Goal: Task Accomplishment & Management: Manage account settings

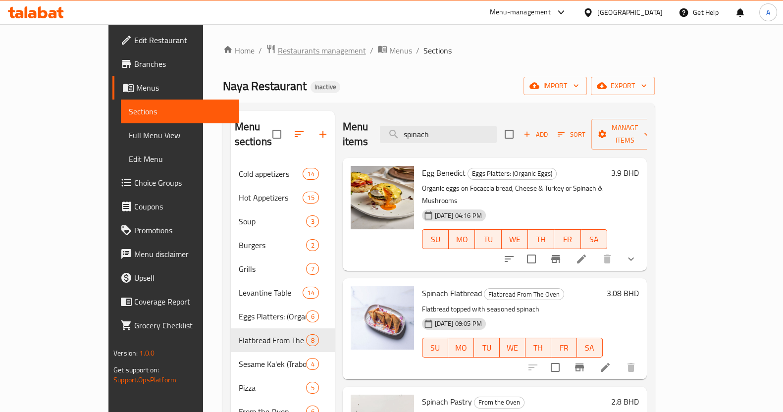
click at [289, 52] on span "Restaurants management" at bounding box center [322, 51] width 88 height 12
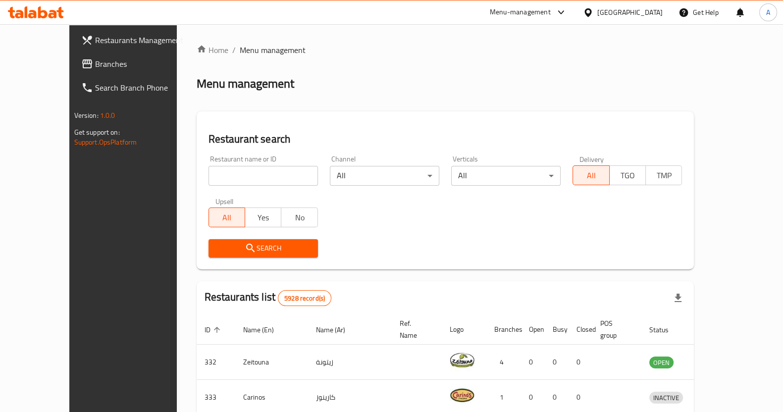
click at [226, 177] on input "search" at bounding box center [262, 176] width 109 height 20
type input "sun and moon"
click at [238, 247] on span "Search" at bounding box center [263, 248] width 94 height 12
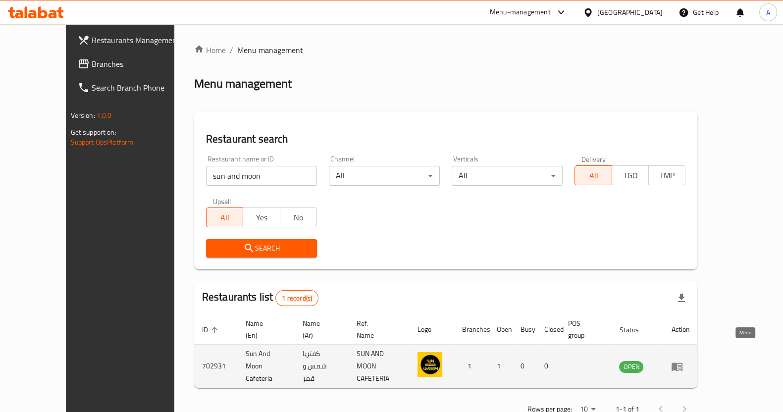
click at [689, 360] on link "enhanced table" at bounding box center [680, 366] width 18 height 12
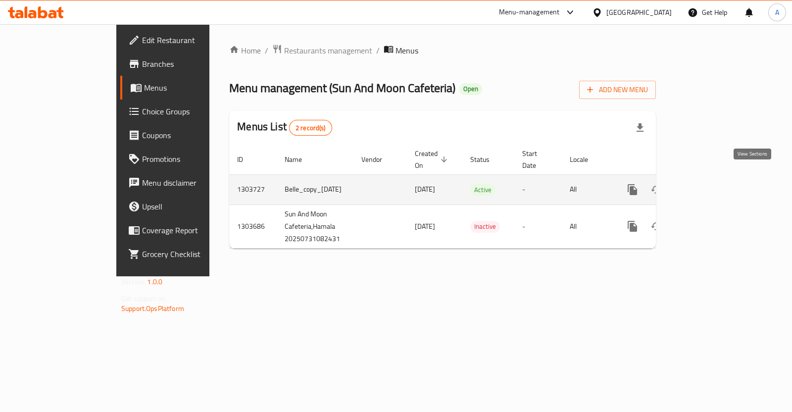
click at [709, 185] on icon "enhanced table" at bounding box center [704, 189] width 9 height 9
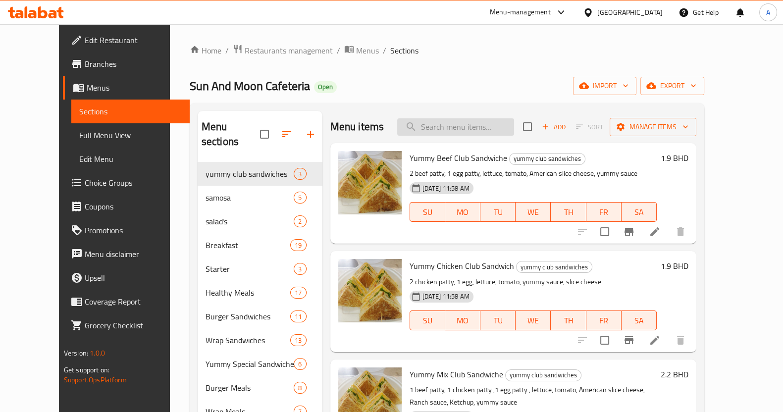
click at [468, 135] on input "search" at bounding box center [455, 126] width 117 height 17
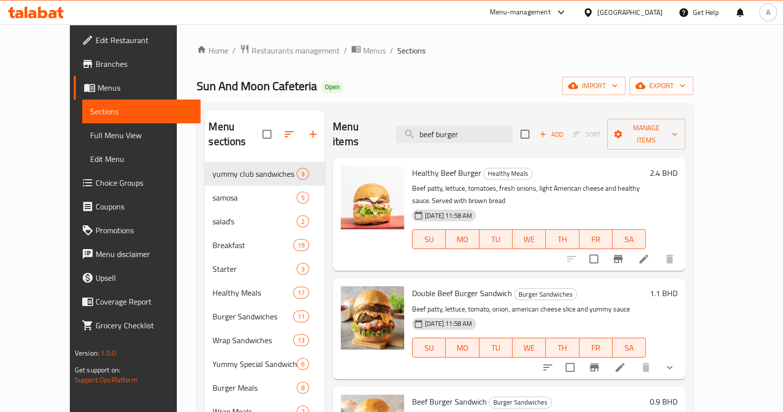
type input "beef burger"
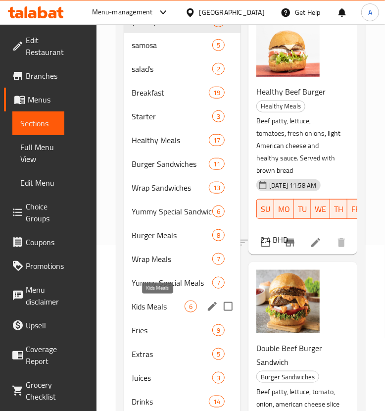
scroll to position [186, 0]
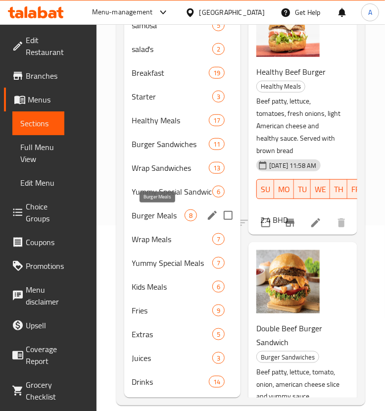
click at [157, 214] on span "Burger Meals" at bounding box center [158, 215] width 53 height 12
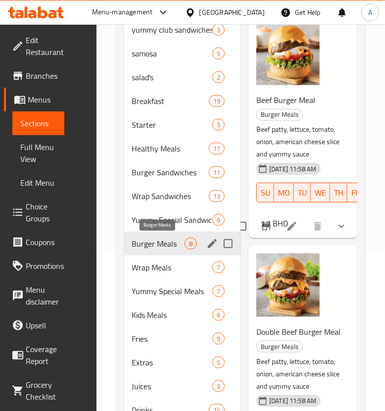
scroll to position [138, 0]
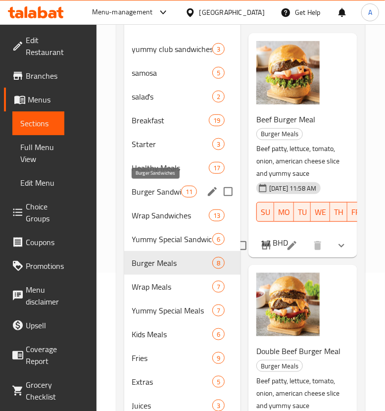
click at [169, 189] on span "Burger Sandwiches" at bounding box center [156, 192] width 49 height 12
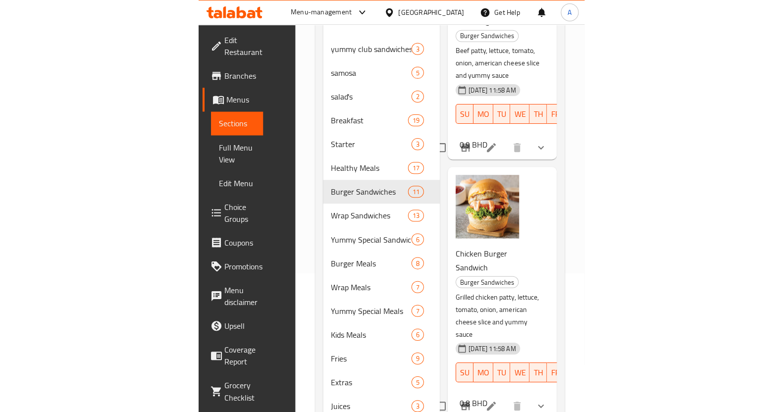
scroll to position [782, 0]
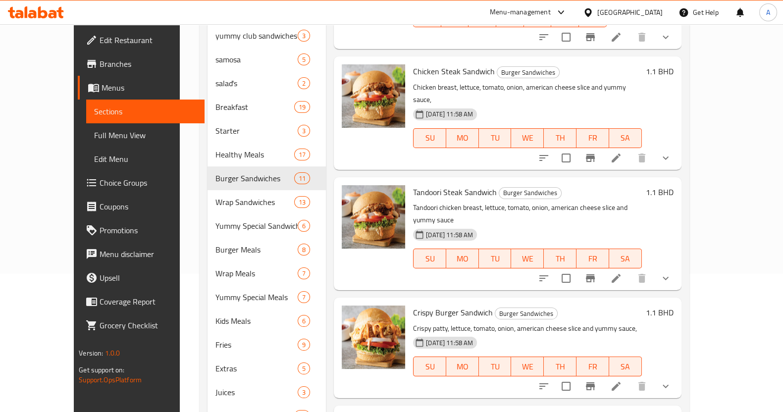
click at [709, 105] on div "Home / Restaurants management / Menus / Sections Sun And Moon Cafeteria Open im…" at bounding box center [444, 172] width 529 height 573
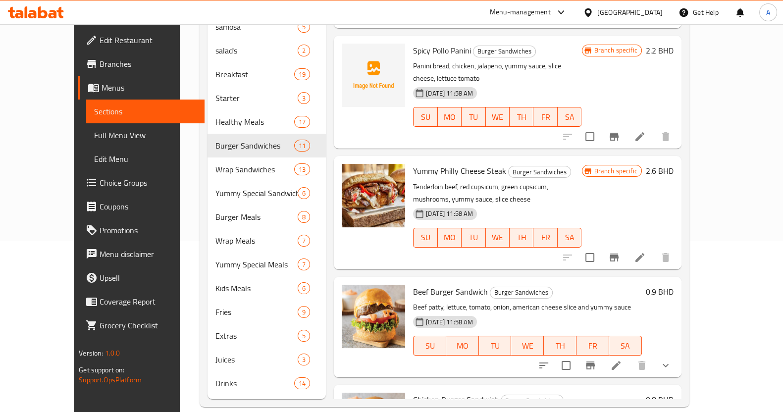
scroll to position [163, 0]
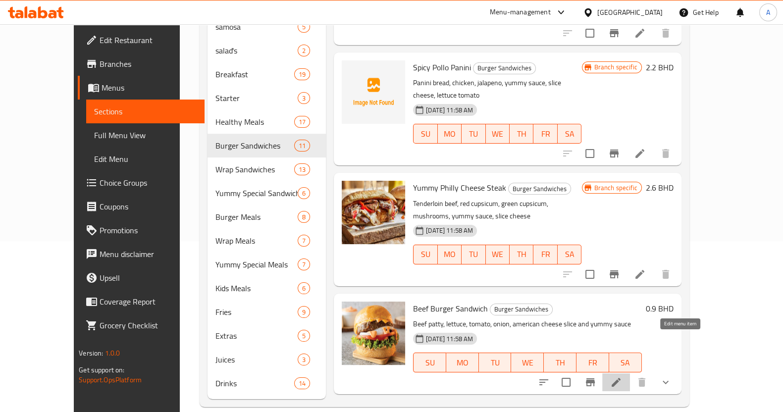
click at [622, 376] on icon at bounding box center [616, 382] width 12 height 12
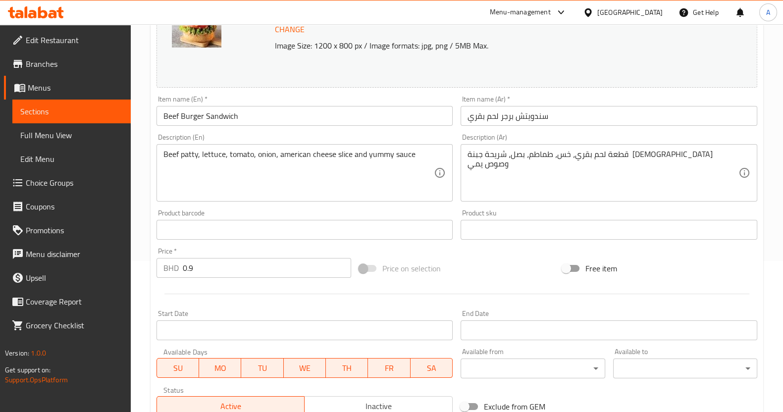
scroll to position [186, 0]
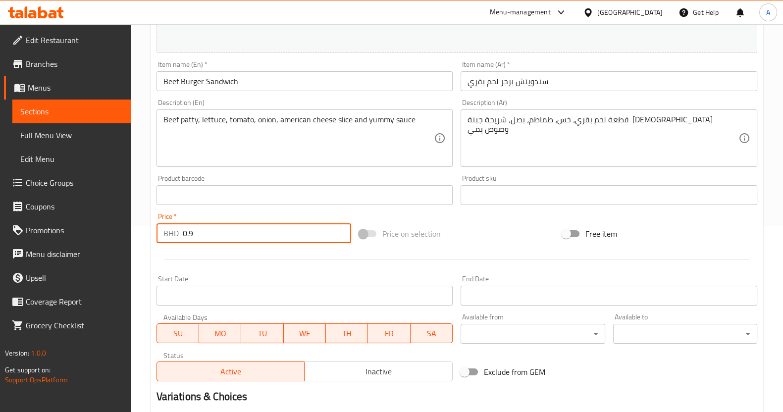
click at [213, 234] on input "0.9" at bounding box center [267, 233] width 169 height 20
type input "0"
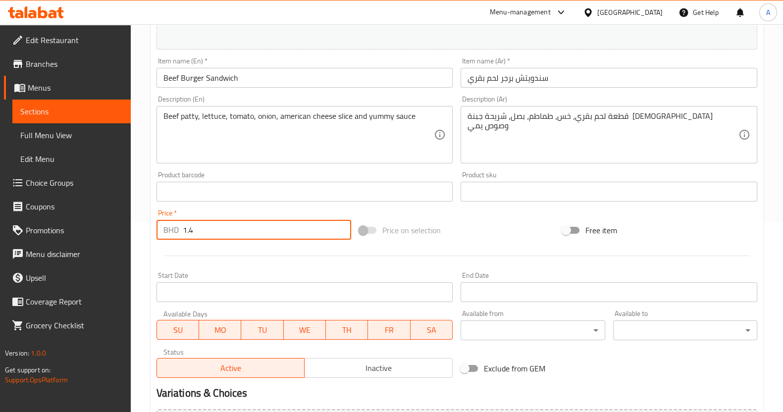
scroll to position [318, 0]
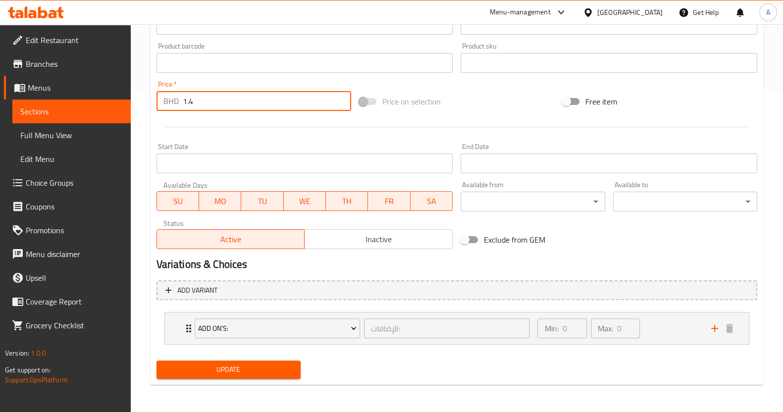
type input "1.4"
click at [238, 365] on span "Update" at bounding box center [228, 369] width 128 height 12
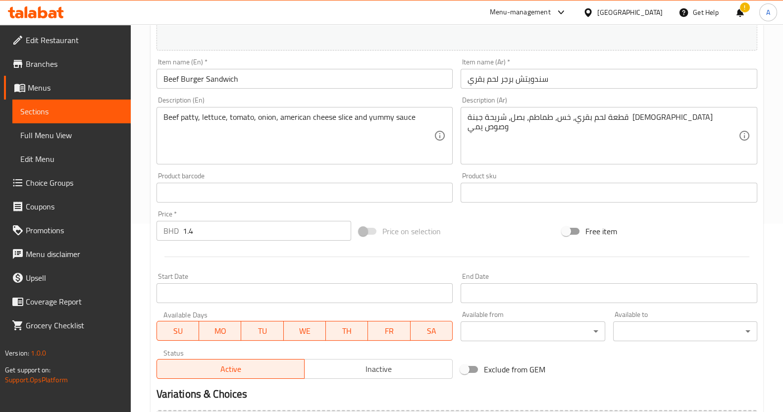
scroll to position [309, 0]
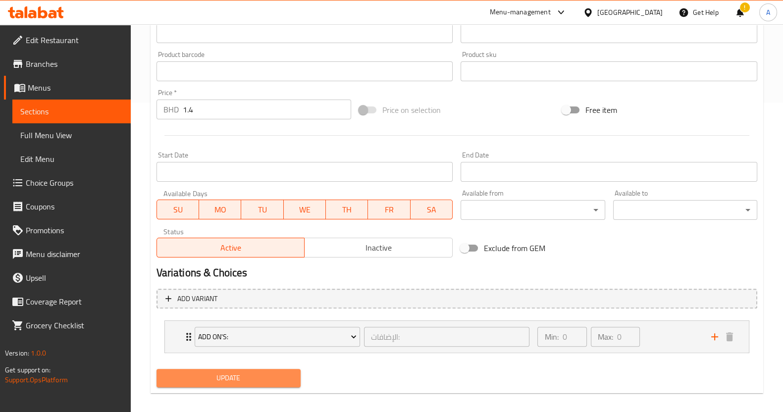
click at [215, 369] on button "Update" at bounding box center [228, 378] width 144 height 18
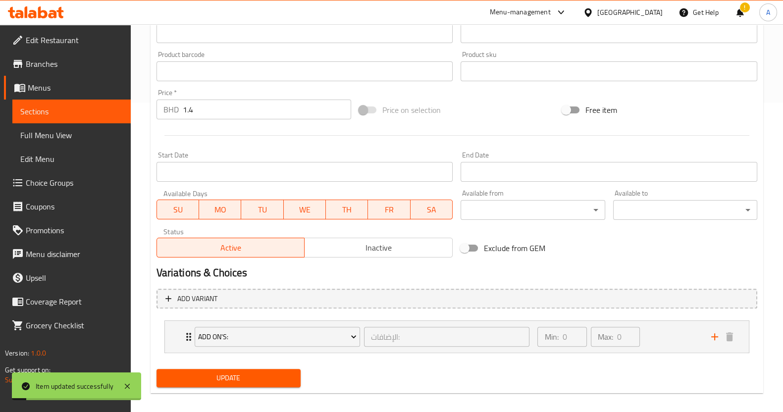
scroll to position [61, 0]
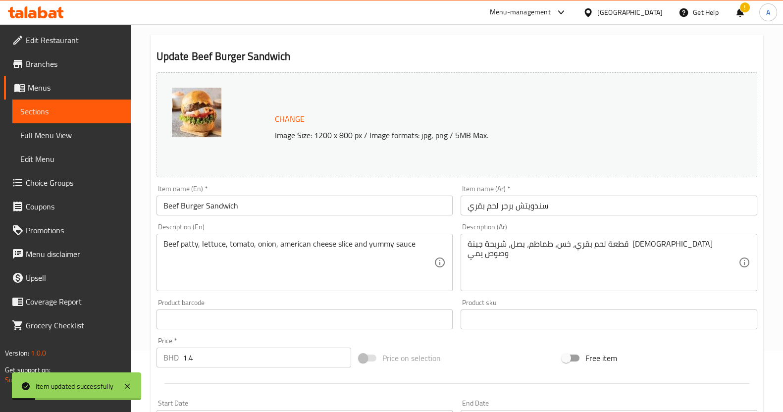
click at [81, 103] on link "Sections" at bounding box center [71, 112] width 118 height 24
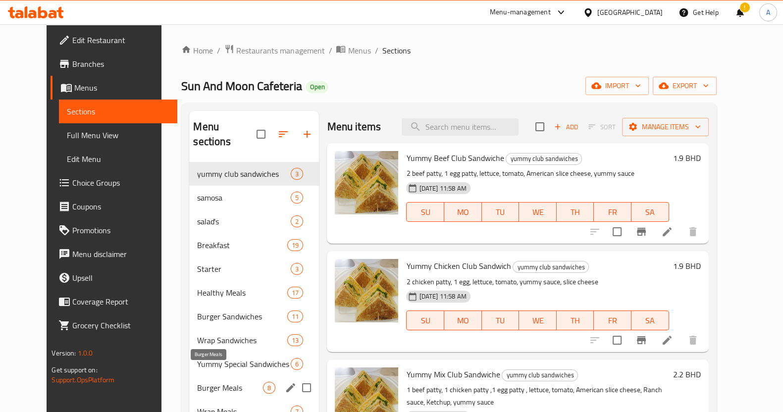
click at [198, 382] on span "Burger Meals" at bounding box center [230, 388] width 66 height 12
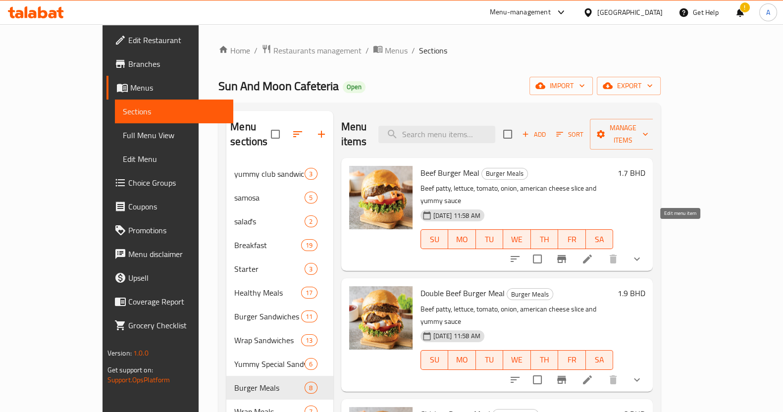
click at [592, 255] on icon at bounding box center [587, 259] width 9 height 9
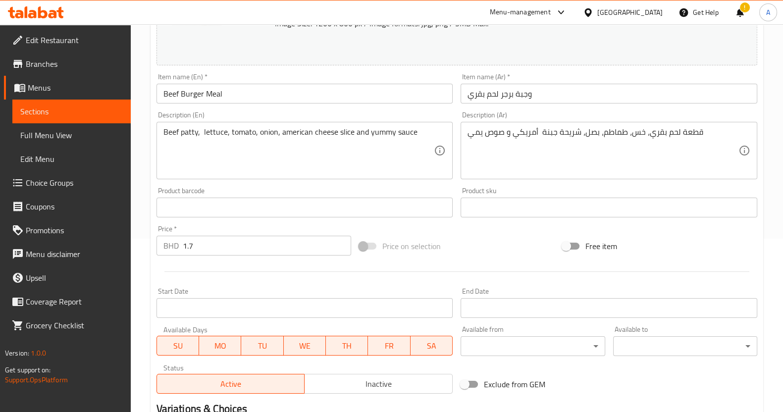
scroll to position [186, 0]
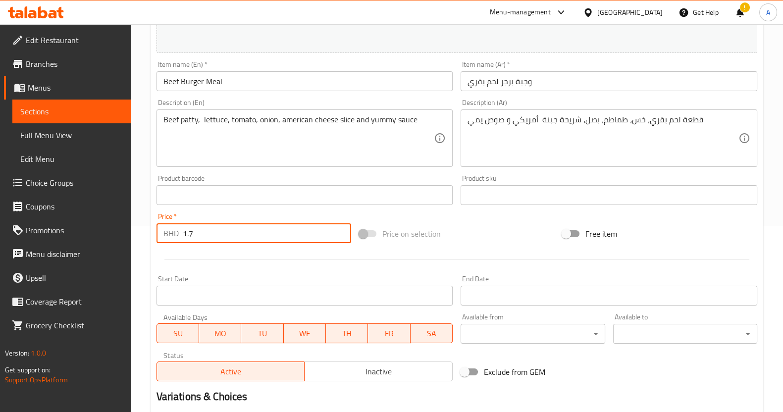
click at [201, 234] on input "1.7" at bounding box center [267, 233] width 169 height 20
type input "1"
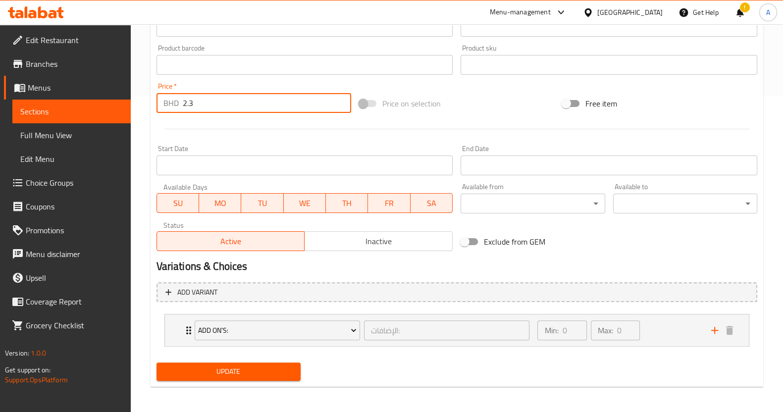
scroll to position [318, 0]
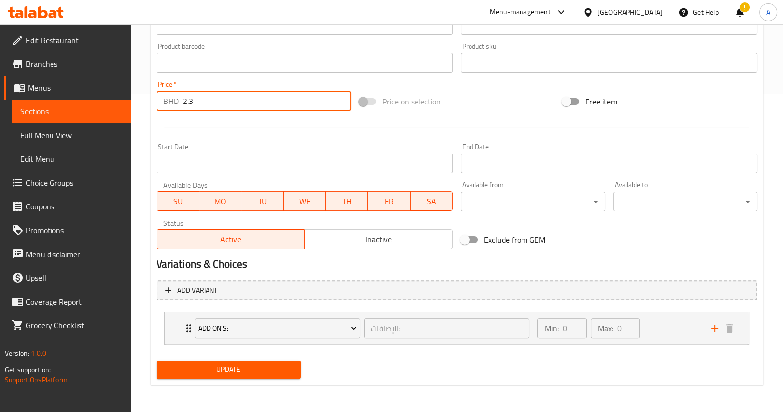
type input "2.3"
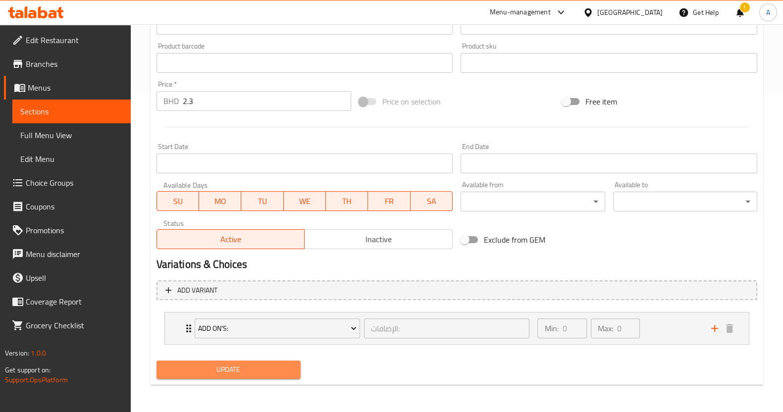
click at [205, 369] on span "Update" at bounding box center [228, 369] width 128 height 12
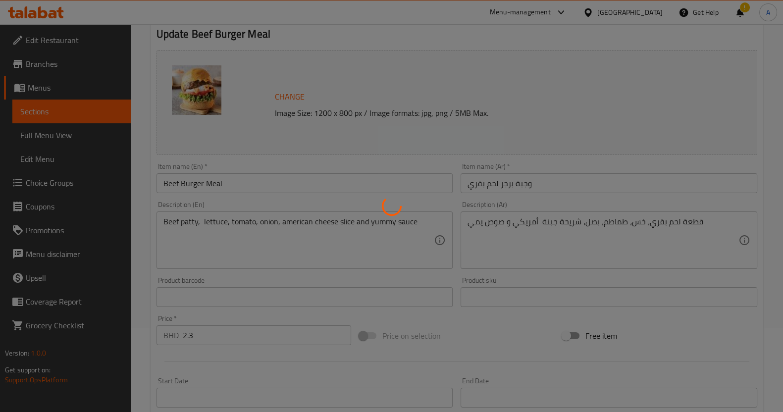
scroll to position [0, 0]
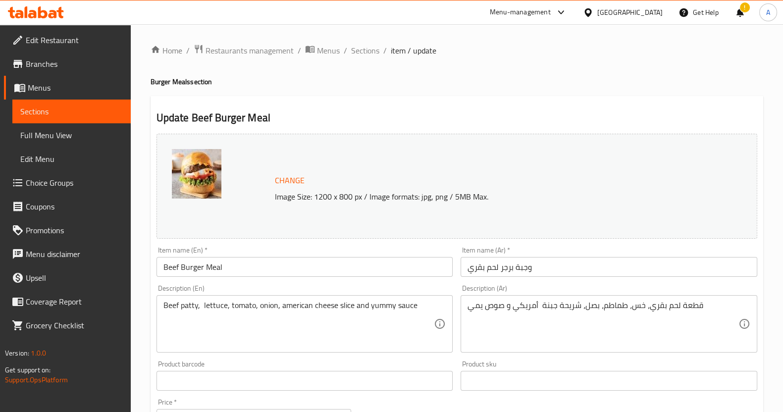
click at [92, 113] on span "Sections" at bounding box center [71, 111] width 103 height 12
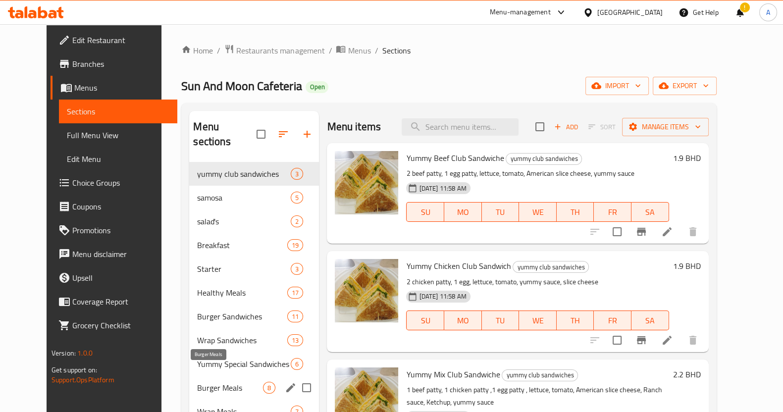
click at [198, 382] on span "Burger Meals" at bounding box center [230, 388] width 66 height 12
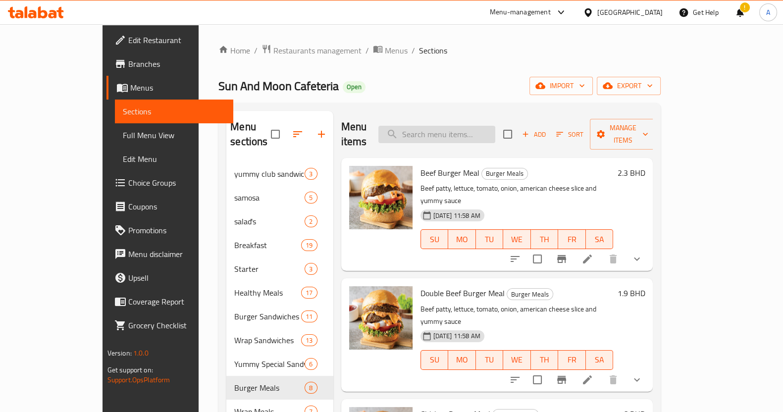
click at [477, 126] on input "search" at bounding box center [436, 134] width 117 height 17
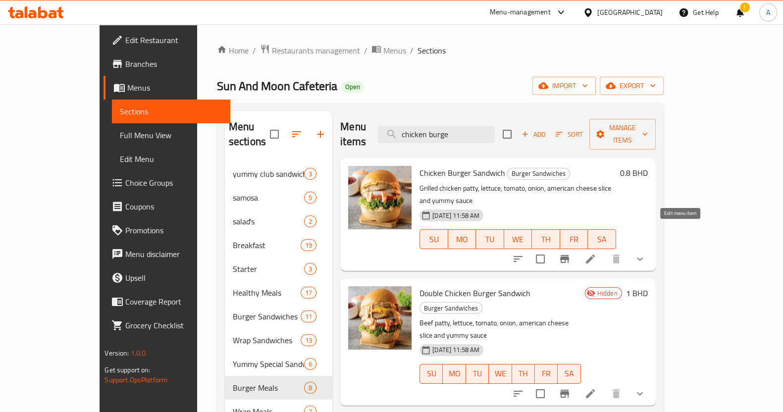
type input "chicken burge"
click at [596, 253] on icon at bounding box center [590, 259] width 12 height 12
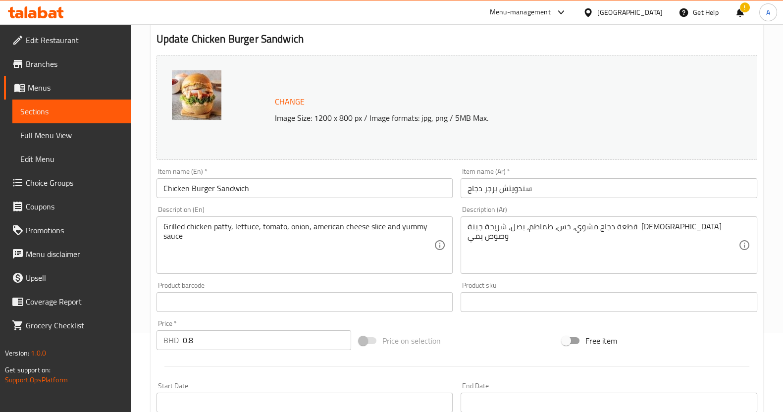
scroll to position [123, 0]
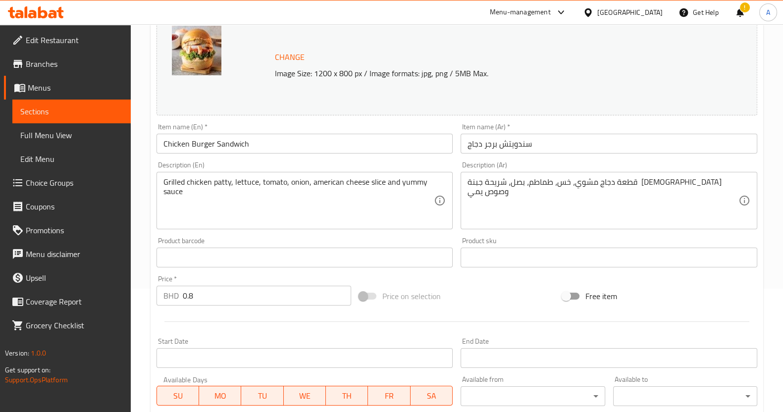
click at [227, 296] on input "0.8" at bounding box center [267, 296] width 169 height 20
type input "0"
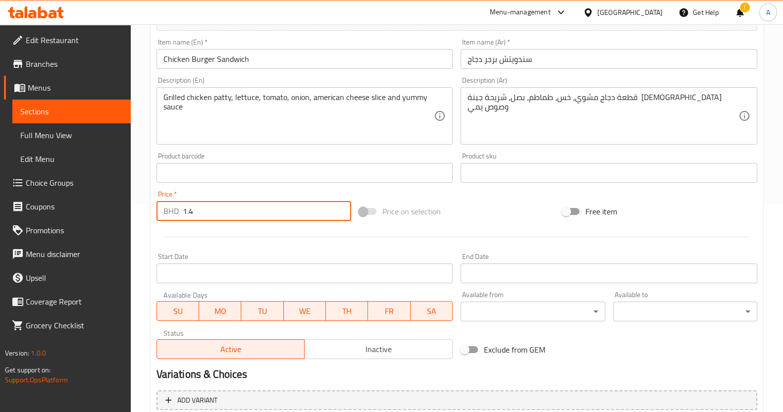
scroll to position [318, 0]
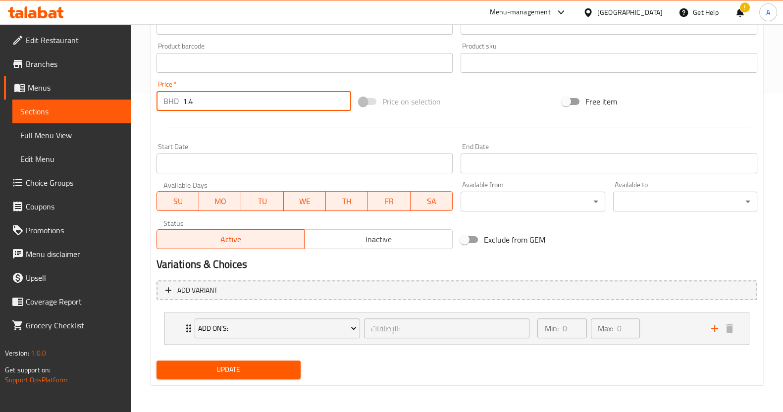
type input "1.4"
click at [225, 366] on span "Update" at bounding box center [228, 369] width 128 height 12
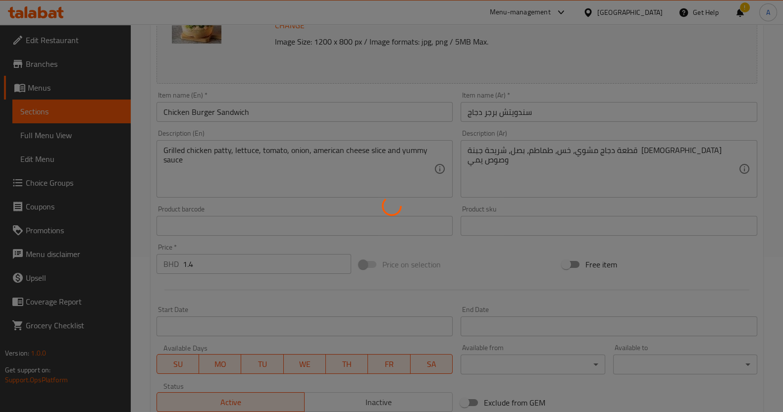
scroll to position [70, 0]
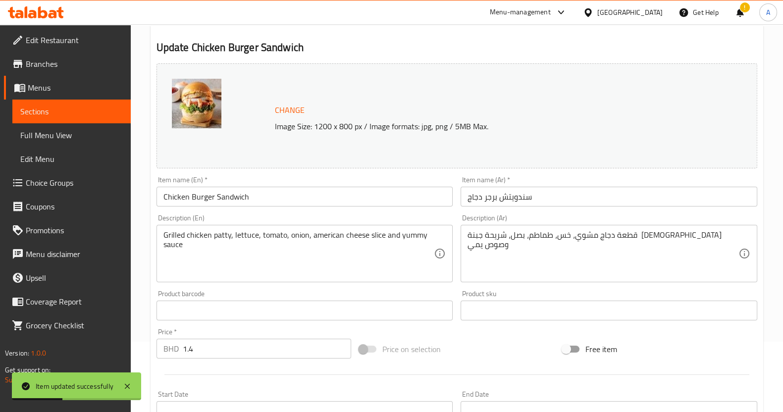
click at [99, 110] on span "Sections" at bounding box center [71, 111] width 103 height 12
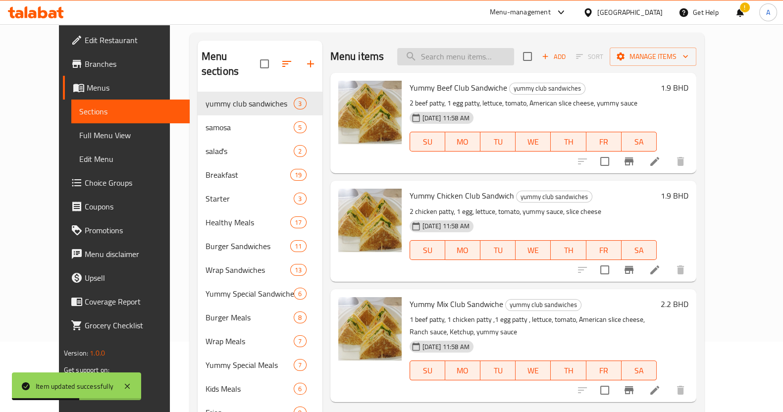
click at [478, 53] on input "search" at bounding box center [455, 56] width 117 height 17
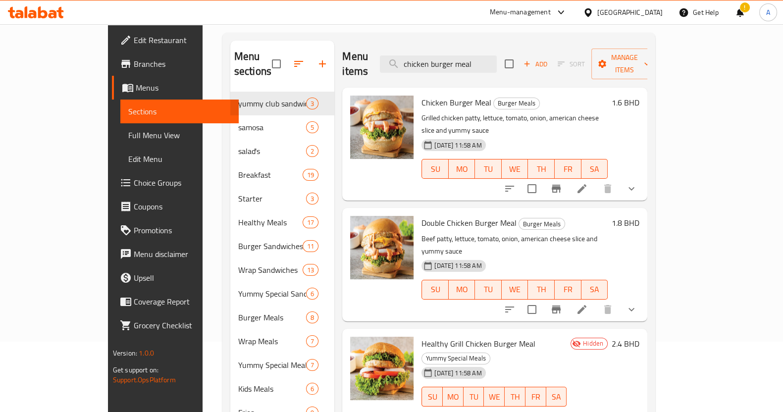
type input "chicken burger meal"
click at [596, 180] on li at bounding box center [582, 189] width 28 height 18
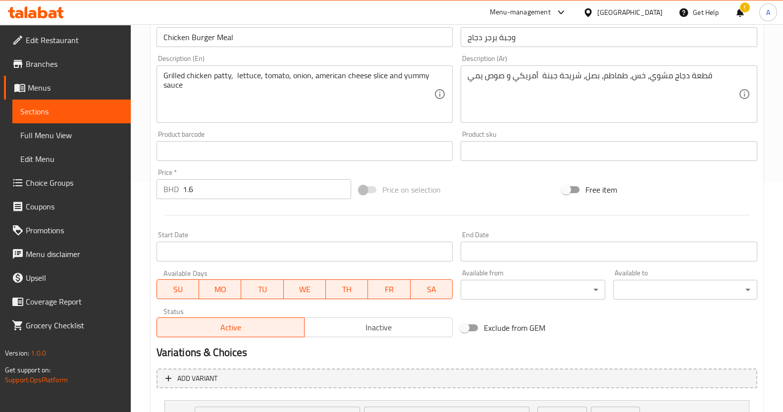
scroll to position [309, 0]
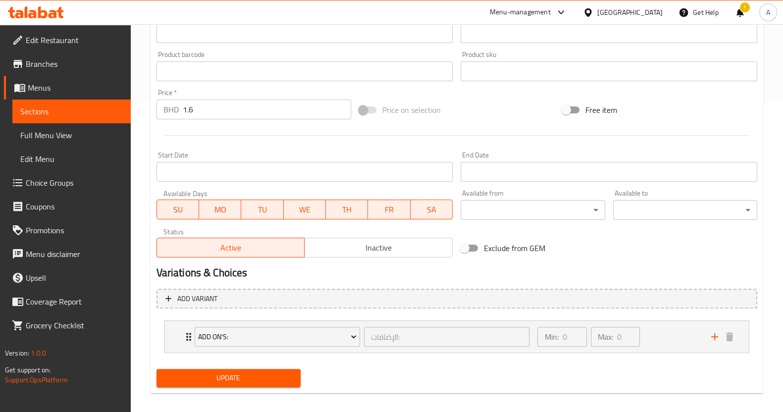
click at [211, 110] on input "1.6" at bounding box center [267, 110] width 169 height 20
type input "1"
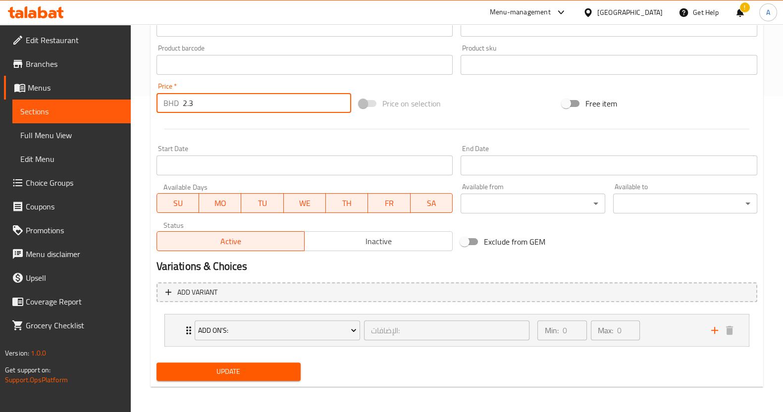
scroll to position [318, 0]
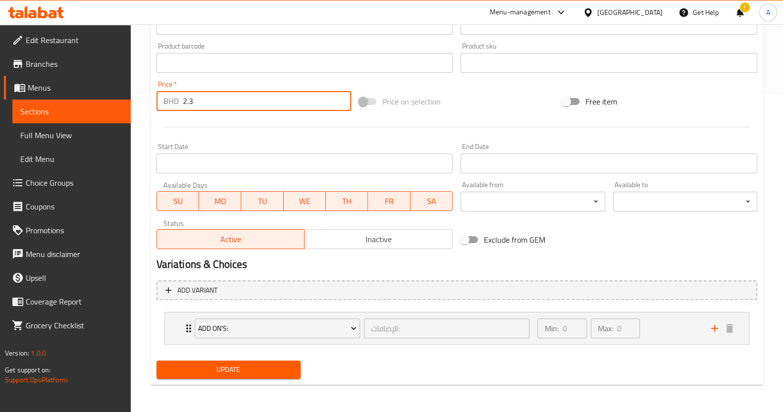
type input "2.3"
click at [214, 363] on span "Update" at bounding box center [228, 369] width 128 height 12
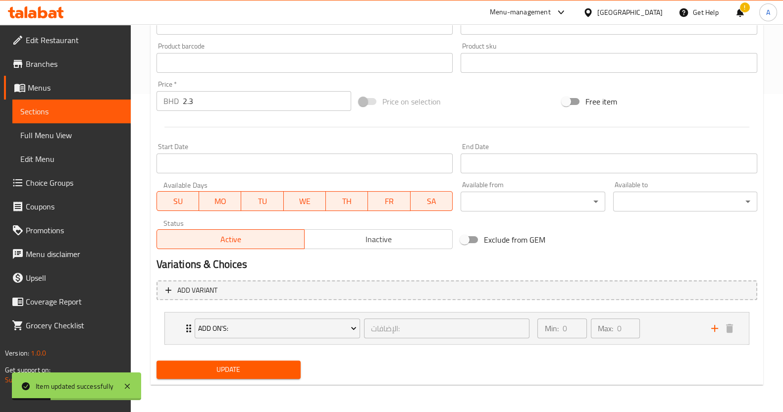
click at [91, 103] on link "Sections" at bounding box center [71, 112] width 118 height 24
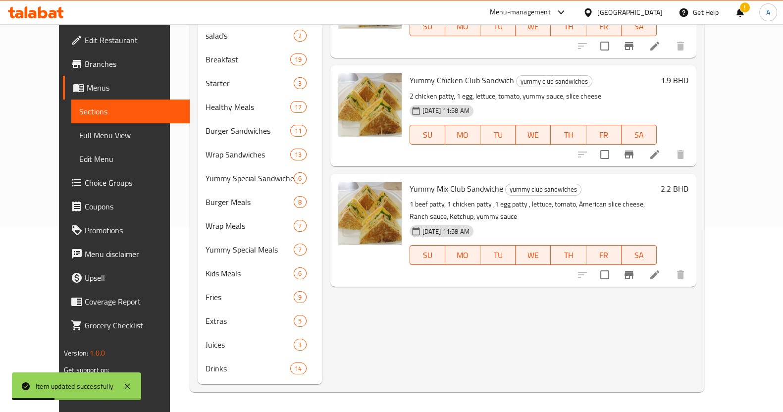
scroll to position [171, 0]
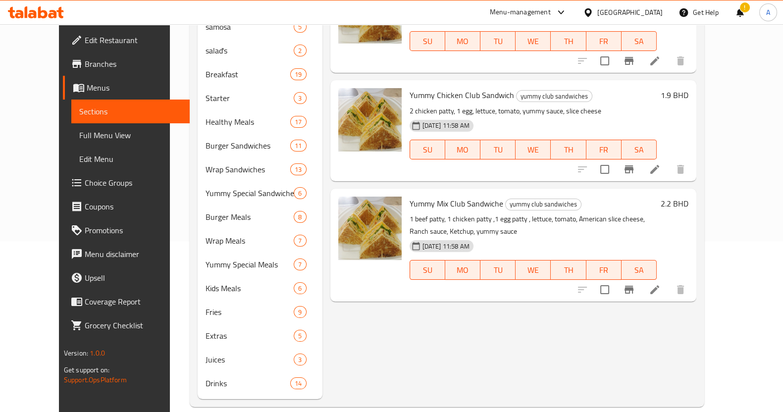
click at [287, 9] on div "Menu-management Bahrain Get Help ! A" at bounding box center [391, 12] width 783 height 24
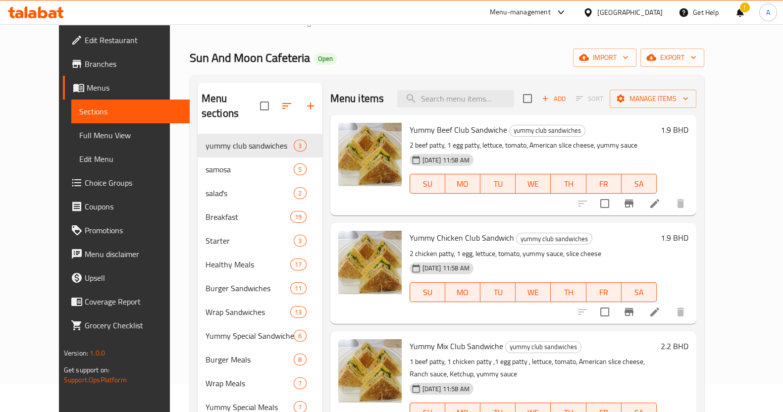
scroll to position [0, 0]
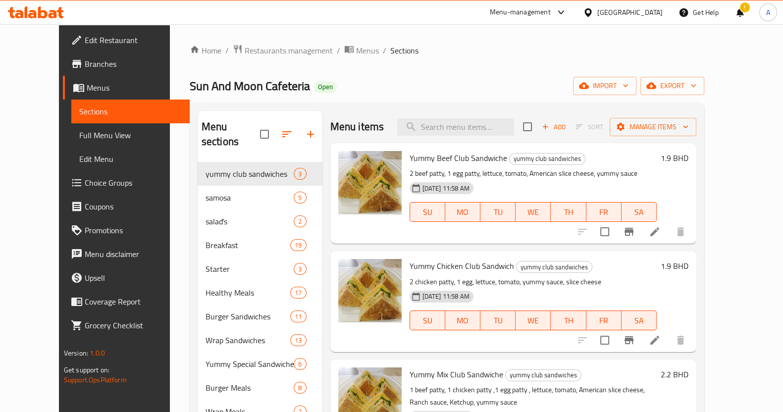
drag, startPoint x: 450, startPoint y: 142, endPoint x: 452, endPoint y: 137, distance: 5.3
click at [451, 141] on div "Menu items Add Sort Manage items" at bounding box center [513, 127] width 366 height 32
click at [458, 123] on input "search" at bounding box center [455, 126] width 117 height 17
paste input "Double beef burger"
type input "Double beef burger"
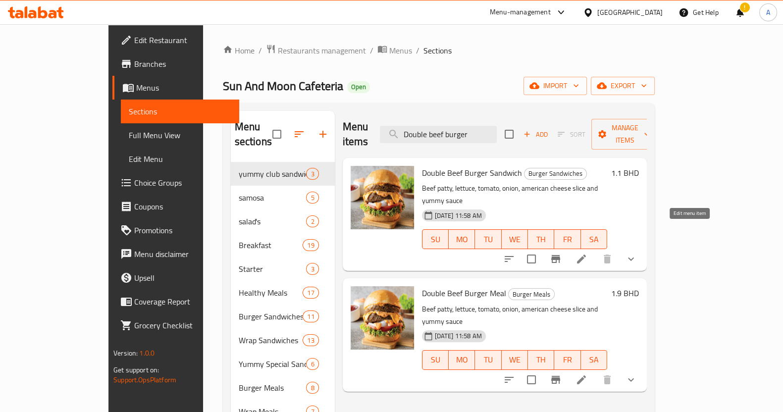
click at [587, 253] on icon at bounding box center [581, 259] width 12 height 12
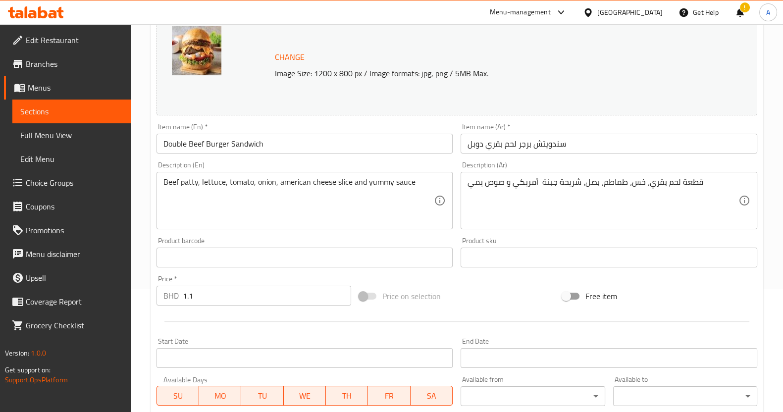
scroll to position [247, 0]
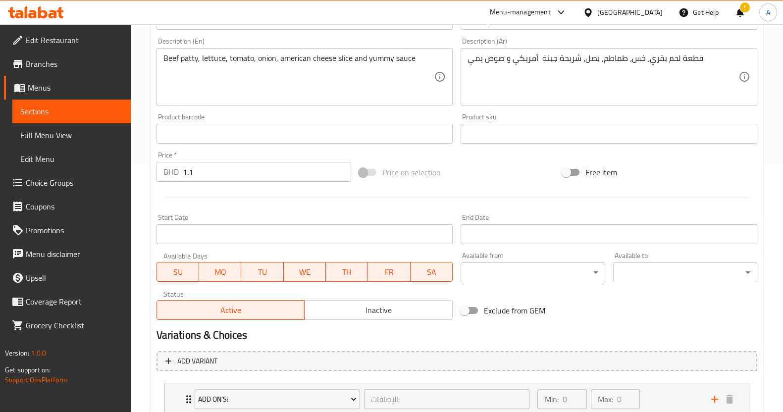
click at [223, 172] on input "1.1" at bounding box center [267, 172] width 169 height 20
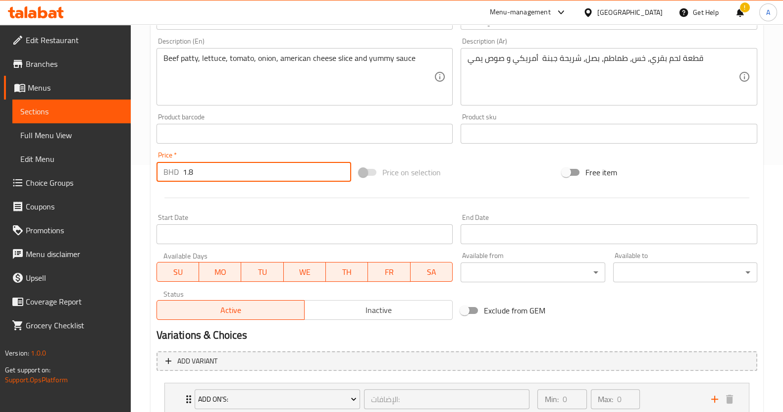
scroll to position [318, 0]
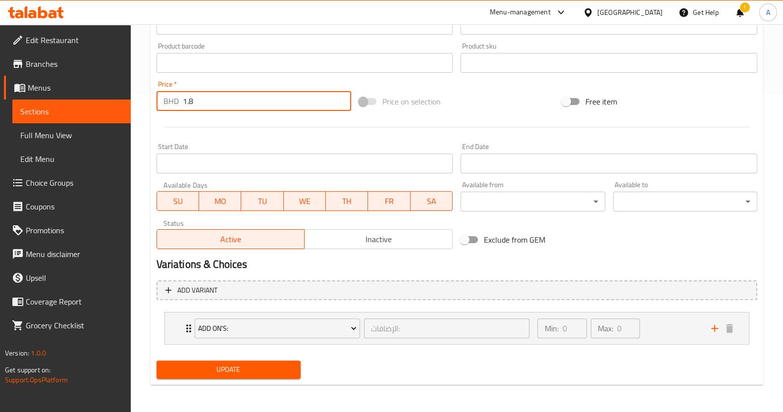
type input "1.8"
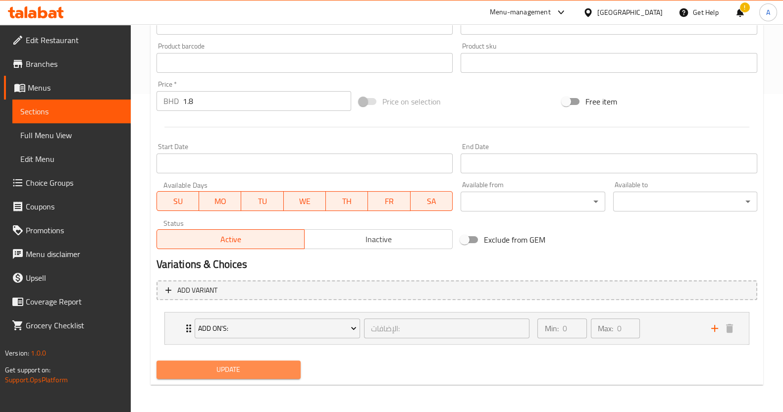
click at [237, 363] on span "Update" at bounding box center [228, 369] width 128 height 12
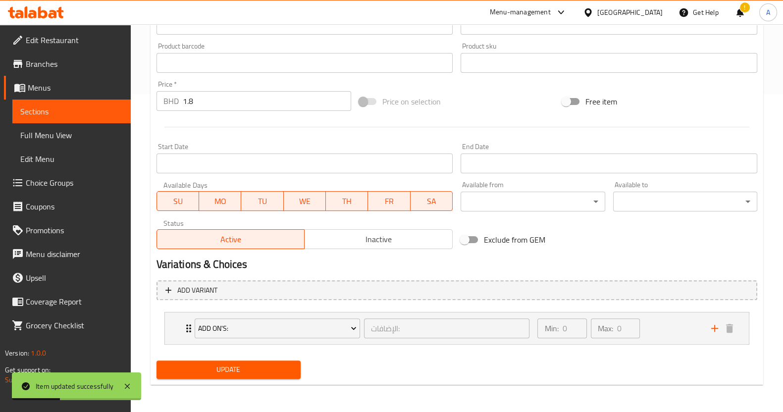
drag, startPoint x: 92, startPoint y: 113, endPoint x: 100, endPoint y: 120, distance: 10.2
click at [92, 113] on span "Sections" at bounding box center [71, 111] width 103 height 12
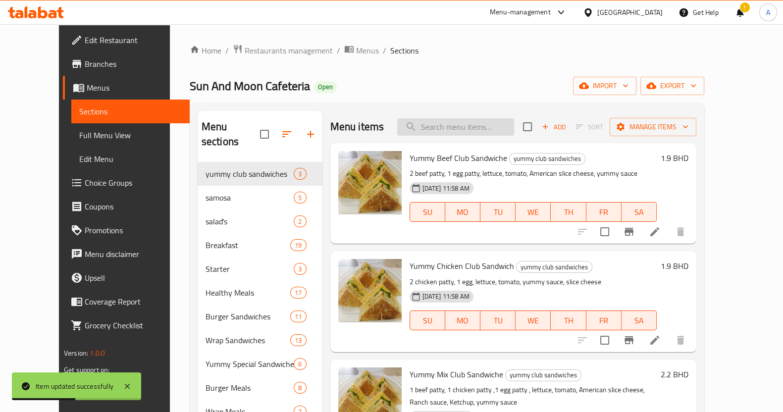
click at [483, 128] on input "search" at bounding box center [455, 126] width 117 height 17
paste input "Double beef burger"
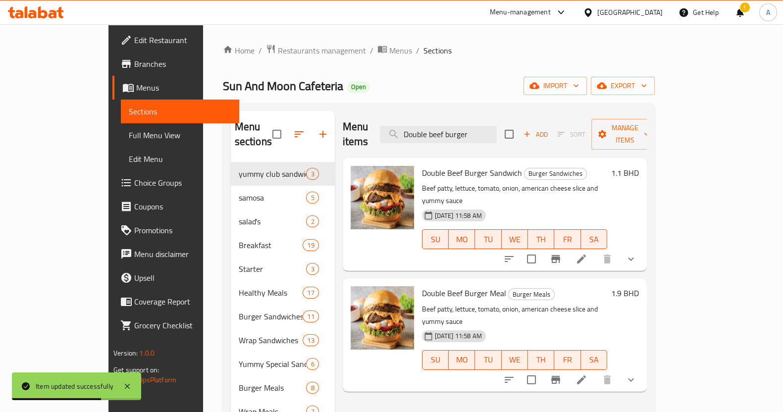
type input "Double beef burger"
click at [587, 374] on icon at bounding box center [581, 380] width 12 height 12
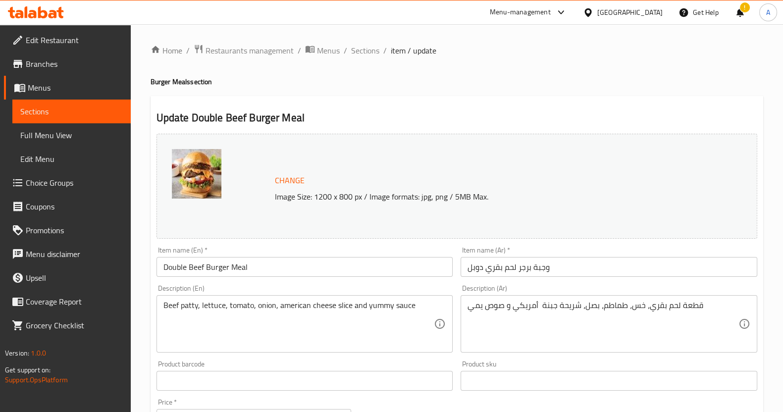
scroll to position [186, 0]
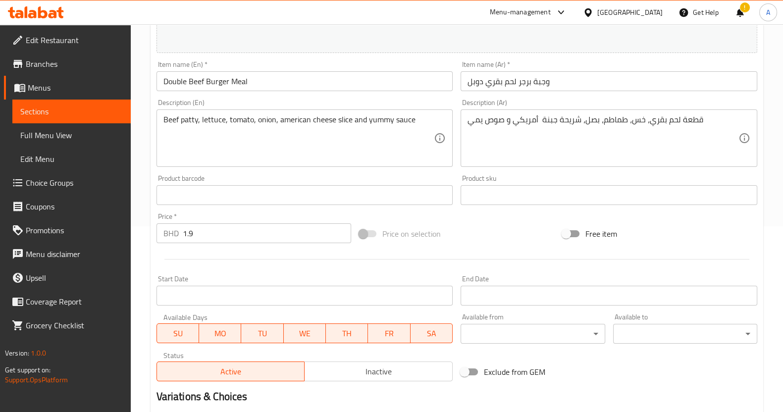
click at [230, 237] on input "1.9" at bounding box center [267, 233] width 169 height 20
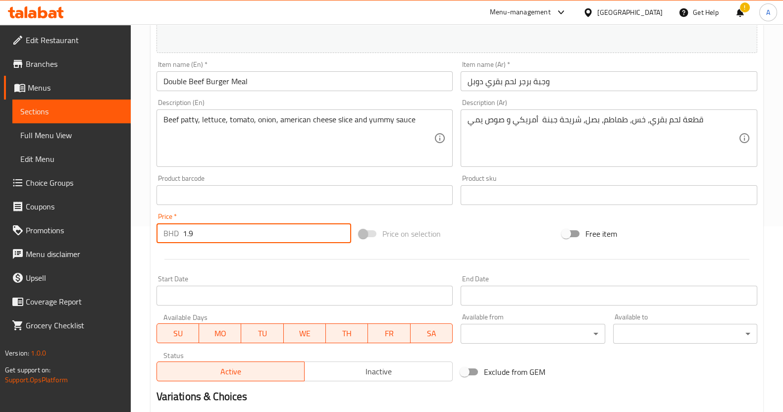
type input "1"
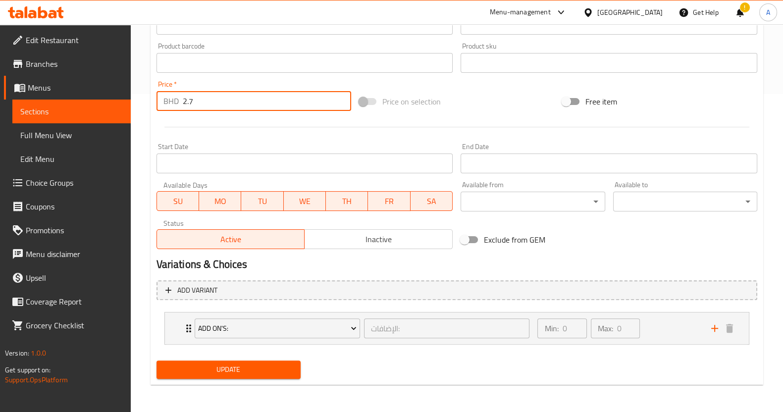
type input "2.7"
click at [225, 372] on span "Update" at bounding box center [228, 369] width 128 height 12
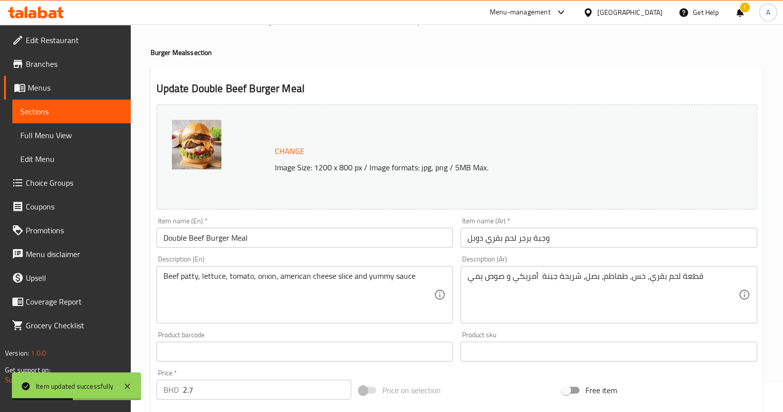
scroll to position [0, 0]
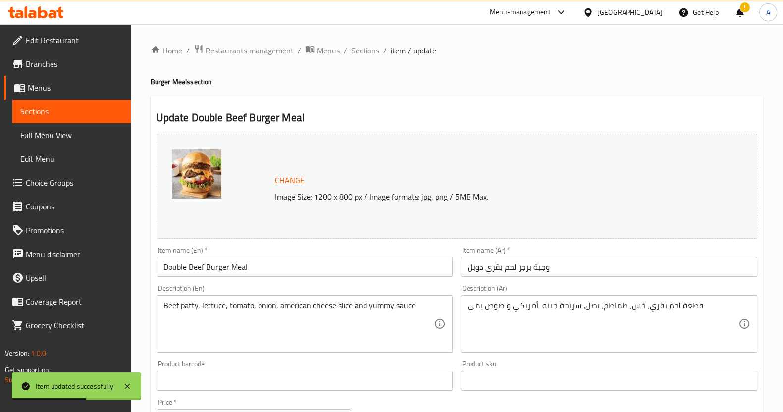
click at [94, 114] on span "Sections" at bounding box center [71, 111] width 103 height 12
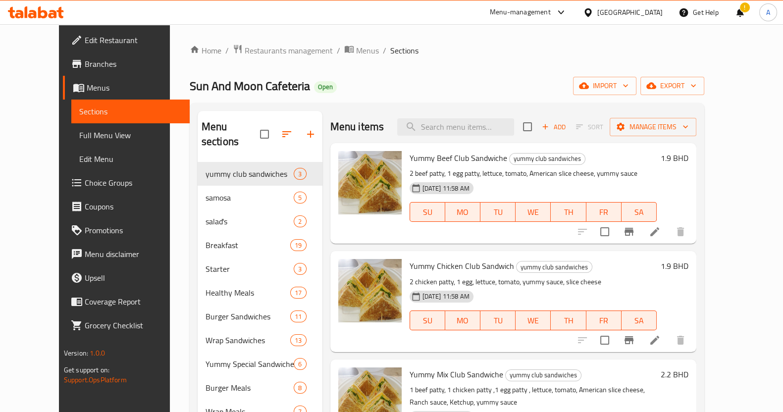
drag, startPoint x: 275, startPoint y: 27, endPoint x: 360, endPoint y: 72, distance: 95.9
click at [275, 27] on div "Home / Restaurants management / Menus / Sections Sun And Moon Cafeteria Open im…" at bounding box center [447, 310] width 554 height 573
click at [470, 120] on input "search" at bounding box center [455, 126] width 117 height 17
paste input "Double chicken burger"
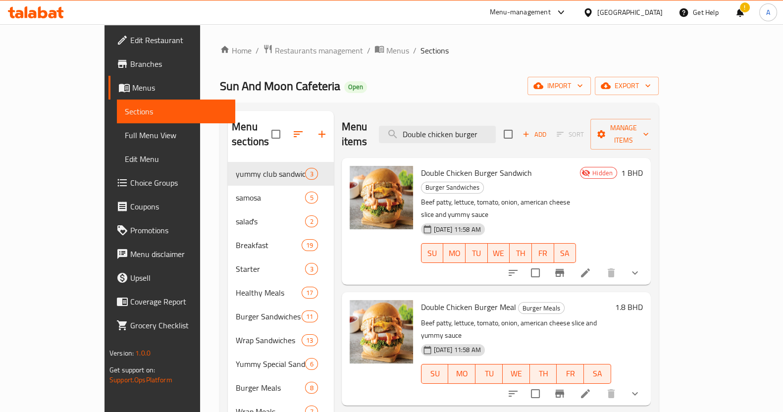
type input "Double chicken burger"
click at [590, 268] on icon at bounding box center [585, 272] width 9 height 9
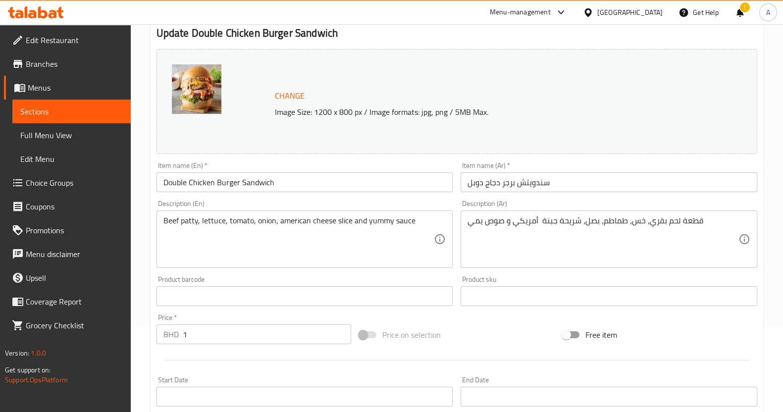
scroll to position [123, 0]
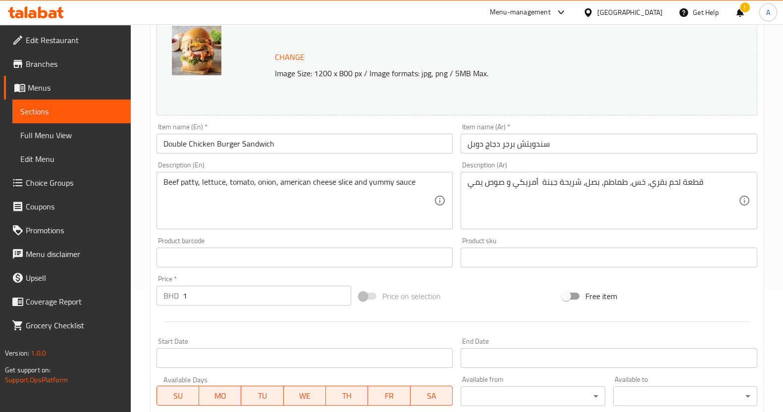
click at [236, 302] on input "1" at bounding box center [267, 296] width 169 height 20
type input ".8"
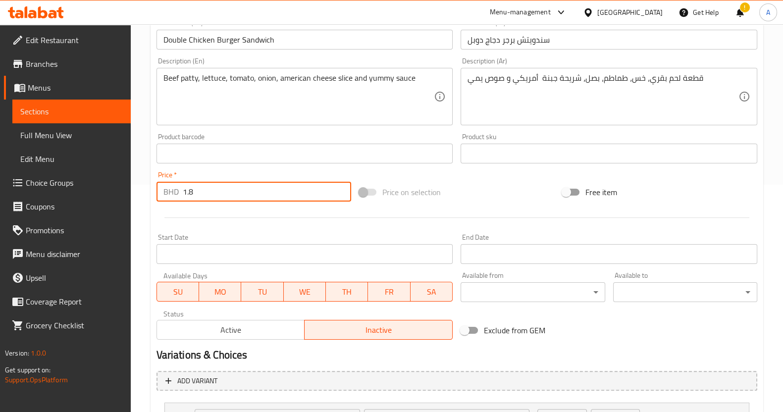
scroll to position [309, 0]
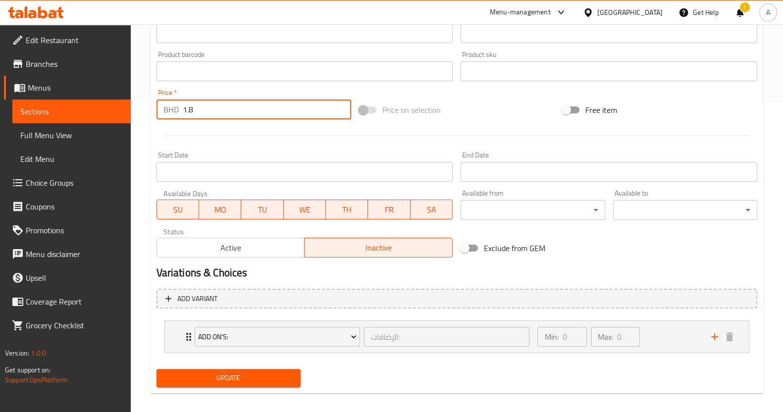
type input "1.8"
click at [229, 363] on div "Add variant Add On's: الإضافات: ​ Min: 0 ​ Max: 0 ​ Mushroom (ID: 2209519935) 0…" at bounding box center [457, 325] width 609 height 81
click at [228, 380] on span "Update" at bounding box center [228, 378] width 128 height 12
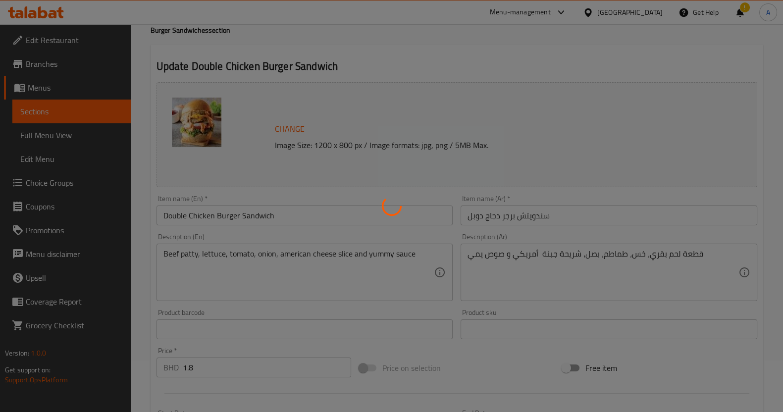
scroll to position [0, 0]
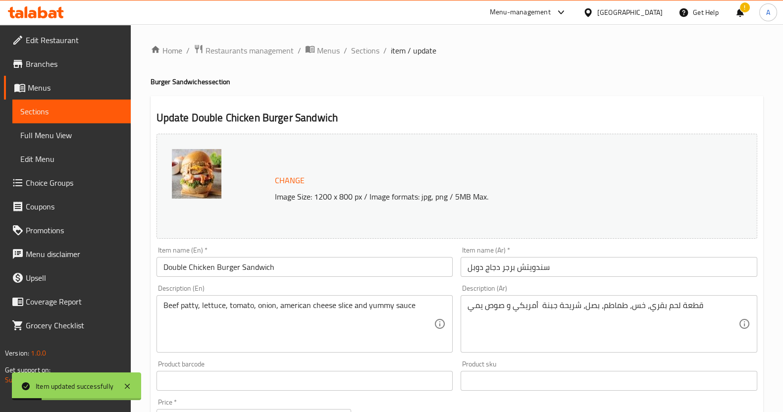
click at [109, 105] on link "Sections" at bounding box center [71, 112] width 118 height 24
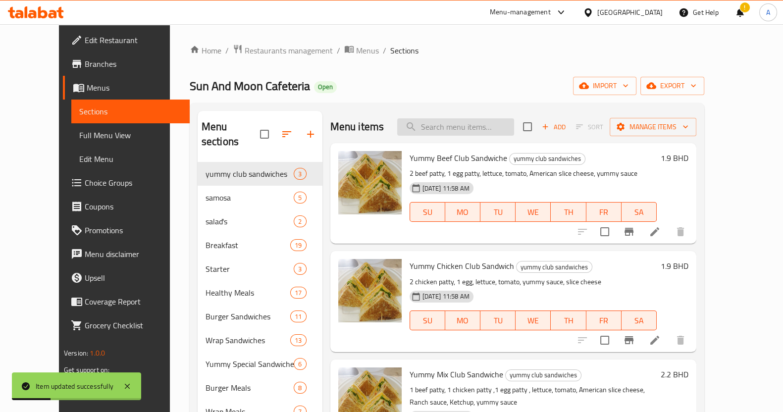
click at [446, 119] on input "search" at bounding box center [455, 126] width 117 height 17
paste input "Double chicken burger"
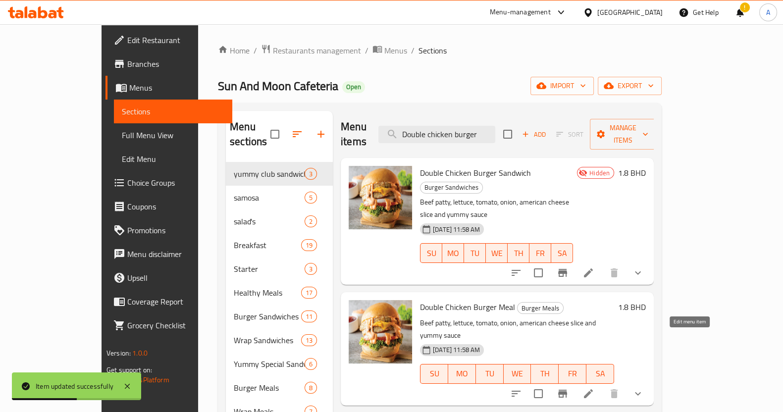
type input "Double chicken burger"
click at [594, 388] on icon at bounding box center [588, 394] width 12 height 12
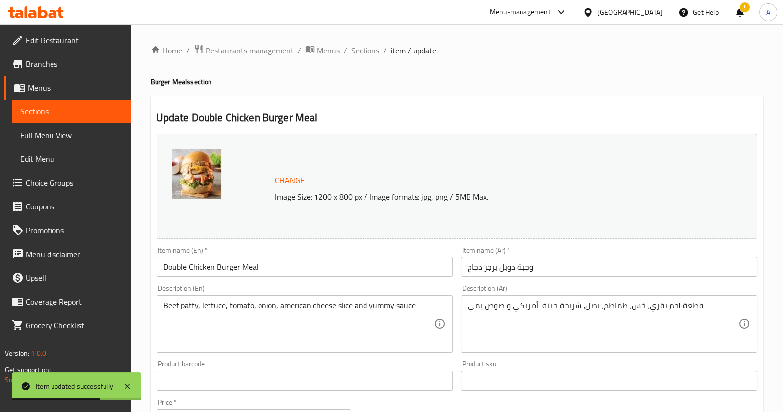
scroll to position [247, 0]
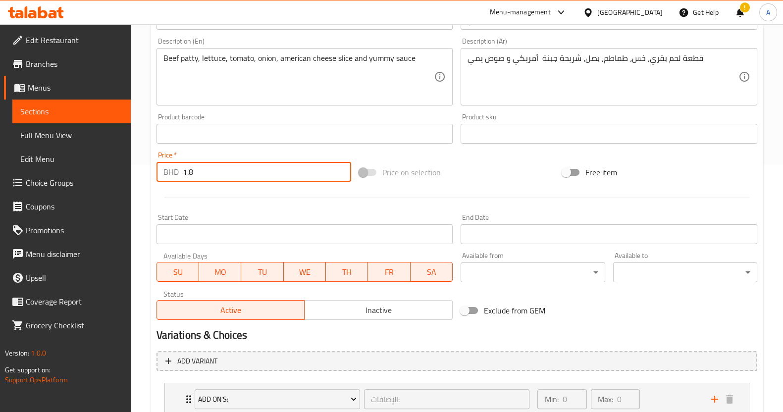
drag, startPoint x: 222, startPoint y: 163, endPoint x: 95, endPoint y: 159, distance: 127.8
click at [95, 159] on div "Edit Restaurant Branches Menus Sections Full Menu View Edit Menu Choice Groups …" at bounding box center [391, 130] width 783 height 706
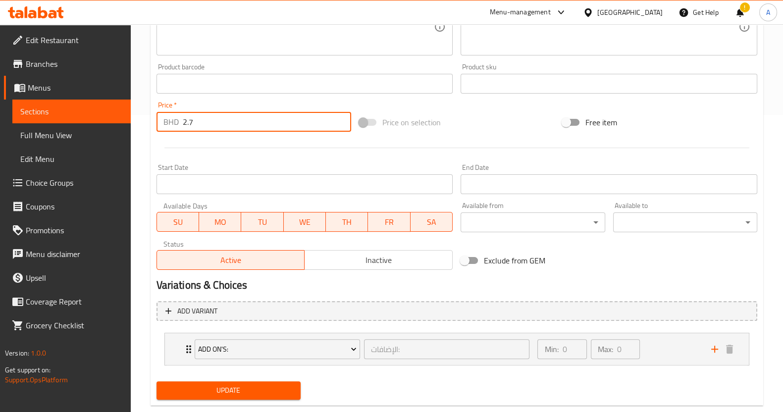
scroll to position [318, 0]
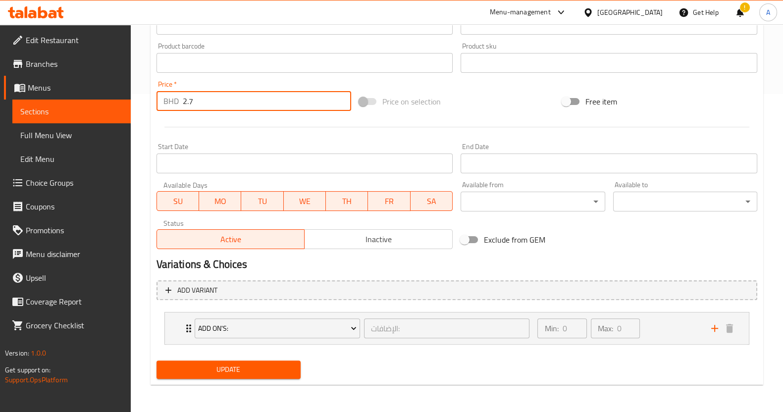
type input "2.7"
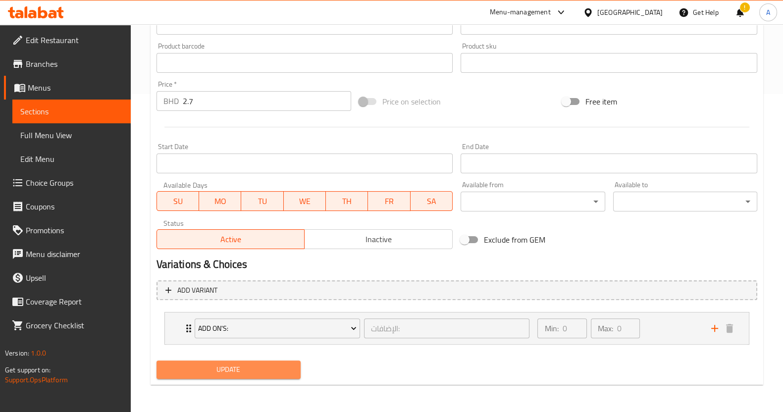
click at [198, 372] on span "Update" at bounding box center [228, 369] width 128 height 12
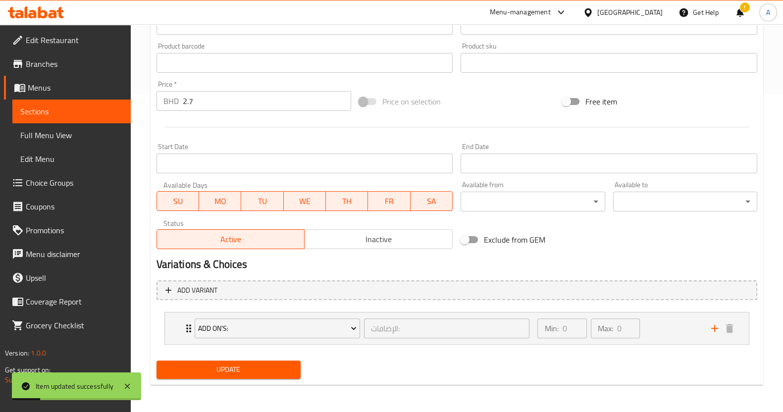
click at [61, 119] on link "Sections" at bounding box center [71, 112] width 118 height 24
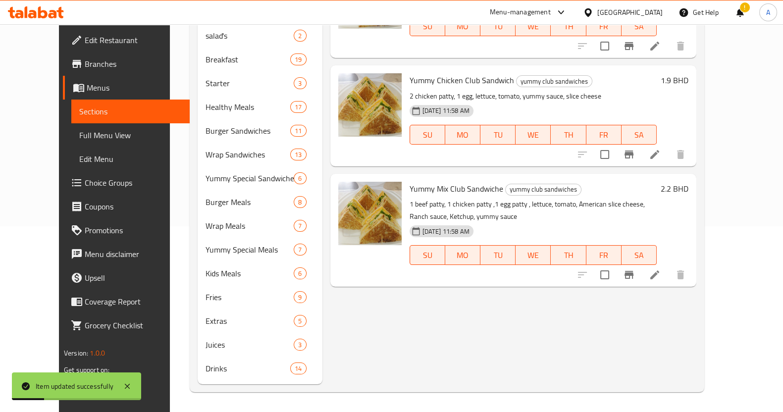
scroll to position [171, 0]
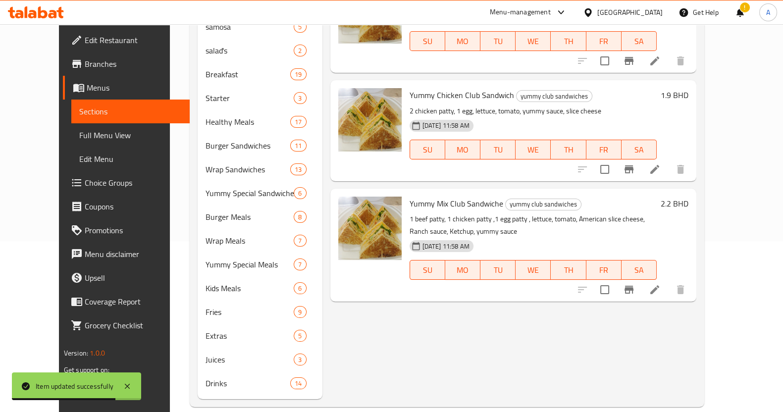
drag, startPoint x: 312, startPoint y: 288, endPoint x: 334, endPoint y: 173, distance: 116.9
click at [322, 288] on div "Menu items Add Sort Manage items Yummy Beef Club Sandwiche yummy club sandwiche…" at bounding box center [509, 169] width 374 height 459
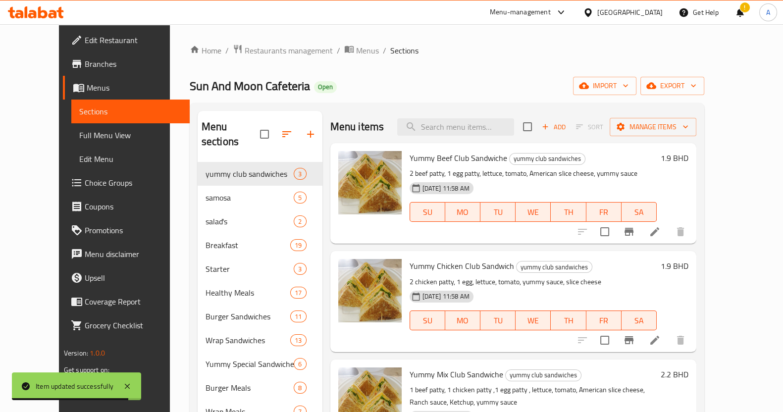
click at [467, 136] on div "Menu items Add Sort Manage items" at bounding box center [513, 127] width 366 height 32
click at [468, 126] on input "search" at bounding box center [455, 126] width 117 height 17
paste input "Double chicken burger"
type input "Double chicken burger"
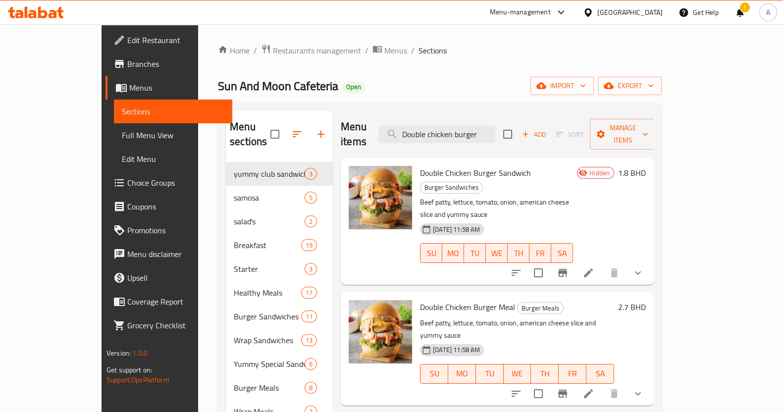
click at [594, 388] on icon at bounding box center [588, 394] width 12 height 12
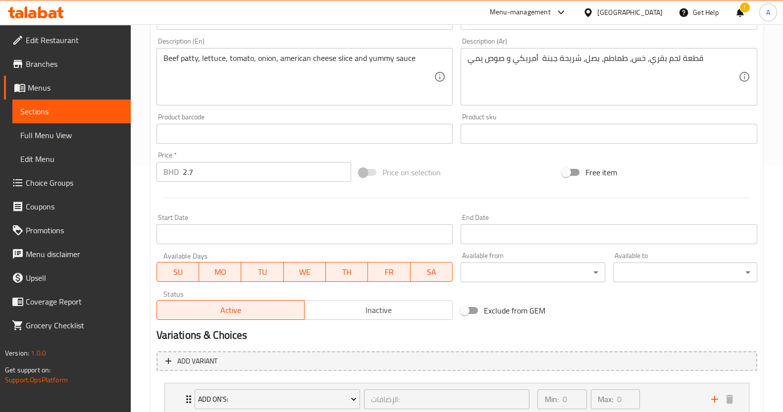
click at [79, 108] on span "Sections" at bounding box center [71, 111] width 103 height 12
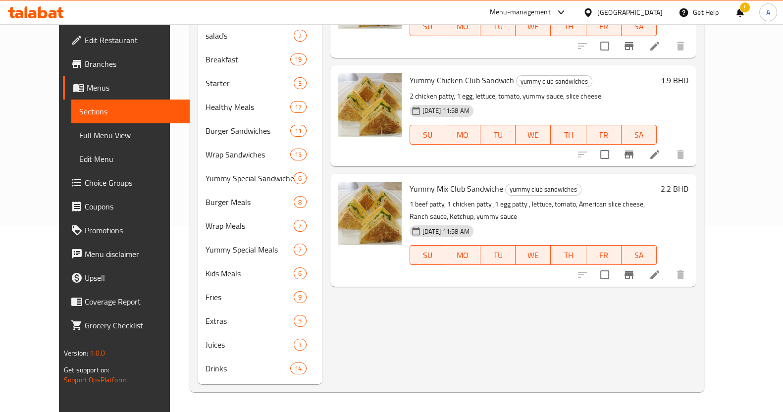
scroll to position [171, 0]
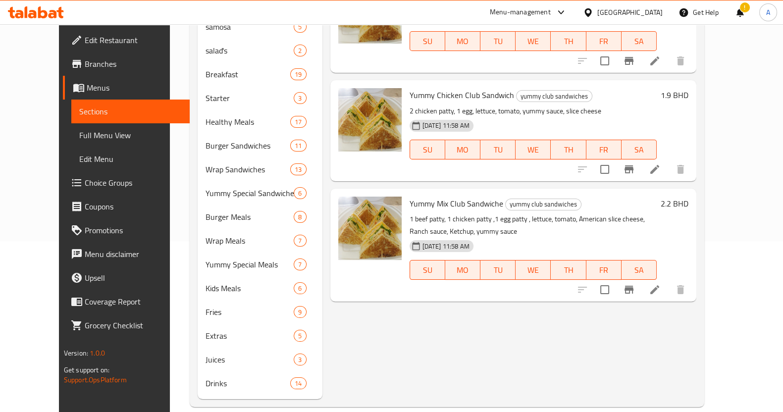
click at [266, 10] on div "Menu-management Bahrain Get Help ! A" at bounding box center [391, 12] width 783 height 24
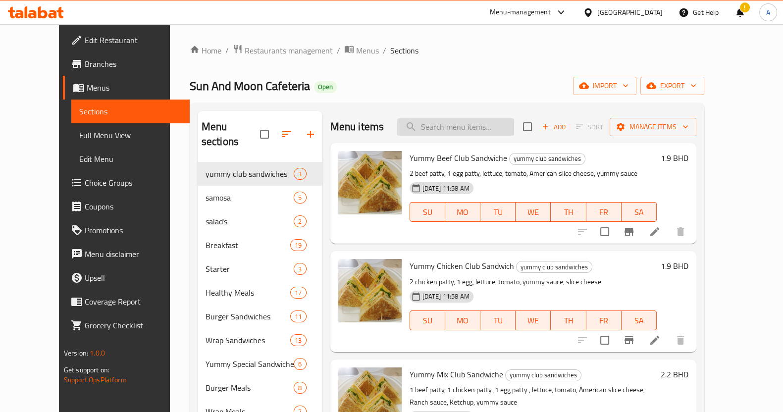
click at [479, 124] on input "search" at bounding box center [455, 126] width 117 height 17
paste input "Crispy burger"
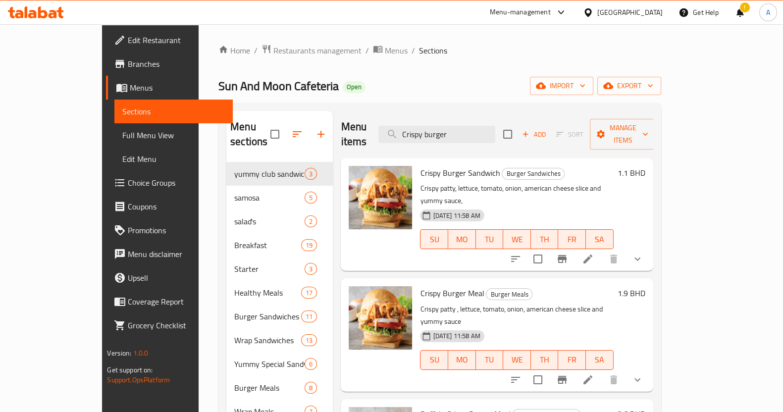
type input "Crispy burger"
click at [592, 255] on icon at bounding box center [587, 259] width 9 height 9
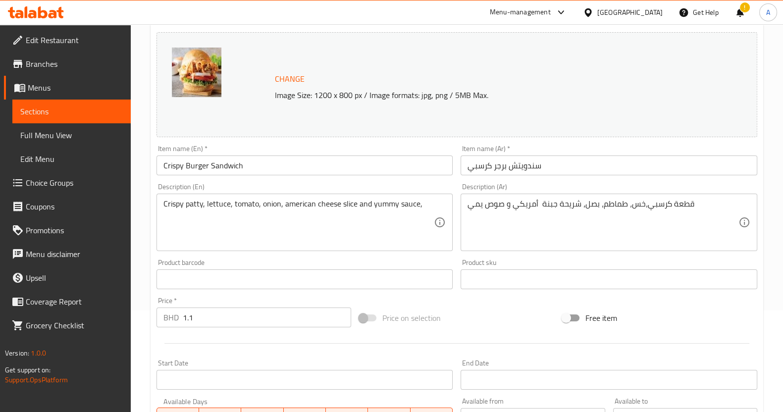
scroll to position [186, 0]
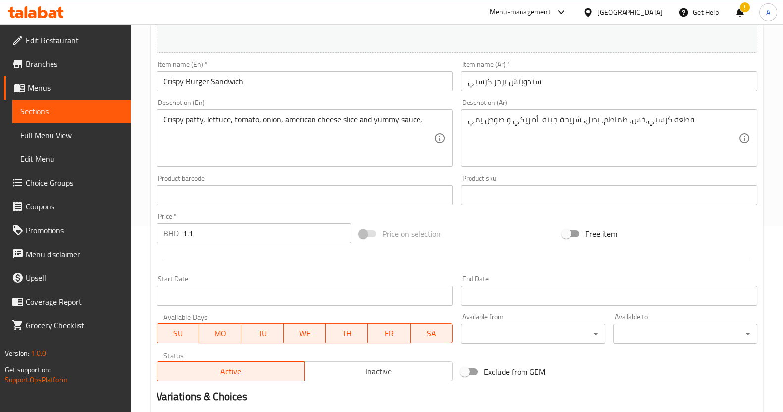
click at [223, 225] on input "1.1" at bounding box center [267, 233] width 169 height 20
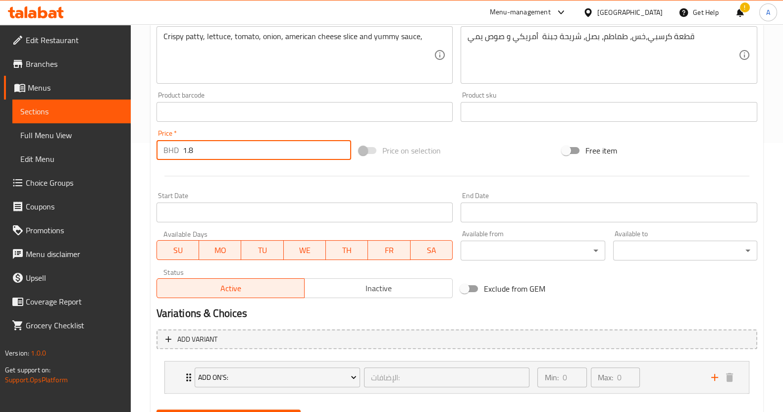
scroll to position [318, 0]
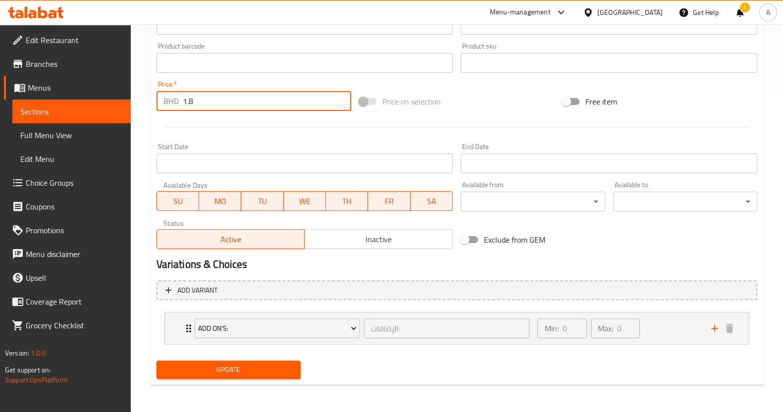
type input "1.8"
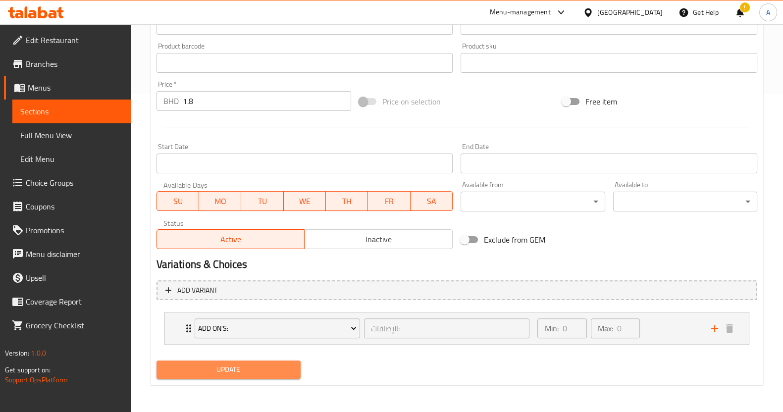
click at [259, 371] on span "Update" at bounding box center [228, 369] width 128 height 12
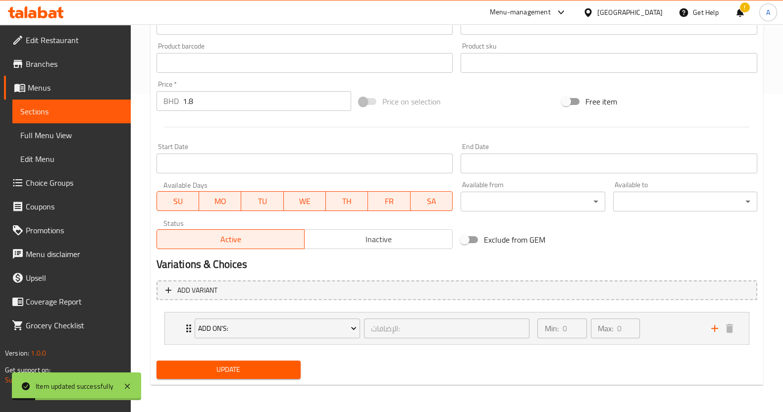
click at [86, 115] on span "Sections" at bounding box center [71, 111] width 103 height 12
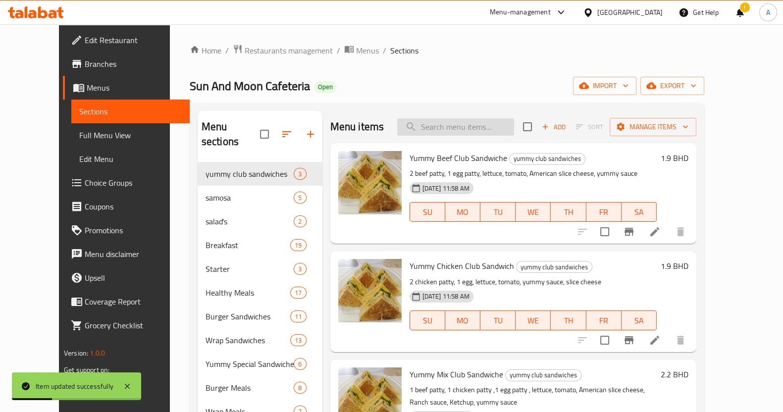
click at [456, 125] on input "search" at bounding box center [455, 126] width 117 height 17
paste input "Crispy burger"
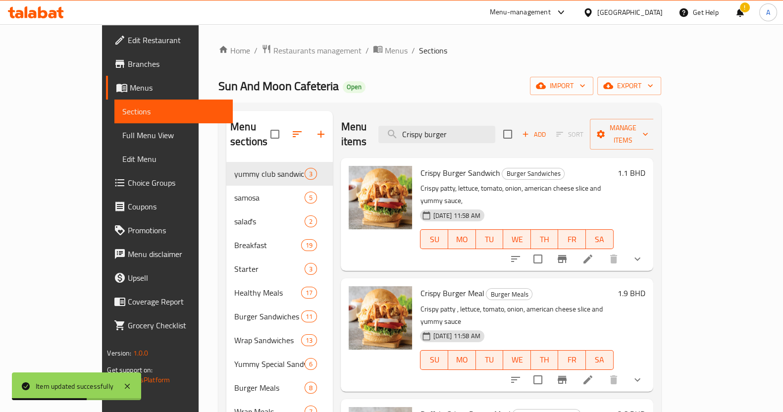
type input "Crispy burger"
click at [602, 371] on li at bounding box center [588, 380] width 28 height 18
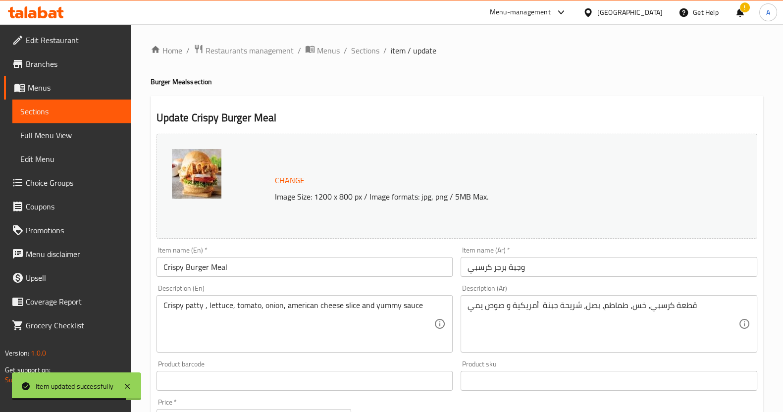
scroll to position [123, 0]
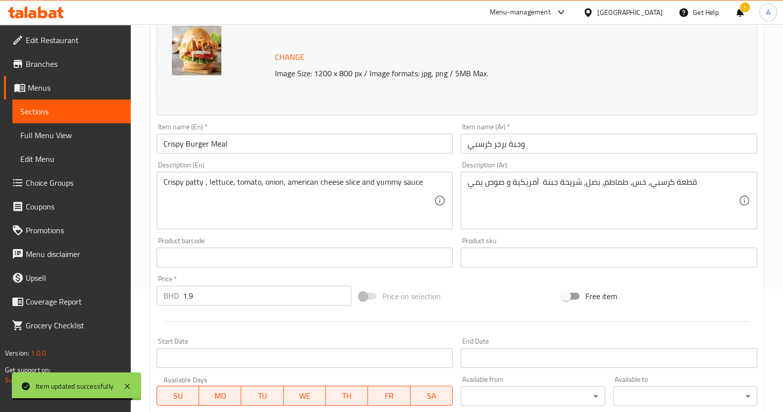
click at [251, 283] on div "Price   * BHD 1.9 Price *" at bounding box center [253, 290] width 195 height 30
drag, startPoint x: 253, startPoint y: 288, endPoint x: 82, endPoint y: 291, distance: 170.9
click at [82, 291] on div "Edit Restaurant Branches Menus Sections Full Menu View Edit Menu Choice Groups …" at bounding box center [391, 254] width 783 height 706
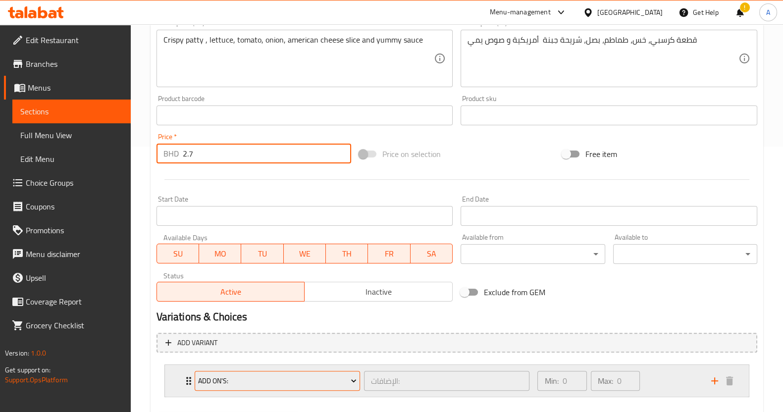
scroll to position [318, 0]
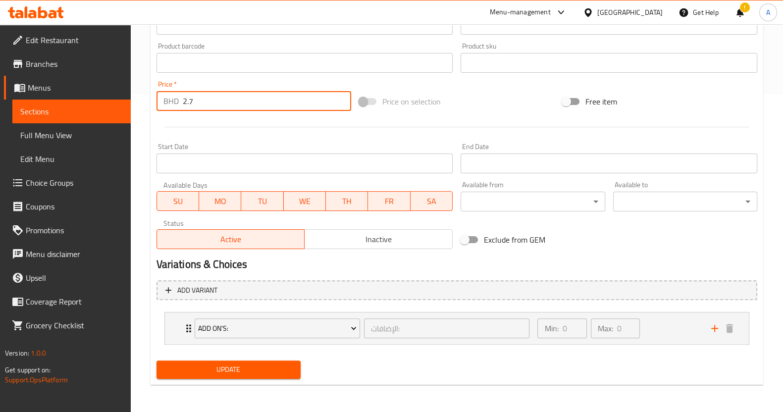
type input "2.7"
click at [220, 365] on span "Update" at bounding box center [228, 369] width 128 height 12
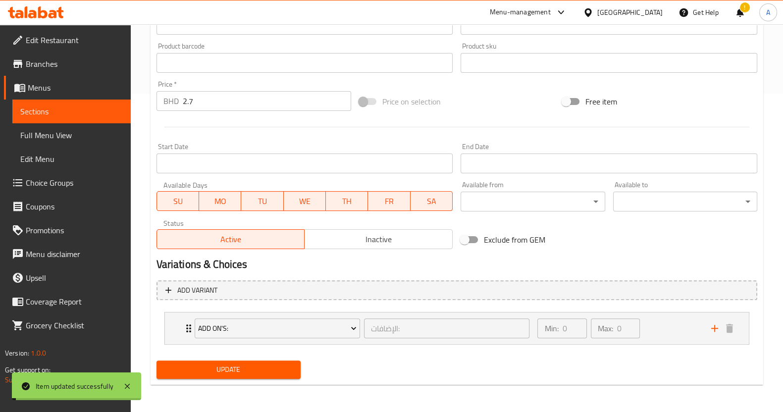
click at [114, 116] on span "Sections" at bounding box center [71, 111] width 103 height 12
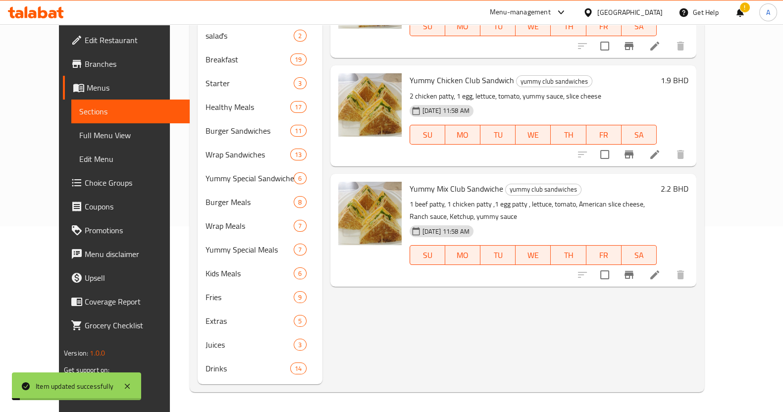
scroll to position [171, 0]
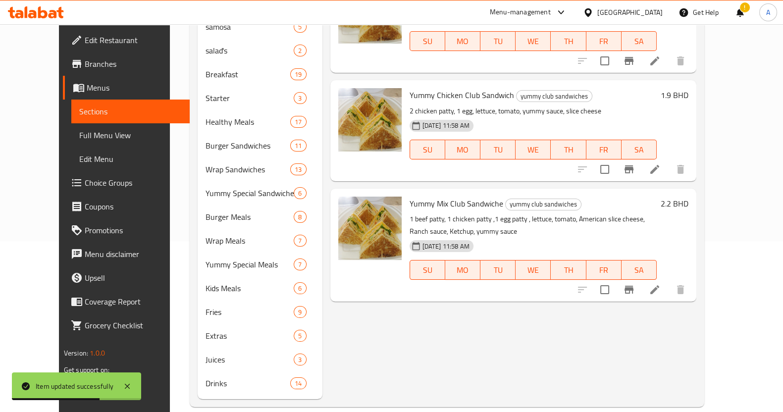
click at [170, 183] on div "Home / Restaurants management / Menus / Sections Sun And Moon Cafeteria Open im…" at bounding box center [447, 139] width 554 height 573
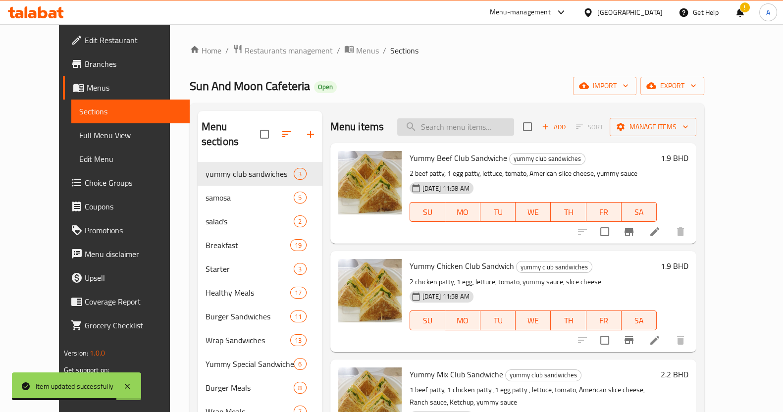
drag, startPoint x: 500, startPoint y: 125, endPoint x: 495, endPoint y: 128, distance: 6.0
click at [500, 124] on input "search" at bounding box center [455, 126] width 117 height 17
paste input "Chicken steak"
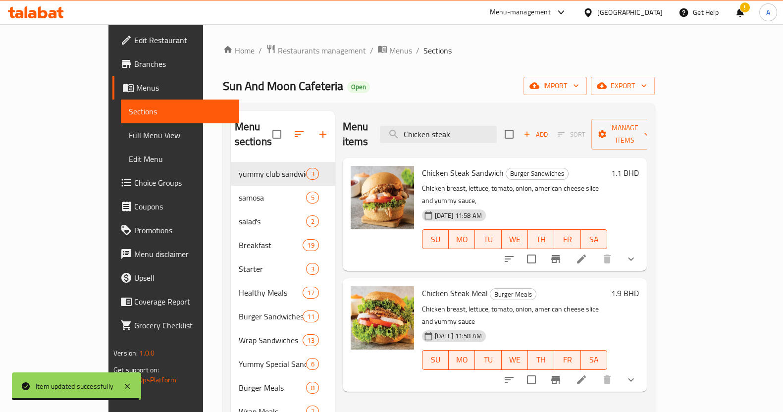
type input "Chicken steak"
click at [595, 250] on li at bounding box center [581, 259] width 28 height 18
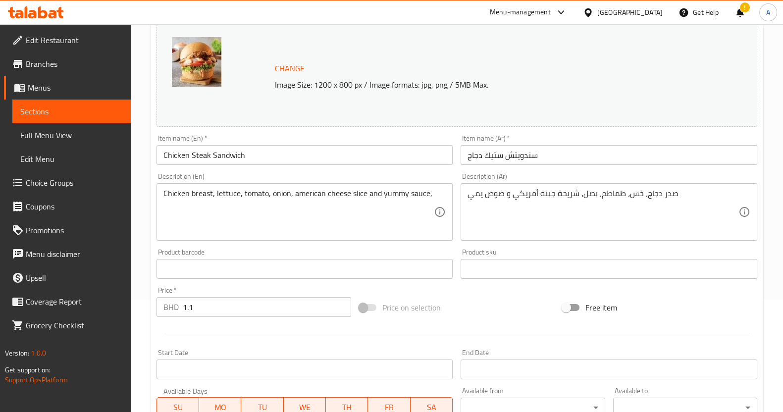
scroll to position [186, 0]
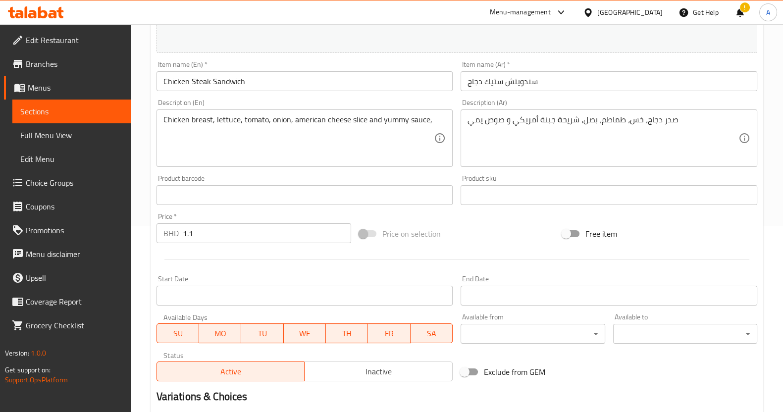
click at [278, 231] on input "1.1" at bounding box center [267, 233] width 169 height 20
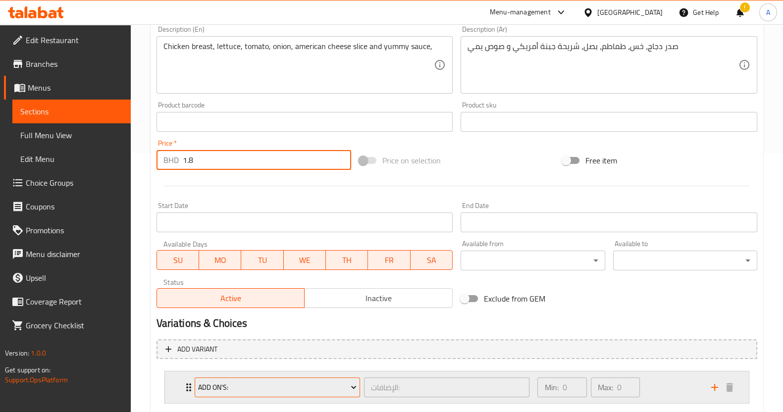
scroll to position [318, 0]
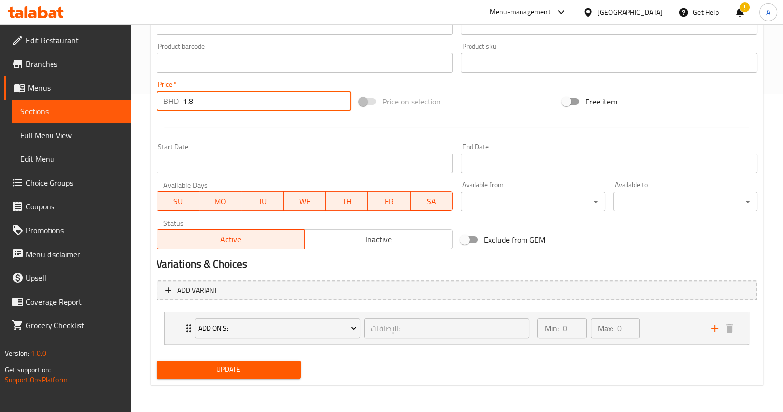
type input "1.8"
drag, startPoint x: 236, startPoint y: 369, endPoint x: 238, endPoint y: 375, distance: 6.1
click at [237, 370] on span "Update" at bounding box center [228, 369] width 128 height 12
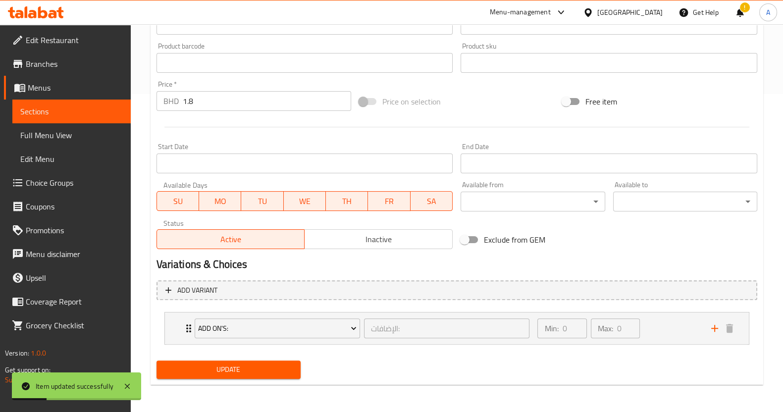
scroll to position [0, 0]
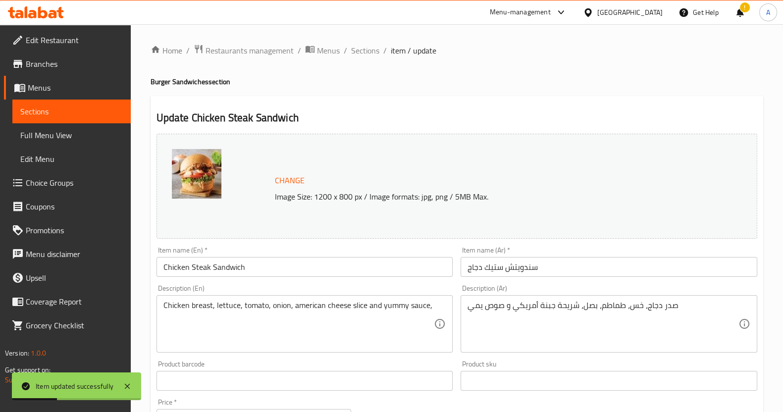
click at [77, 118] on link "Sections" at bounding box center [71, 112] width 118 height 24
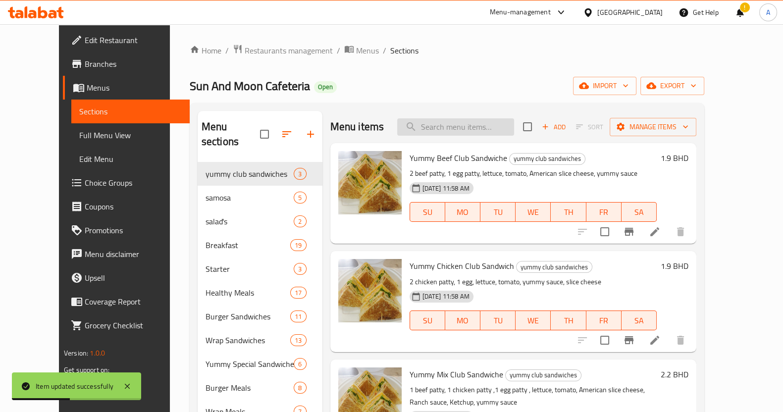
click at [485, 120] on input "search" at bounding box center [455, 126] width 117 height 17
paste input "Chicken steak"
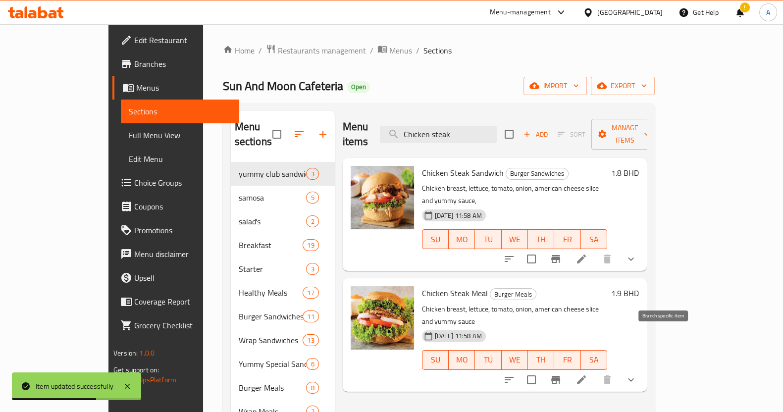
type input "Chicken steak"
click at [587, 374] on icon at bounding box center [581, 380] width 12 height 12
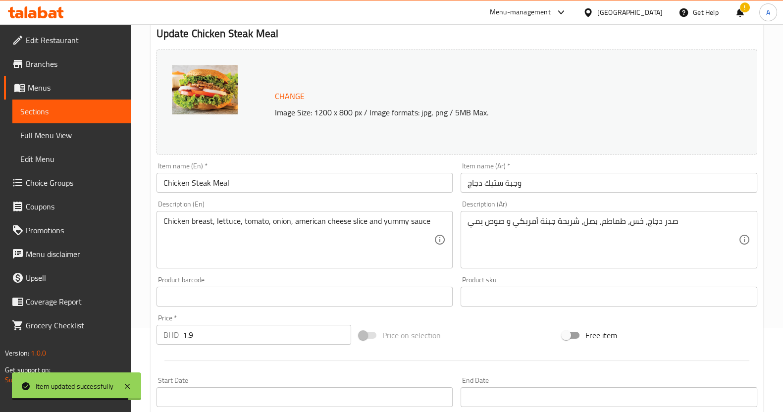
scroll to position [123, 0]
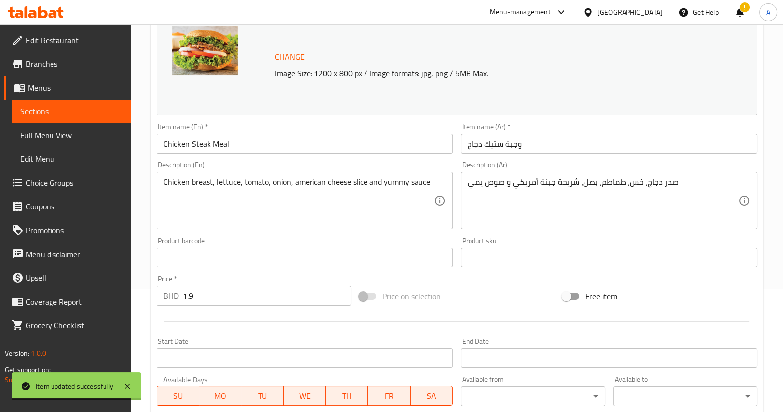
click at [238, 295] on input "1.9" at bounding box center [267, 296] width 169 height 20
type input "1"
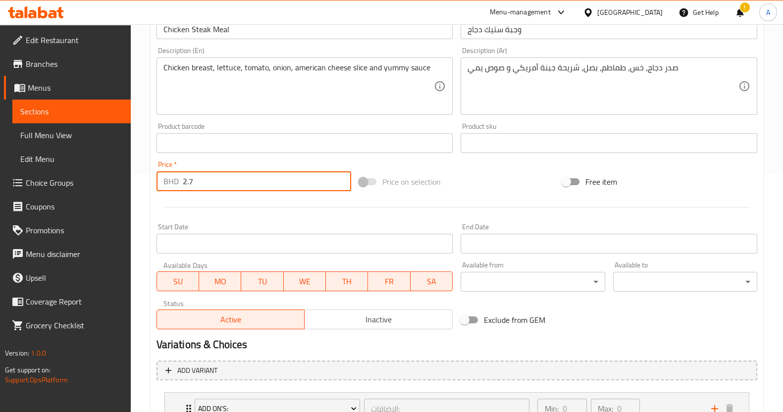
scroll to position [318, 0]
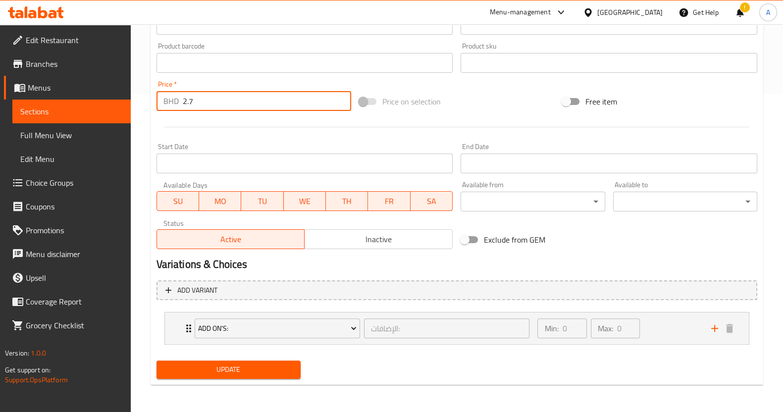
type input "2.7"
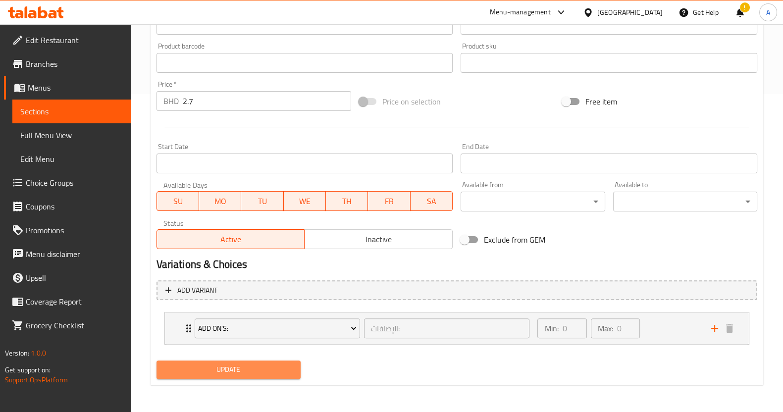
click at [210, 366] on span "Update" at bounding box center [228, 369] width 128 height 12
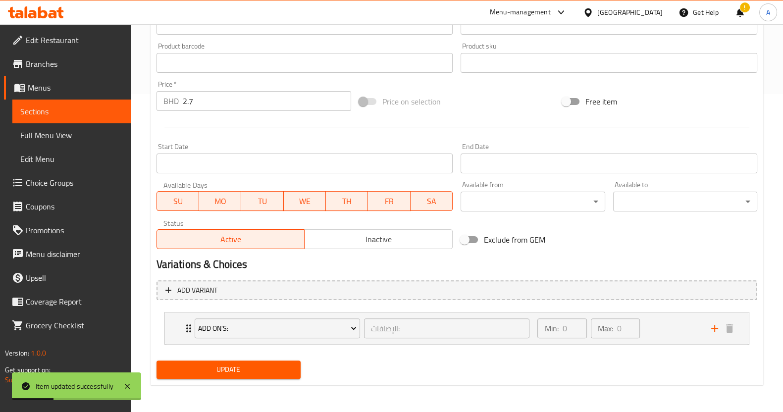
click at [41, 110] on span "Sections" at bounding box center [71, 111] width 103 height 12
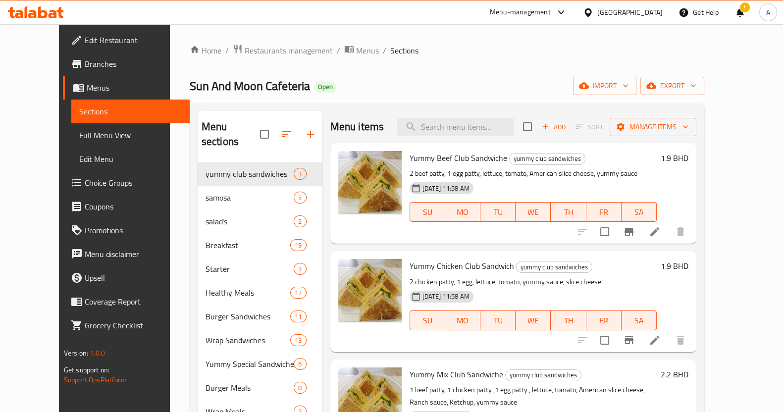
click at [245, 22] on div "Menu-management Bahrain Get Help ! A" at bounding box center [391, 12] width 783 height 24
click at [500, 127] on input "search" at bounding box center [455, 126] width 117 height 17
paste input "Tandoori chicken steak"
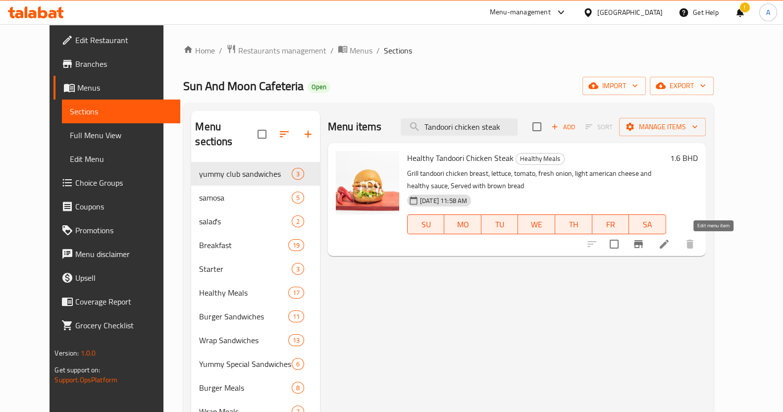
type input "Tandoori chicken steak"
click at [670, 246] on icon at bounding box center [664, 244] width 12 height 12
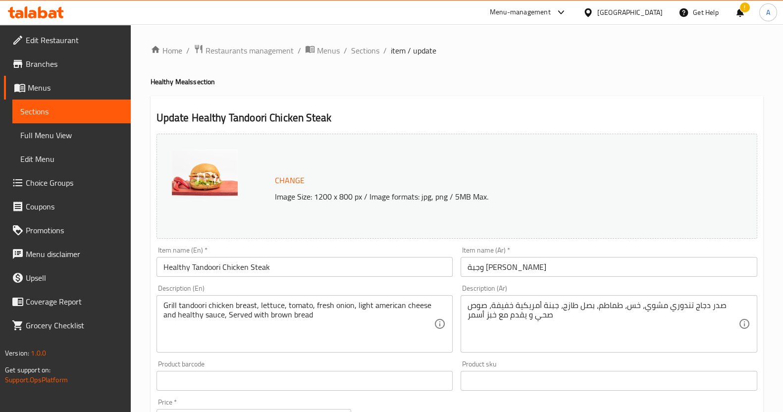
drag, startPoint x: 145, startPoint y: 240, endPoint x: 225, endPoint y: 273, distance: 86.8
click at [145, 240] on div "Home / Restaurants management / Menus / Sections / item / update Healthy Meals …" at bounding box center [457, 369] width 652 height 690
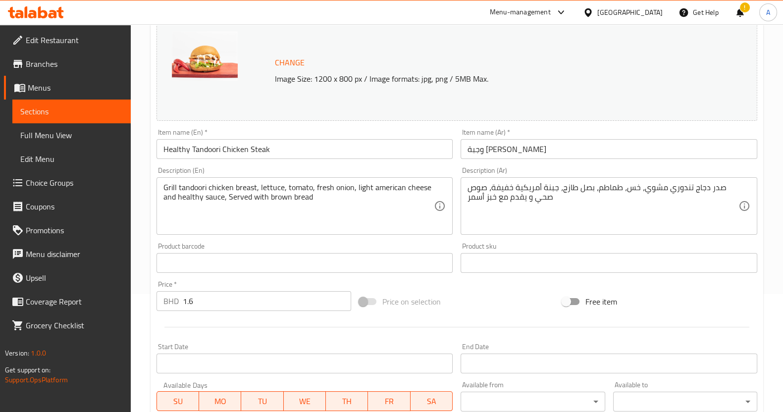
scroll to position [186, 0]
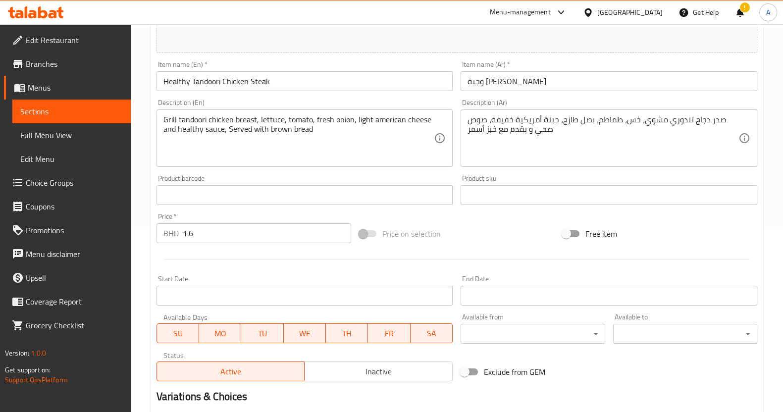
click at [268, 220] on div "Price   * BHD 1.6 Price *" at bounding box center [253, 228] width 195 height 30
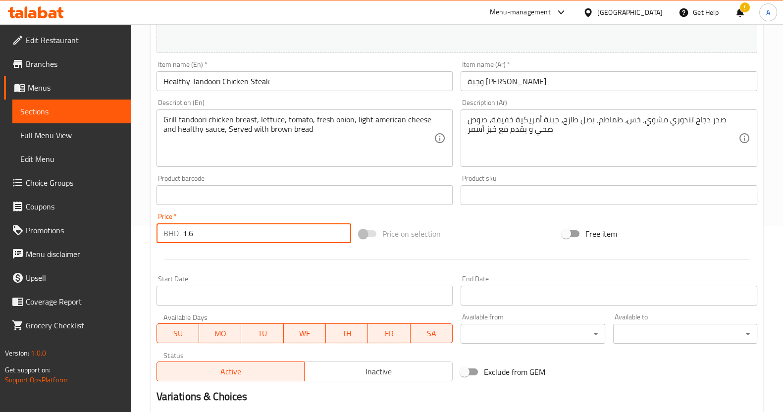
click at [252, 239] on input "1.6" at bounding box center [267, 233] width 169 height 20
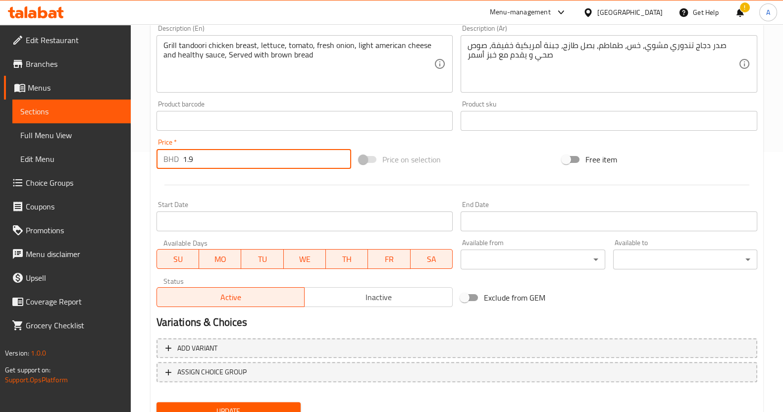
scroll to position [302, 0]
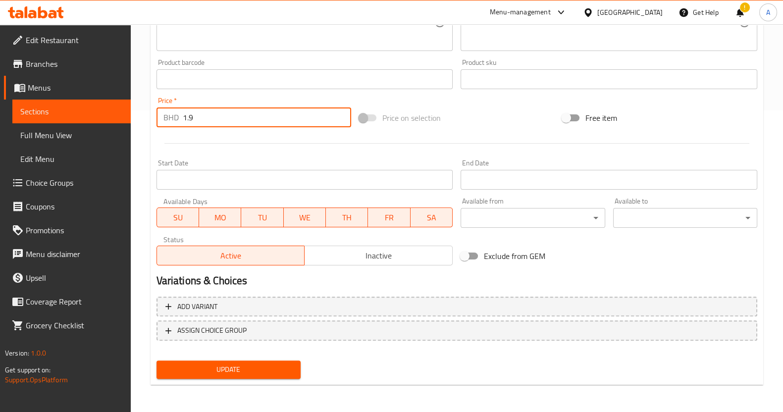
type input "1.9"
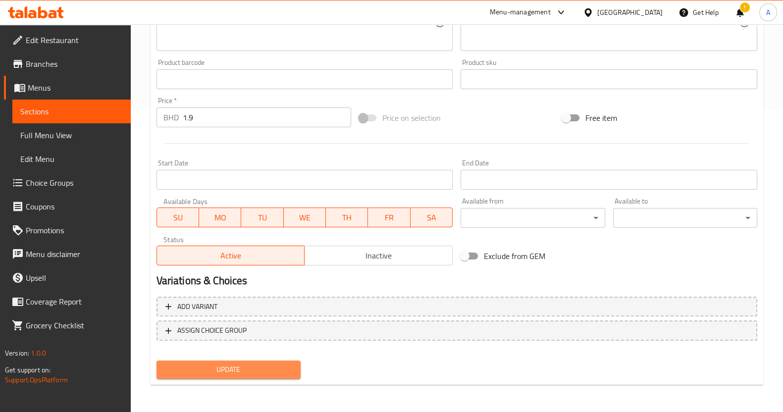
click at [281, 361] on button "Update" at bounding box center [228, 369] width 144 height 18
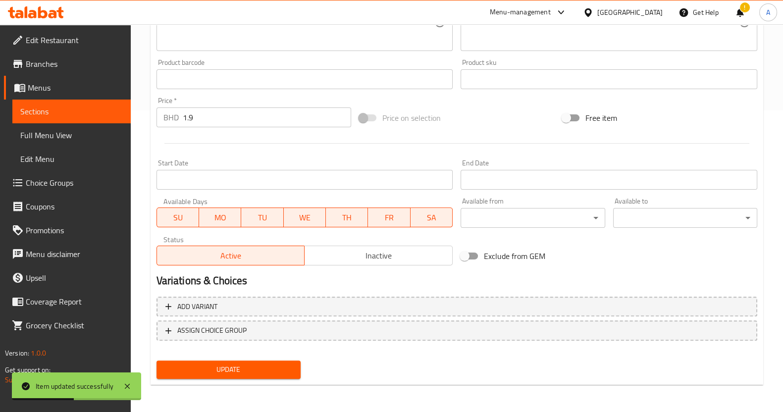
click at [107, 120] on link "Sections" at bounding box center [71, 112] width 118 height 24
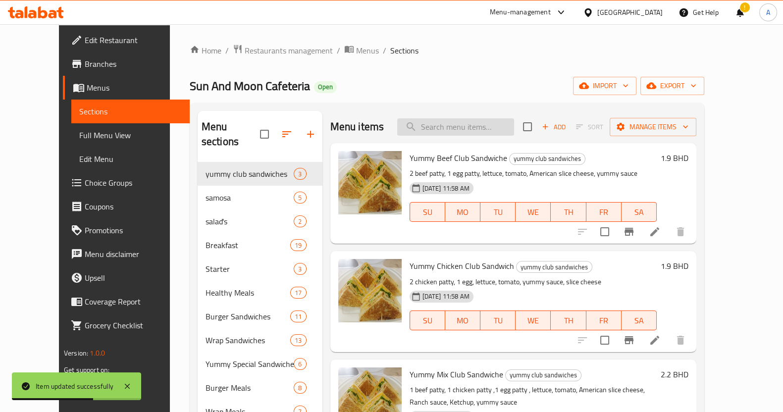
click at [491, 119] on input "search" at bounding box center [455, 126] width 117 height 17
paste input "Tandoori chicken steak"
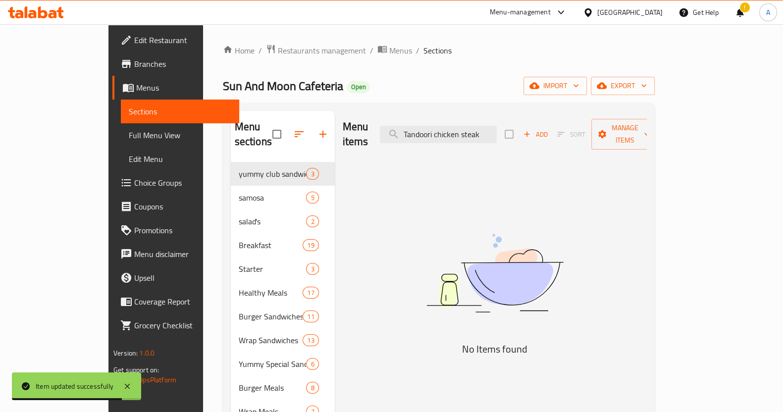
type input "Tandoori chicken steak"
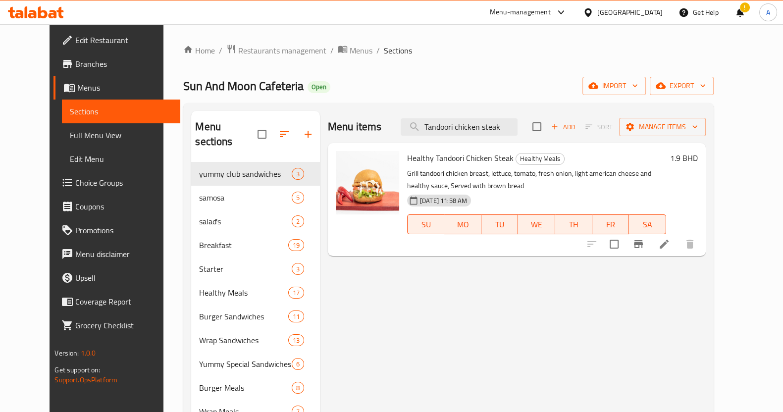
click at [678, 248] on li at bounding box center [664, 244] width 28 height 18
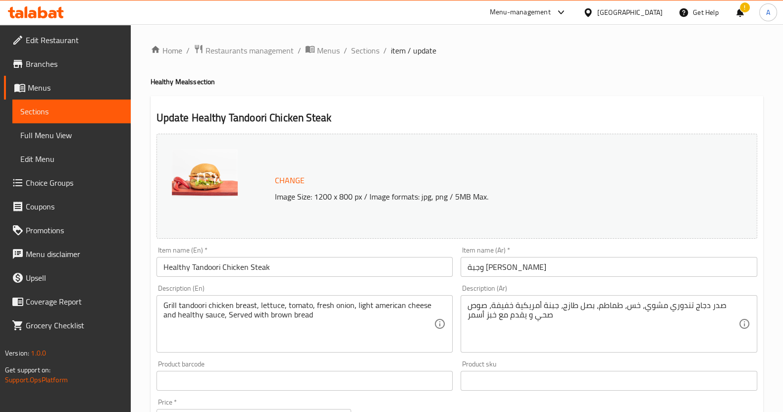
click at [94, 110] on span "Sections" at bounding box center [71, 111] width 103 height 12
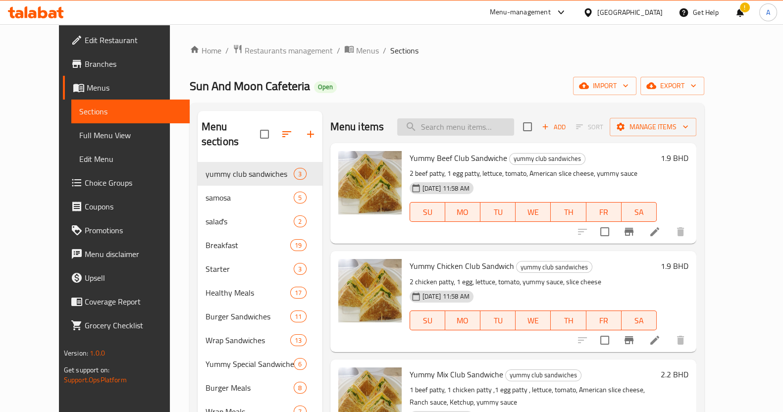
click at [490, 128] on input "search" at bounding box center [455, 126] width 117 height 17
click at [407, 6] on div "Menu-management Bahrain Get Help ! A" at bounding box center [391, 12] width 783 height 24
click at [469, 128] on input "search" at bounding box center [455, 126] width 117 height 17
paste input "Grilled chicken wrap"
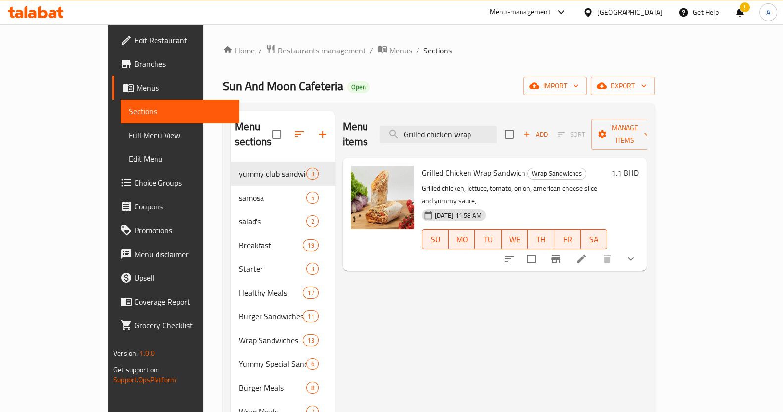
type input "Grilled chicken wrap"
click at [643, 247] on button "show more" at bounding box center [631, 259] width 24 height 24
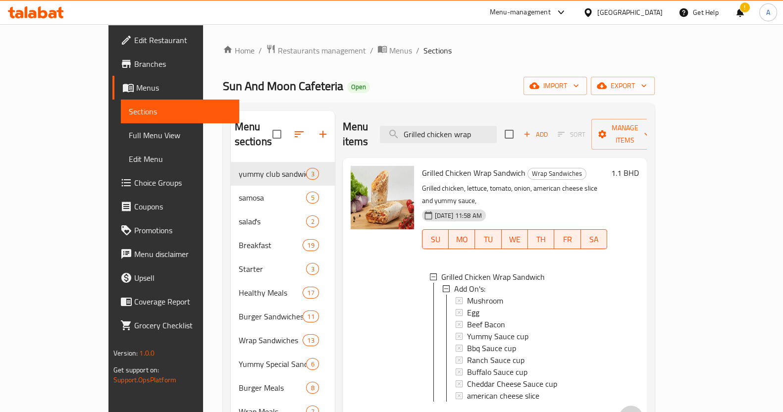
click at [637, 412] on icon "show more" at bounding box center [631, 418] width 12 height 12
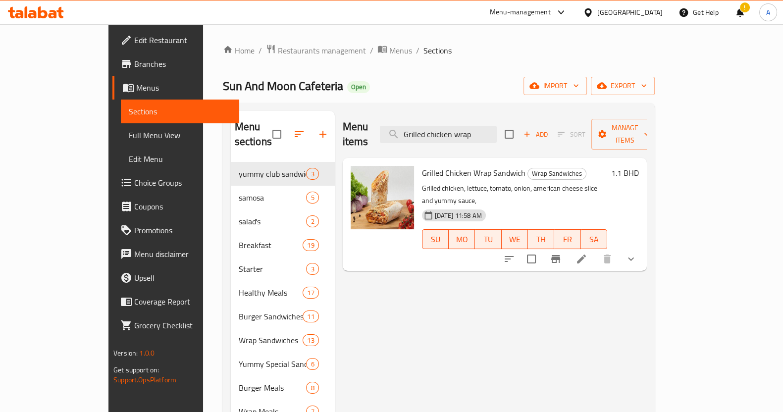
click at [595, 250] on li at bounding box center [581, 259] width 28 height 18
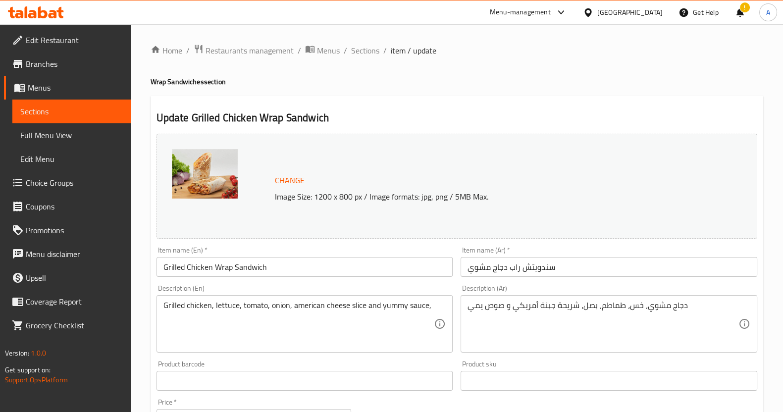
scroll to position [123, 0]
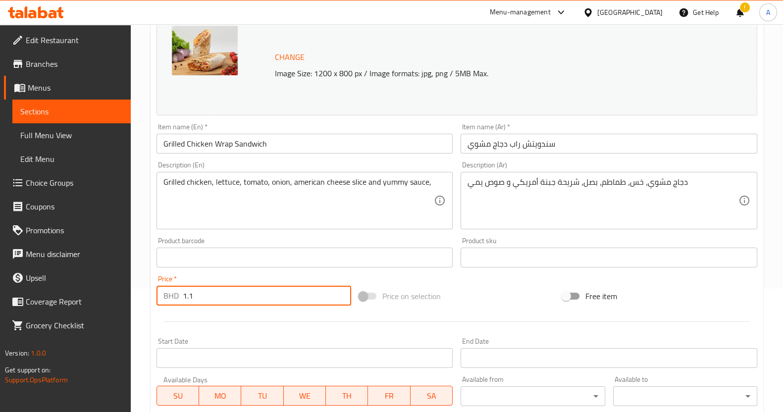
click at [201, 293] on input "1.1" at bounding box center [267, 296] width 169 height 20
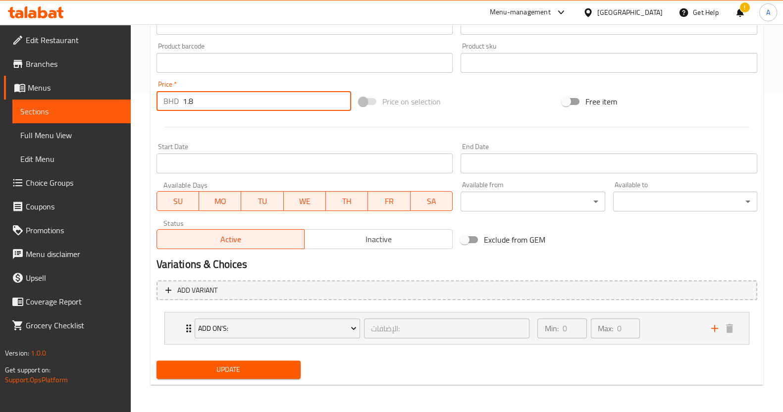
scroll to position [0, 0]
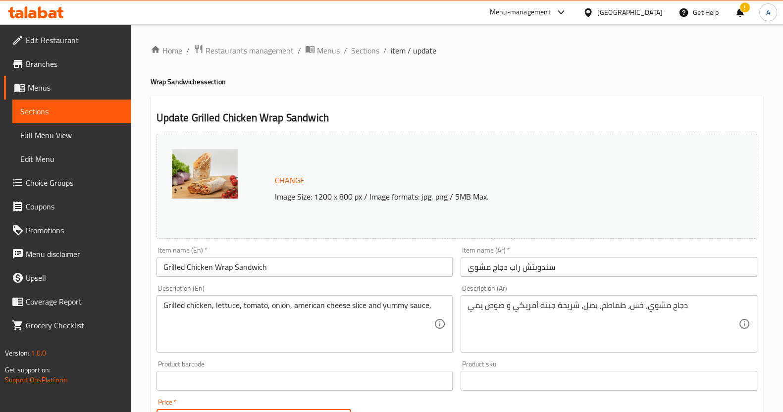
type input "1.8"
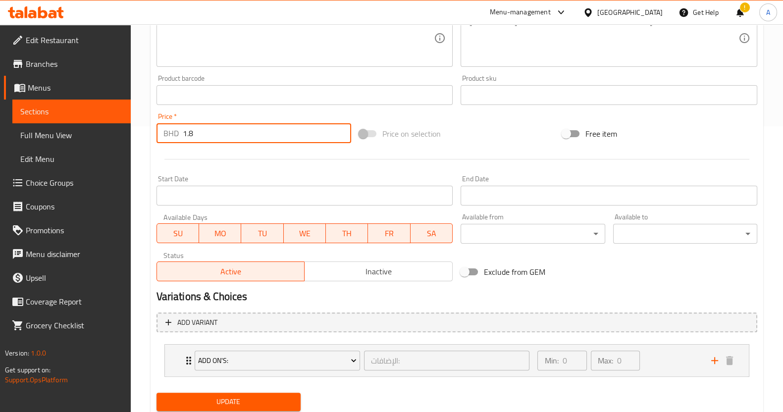
scroll to position [318, 0]
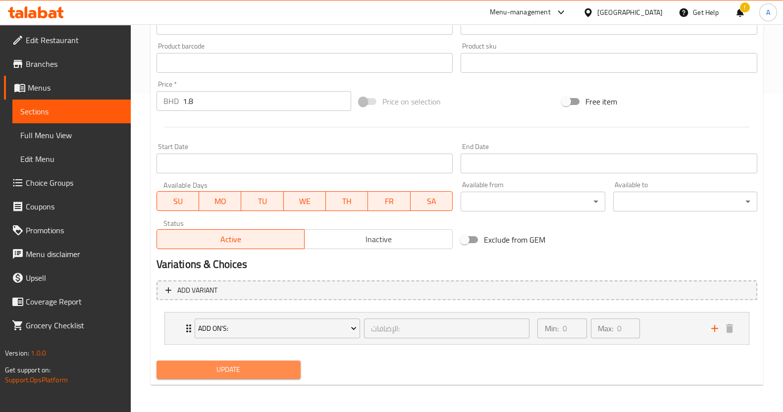
click at [232, 365] on span "Update" at bounding box center [228, 369] width 128 height 12
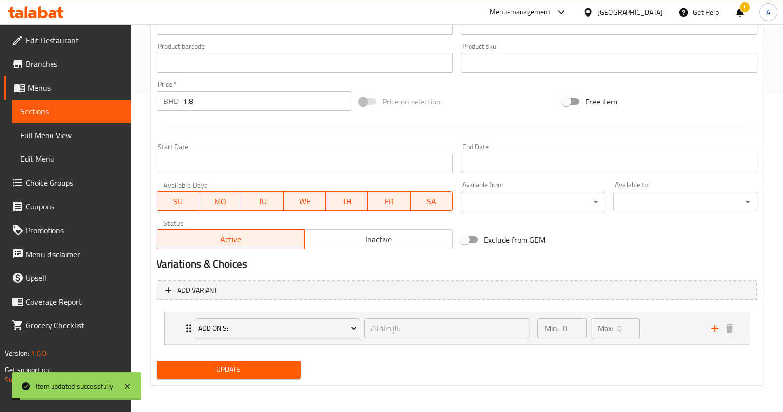
drag, startPoint x: 78, startPoint y: 114, endPoint x: 102, endPoint y: 106, distance: 25.5
click at [78, 114] on span "Sections" at bounding box center [71, 111] width 103 height 12
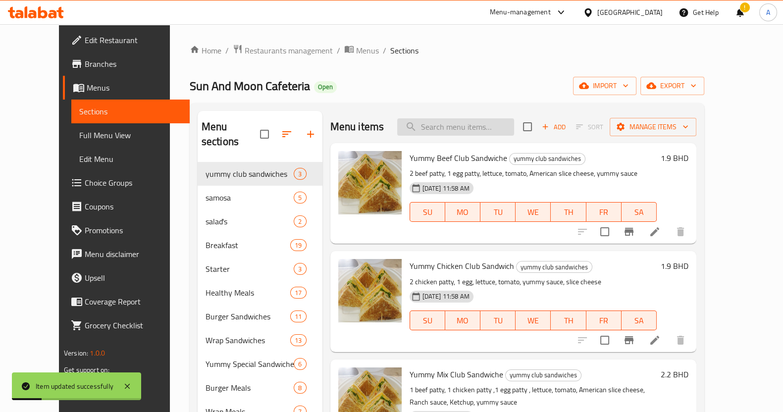
click at [464, 120] on input "search" at bounding box center [455, 126] width 117 height 17
paste input "Grilled chicken wrap"
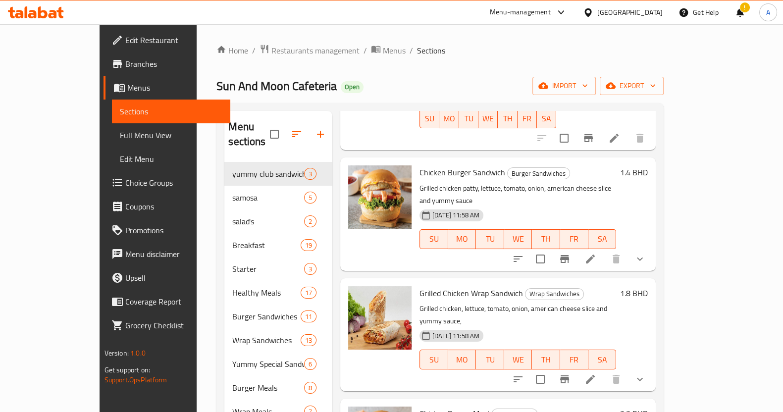
scroll to position [171, 0]
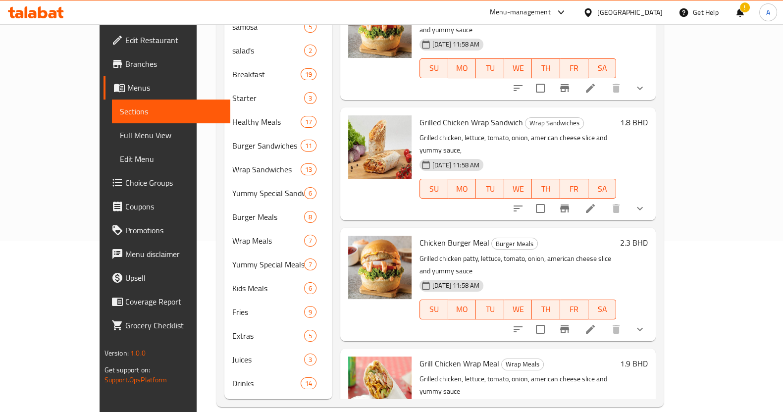
type input "Grilled chicken"
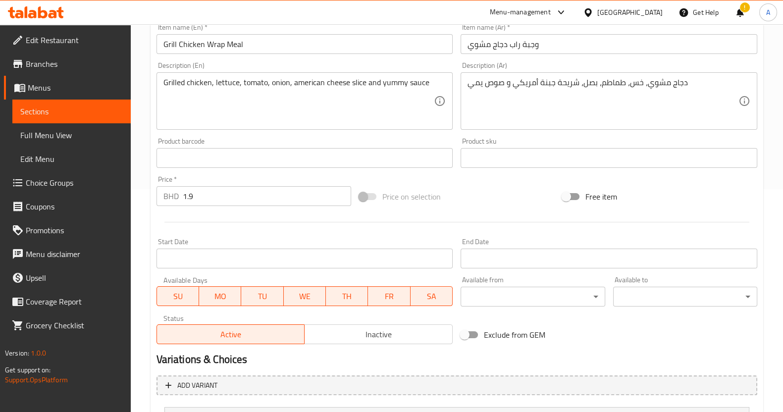
scroll to position [318, 0]
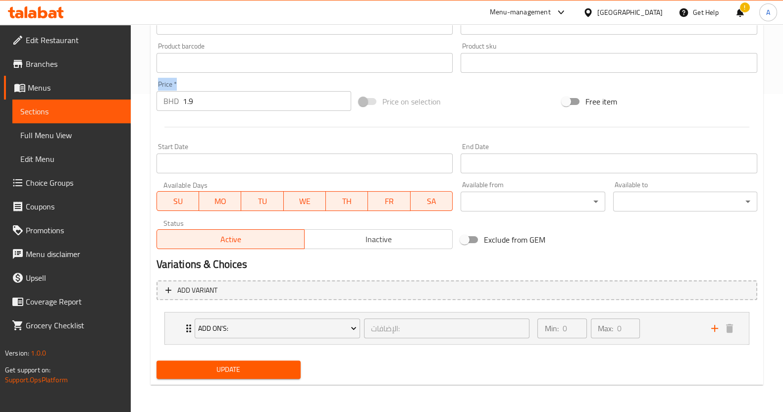
drag, startPoint x: 211, startPoint y: 89, endPoint x: 123, endPoint y: 85, distance: 88.2
click at [123, 85] on div "Edit Restaurant Branches Menus Sections Full Menu View Edit Menu Choice Groups …" at bounding box center [391, 59] width 783 height 706
drag, startPoint x: 224, startPoint y: 100, endPoint x: 114, endPoint y: 107, distance: 110.7
click at [170, 101] on div "BHD 1.9 Price *" at bounding box center [253, 101] width 195 height 20
type input "2.7"
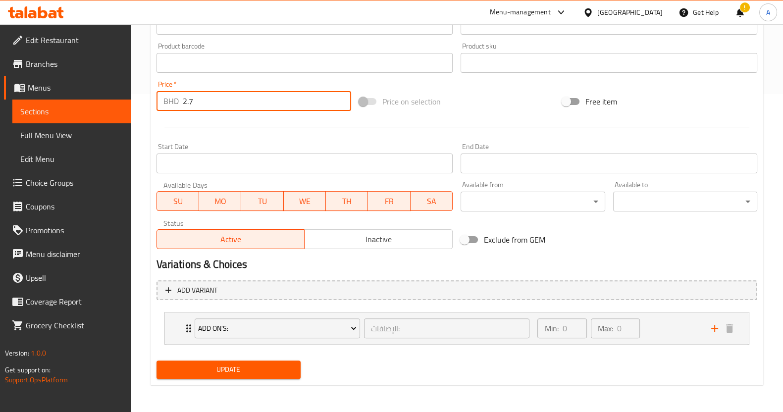
click at [273, 374] on span "Update" at bounding box center [228, 369] width 128 height 12
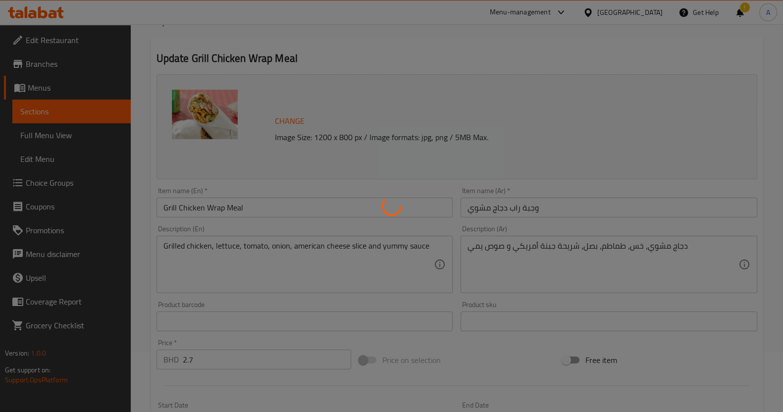
scroll to position [8, 0]
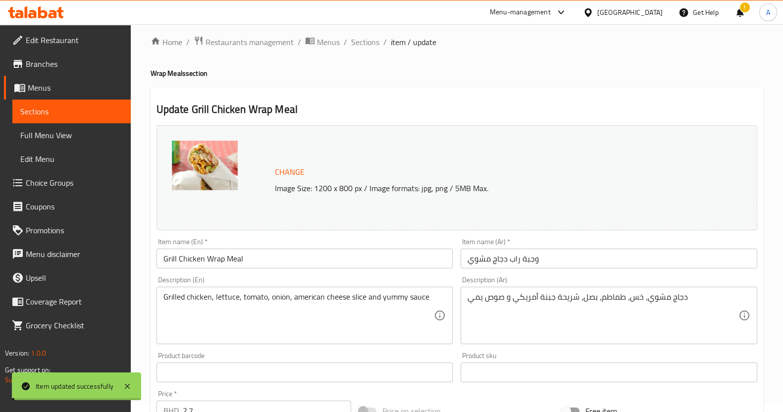
click at [114, 108] on span "Sections" at bounding box center [71, 111] width 103 height 12
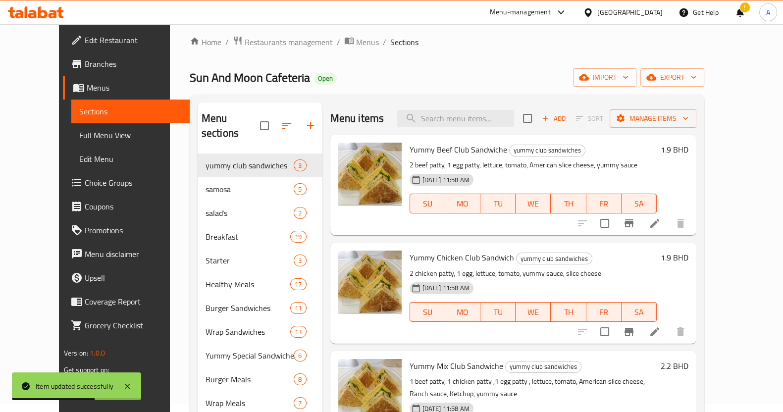
click at [302, 25] on div "Home / Restaurants management / Menus / Sections Sun And Moon Cafeteria Open im…" at bounding box center [447, 302] width 554 height 573
click at [508, 124] on input "search" at bounding box center [455, 118] width 117 height 17
paste input "Spicy Grilled chicken wrap"
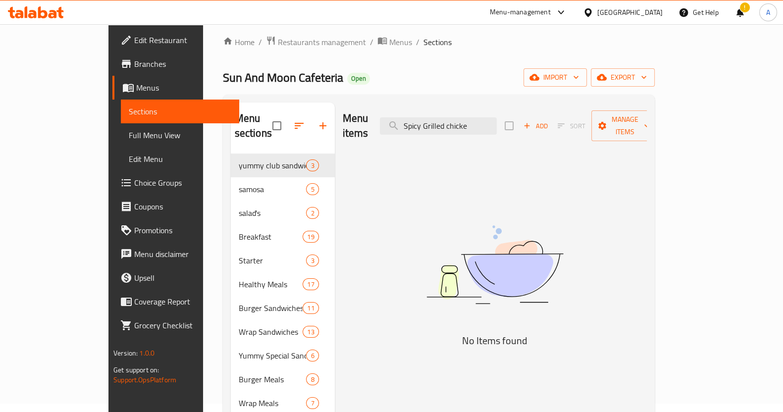
click at [481, 120] on input "Spicy Grilled chicke" at bounding box center [438, 125] width 117 height 17
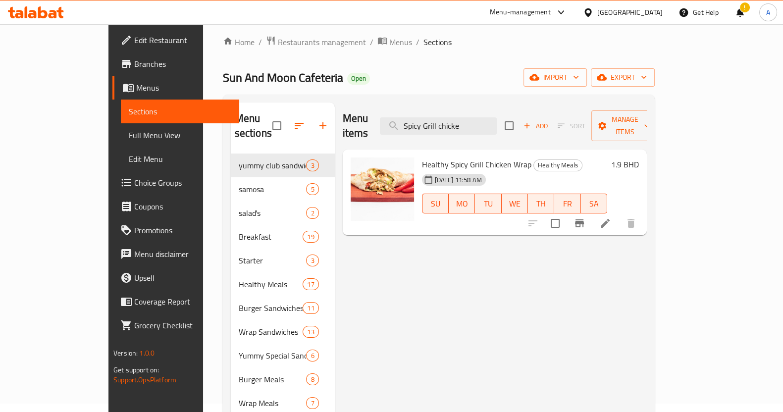
type input "Spicy Grill chicke"
click at [611, 217] on icon at bounding box center [605, 223] width 12 height 12
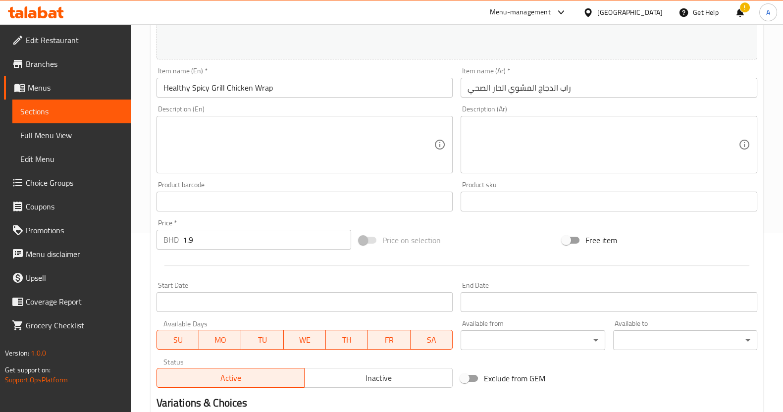
scroll to position [116, 0]
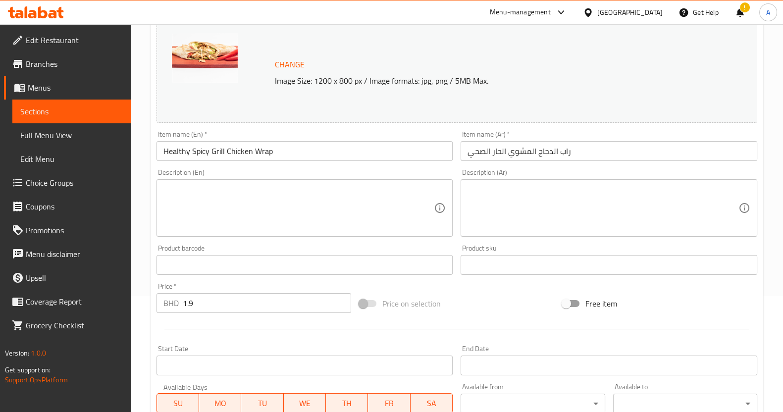
click at [85, 115] on span "Sections" at bounding box center [71, 111] width 103 height 12
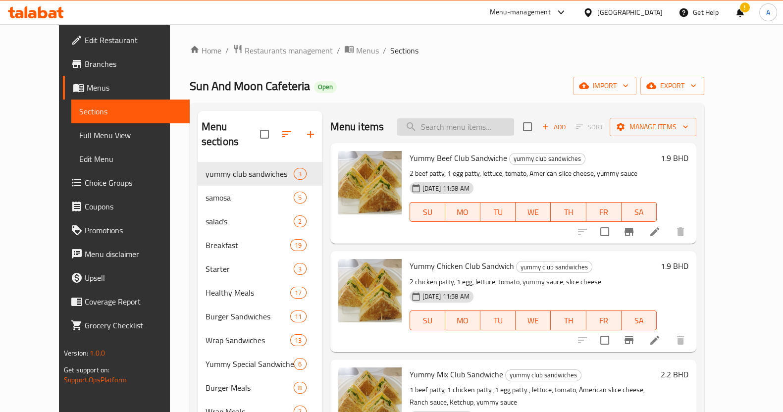
click at [478, 122] on input "search" at bounding box center [455, 126] width 117 height 17
paste input "Spicy Grilled chicken wrap"
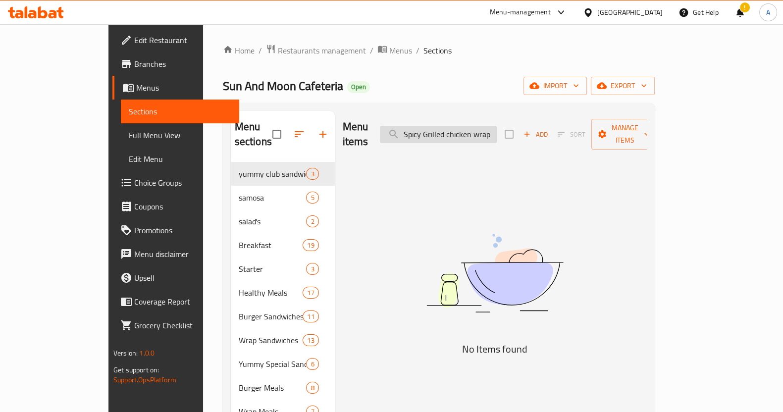
click at [483, 130] on input "Spicy Grilled chicken wrap" at bounding box center [438, 134] width 117 height 17
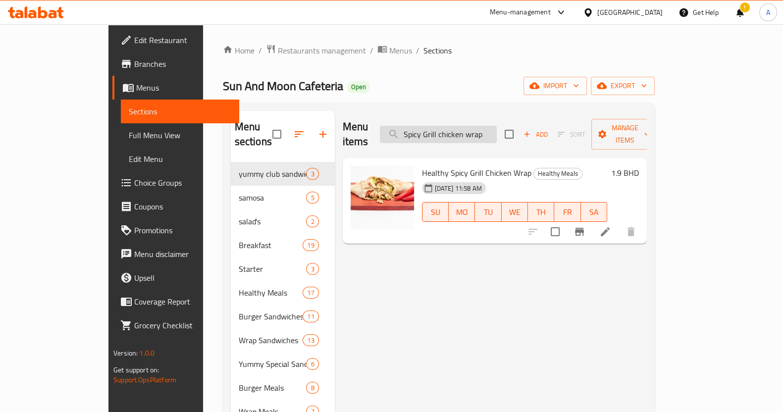
click at [497, 128] on input "Spicy Grill chicken wrap" at bounding box center [438, 134] width 117 height 17
type input "S"
type input "spicy grill"
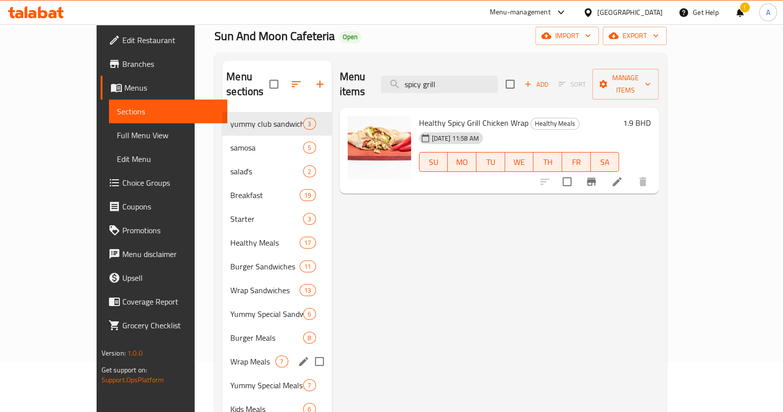
scroll to position [61, 0]
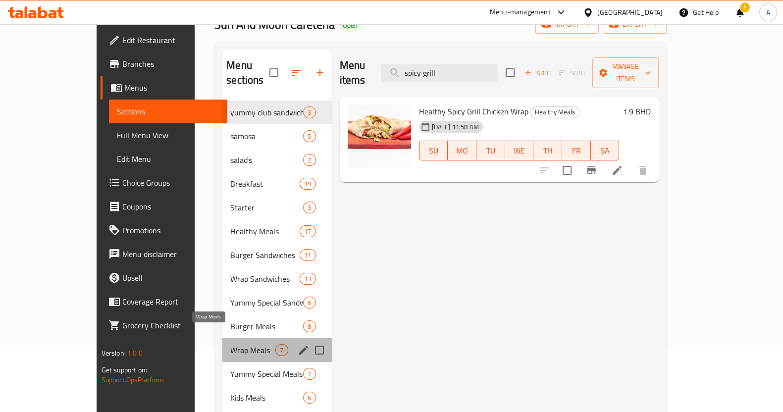
click at [230, 344] on span "Wrap Meals" at bounding box center [252, 350] width 45 height 12
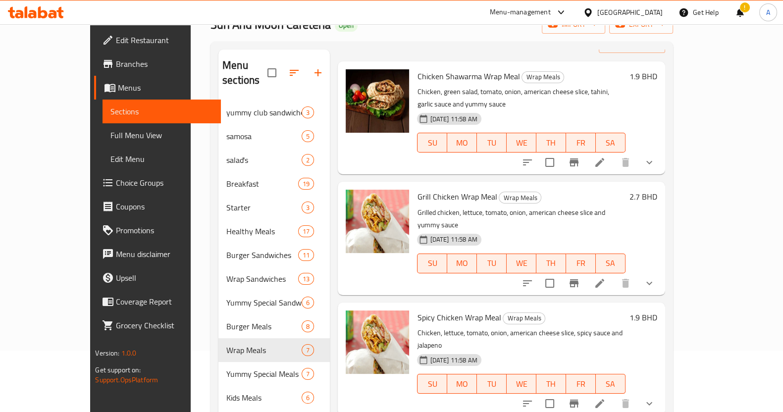
scroll to position [61, 0]
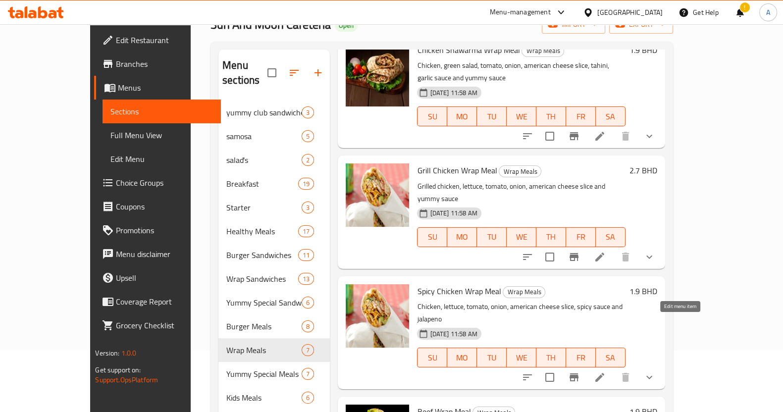
click at [606, 371] on icon at bounding box center [600, 377] width 12 height 12
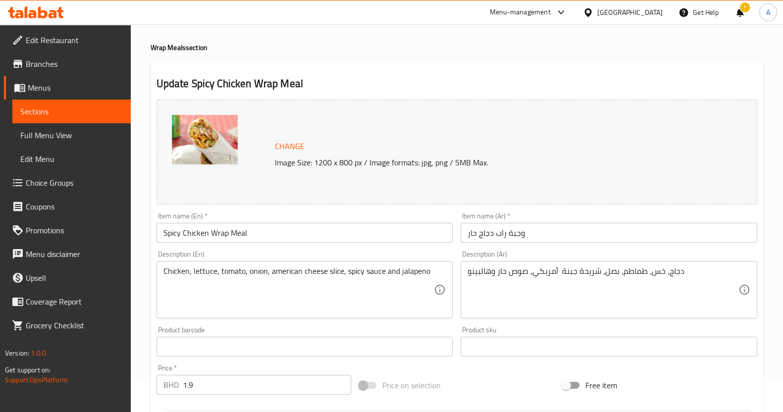
scroll to position [247, 0]
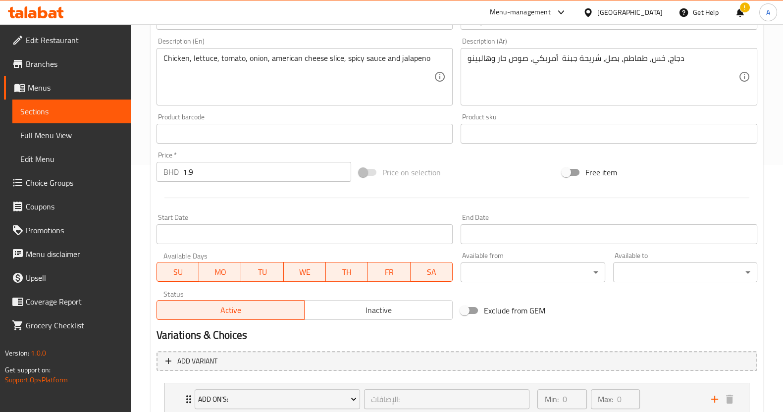
click at [238, 164] on input "1.9" at bounding box center [267, 172] width 169 height 20
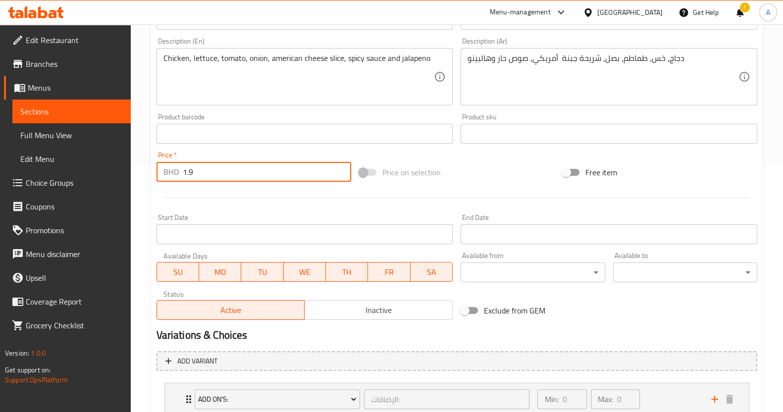
drag, startPoint x: 238, startPoint y: 164, endPoint x: 149, endPoint y: 171, distance: 89.4
click at [149, 171] on div "Home / Restaurants management / Menus / Sections / item / update Wrap Meals sec…" at bounding box center [457, 130] width 652 height 706
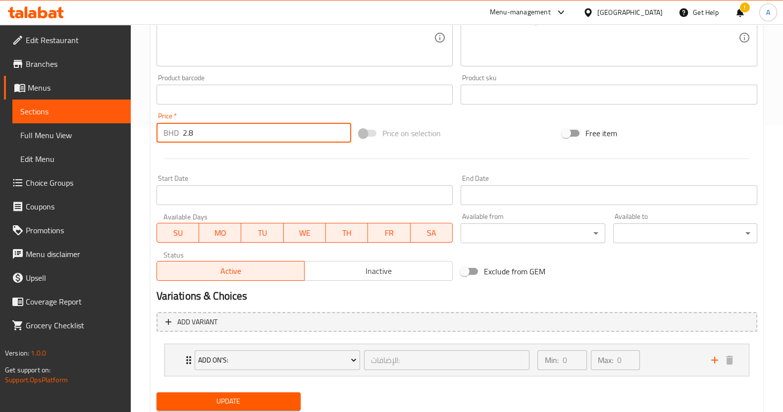
scroll to position [318, 0]
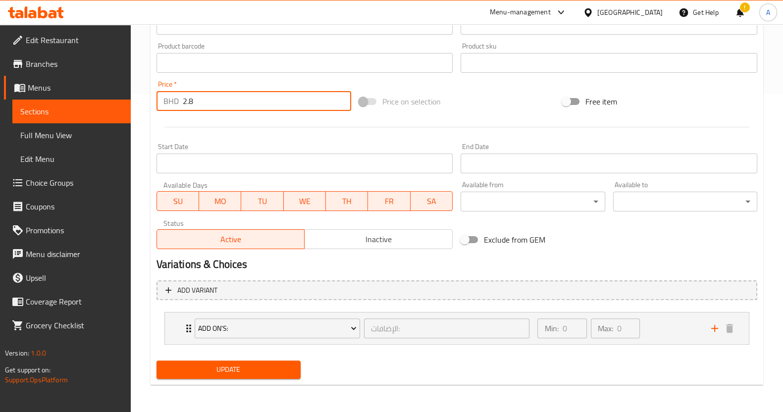
type input "2.8"
click at [247, 371] on span "Update" at bounding box center [228, 369] width 128 height 12
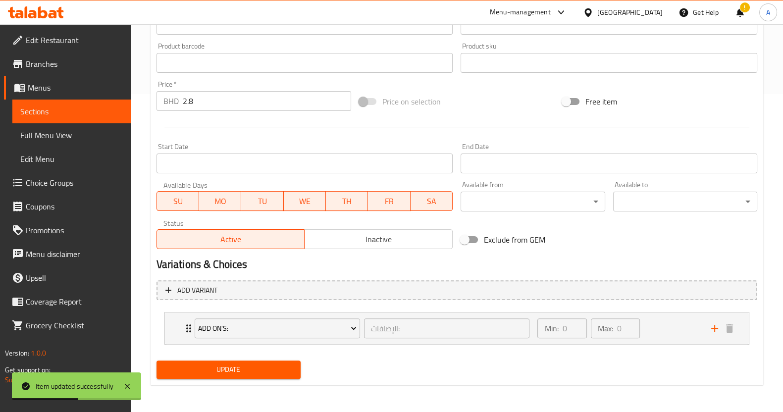
click at [68, 116] on span "Sections" at bounding box center [71, 111] width 103 height 12
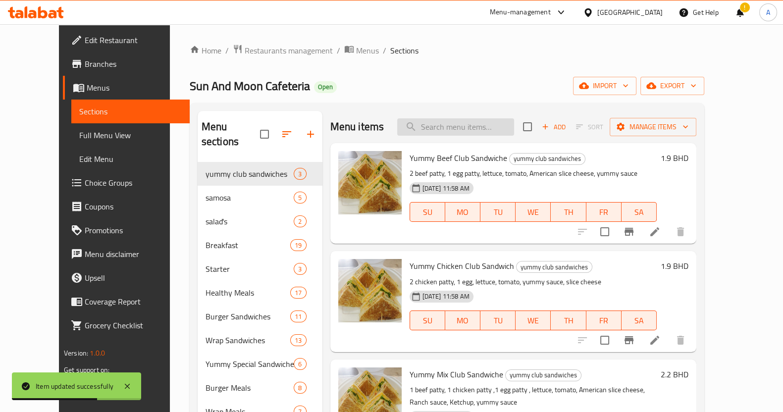
click at [490, 134] on input "search" at bounding box center [455, 126] width 117 height 17
paste input "Yummy special chicken shawarma"
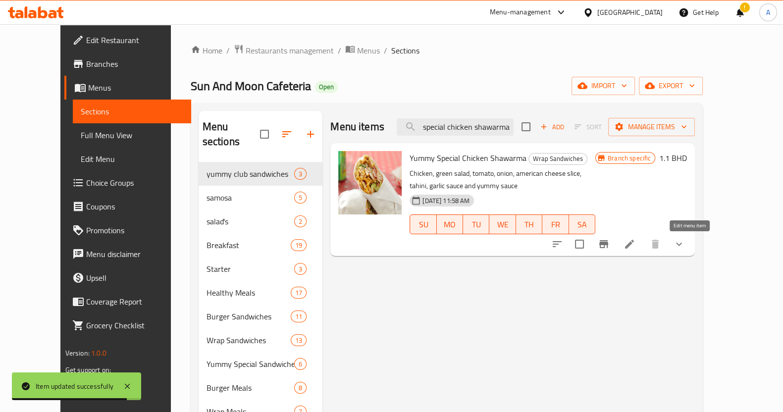
type input "Yummy special chicken shawarma"
click at [635, 244] on icon at bounding box center [629, 244] width 12 height 12
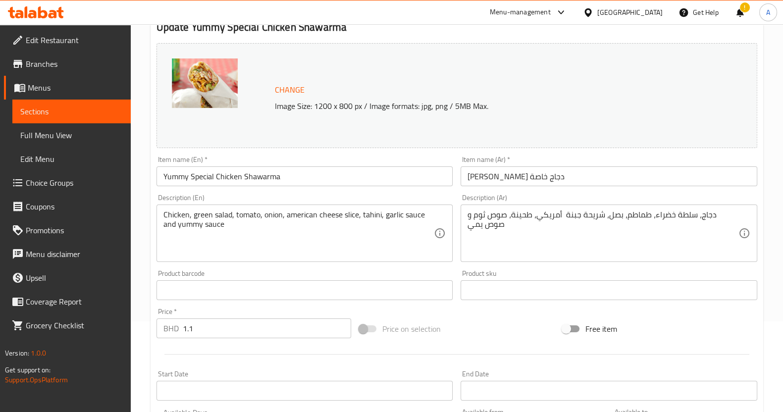
scroll to position [186, 0]
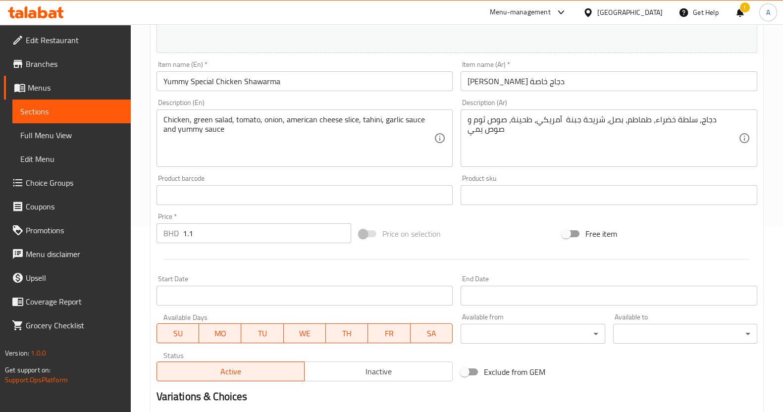
click at [251, 231] on input "1.1" at bounding box center [267, 233] width 169 height 20
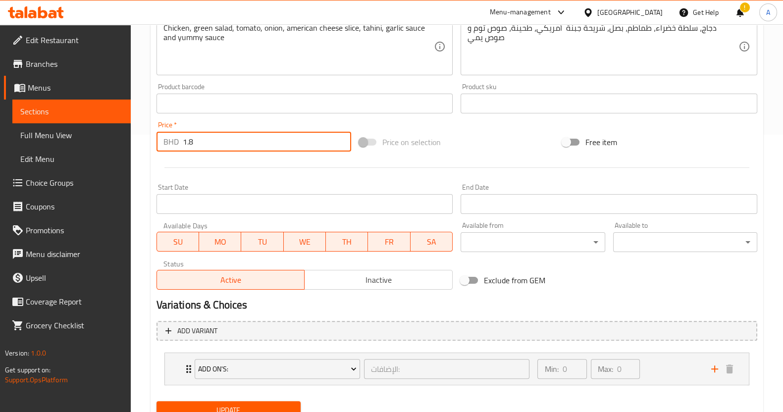
scroll to position [318, 0]
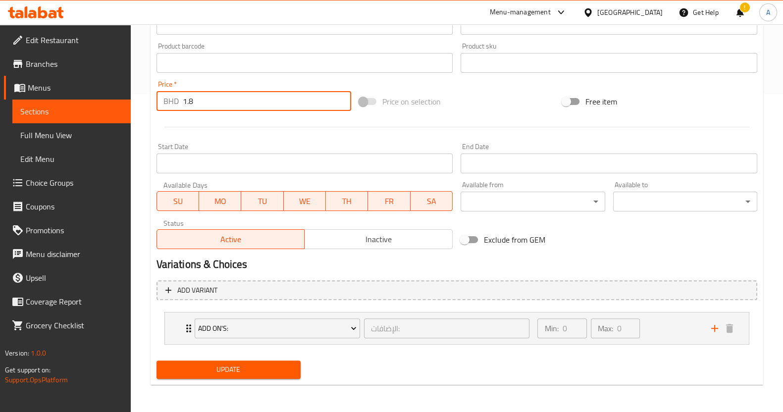
type input "1.8"
click at [218, 372] on span "Update" at bounding box center [228, 369] width 128 height 12
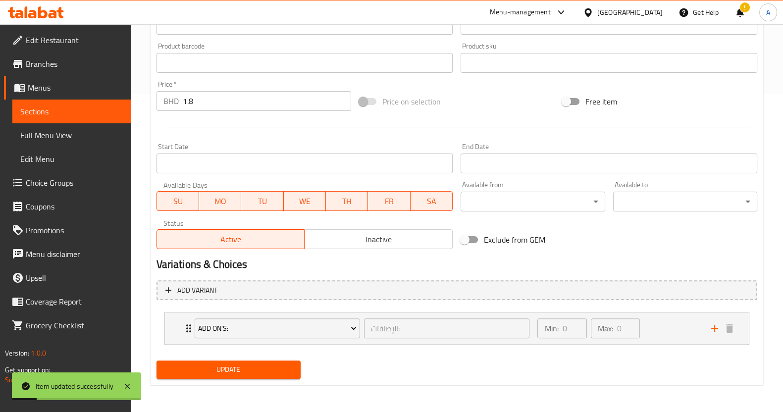
click at [64, 113] on span "Sections" at bounding box center [71, 111] width 103 height 12
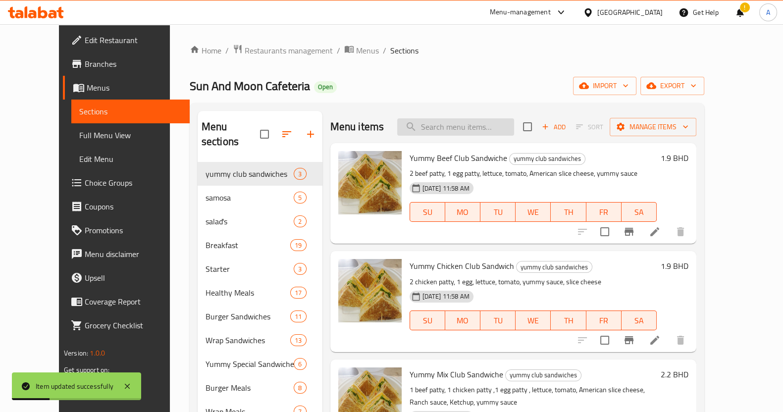
click at [465, 126] on input "search" at bounding box center [455, 126] width 117 height 17
paste input "Yummy special chicken shawarma"
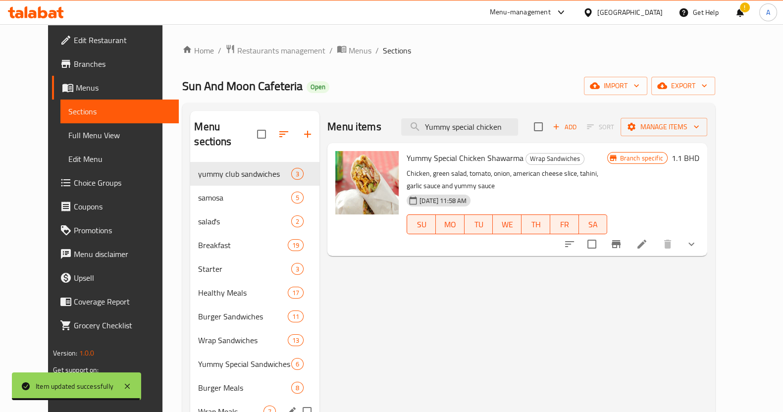
type input "Yummy special chicken"
click at [198, 406] on span "Wrap Meals" at bounding box center [230, 412] width 65 height 12
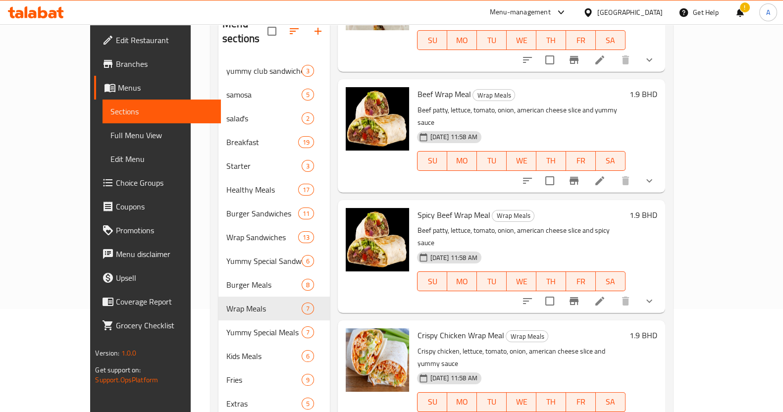
scroll to position [171, 0]
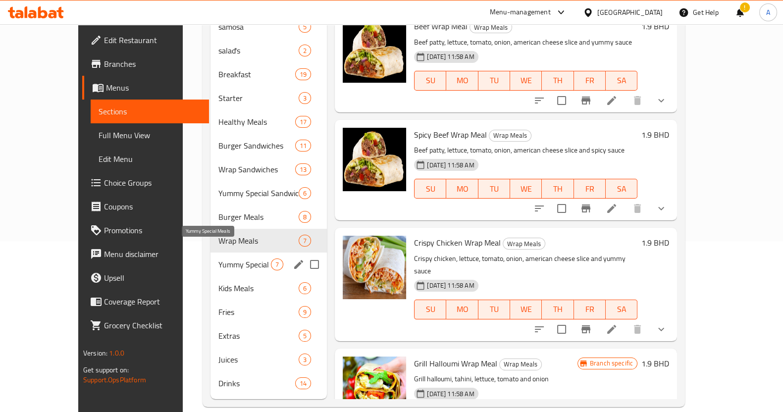
drag, startPoint x: 207, startPoint y: 250, endPoint x: 213, endPoint y: 254, distance: 7.1
click at [218, 258] on span "Yummy Special Meals" at bounding box center [244, 264] width 52 height 12
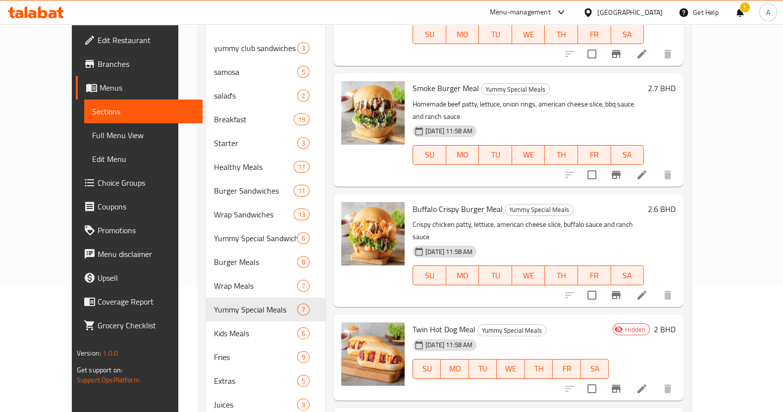
scroll to position [171, 0]
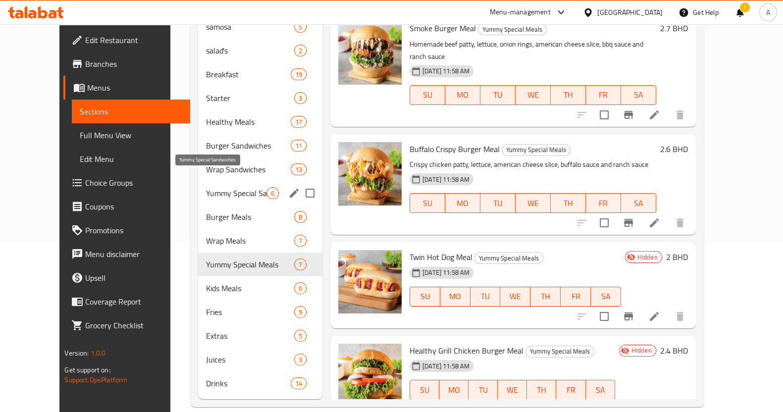
click at [206, 187] on span "Yummy Special Sandwiches" at bounding box center [236, 193] width 60 height 12
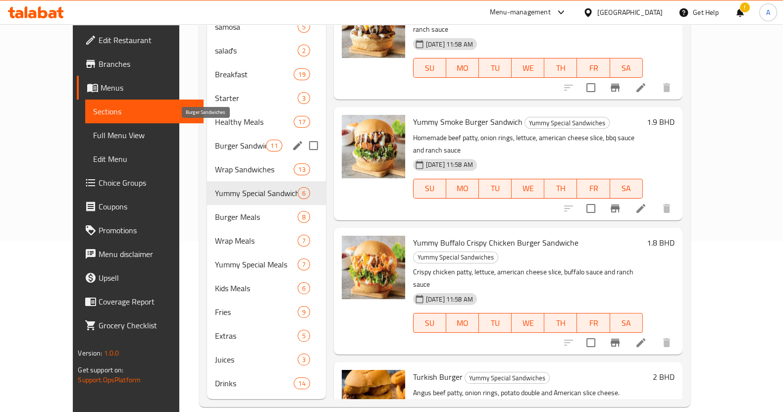
scroll to position [108, 0]
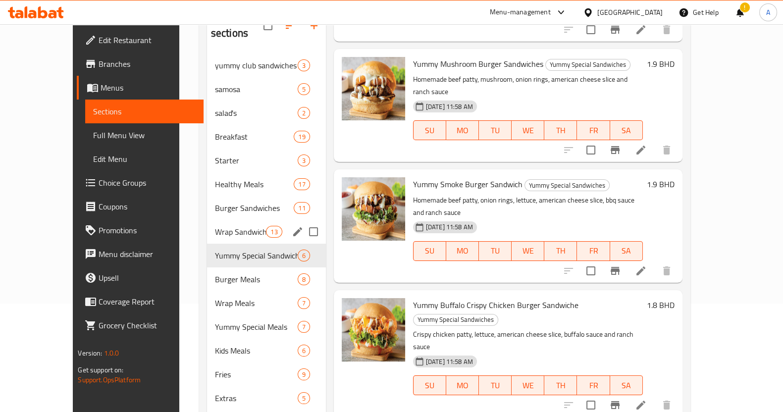
click at [215, 226] on span "Wrap Sandwiches" at bounding box center [240, 232] width 51 height 12
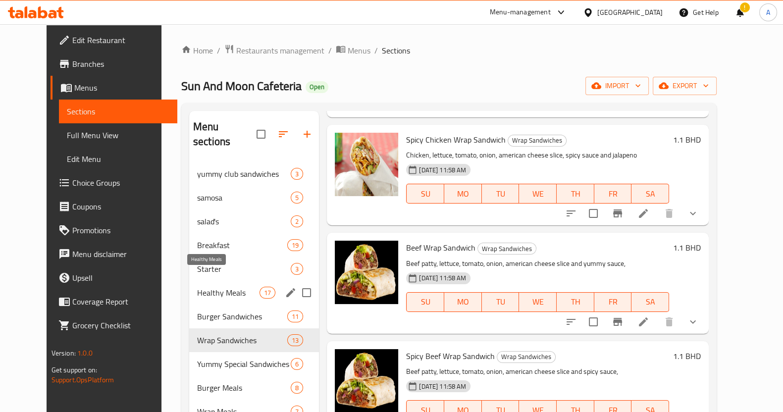
click at [212, 287] on span "Healthy Meals" at bounding box center [228, 293] width 62 height 12
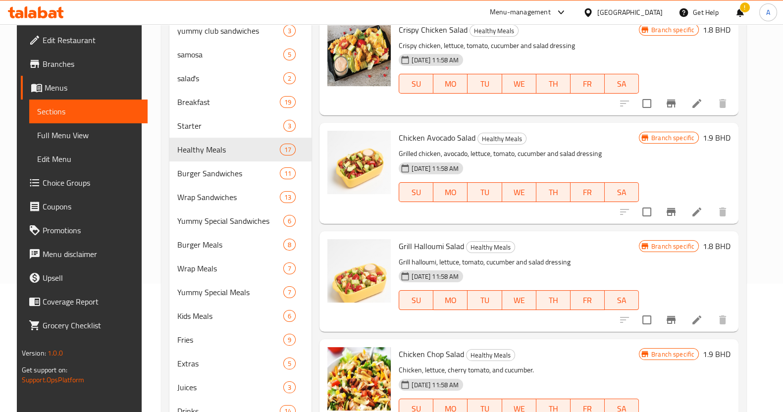
scroll to position [171, 0]
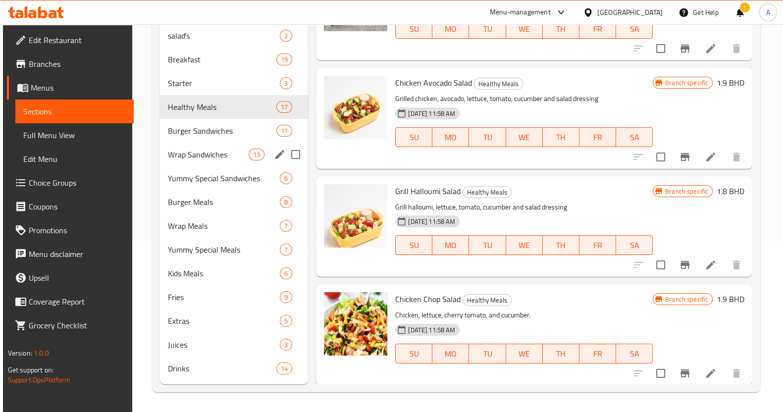
click at [223, 155] on span "Wrap Sandwiches" at bounding box center [208, 155] width 81 height 12
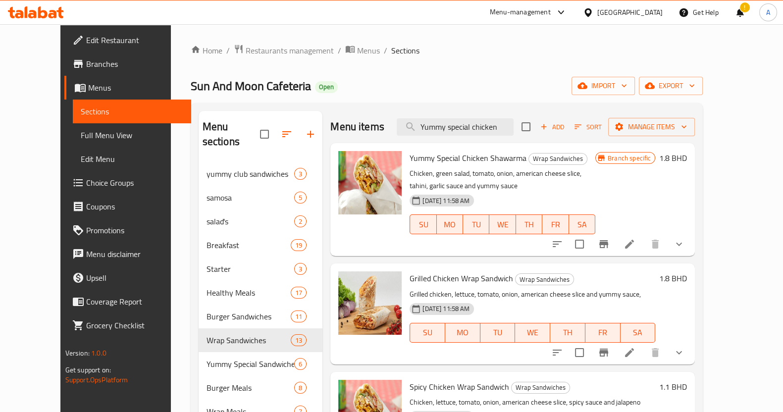
scroll to position [61, 0]
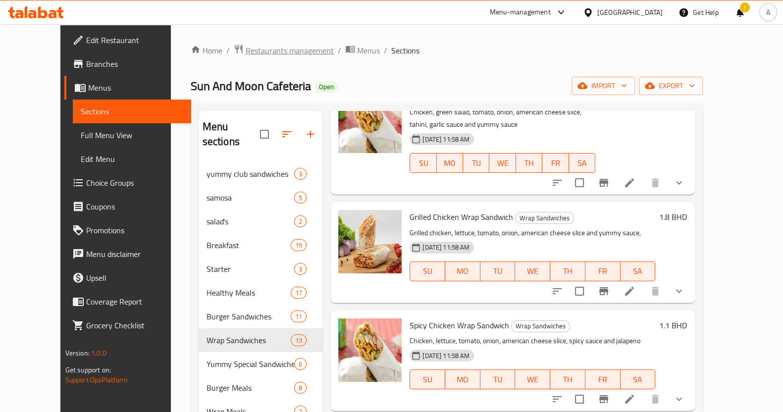
drag, startPoint x: 250, startPoint y: 21, endPoint x: 290, endPoint y: 55, distance: 52.4
click at [251, 20] on div "Menu-management Bahrain Get Help ! A" at bounding box center [391, 12] width 783 height 24
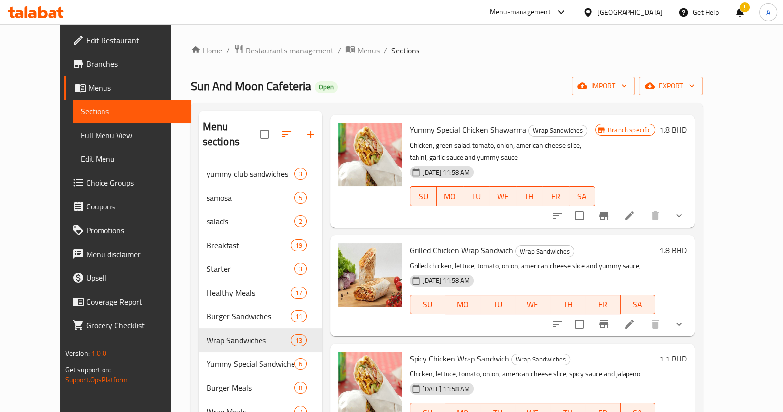
scroll to position [0, 0]
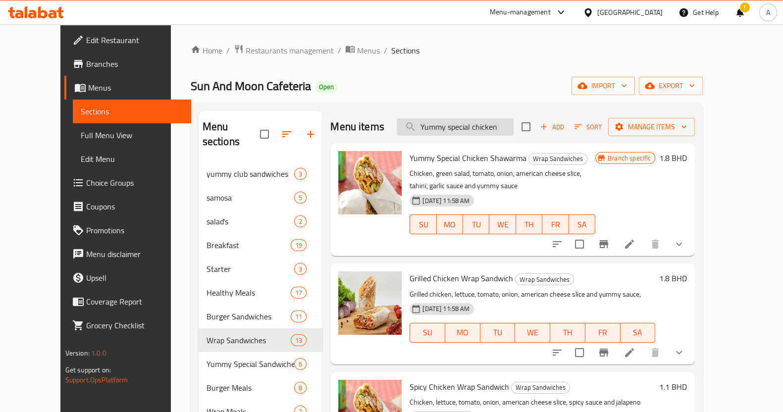
click at [514, 125] on input "Yummy special chicken" at bounding box center [455, 126] width 117 height 17
click at [685, 239] on icon "show more" at bounding box center [679, 244] width 12 height 12
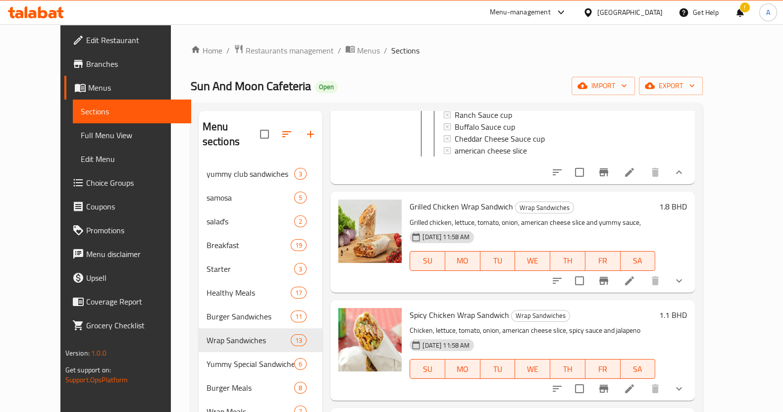
scroll to position [186, 0]
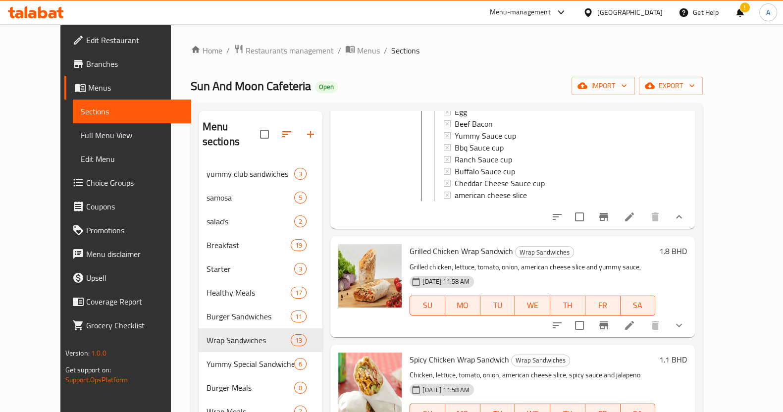
click at [643, 226] on li at bounding box center [630, 217] width 28 height 18
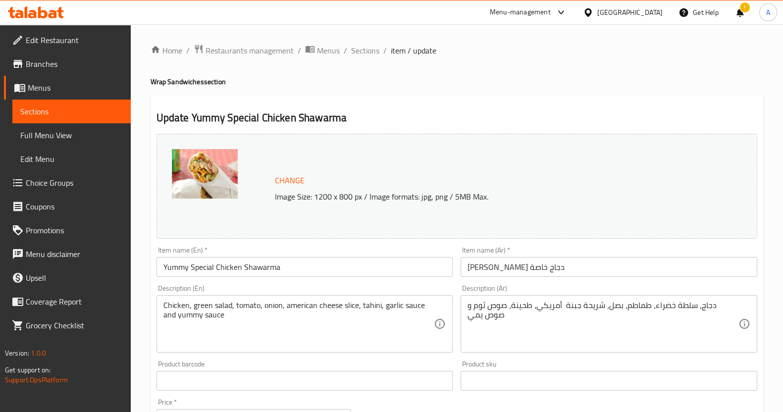
scroll to position [318, 0]
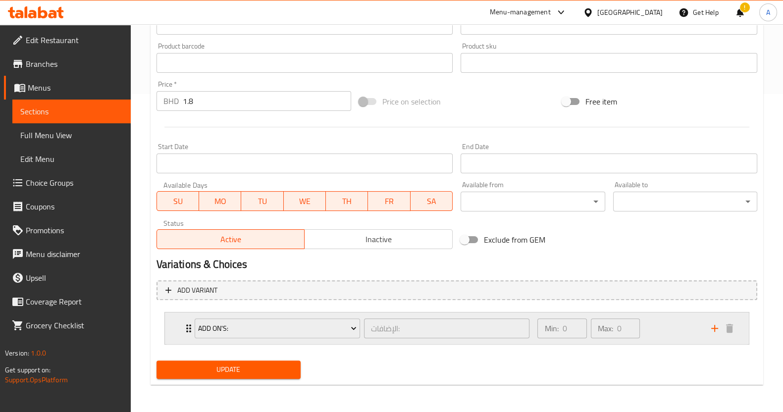
click at [177, 333] on div "Add On's: الإضافات: ​ Min: 0 ​ Max: 0 ​" at bounding box center [457, 328] width 584 height 32
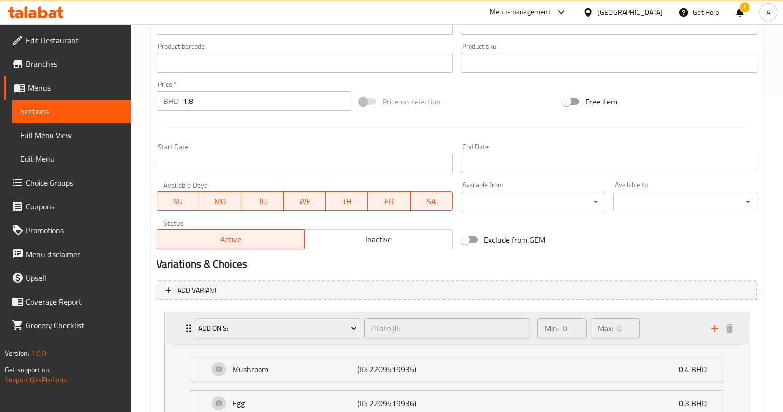
click at [178, 330] on div "Add On's: الإضافات: ​ Min: 0 ​ Max: 0 ​" at bounding box center [457, 328] width 584 height 32
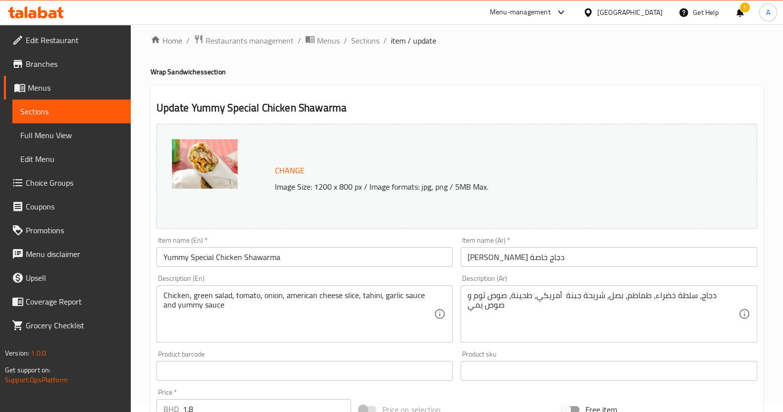
scroll to position [0, 0]
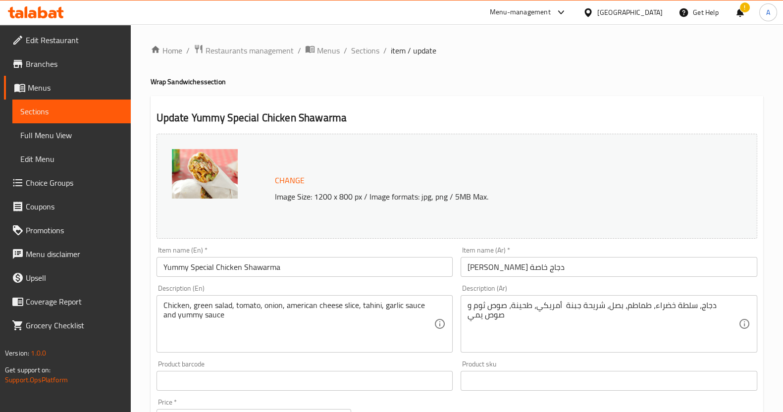
click at [91, 112] on span "Sections" at bounding box center [71, 111] width 103 height 12
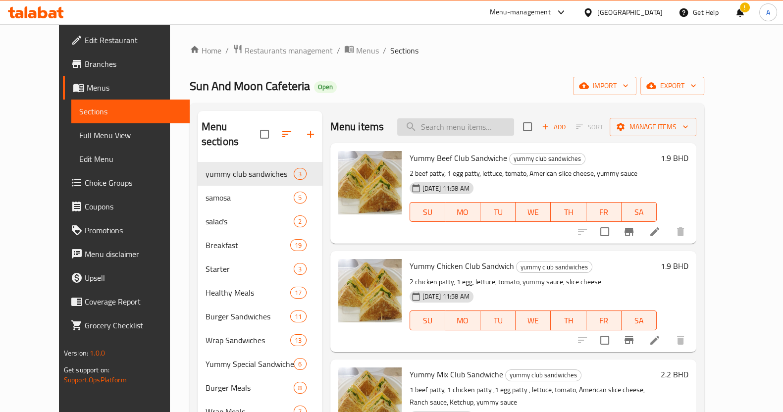
click at [463, 126] on input "search" at bounding box center [455, 126] width 117 height 17
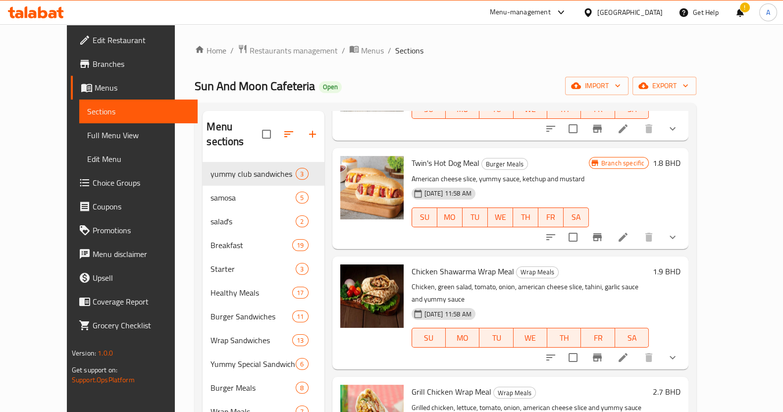
scroll to position [804, 0]
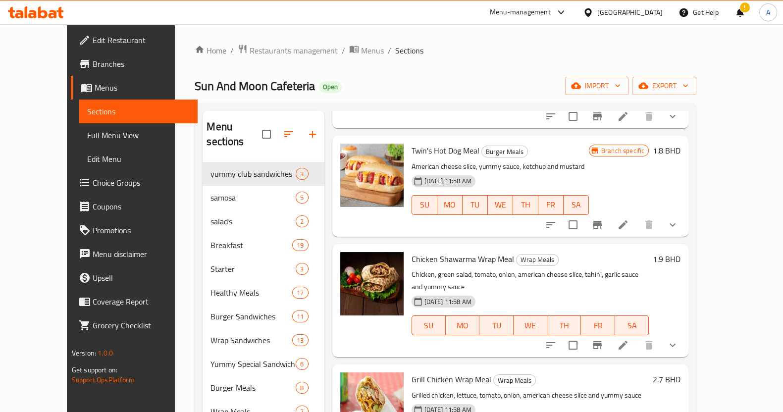
drag, startPoint x: 386, startPoint y: 16, endPoint x: 387, endPoint y: 25, distance: 9.5
click at [386, 16] on div "Menu-management Bahrain Get Help ! A" at bounding box center [391, 12] width 783 height 24
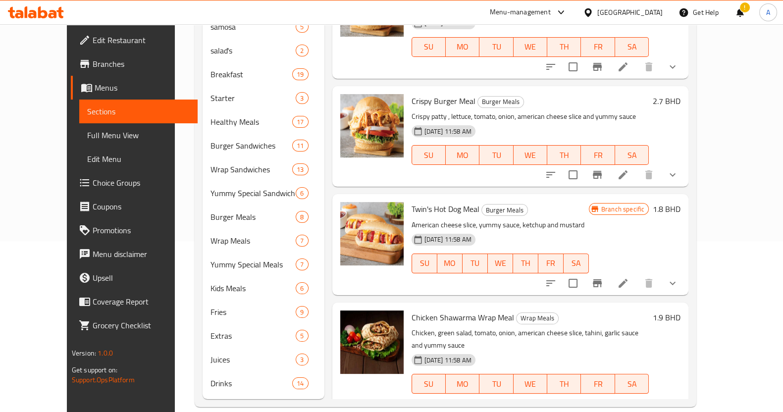
scroll to position [592, 0]
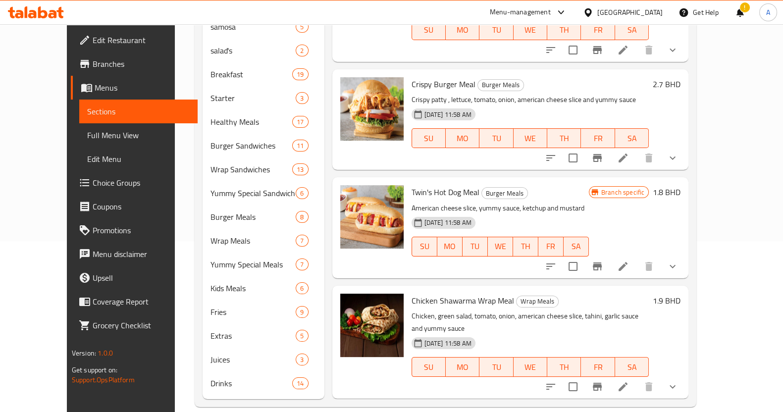
drag, startPoint x: 480, startPoint y: 15, endPoint x: 480, endPoint y: 26, distance: 11.4
click at [480, 15] on div "Menu-management Bahrain Get Help ! A" at bounding box center [391, 12] width 783 height 24
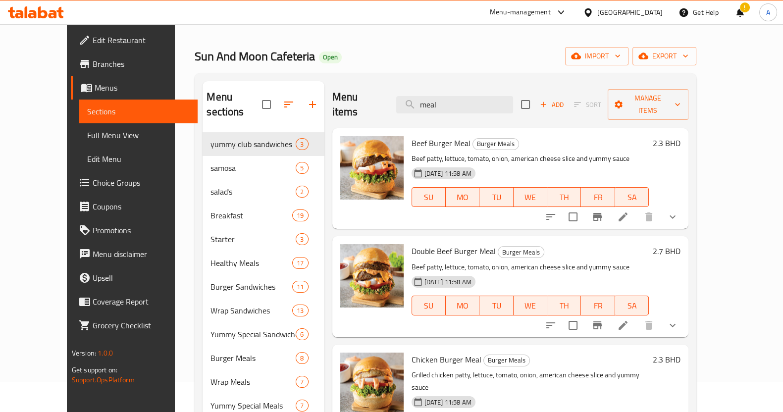
scroll to position [0, 0]
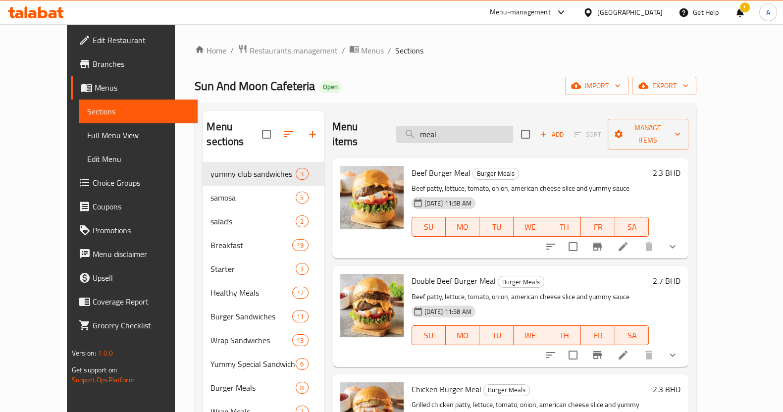
click at [481, 130] on input "meal" at bounding box center [454, 134] width 117 height 17
paste input "Beef wrap"
type input "Beef wrap"
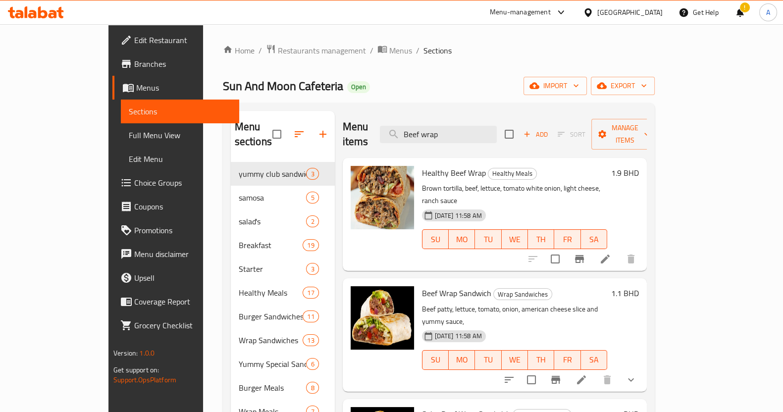
click at [595, 371] on li at bounding box center [581, 380] width 28 height 18
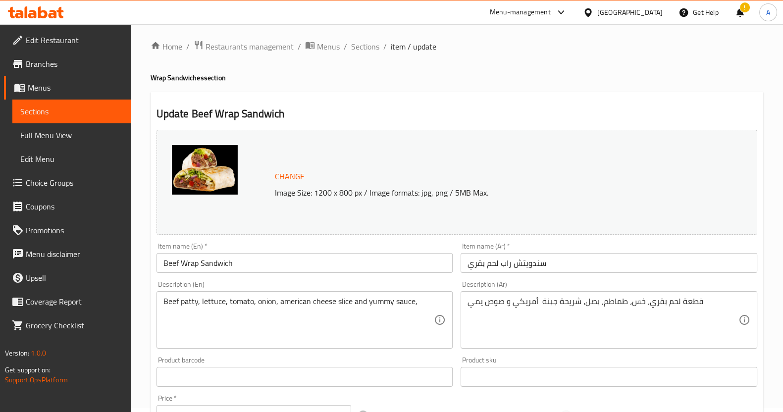
scroll to position [186, 0]
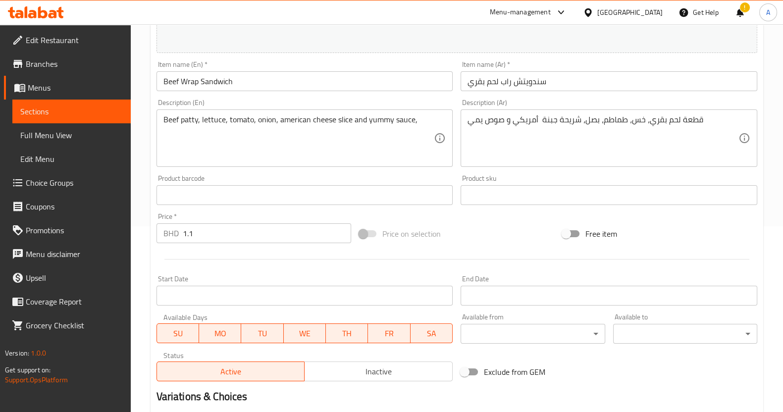
click at [225, 221] on div "Price   * BHD 1.1 Price *" at bounding box center [253, 228] width 195 height 30
click at [222, 233] on input "1.1" at bounding box center [267, 233] width 169 height 20
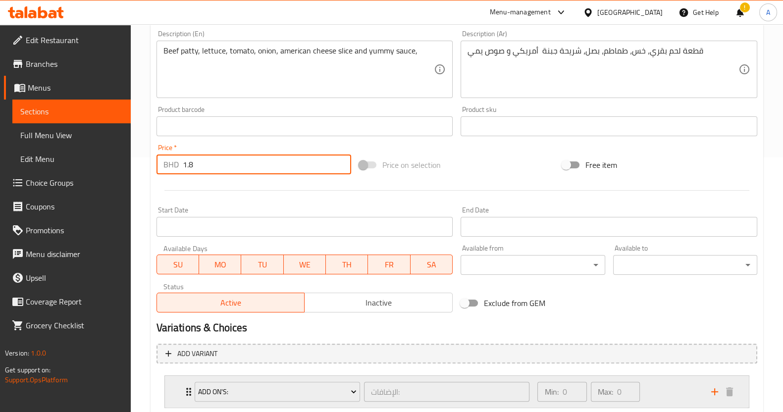
scroll to position [318, 0]
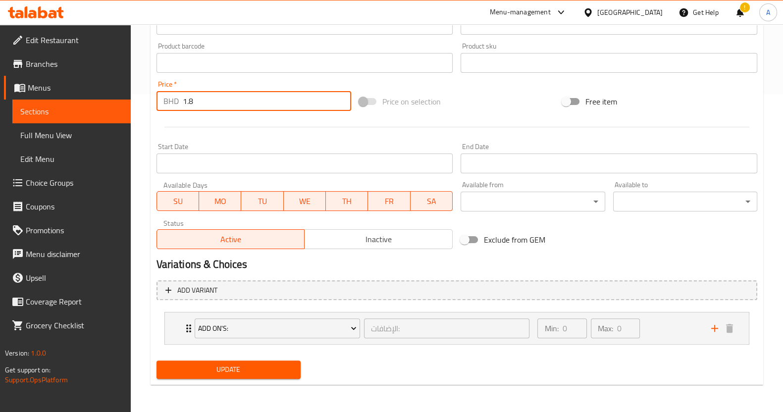
type input "1.8"
click at [226, 371] on span "Update" at bounding box center [228, 369] width 128 height 12
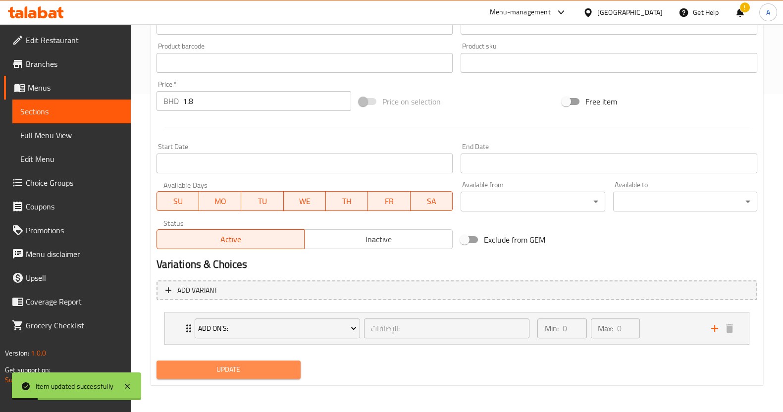
click at [259, 374] on span "Update" at bounding box center [228, 369] width 128 height 12
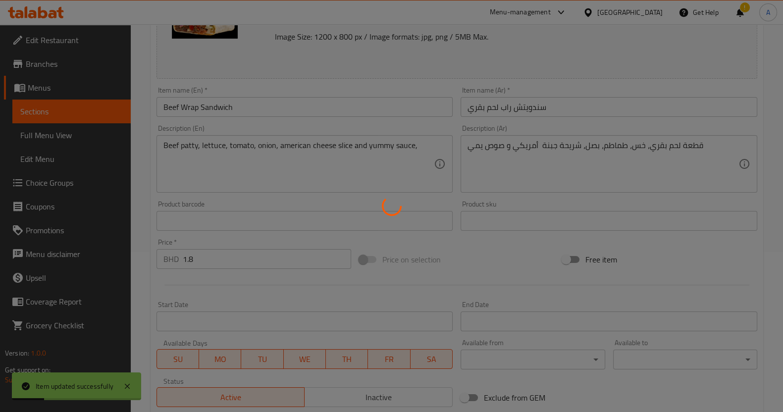
scroll to position [70, 0]
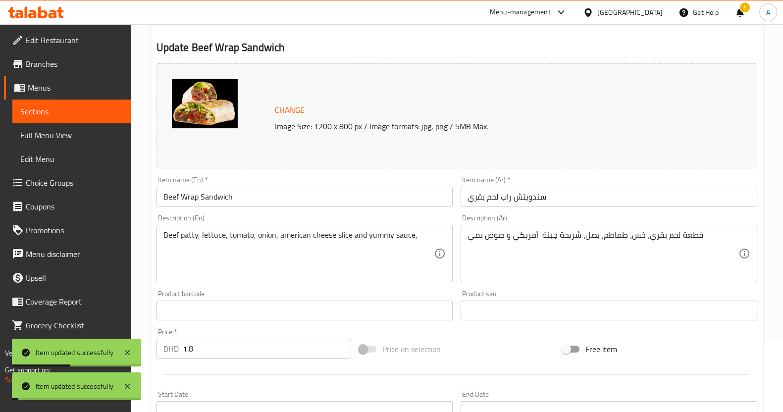
click at [95, 110] on span "Sections" at bounding box center [71, 111] width 103 height 12
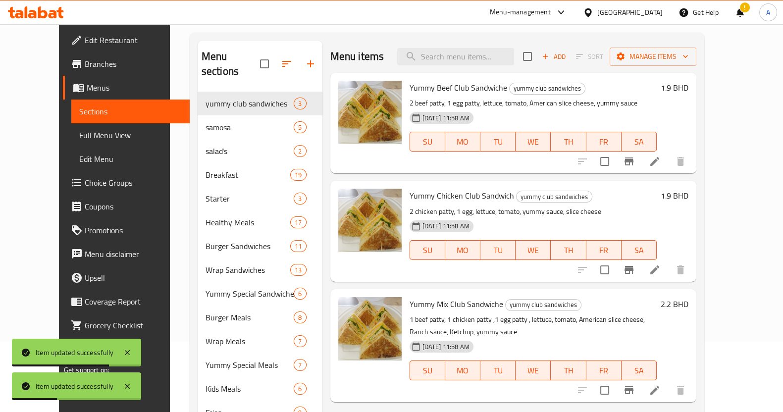
click at [298, 19] on div "Menu-management Bahrain Get Help ! A" at bounding box center [391, 12] width 783 height 24
click at [447, 49] on input "search" at bounding box center [455, 56] width 117 height 17
paste input "Beef wrap"
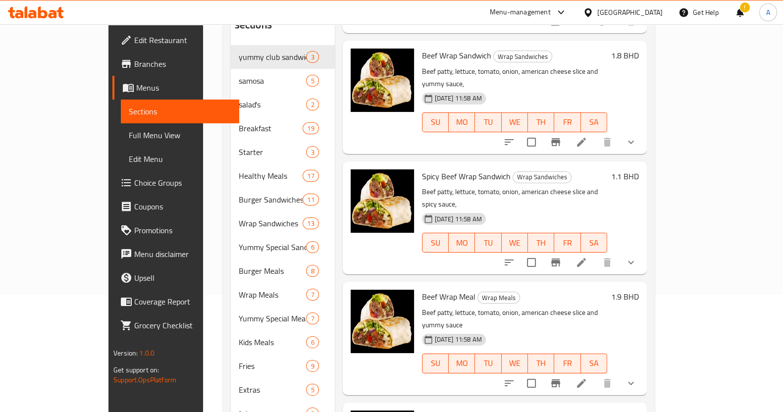
scroll to position [171, 0]
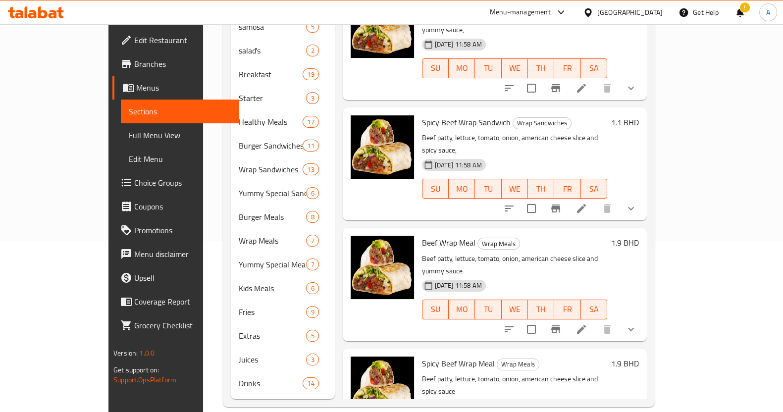
type input "Beef wrap"
click at [587, 323] on icon at bounding box center [581, 329] width 12 height 12
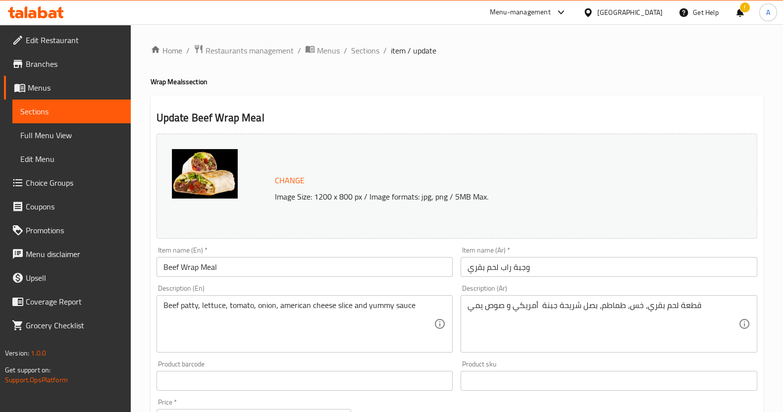
scroll to position [186, 0]
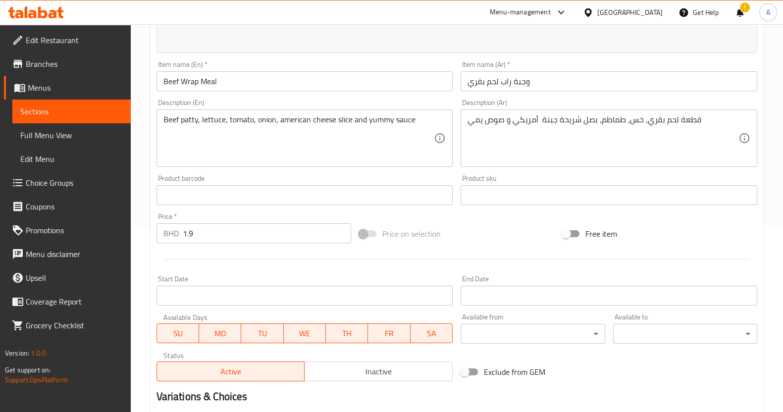
click at [209, 232] on input "1.9" at bounding box center [267, 233] width 169 height 20
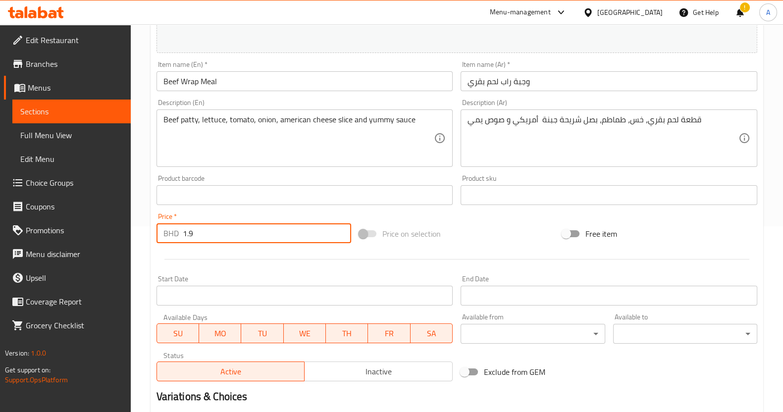
click at [209, 232] on input "1.9" at bounding box center [267, 233] width 169 height 20
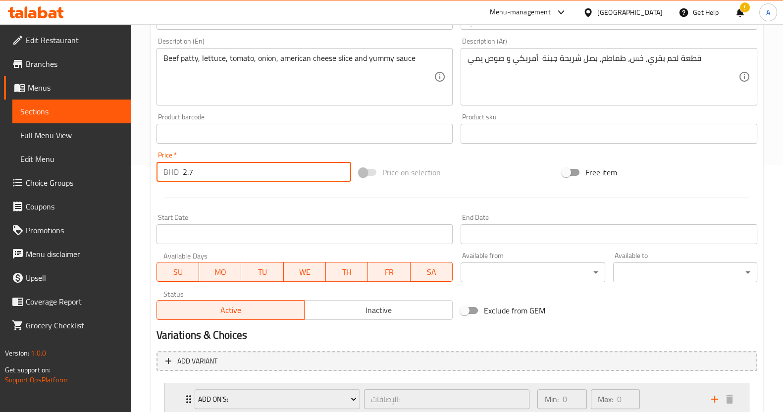
scroll to position [318, 0]
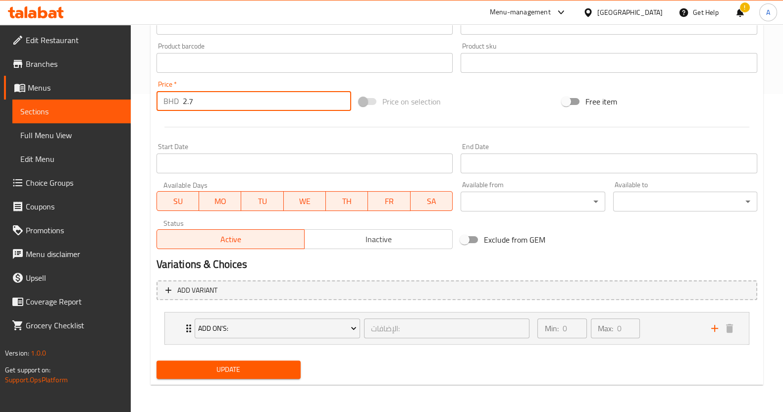
type input "2.7"
click at [256, 368] on span "Update" at bounding box center [228, 369] width 128 height 12
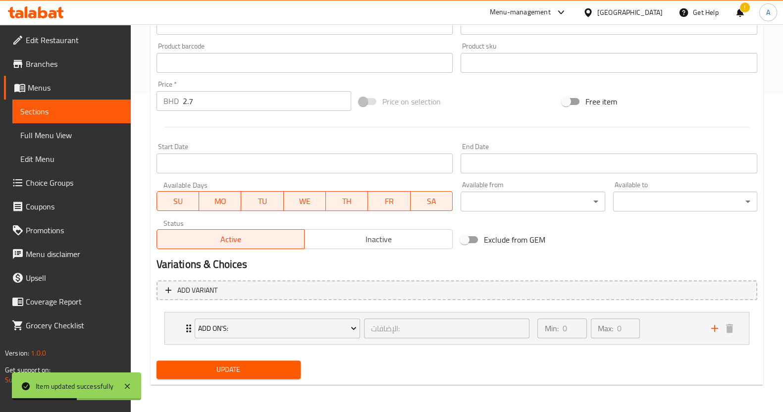
click at [57, 108] on span "Sections" at bounding box center [71, 111] width 103 height 12
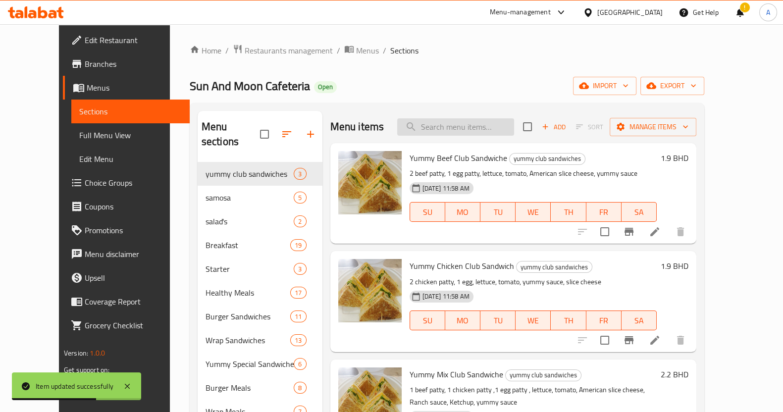
click at [468, 122] on input "search" at bounding box center [455, 126] width 117 height 17
paste input "Spicy beef wrap"
type input "Spicy beef wrap"
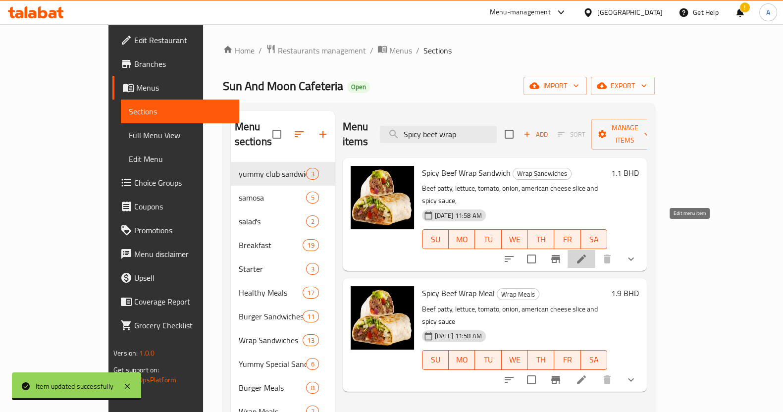
click at [587, 253] on icon at bounding box center [581, 259] width 12 height 12
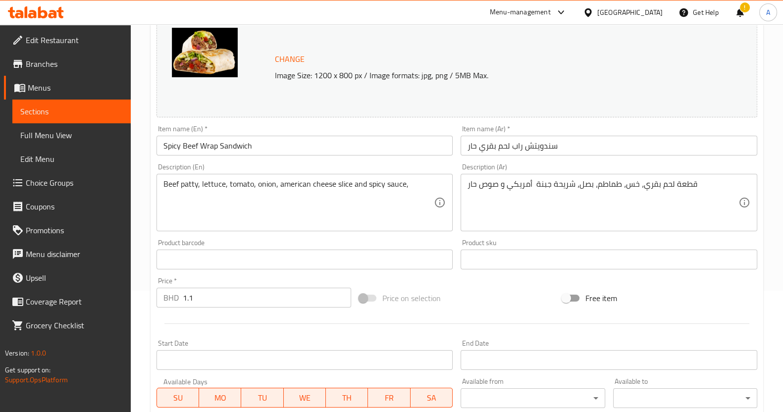
scroll to position [123, 0]
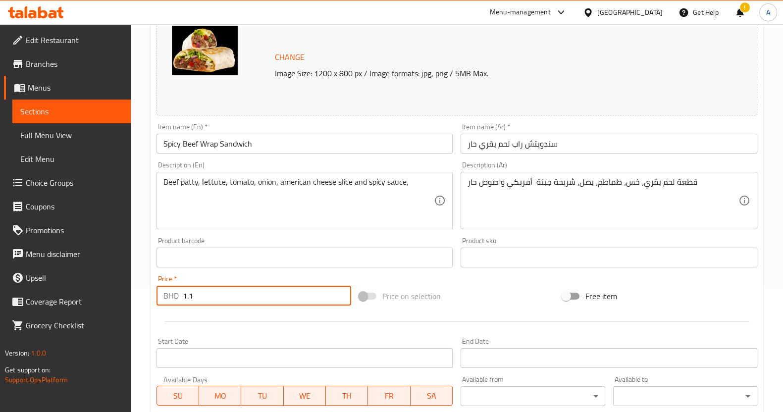
drag, startPoint x: 221, startPoint y: 296, endPoint x: 209, endPoint y: 292, distance: 12.1
click at [221, 297] on input "1.1" at bounding box center [267, 296] width 169 height 20
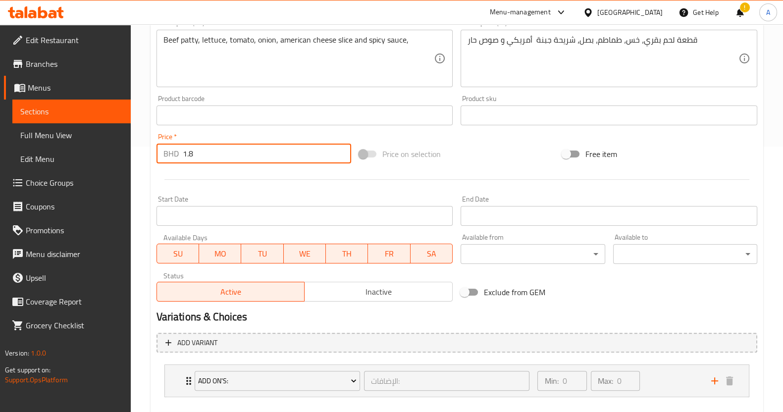
scroll to position [318, 0]
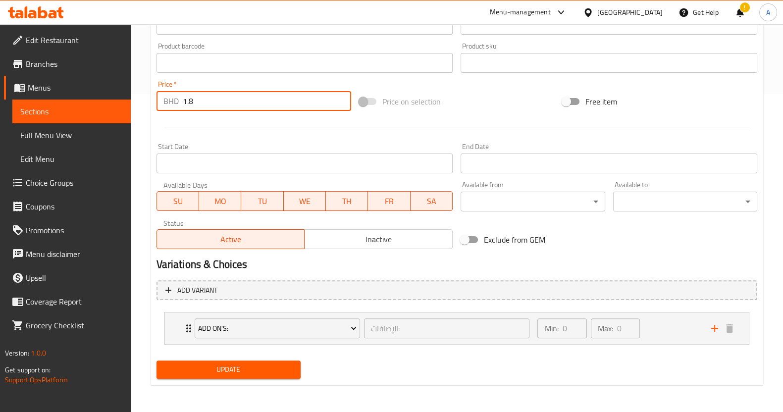
type input "1.8"
click at [236, 366] on span "Update" at bounding box center [228, 369] width 128 height 12
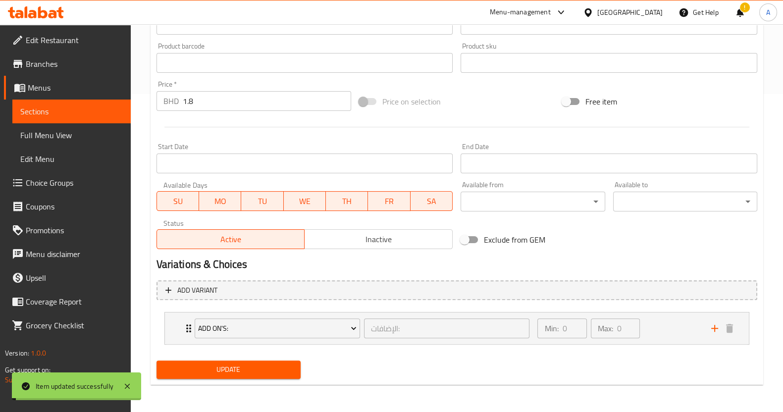
click at [96, 110] on span "Sections" at bounding box center [71, 111] width 103 height 12
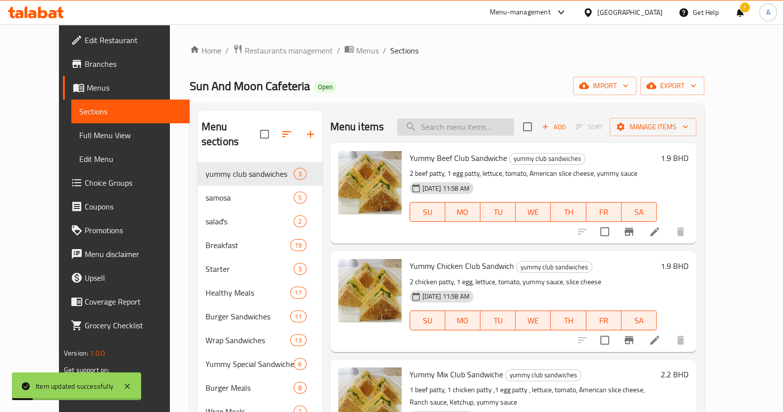
click at [464, 130] on input "search" at bounding box center [455, 126] width 117 height 17
paste input "Spicy beef wrap"
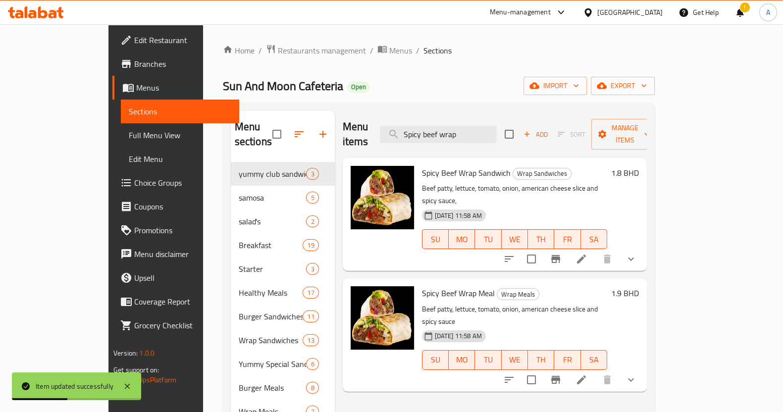
type input "Spicy beef wrap"
click at [587, 374] on icon at bounding box center [581, 380] width 12 height 12
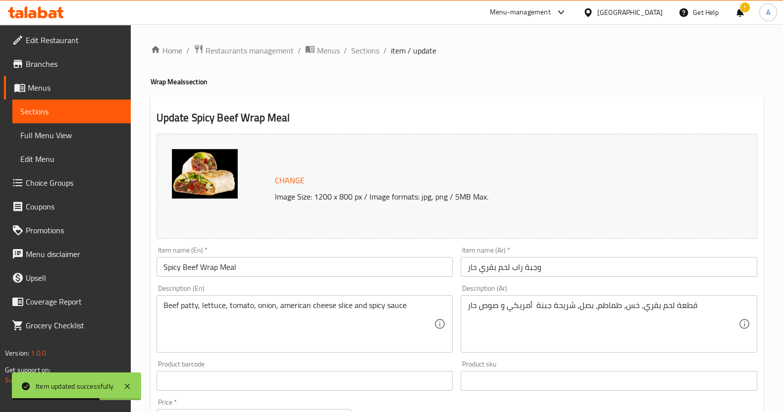
scroll to position [186, 0]
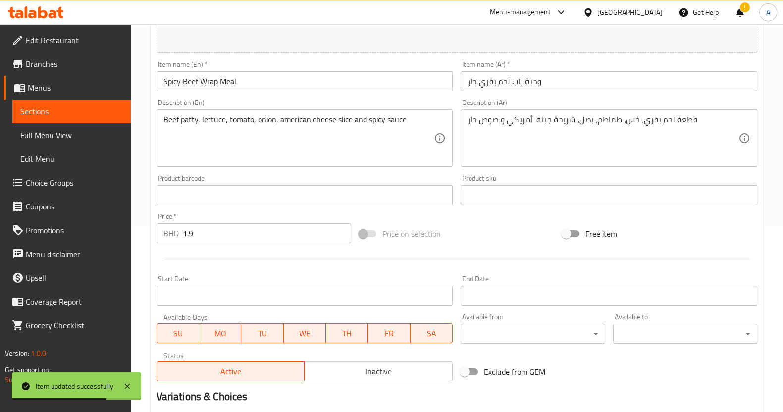
drag, startPoint x: 224, startPoint y: 236, endPoint x: 0, endPoint y: 197, distance: 227.3
click at [3, 224] on div "Edit Restaurant Branches Menus Sections Full Menu View Edit Menu Choice Groups …" at bounding box center [391, 192] width 783 height 706
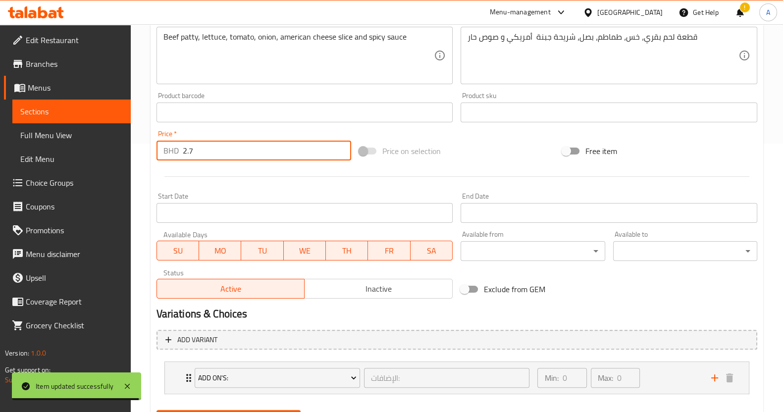
scroll to position [318, 0]
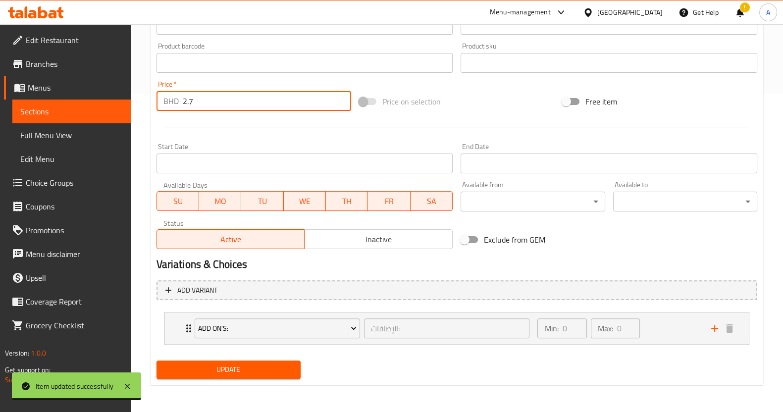
type input "2.7"
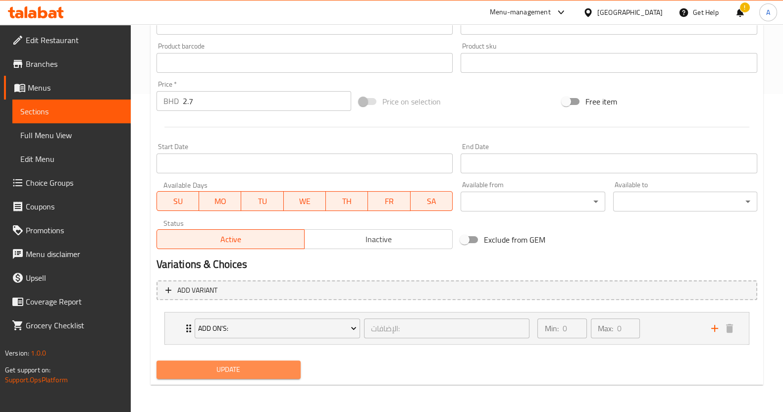
click at [288, 362] on button "Update" at bounding box center [228, 369] width 144 height 18
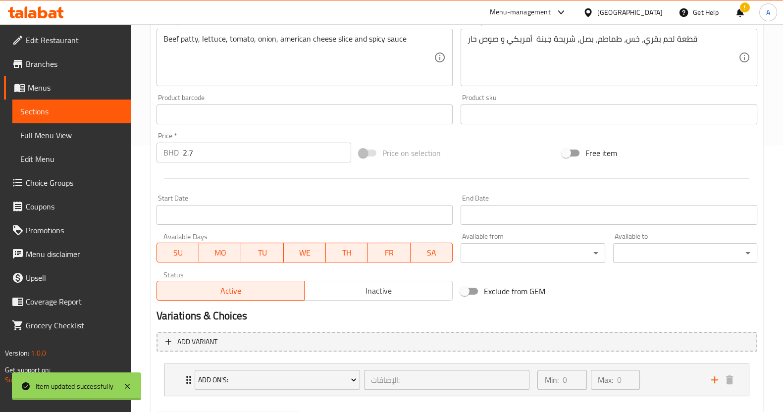
scroll to position [194, 0]
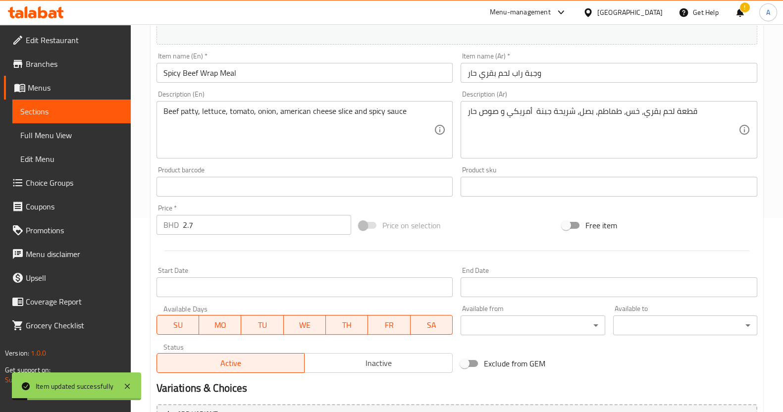
click at [102, 103] on link "Sections" at bounding box center [71, 112] width 118 height 24
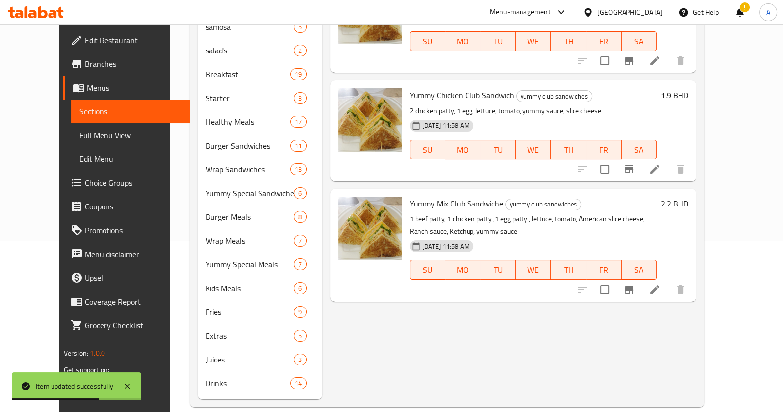
click at [170, 290] on div "Home / Restaurants management / Menus / Sections Sun And Moon Cafeteria Open im…" at bounding box center [447, 139] width 554 height 573
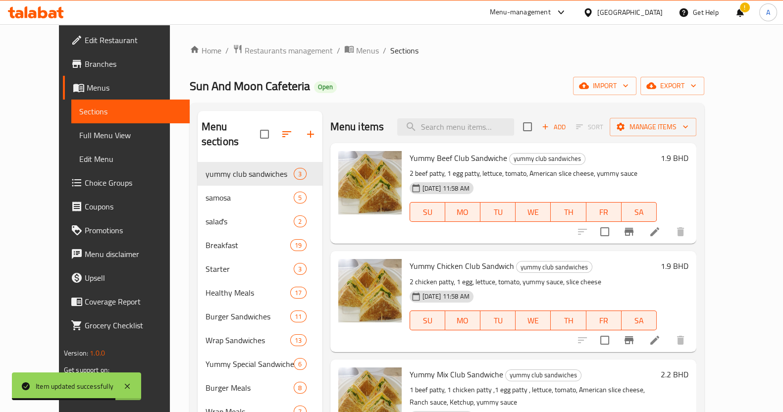
click at [480, 117] on div "Menu items Add Sort Manage items" at bounding box center [513, 127] width 366 height 32
click at [487, 124] on input "search" at bounding box center [455, 126] width 117 height 17
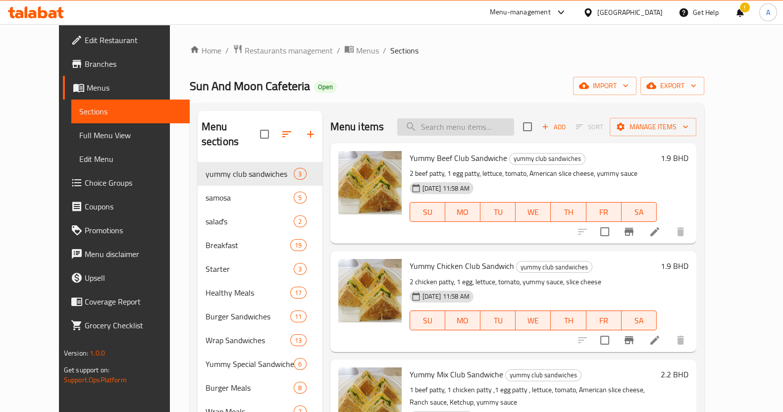
paste input "Crispy chicken wrap"
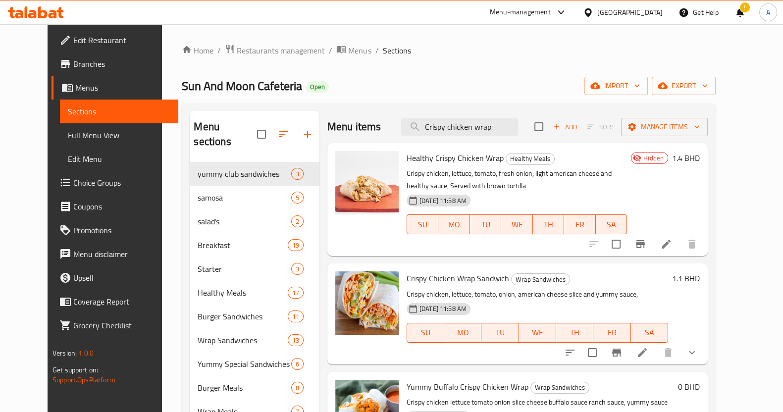
type input "Crispy chicken wrap"
click at [656, 354] on li at bounding box center [642, 353] width 28 height 18
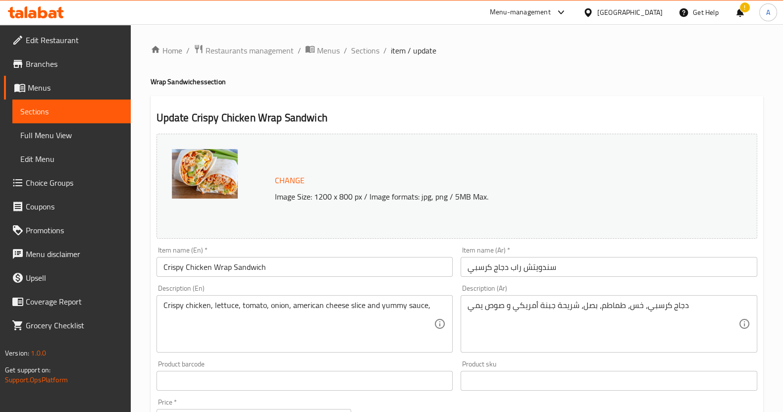
click at [225, 373] on input "text" at bounding box center [304, 381] width 297 height 20
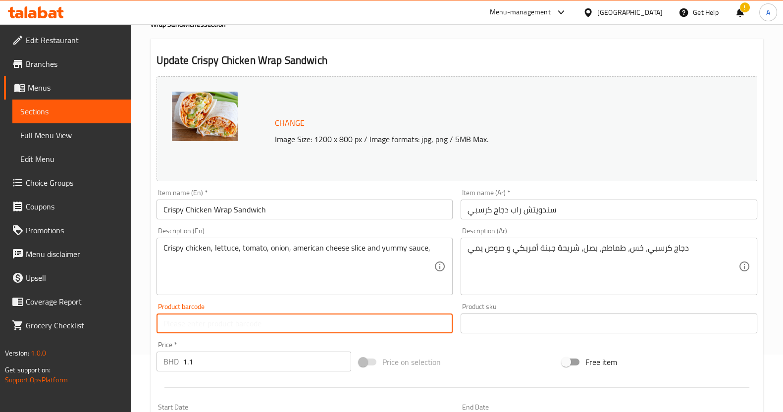
scroll to position [123, 0]
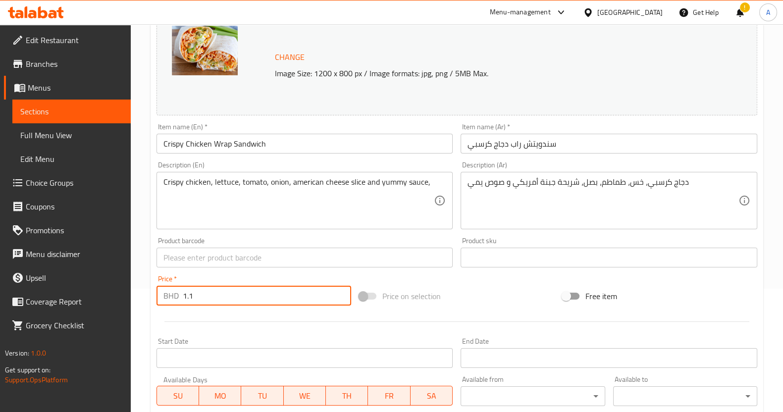
click at [223, 288] on input "1.1" at bounding box center [267, 296] width 169 height 20
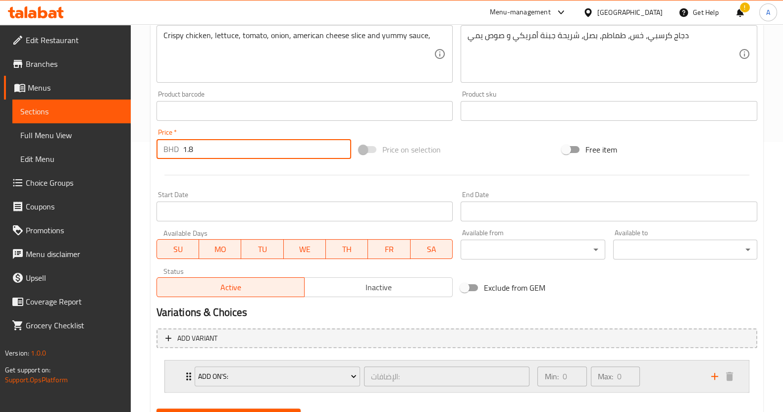
scroll to position [318, 0]
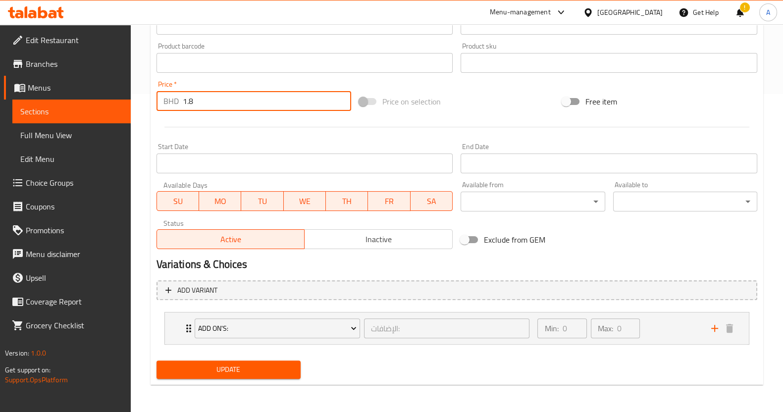
type input "1.8"
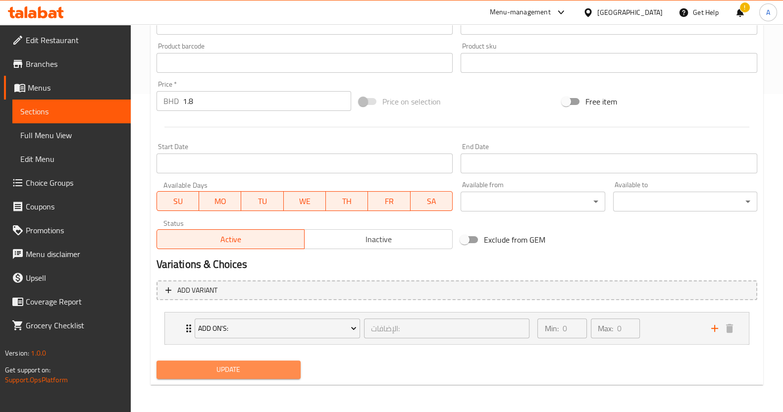
click at [188, 376] on button "Update" at bounding box center [228, 369] width 144 height 18
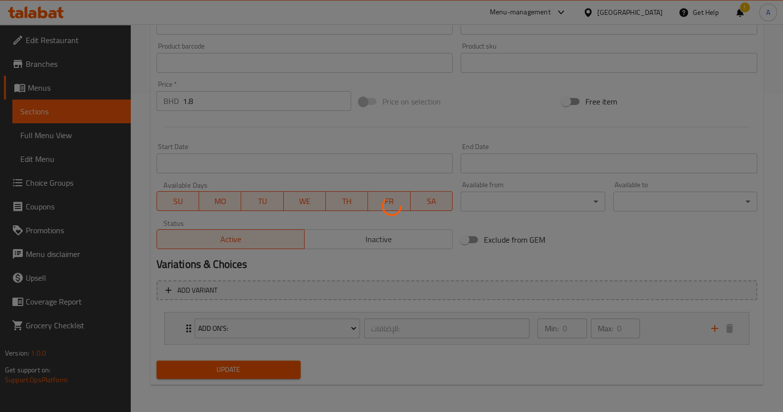
click at [187, 375] on div at bounding box center [391, 206] width 783 height 412
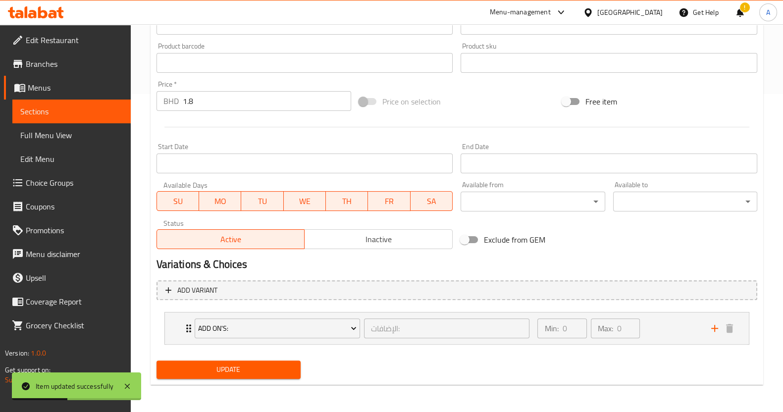
click at [37, 112] on span "Sections" at bounding box center [71, 111] width 103 height 12
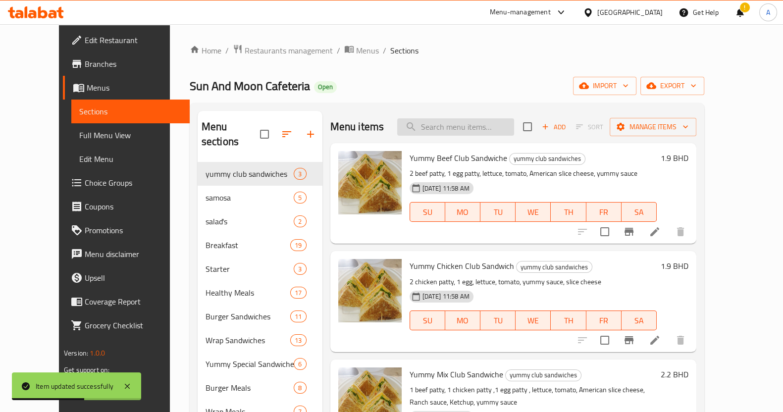
click at [499, 133] on input "search" at bounding box center [455, 126] width 117 height 17
paste input "Crispy chicken wrap"
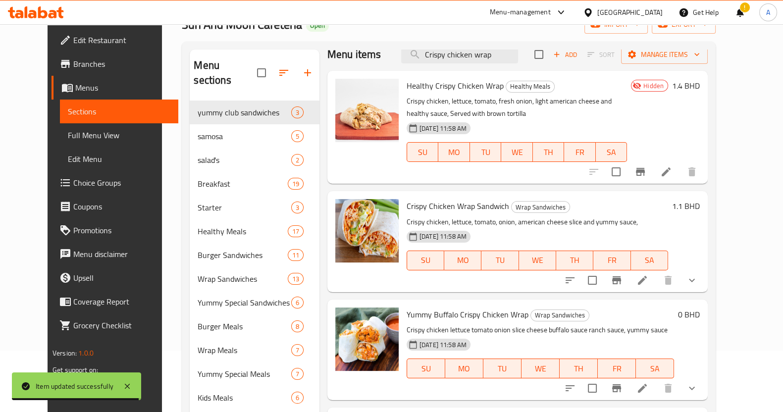
scroll to position [171, 0]
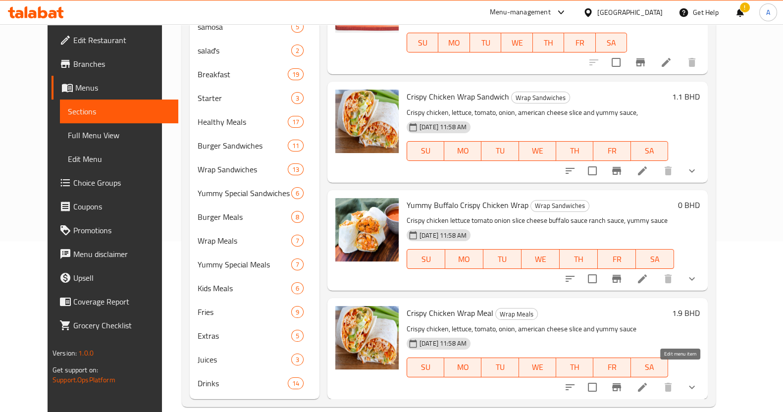
type input "Crispy chicken wrap"
click at [648, 381] on icon at bounding box center [642, 387] width 12 height 12
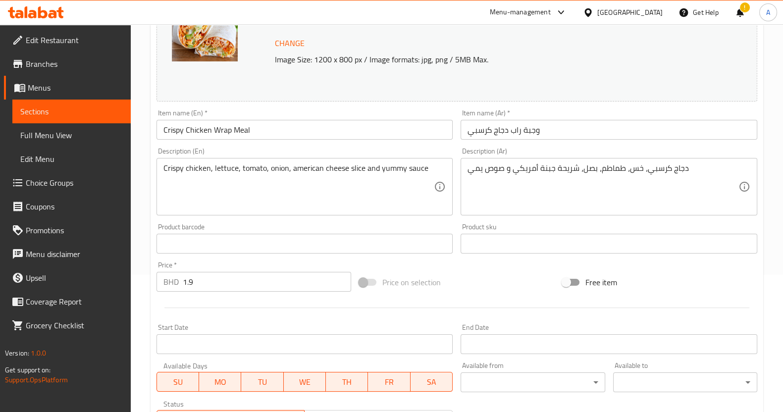
scroll to position [186, 0]
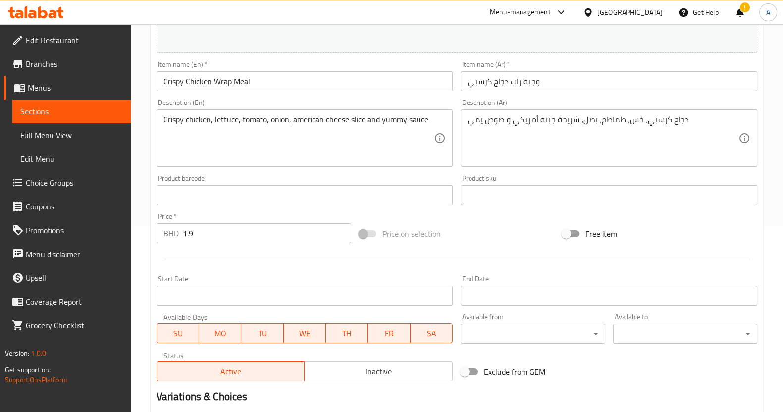
drag, startPoint x: 286, startPoint y: 229, endPoint x: 117, endPoint y: 210, distance: 169.9
click at [124, 215] on div "Edit Restaurant Branches Menus Sections Full Menu View Edit Menu Choice Groups …" at bounding box center [391, 192] width 783 height 706
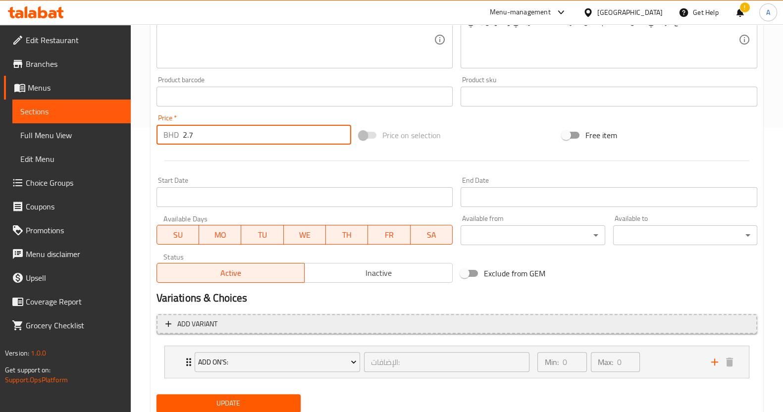
scroll to position [318, 0]
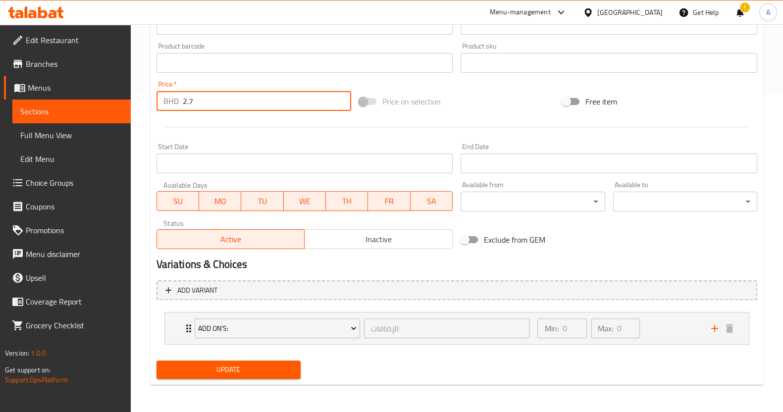
type input "2.7"
click at [191, 374] on span "Update" at bounding box center [228, 369] width 128 height 12
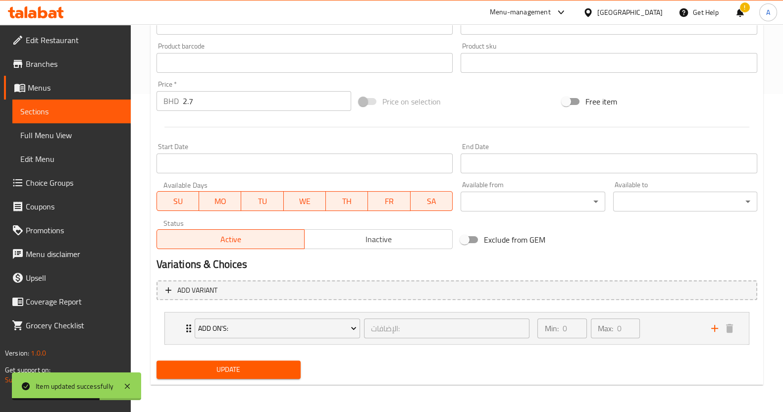
click at [144, 142] on div "Home / Restaurants management / Menus / Sections / item / update Wrap Meals sec…" at bounding box center [457, 59] width 652 height 706
click at [82, 114] on span "Sections" at bounding box center [71, 111] width 103 height 12
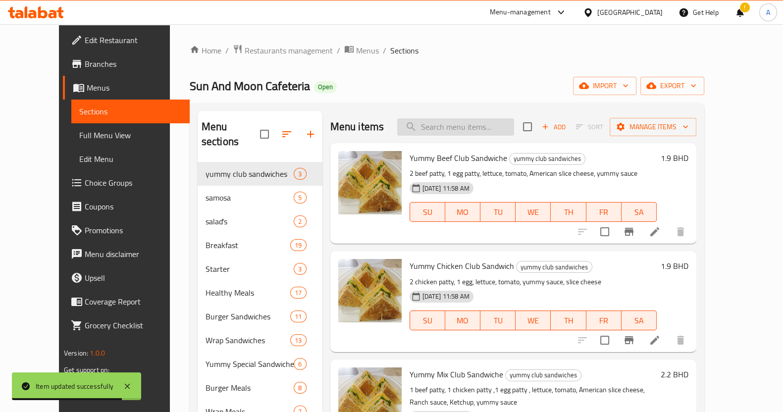
click at [465, 130] on input "search" at bounding box center [455, 126] width 117 height 17
paste input "Buffalo crispy chicken wrap"
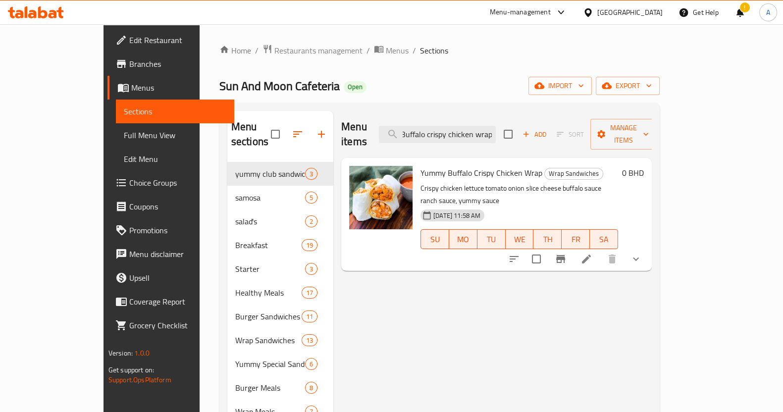
type input "Buffalo crispy chicken wrap"
click at [592, 253] on icon at bounding box center [586, 259] width 12 height 12
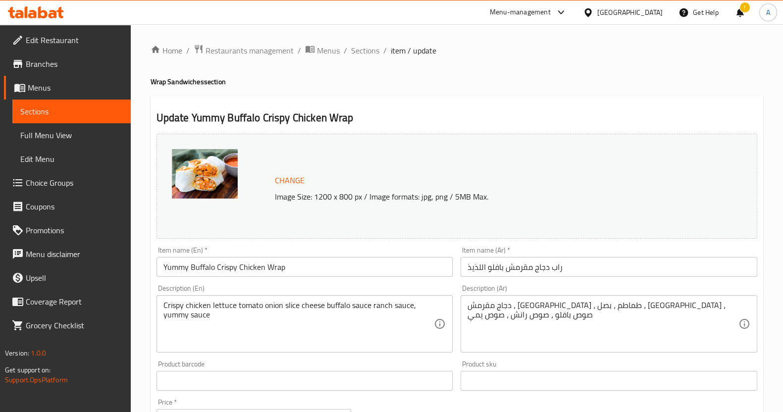
scroll to position [186, 0]
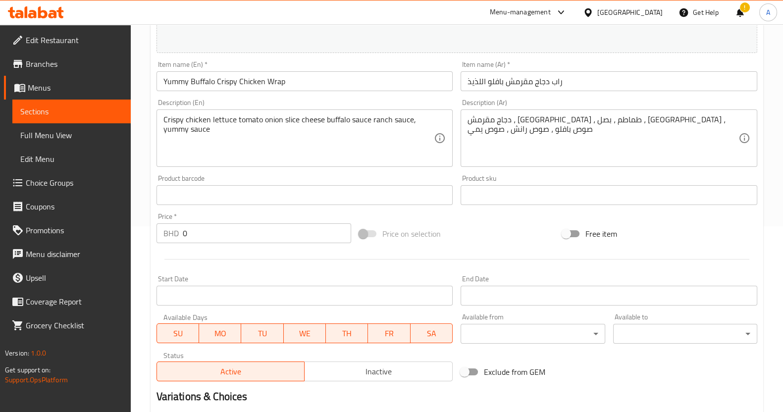
drag, startPoint x: 211, startPoint y: 232, endPoint x: 137, endPoint y: 234, distance: 74.8
click at [137, 234] on div "Home / Restaurants management / Menus / Sections / item / update Wrap Sandwiche…" at bounding box center [457, 180] width 652 height 683
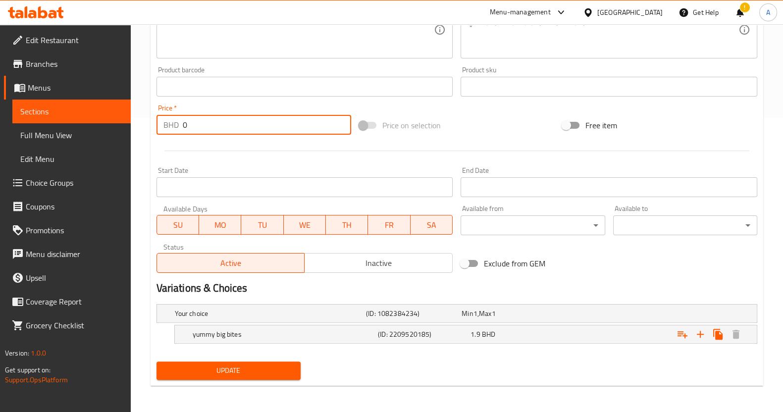
scroll to position [295, 0]
click at [316, 318] on h5 "yummy big bites" at bounding box center [268, 313] width 187 height 10
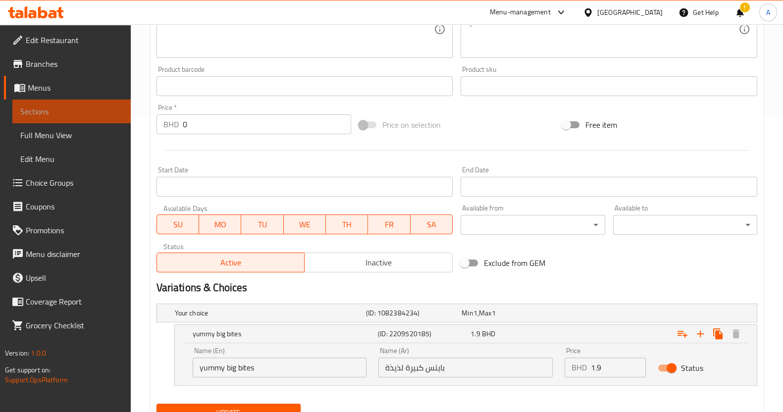
drag, startPoint x: 48, startPoint y: 113, endPoint x: 133, endPoint y: 163, distance: 98.5
click at [48, 113] on span "Sections" at bounding box center [71, 111] width 103 height 12
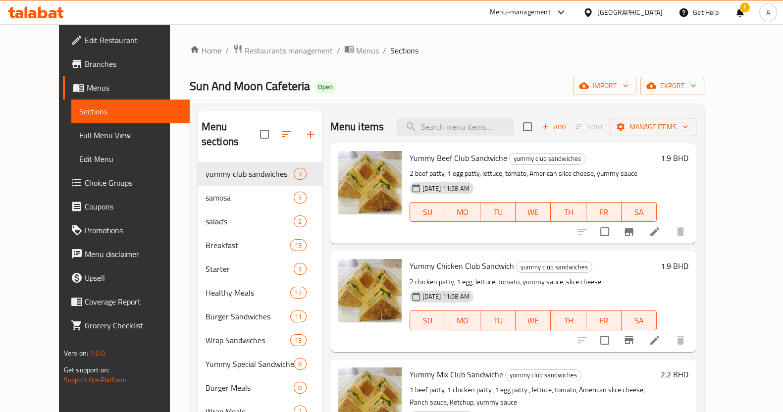
drag, startPoint x: 290, startPoint y: 69, endPoint x: 401, endPoint y: 121, distance: 122.7
click at [290, 68] on div "Home / Restaurants management / Menus / Sections Sun And Moon Cafeteria Open im…" at bounding box center [447, 311] width 515 height 534
click at [465, 124] on input "search" at bounding box center [455, 126] width 117 height 17
paste input "Buffalo crispy chicken wrap"
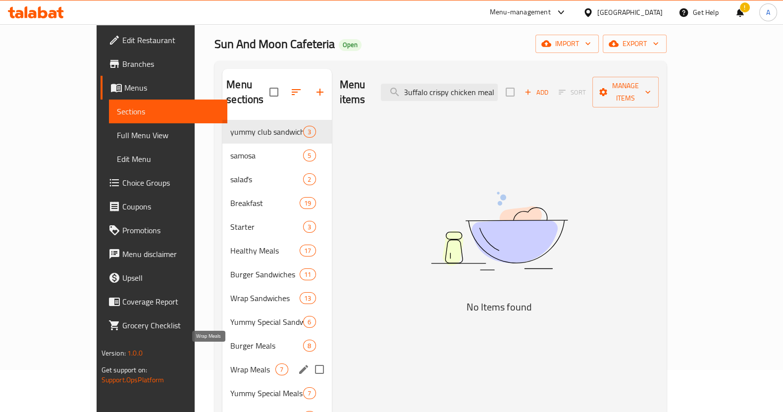
scroll to position [61, 0]
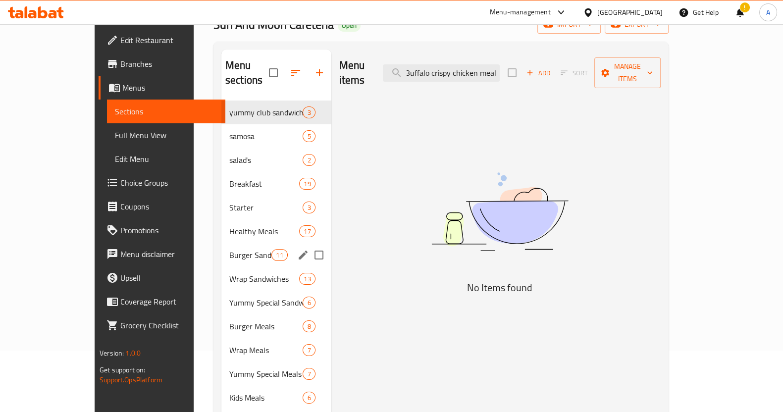
type input "Buffalo crispy chicken meal"
click at [229, 249] on span "Burger Sandwiches" at bounding box center [250, 255] width 42 height 12
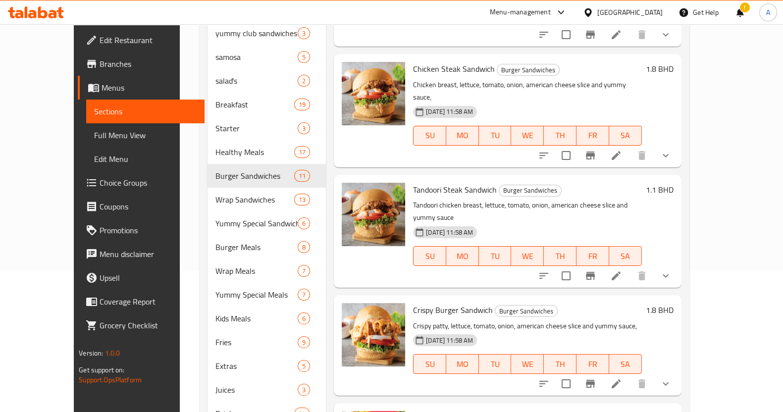
scroll to position [171, 0]
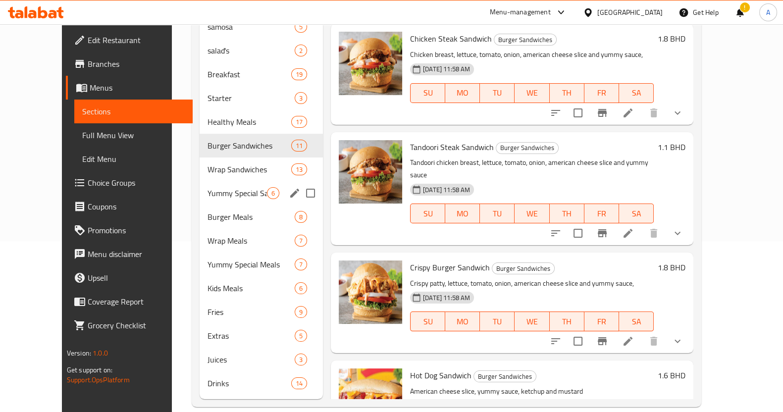
click at [207, 187] on span "Yummy Special Sandwiches" at bounding box center [236, 193] width 59 height 12
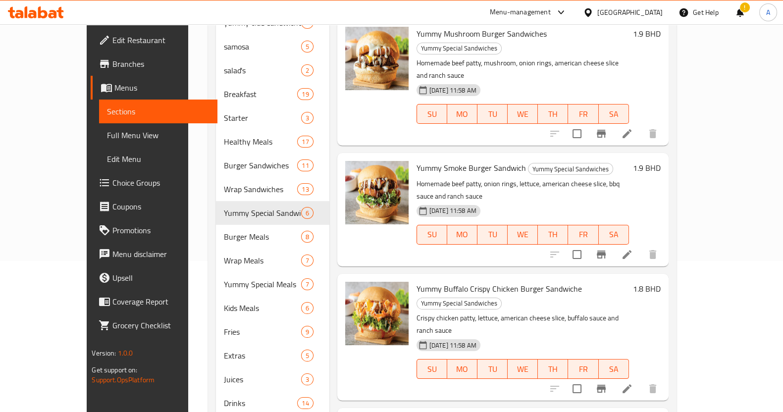
scroll to position [171, 0]
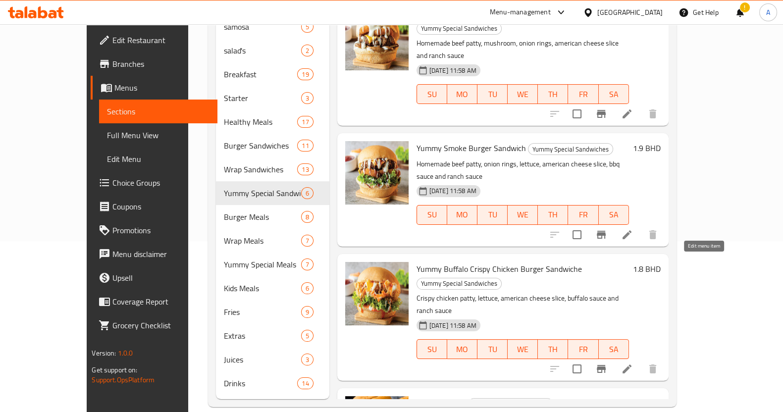
click at [633, 363] on icon at bounding box center [627, 369] width 12 height 12
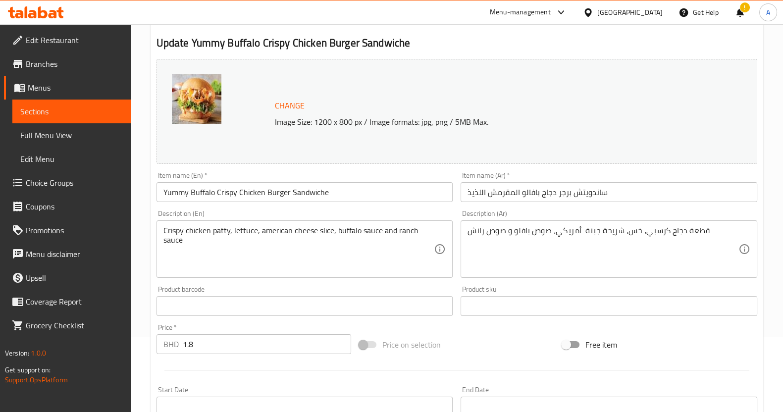
scroll to position [302, 0]
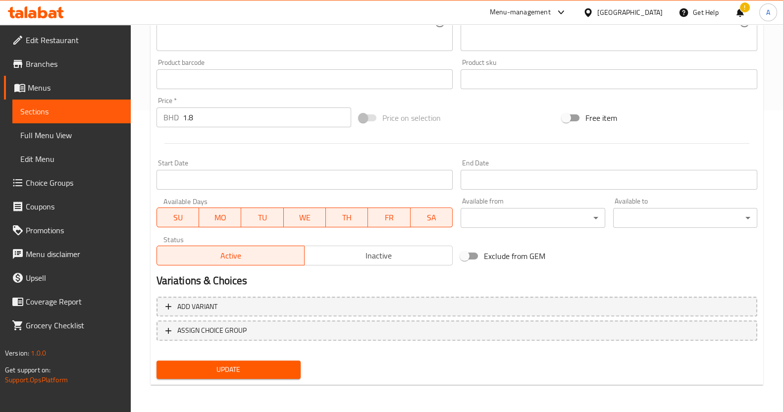
drag, startPoint x: 204, startPoint y: 115, endPoint x: 217, endPoint y: 117, distance: 13.5
click at [204, 115] on input "1.8" at bounding box center [267, 117] width 169 height 20
type input "1.9"
click at [255, 373] on span "Update" at bounding box center [228, 369] width 128 height 12
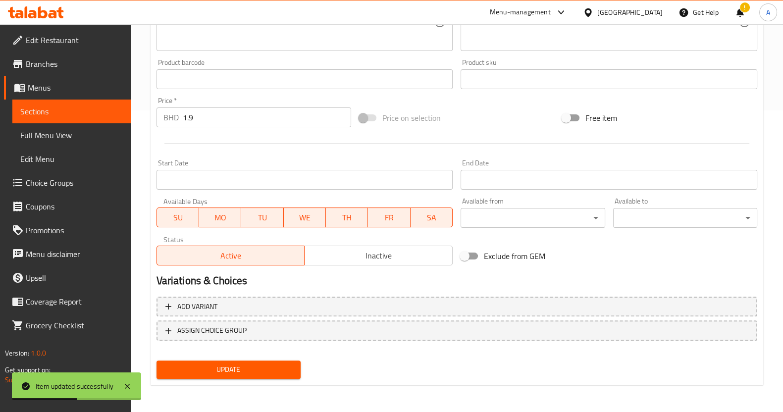
drag, startPoint x: 75, startPoint y: 110, endPoint x: 108, endPoint y: 119, distance: 34.4
click at [74, 111] on span "Sections" at bounding box center [71, 111] width 103 height 12
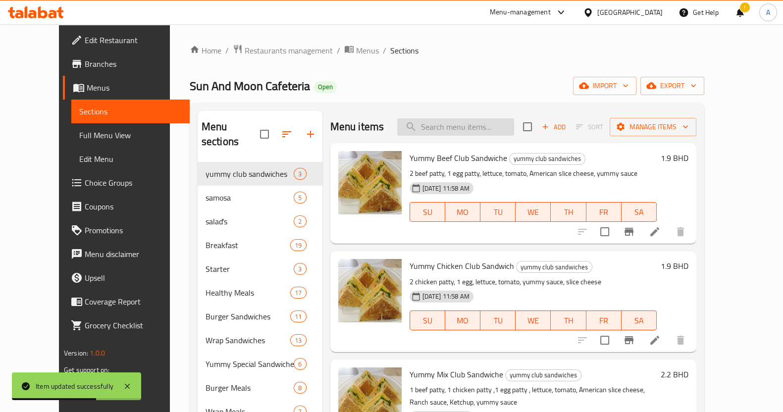
click at [455, 132] on input "search" at bounding box center [455, 126] width 117 height 17
paste input "Grilled Halloumi wrap"
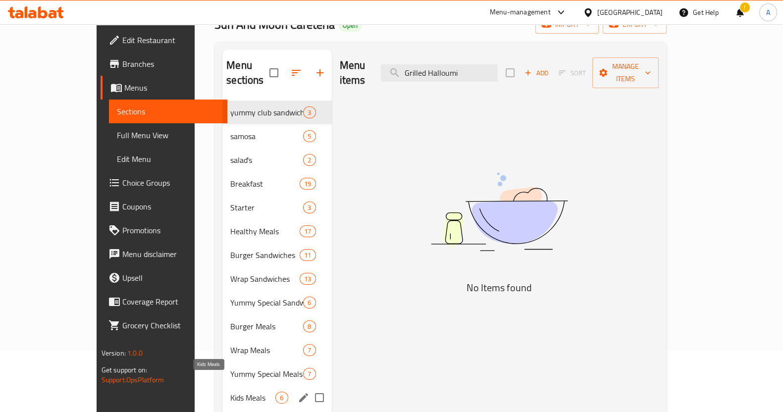
scroll to position [123, 0]
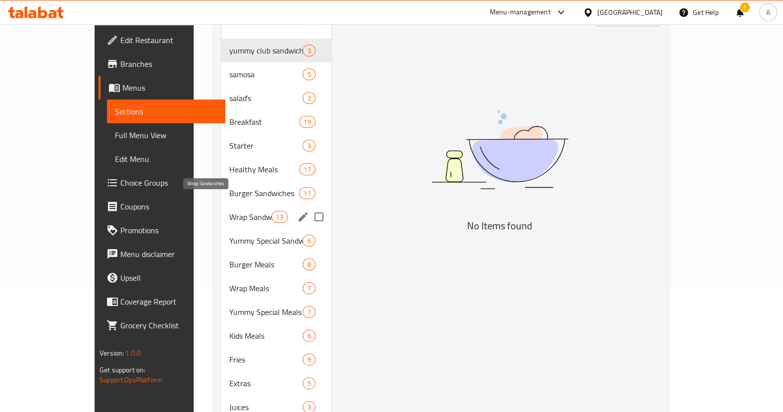
type input "Grilled Halloumi"
click at [229, 211] on span "Wrap Sandwiches" at bounding box center [250, 217] width 42 height 12
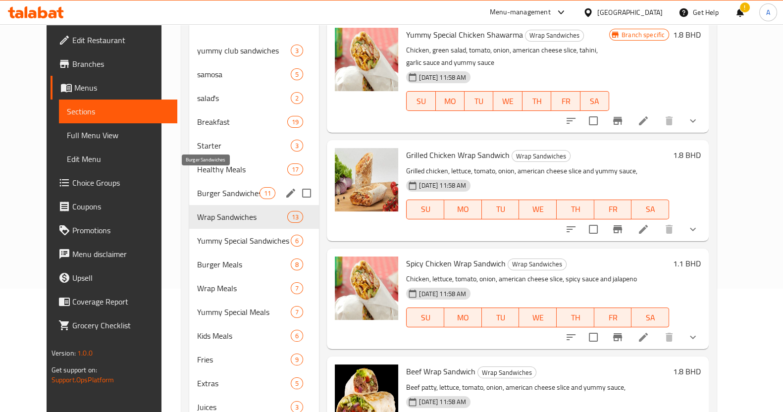
click at [216, 187] on span "Burger Sandwiches" at bounding box center [228, 193] width 62 height 12
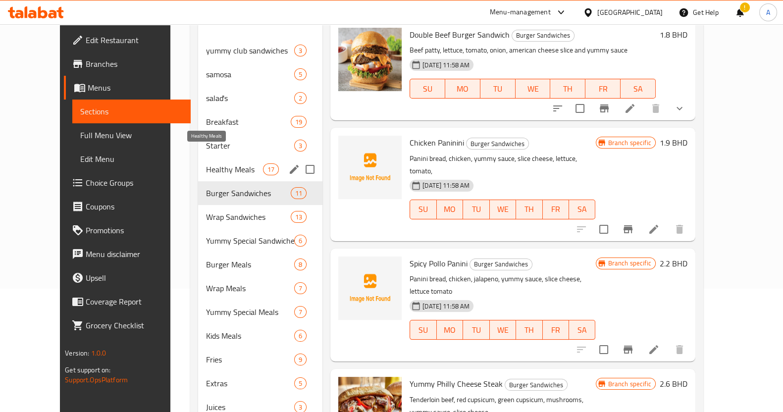
click at [217, 163] on span "Healthy Meals" at bounding box center [234, 169] width 57 height 12
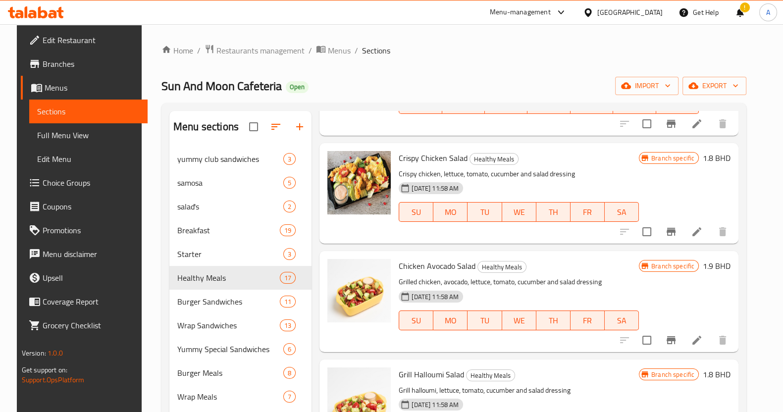
scroll to position [171, 0]
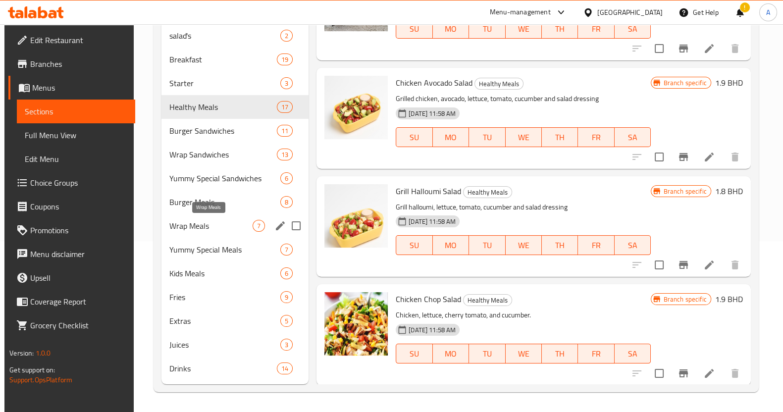
click at [206, 224] on span "Wrap Meals" at bounding box center [210, 226] width 83 height 12
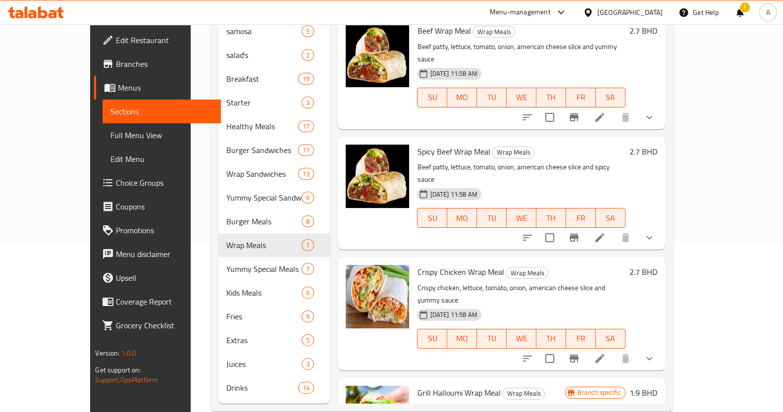
scroll to position [171, 0]
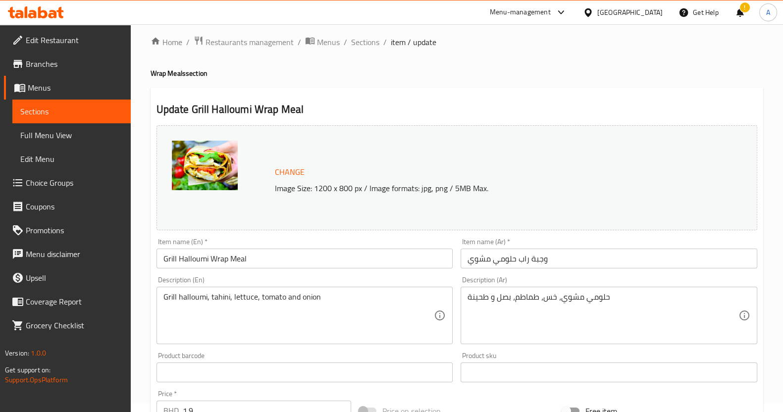
scroll to position [132, 0]
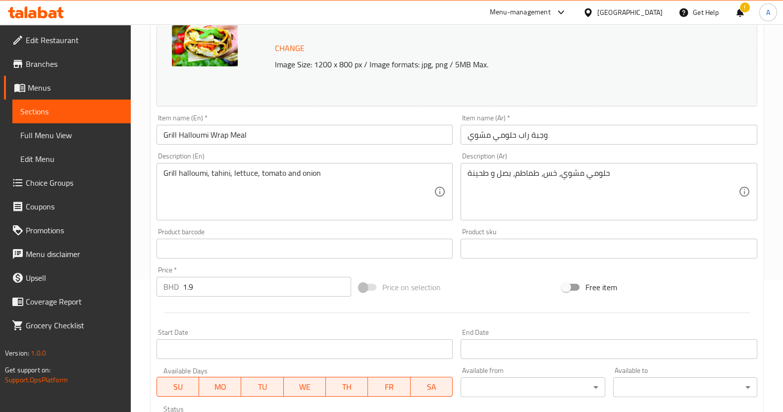
drag, startPoint x: 267, startPoint y: 280, endPoint x: 32, endPoint y: 258, distance: 235.7
click at [32, 258] on div "Edit Restaurant Branches Menus Sections Full Menu View Edit Menu Choice Groups …" at bounding box center [391, 245] width 783 height 706
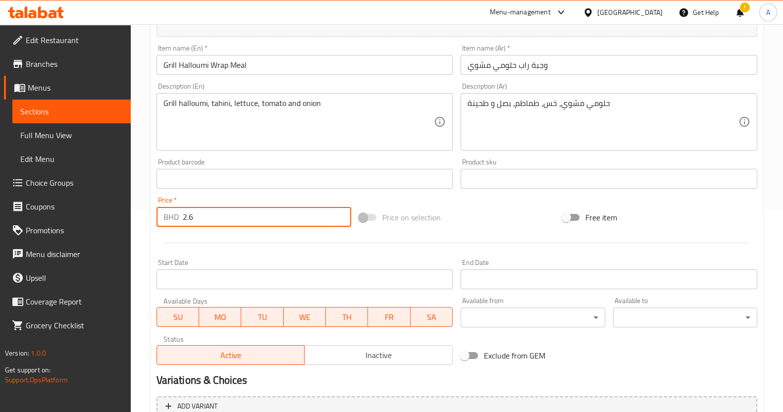
scroll to position [318, 0]
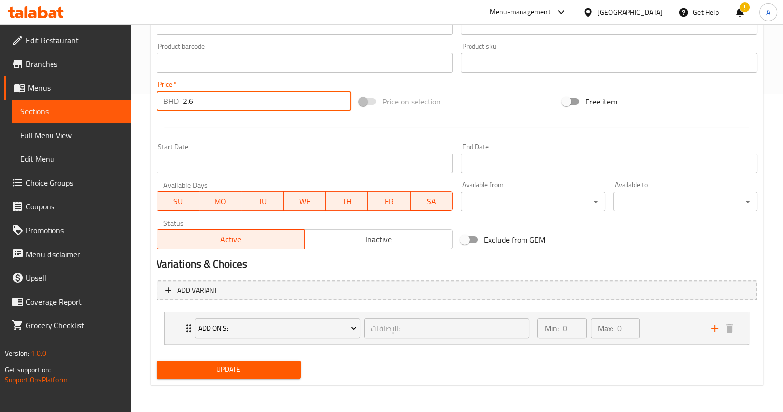
type input "2.6"
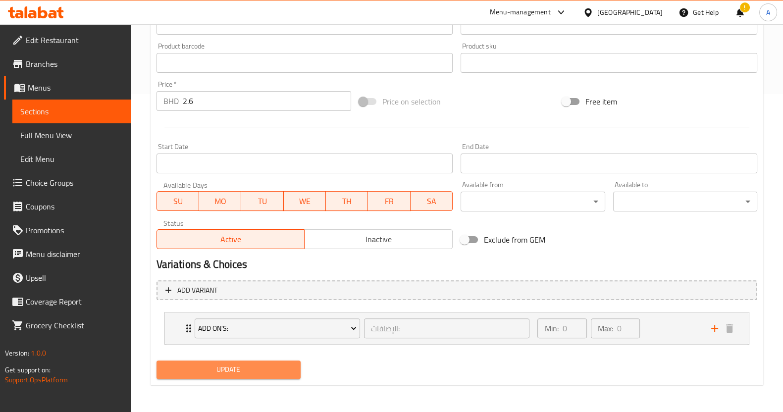
click at [220, 372] on span "Update" at bounding box center [228, 369] width 128 height 12
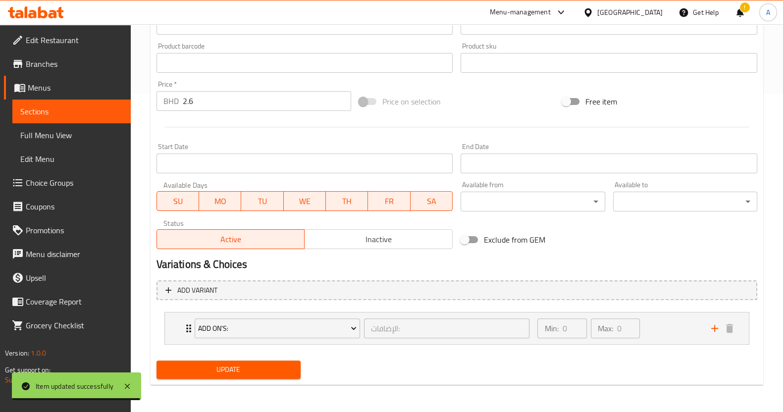
click at [77, 117] on link "Sections" at bounding box center [71, 112] width 118 height 24
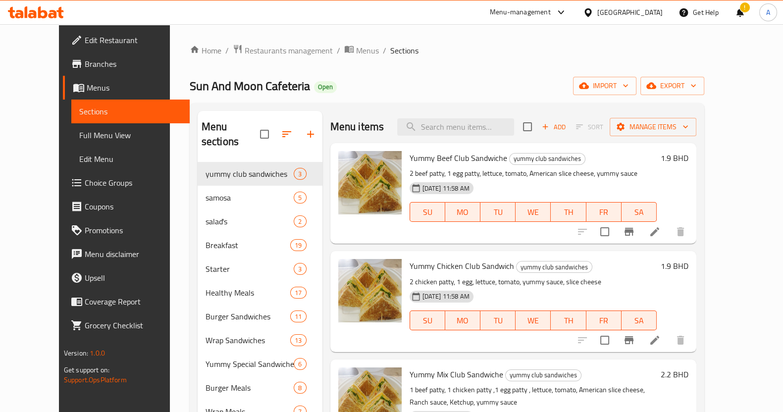
click at [452, 136] on div "Menu items Add Sort Manage items" at bounding box center [513, 127] width 366 height 32
click at [455, 129] on input "search" at bounding box center [455, 126] width 117 height 17
paste input "Classic cheesy chicken shawarma malgoom"
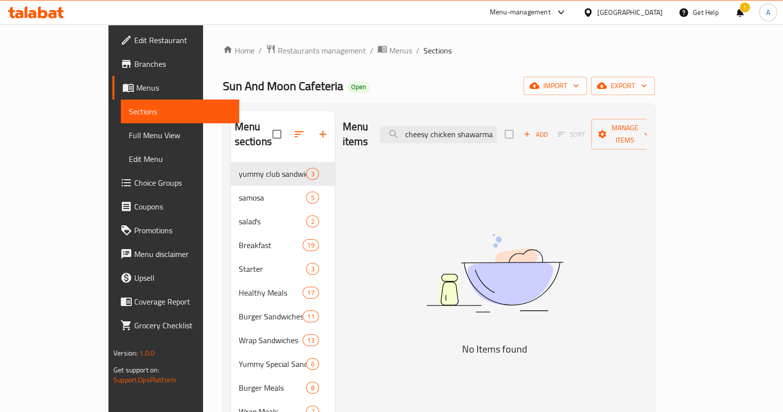
scroll to position [0, 22]
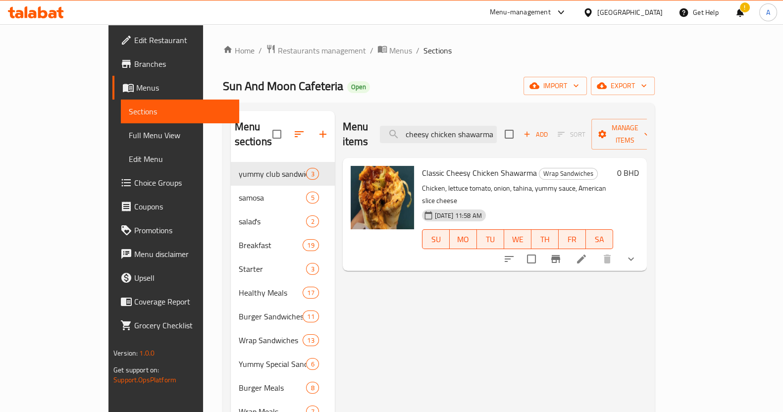
type input "Classic cheesy chicken shawarma"
click at [595, 250] on li at bounding box center [581, 259] width 28 height 18
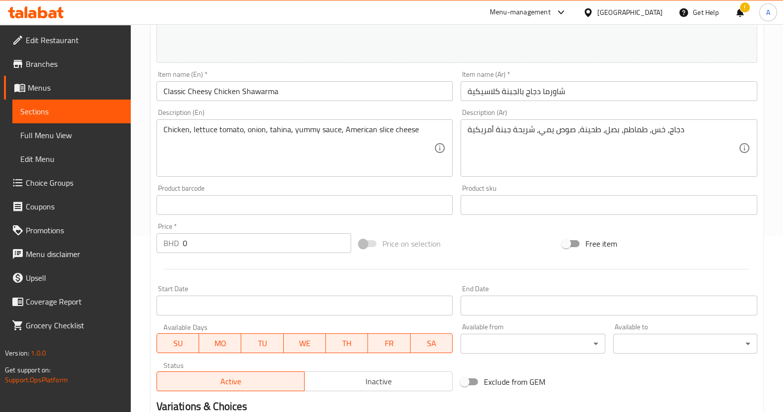
scroll to position [295, 0]
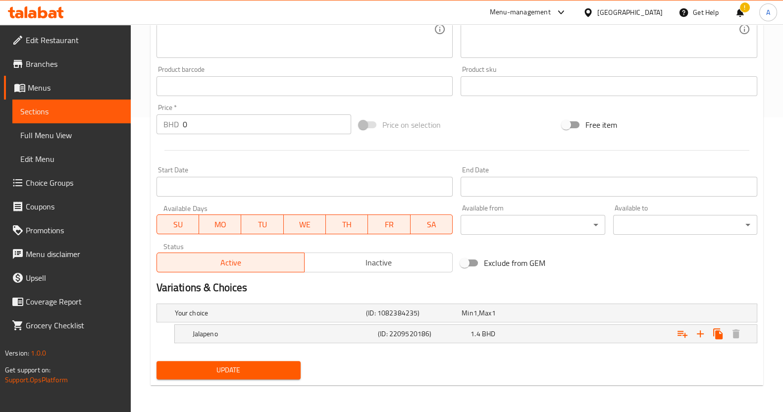
click at [102, 110] on span "Sections" at bounding box center [71, 111] width 103 height 12
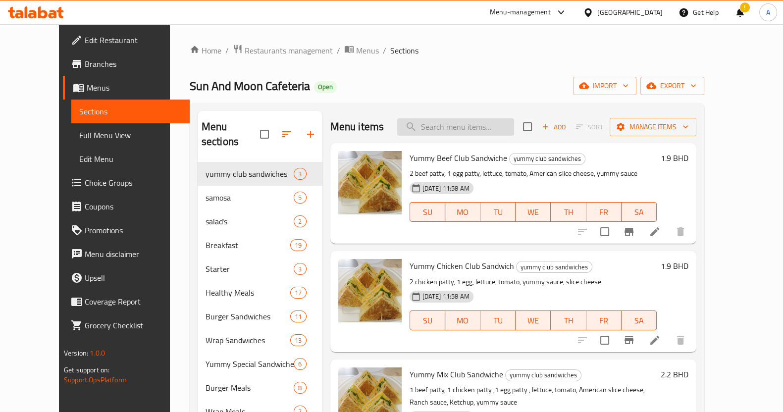
click at [488, 132] on input "search" at bounding box center [455, 126] width 117 height 17
paste input "Classic cheesy chicken shawarma malgoom"
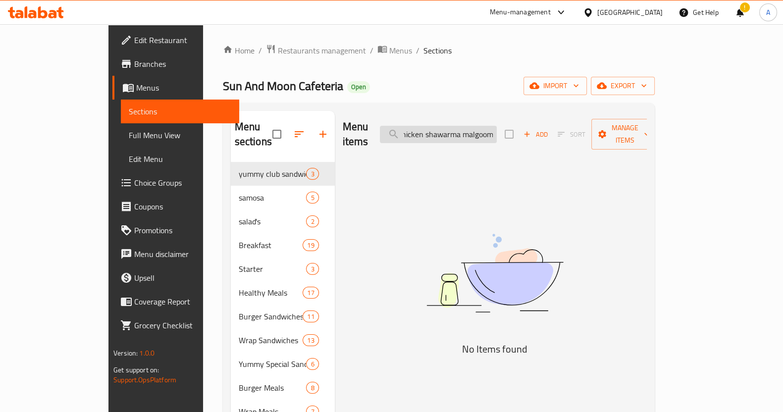
drag, startPoint x: 525, startPoint y: 129, endPoint x: 503, endPoint y: 132, distance: 22.4
click at [497, 130] on input "Classic cheesy chicken shawarma malgoom" at bounding box center [438, 134] width 117 height 17
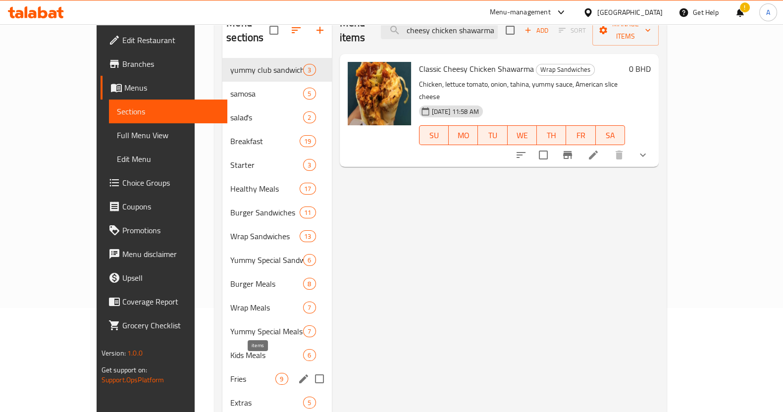
scroll to position [123, 0]
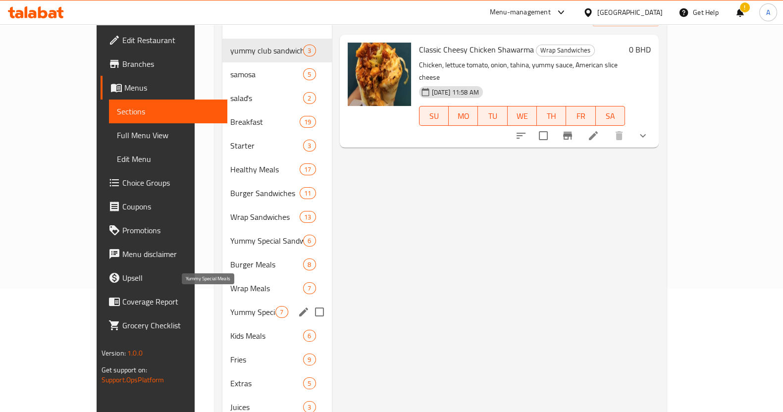
type input "Classic cheesy chicken shawarma"
click at [230, 306] on span "Yummy Special Meals" at bounding box center [252, 312] width 45 height 12
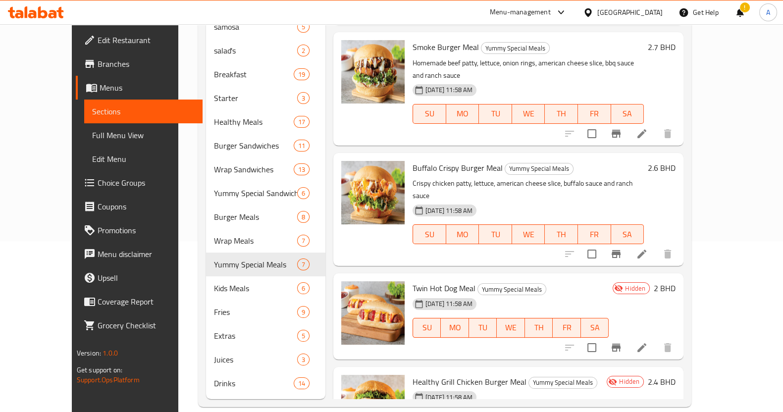
scroll to position [320, 0]
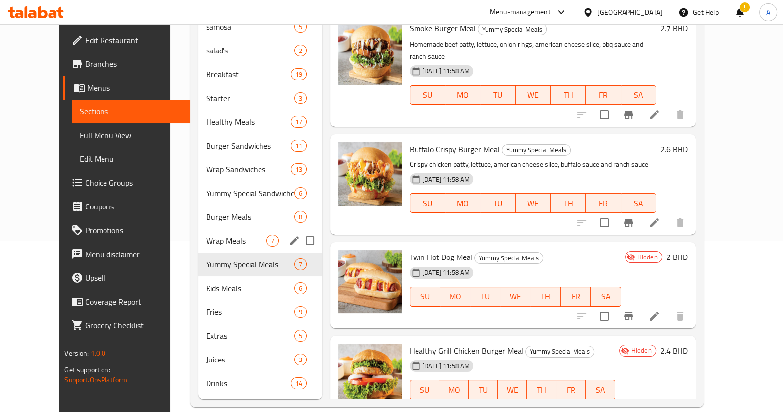
click at [206, 235] on span "Wrap Meals" at bounding box center [236, 241] width 60 height 12
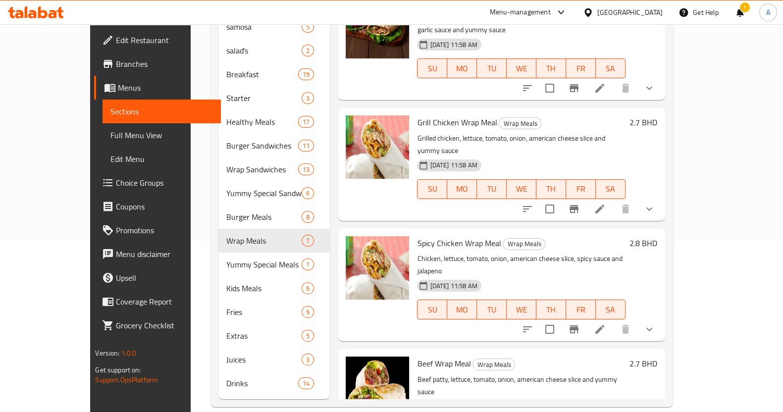
scroll to position [47, 0]
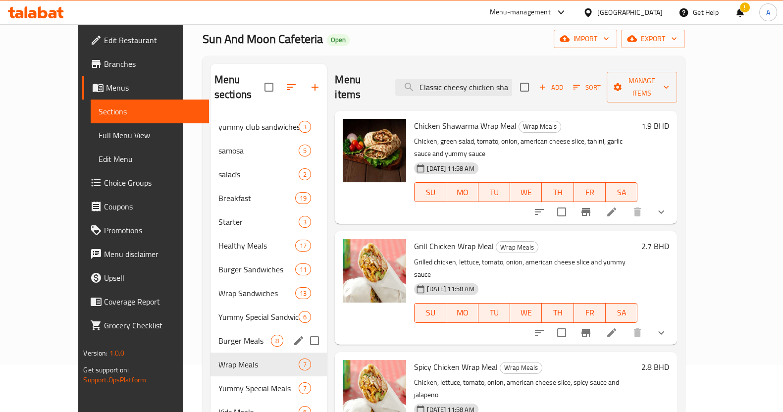
click at [218, 335] on span "Burger Meals" at bounding box center [244, 341] width 52 height 12
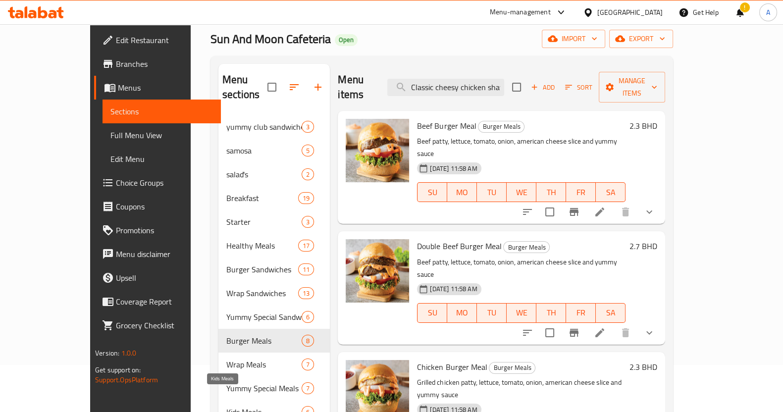
scroll to position [171, 0]
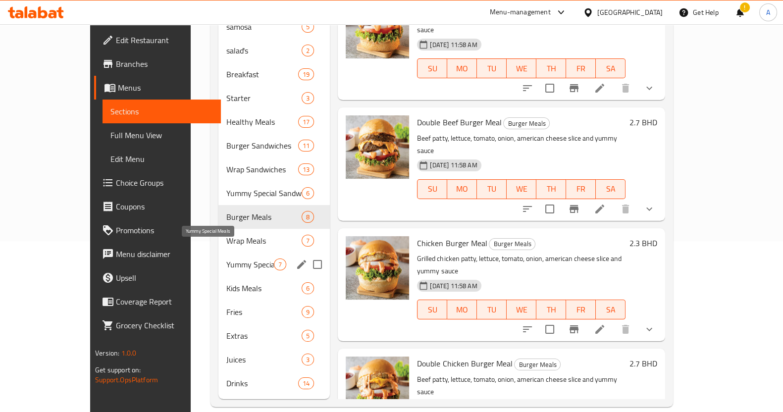
click at [226, 258] on span "Yummy Special Meals" at bounding box center [250, 264] width 48 height 12
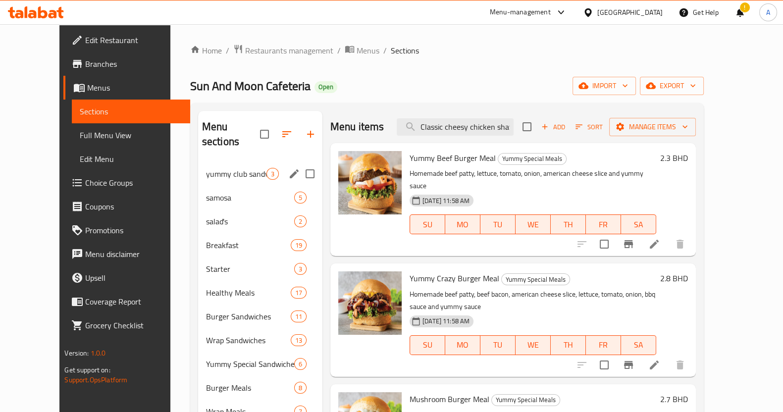
click at [206, 168] on span "yummy club sandwiches" at bounding box center [236, 174] width 60 height 12
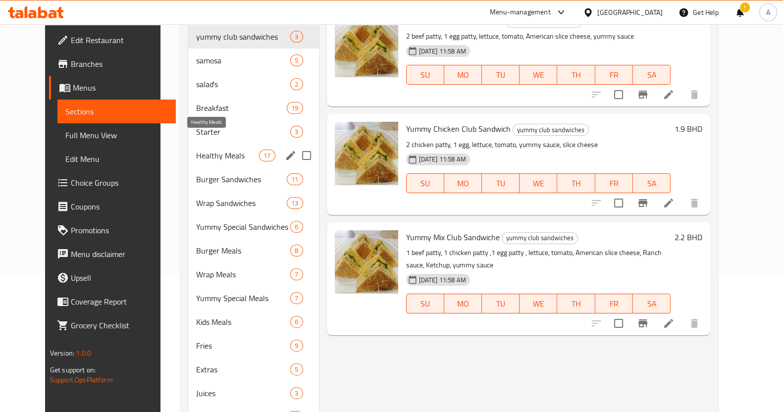
scroll to position [47, 0]
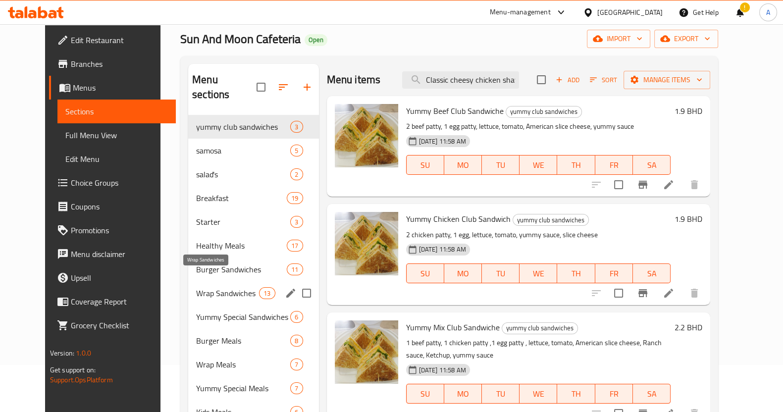
click at [221, 287] on span "Wrap Sandwiches" at bounding box center [227, 293] width 63 height 12
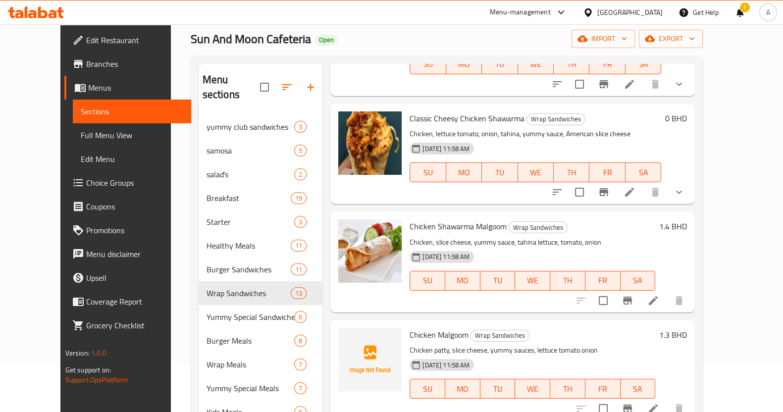
scroll to position [866, 0]
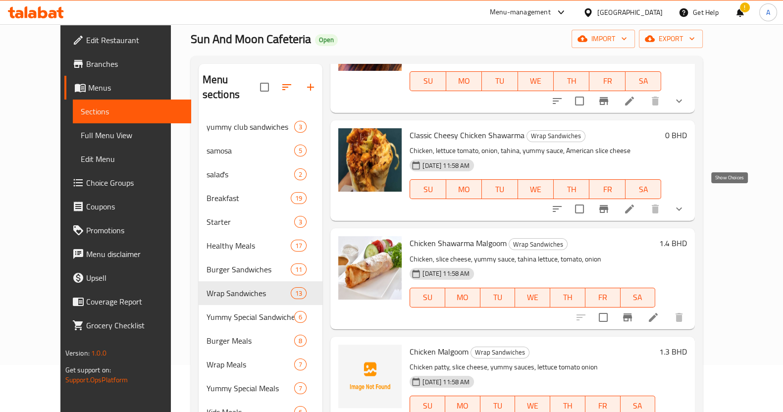
click at [685, 203] on icon "show more" at bounding box center [679, 209] width 12 height 12
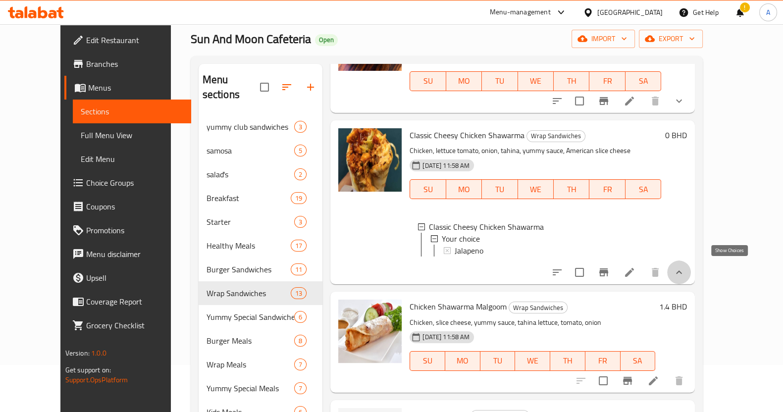
click at [685, 269] on icon "show more" at bounding box center [679, 272] width 12 height 12
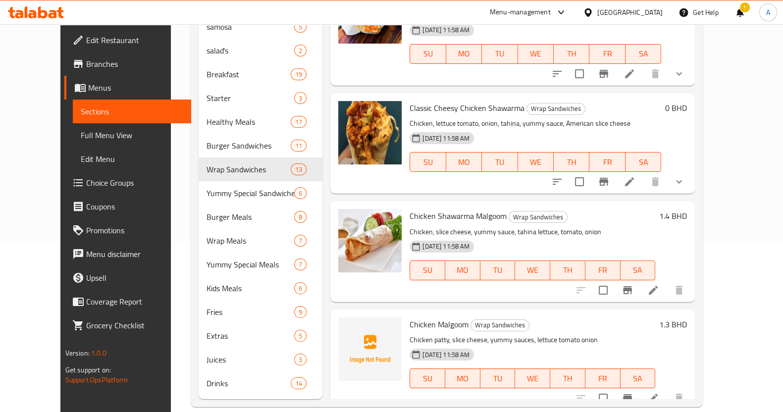
scroll to position [751, 0]
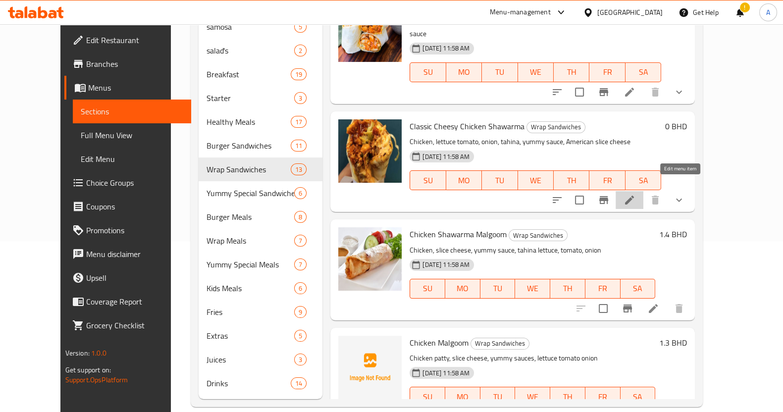
click at [635, 194] on icon at bounding box center [629, 200] width 12 height 12
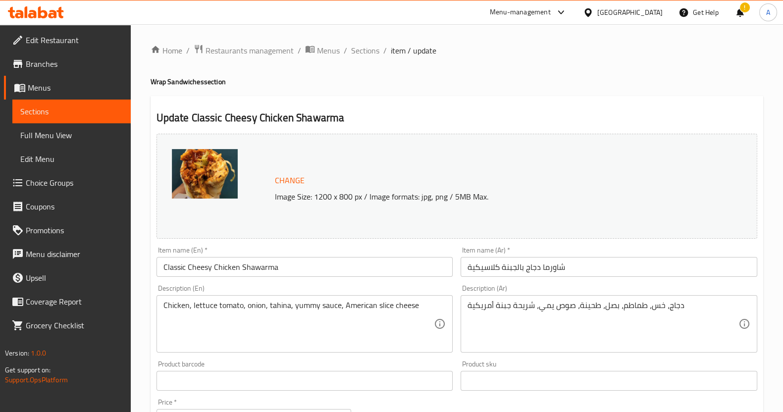
scroll to position [295, 0]
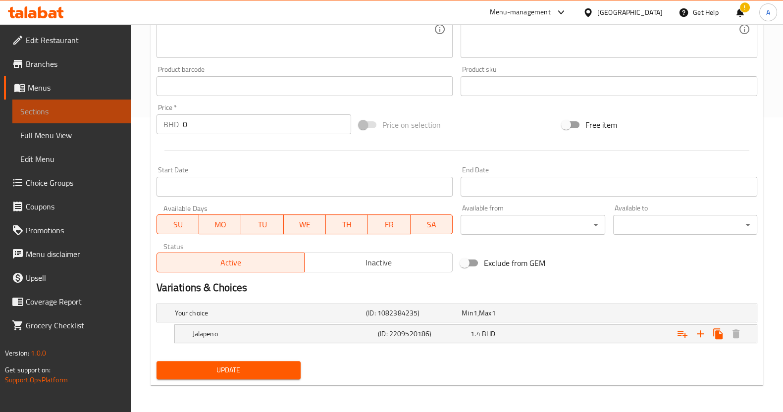
click at [95, 114] on span "Sections" at bounding box center [71, 111] width 103 height 12
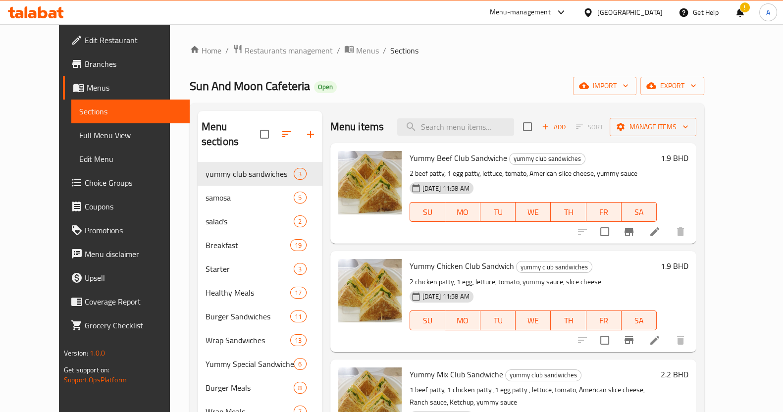
click at [482, 117] on div "Menu items Add Sort Manage items" at bounding box center [513, 127] width 366 height 32
click at [482, 116] on div "Menu items Add Sort Manage items" at bounding box center [513, 127] width 366 height 32
click at [482, 120] on input "search" at bounding box center [455, 126] width 117 height 17
paste input "Chicken malgoom"
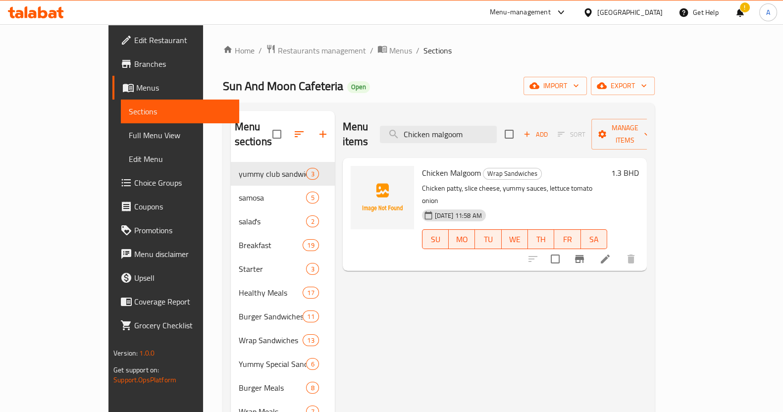
type input "Chicken malgoom"
click at [611, 253] on icon at bounding box center [605, 259] width 12 height 12
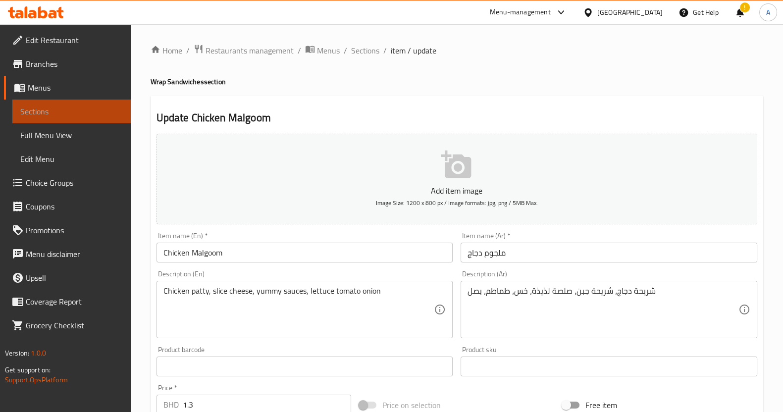
click at [66, 118] on link "Sections" at bounding box center [71, 112] width 118 height 24
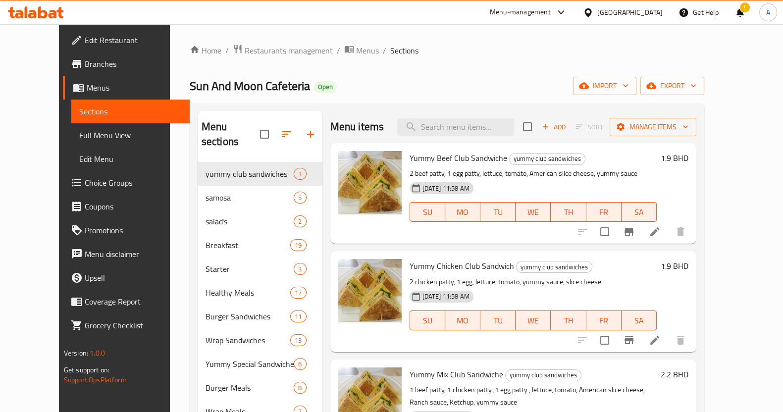
click at [304, 22] on div "Menu-management Bahrain Get Help ! A" at bounding box center [391, 12] width 783 height 24
click at [471, 125] on input "search" at bounding box center [455, 126] width 117 height 17
paste input "Chicken malgoom"
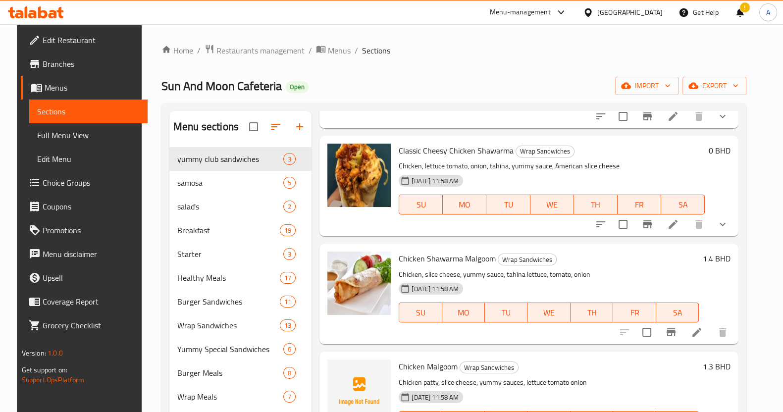
scroll to position [2971, 0]
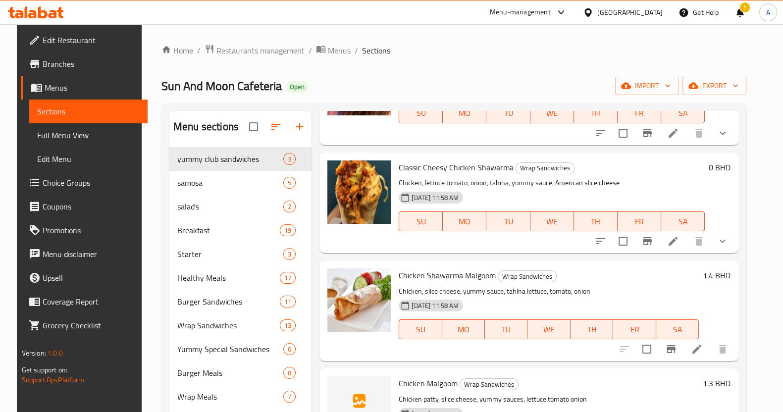
click at [303, 13] on div "Menu-management Bahrain Get Help ! A" at bounding box center [391, 12] width 783 height 24
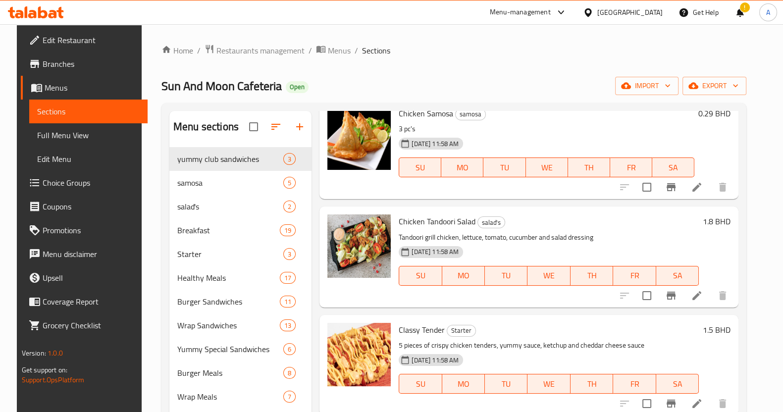
scroll to position [0, 0]
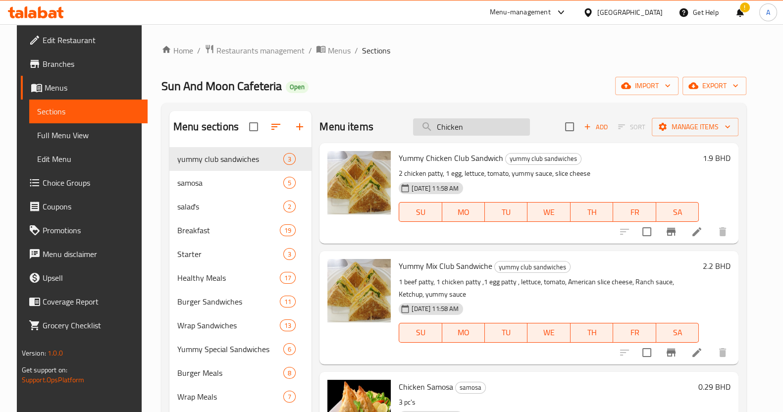
click at [490, 119] on input "Chicken" at bounding box center [471, 126] width 117 height 17
click at [485, 126] on input "Chicken" at bounding box center [471, 126] width 117 height 17
paste input "Beef malgoom"
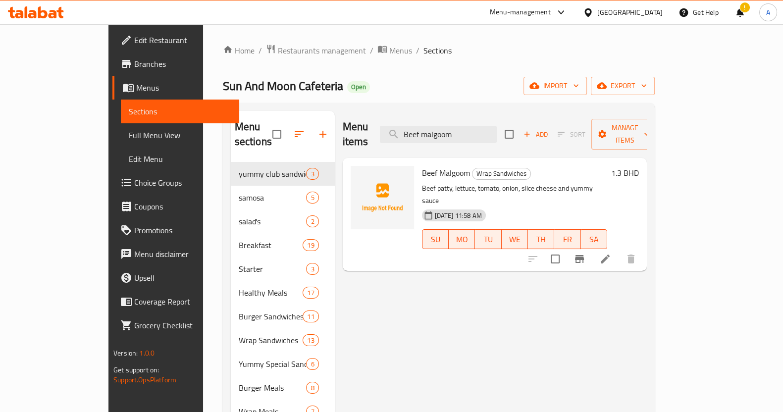
type input "Beef malgoom"
click at [611, 253] on icon at bounding box center [605, 259] width 12 height 12
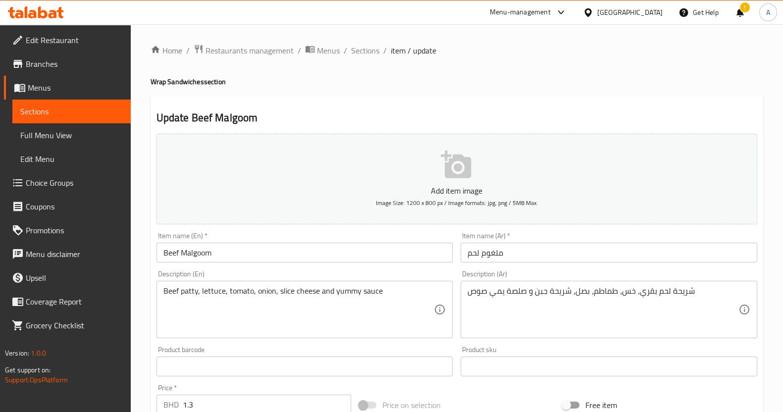
click at [48, 116] on span "Sections" at bounding box center [71, 111] width 103 height 12
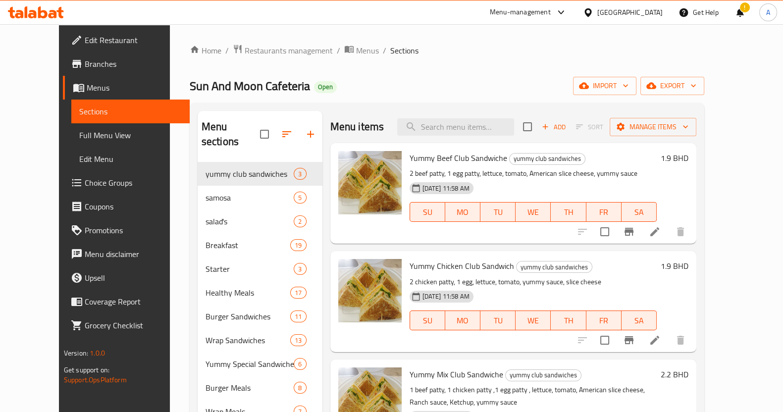
drag, startPoint x: 317, startPoint y: 9, endPoint x: 379, endPoint y: 66, distance: 84.4
click at [317, 9] on div "Menu-management Bahrain Get Help ! A" at bounding box center [391, 12] width 783 height 24
click at [482, 135] on div "Menu items Add Sort Manage items" at bounding box center [513, 127] width 366 height 32
click at [478, 130] on input "search" at bounding box center [455, 126] width 117 height 17
paste input "Sausage malgoom"
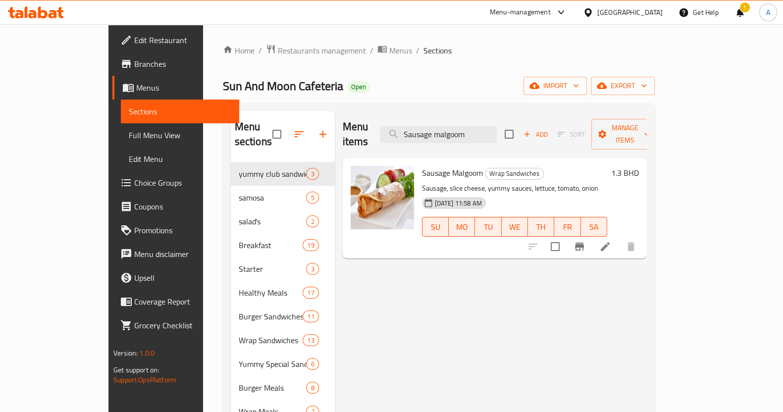
click at [304, 13] on div "Menu-management Bahrain Get Help ! A" at bounding box center [391, 12] width 783 height 24
drag, startPoint x: 525, startPoint y: 130, endPoint x: 299, endPoint y: 145, distance: 226.8
click at [299, 145] on div "Menu sections yummy club sandwiches 3 samosa 5 salad's 2 Breakfast 19 Starter 3…" at bounding box center [439, 340] width 416 height 459
paste input "Nuggets"
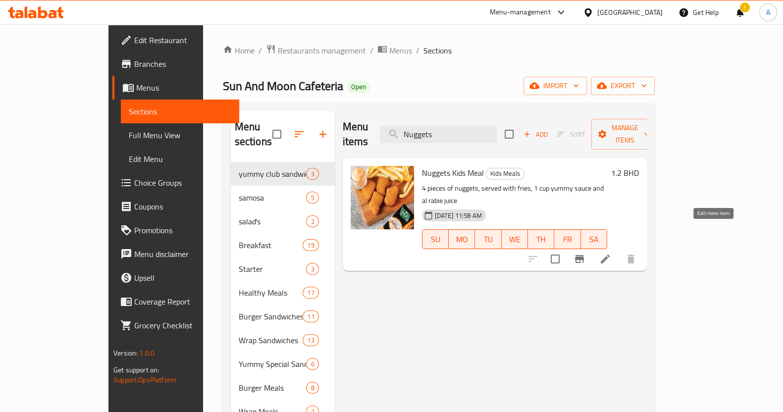
type input "Nuggets"
click at [611, 253] on icon at bounding box center [605, 259] width 12 height 12
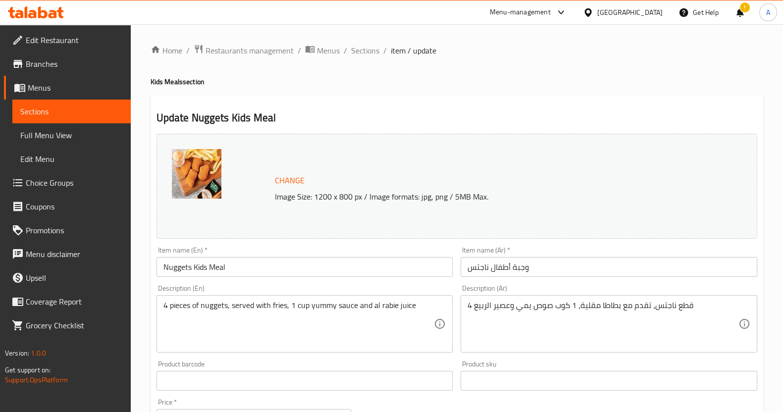
scroll to position [186, 0]
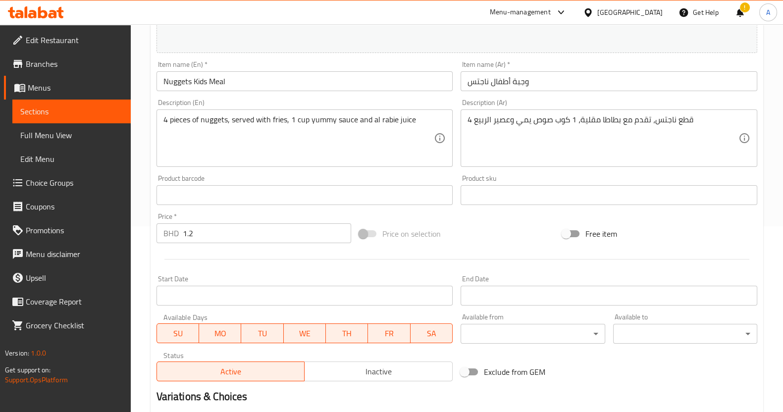
drag, startPoint x: 224, startPoint y: 233, endPoint x: 56, endPoint y: 236, distance: 168.4
click at [56, 235] on div "Edit Restaurant Branches Menus Sections Full Menu View Edit Menu Choice Groups …" at bounding box center [391, 184] width 783 height 690
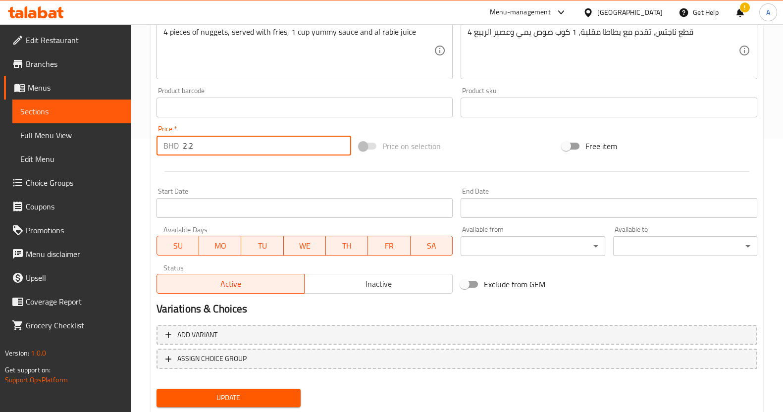
scroll to position [302, 0]
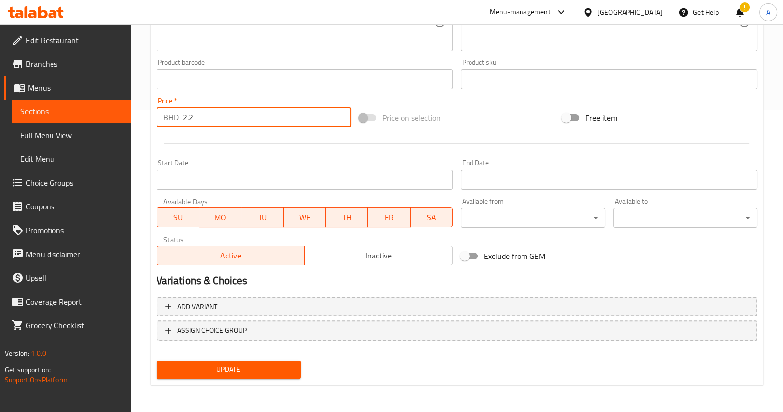
type input "2.2"
click at [217, 375] on button "Update" at bounding box center [228, 369] width 144 height 18
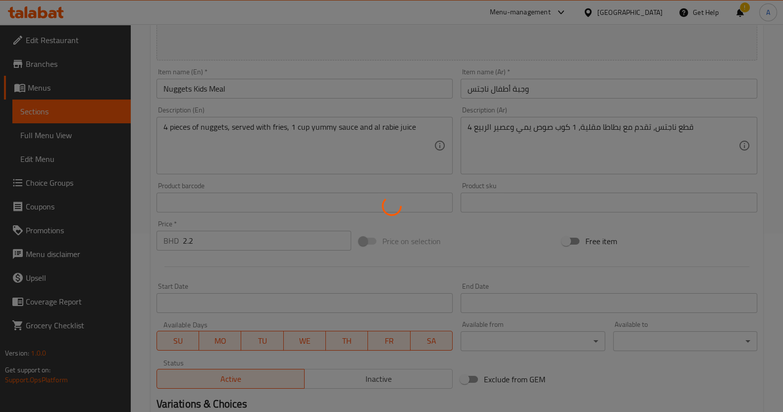
scroll to position [0, 0]
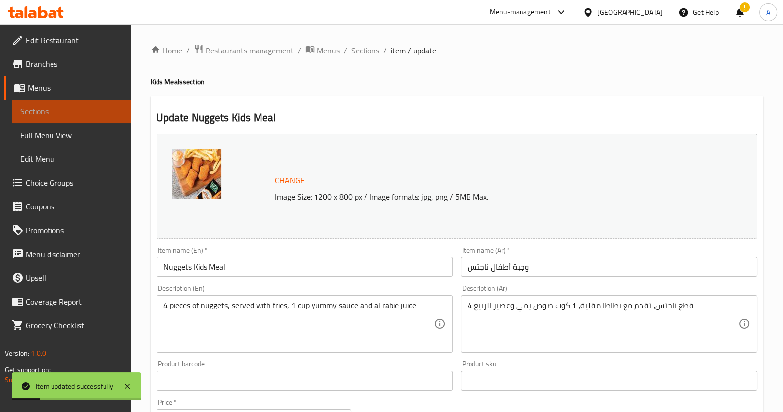
click at [69, 104] on link "Sections" at bounding box center [71, 112] width 118 height 24
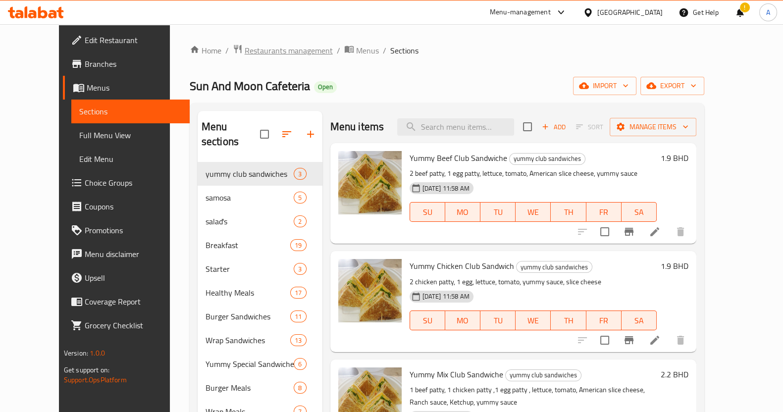
drag, startPoint x: 222, startPoint y: 14, endPoint x: 254, endPoint y: 56, distance: 52.7
click at [222, 14] on div "Menu-management Bahrain Get Help ! A" at bounding box center [391, 12] width 783 height 24
click at [487, 137] on div "Menu items Add Sort Manage items" at bounding box center [513, 127] width 366 height 32
click at [483, 125] on input "search" at bounding box center [455, 126] width 117 height 17
paste input "Yummy beef burger"
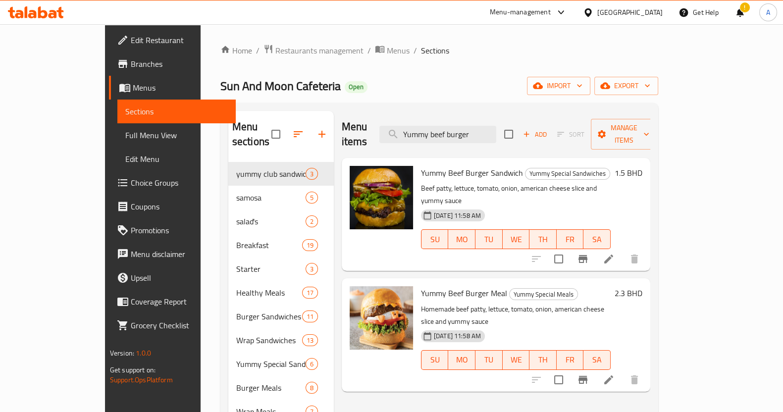
type input "Yummy beef burger"
click at [622, 250] on li at bounding box center [609, 259] width 28 height 18
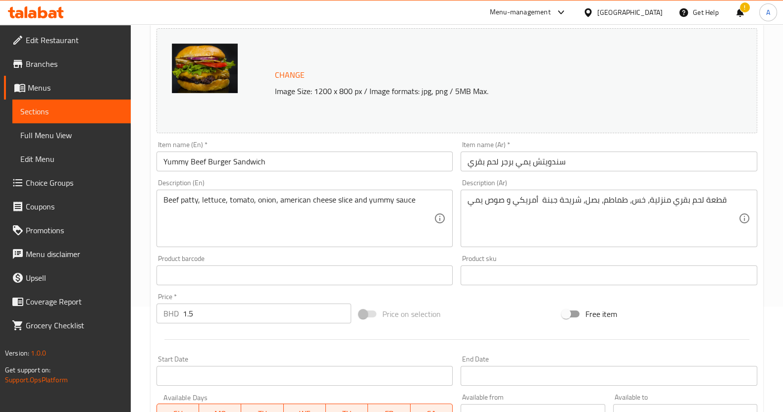
scroll to position [186, 0]
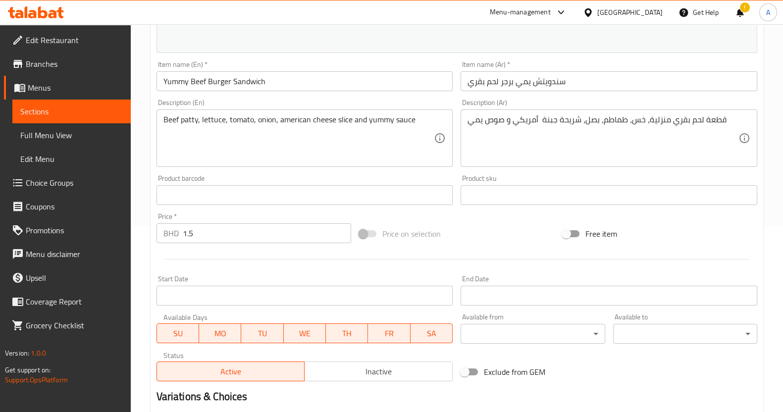
click at [220, 237] on input "1.5" at bounding box center [267, 233] width 169 height 20
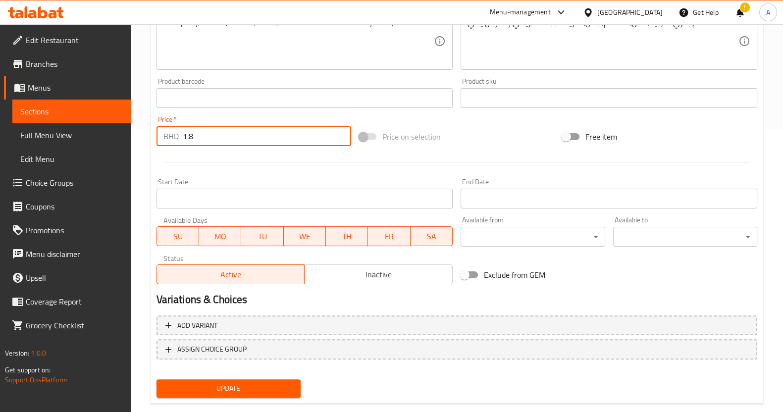
scroll to position [302, 0]
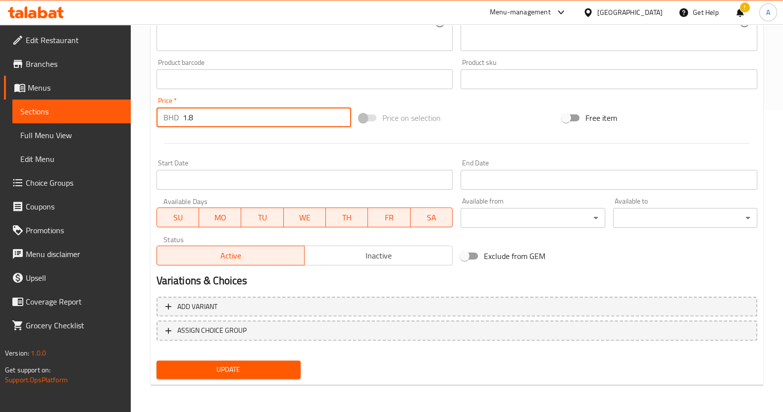
type input "1.8"
click at [257, 372] on span "Update" at bounding box center [228, 369] width 128 height 12
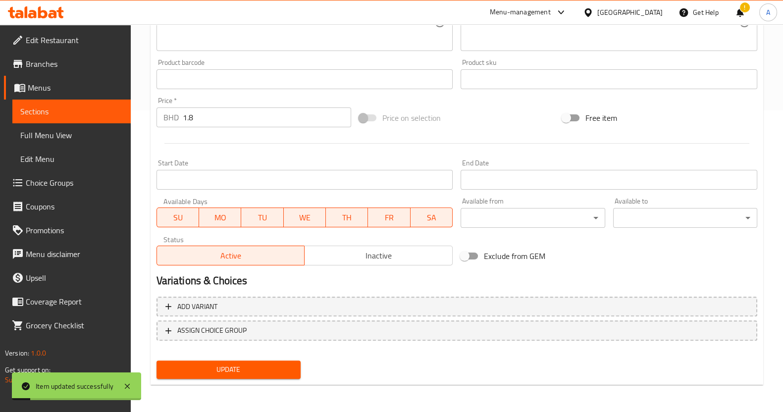
click at [53, 112] on span "Sections" at bounding box center [71, 111] width 103 height 12
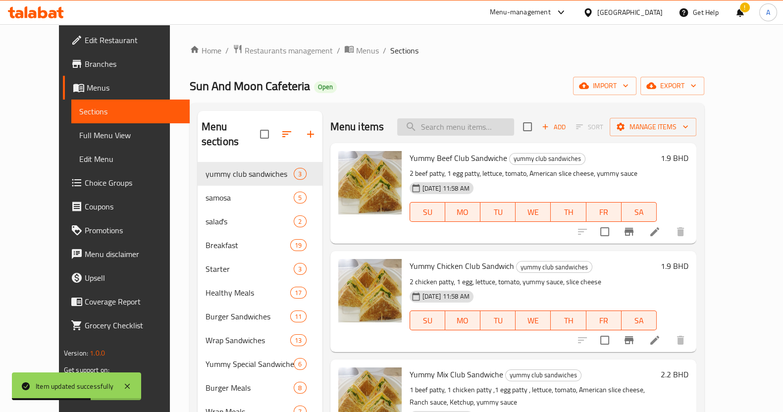
click at [485, 128] on input "search" at bounding box center [455, 126] width 117 height 17
paste input "Yummy beef burger"
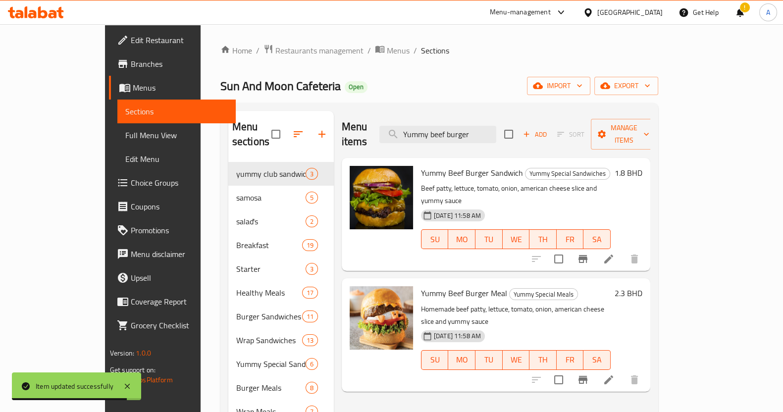
type input "Yummy beef burger"
click at [615, 374] on icon at bounding box center [609, 380] width 12 height 12
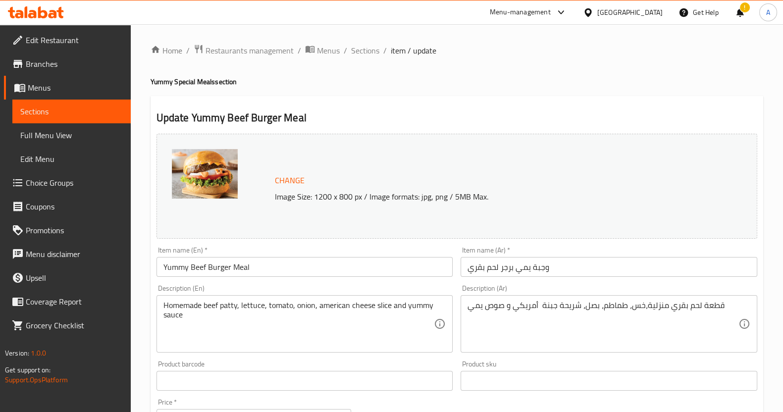
scroll to position [247, 0]
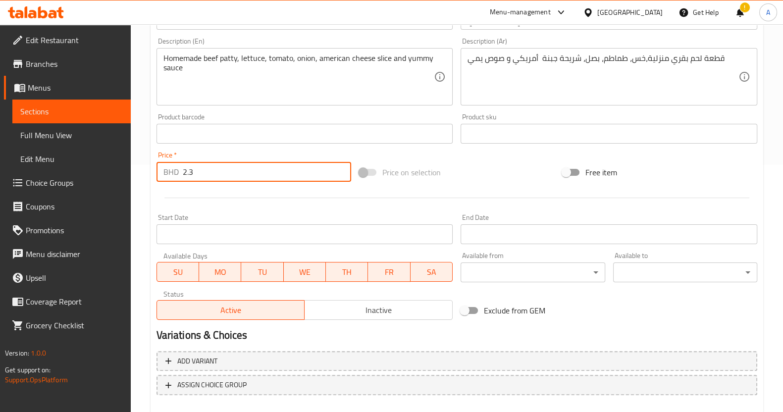
click at [221, 174] on input "2.3" at bounding box center [267, 172] width 169 height 20
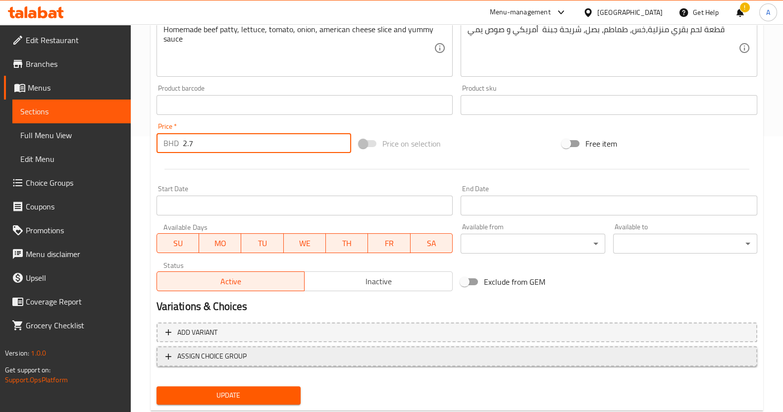
scroll to position [302, 0]
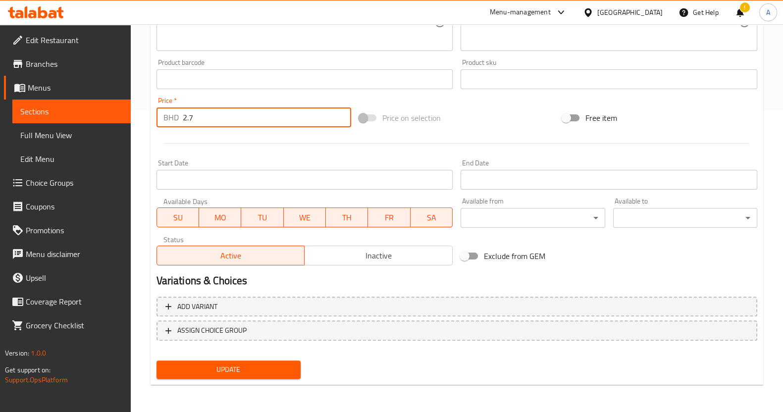
type input "2.7"
click at [225, 371] on span "Update" at bounding box center [228, 369] width 128 height 12
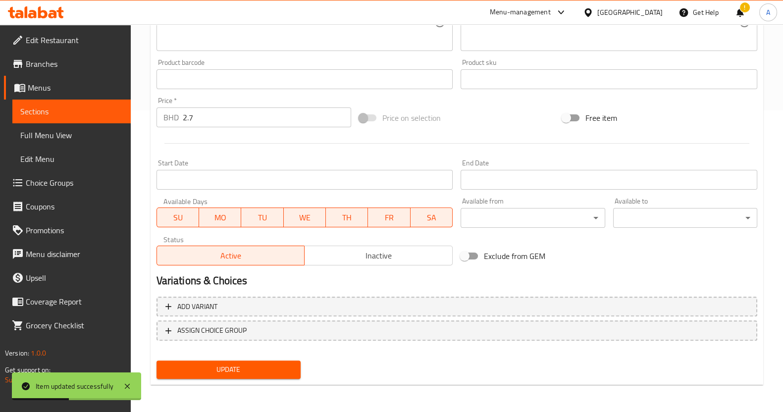
drag, startPoint x: 151, startPoint y: 95, endPoint x: 145, endPoint y: 106, distance: 12.8
click at [151, 95] on div "Update Yummy Beef Burger Meal Change Image Size: 1200 x 800 px / Image formats:…" at bounding box center [457, 89] width 613 height 591
click at [103, 110] on span "Sections" at bounding box center [71, 111] width 103 height 12
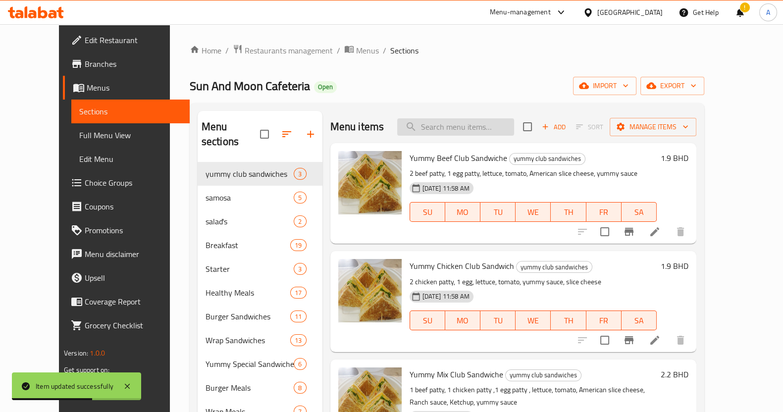
click at [477, 125] on input "search" at bounding box center [455, 126] width 117 height 17
paste input "Yummy crazy burger"
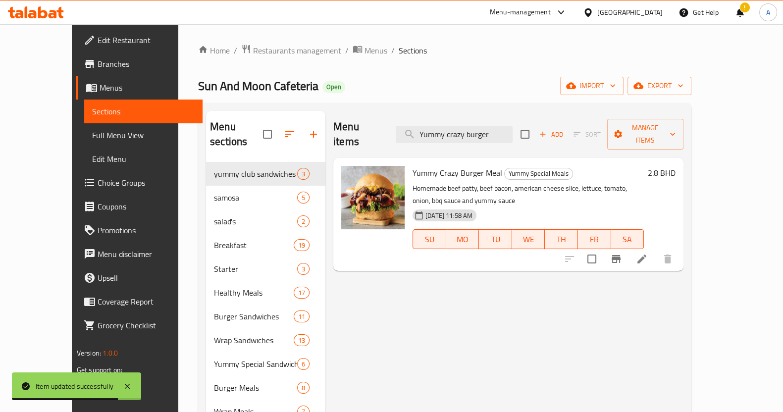
type input "Yummy crazy burger"
click at [648, 253] on icon at bounding box center [642, 259] width 12 height 12
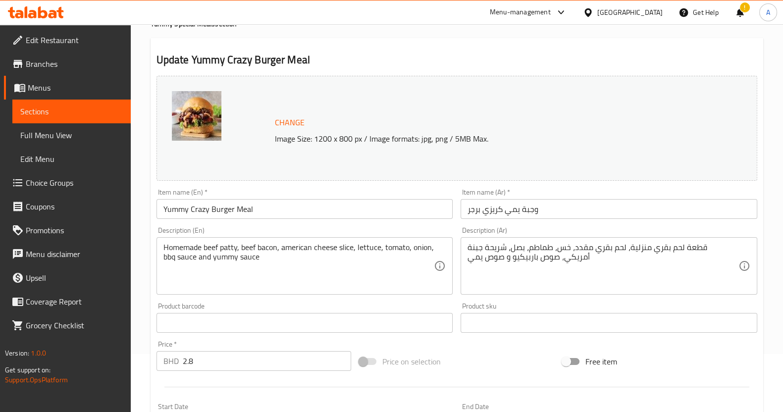
scroll to position [123, 0]
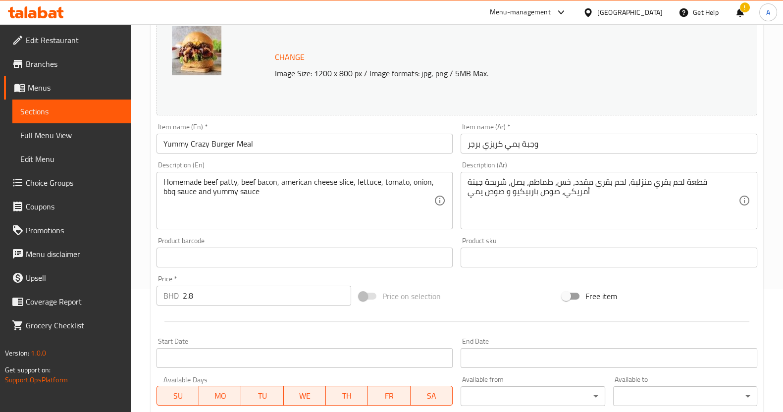
click at [234, 291] on input "2.8" at bounding box center [267, 296] width 169 height 20
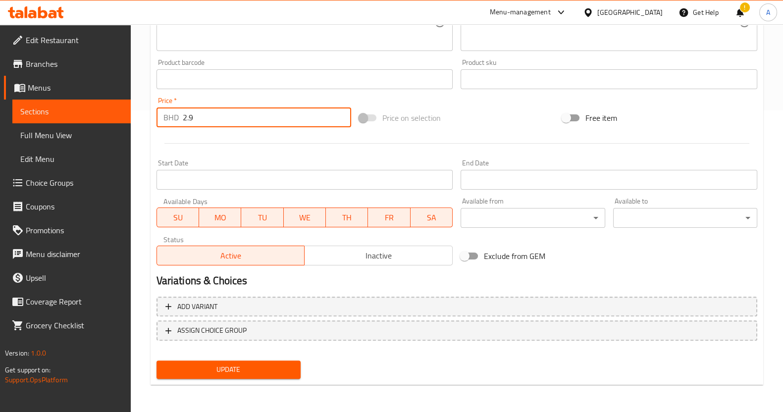
type input "2.9"
click at [242, 365] on span "Update" at bounding box center [228, 369] width 128 height 12
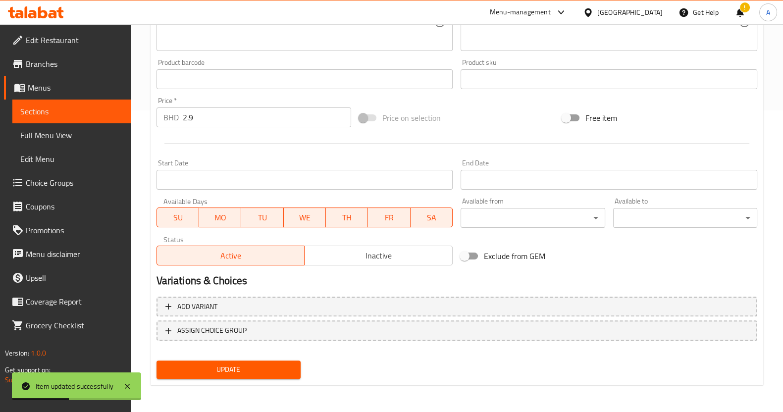
click at [143, 205] on div "Home / Restaurants management / Menus / Sections / item / update Yummy Special …" at bounding box center [457, 68] width 652 height 690
click at [92, 106] on span "Sections" at bounding box center [71, 111] width 103 height 12
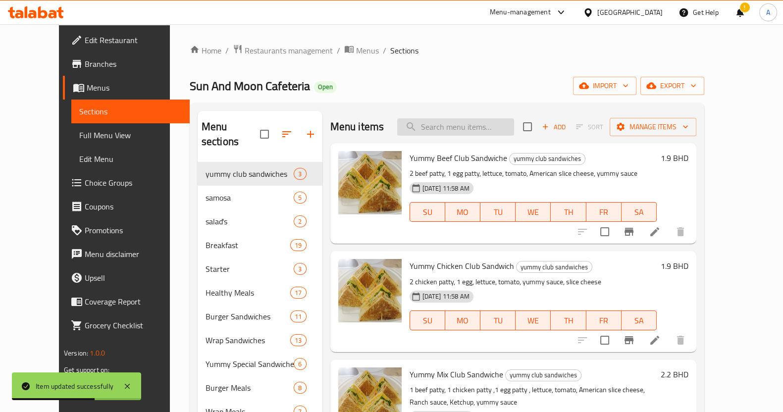
click at [483, 126] on input "search" at bounding box center [455, 126] width 117 height 17
paste input "Yummy crazy burger"
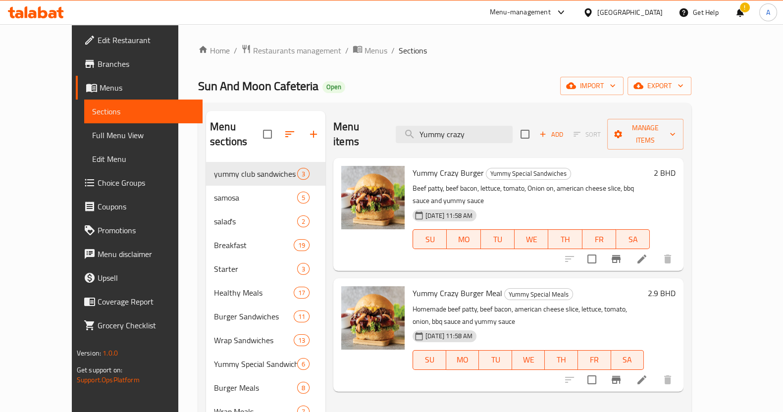
type input "Yummy crazy"
click at [648, 253] on icon at bounding box center [642, 259] width 12 height 12
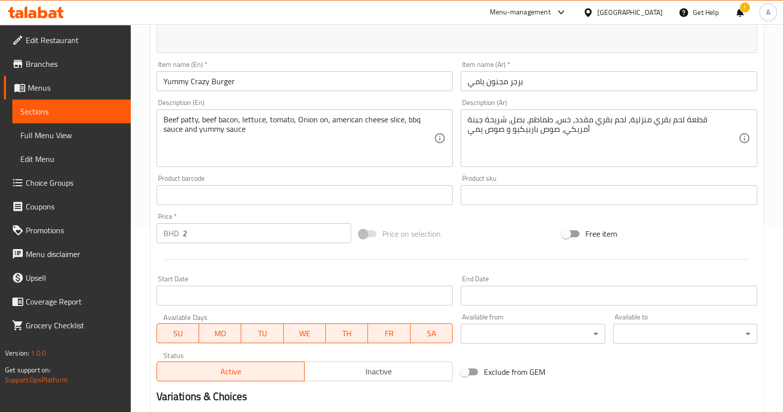
drag, startPoint x: 36, startPoint y: 110, endPoint x: 100, endPoint y: 138, distance: 69.8
click at [36, 110] on span "Sections" at bounding box center [71, 111] width 103 height 12
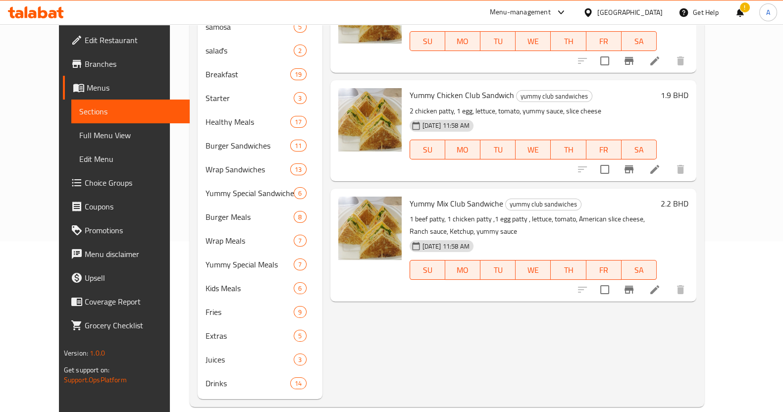
drag, startPoint x: 145, startPoint y: 177, endPoint x: 386, endPoint y: 207, distance: 243.1
click at [170, 177] on div "Home / Restaurants management / Menus / Sections Sun And Moon Cafeteria Open im…" at bounding box center [447, 139] width 554 height 573
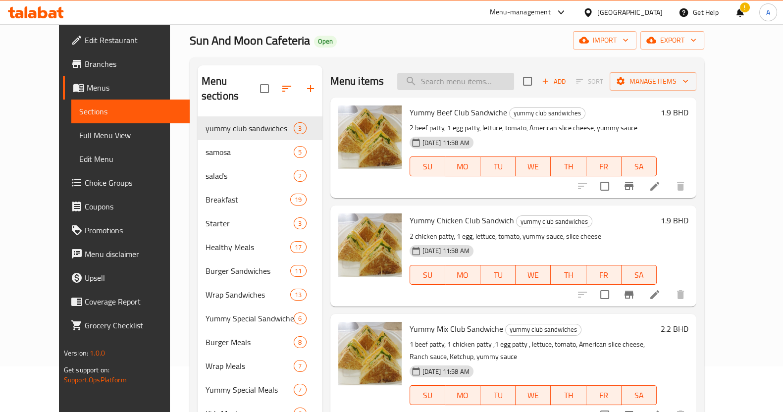
scroll to position [0, 0]
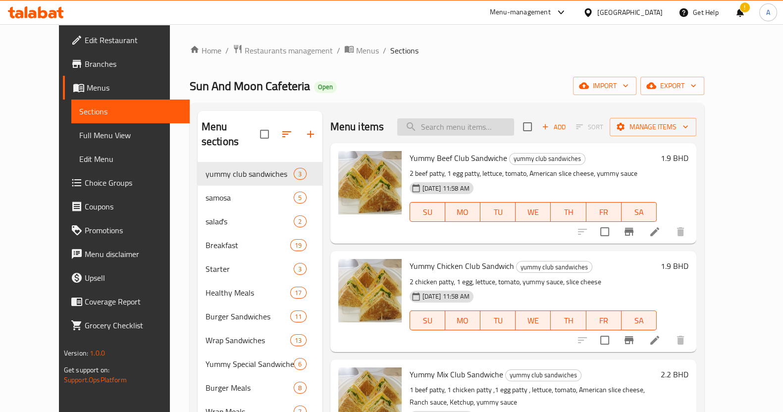
click at [503, 126] on input "search" at bounding box center [455, 126] width 117 height 17
paste input "Yummy mushroom burger"
type input "Yummy mushroom burger"
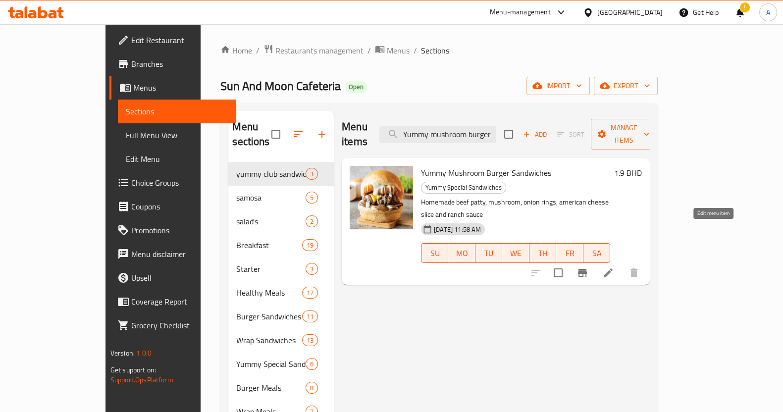
click at [614, 267] on icon at bounding box center [608, 273] width 12 height 12
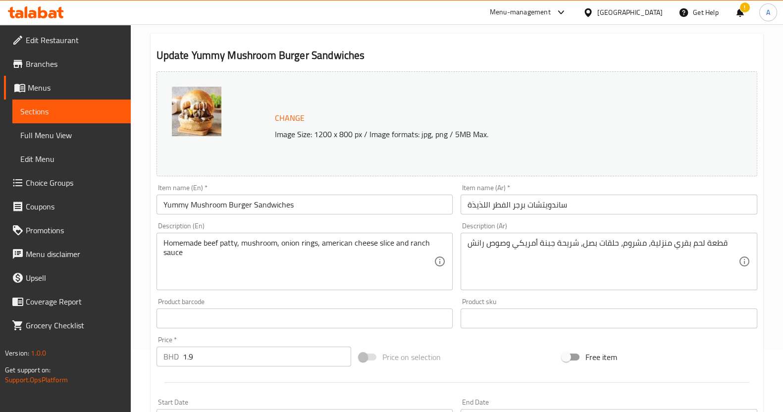
scroll to position [123, 0]
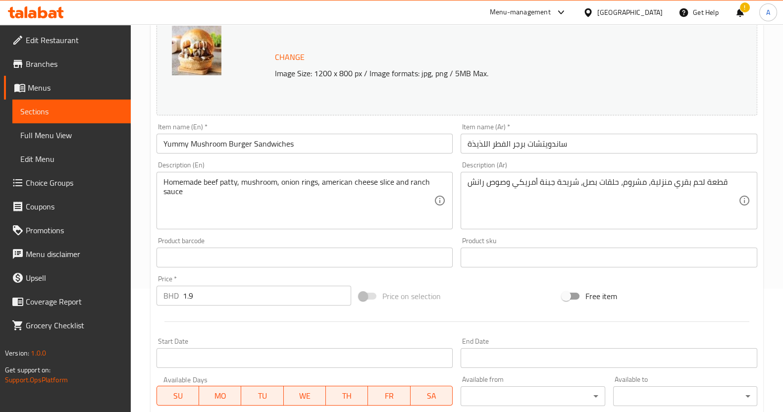
click at [240, 292] on input "1.9" at bounding box center [267, 296] width 169 height 20
drag, startPoint x: 240, startPoint y: 292, endPoint x: 175, endPoint y: 292, distance: 64.9
click at [175, 292] on div "BHD 1.9 Price *" at bounding box center [253, 296] width 195 height 20
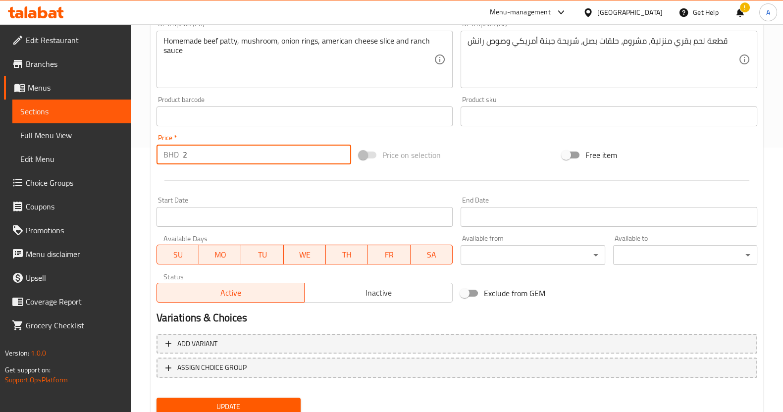
scroll to position [302, 0]
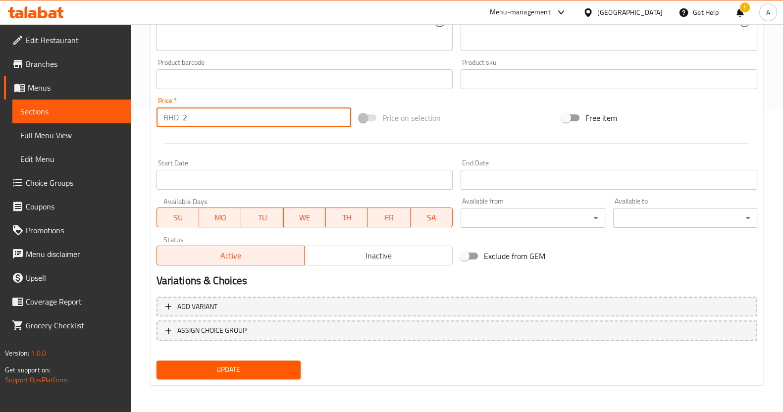
type input "2"
click at [267, 358] on div "Update" at bounding box center [229, 370] width 152 height 26
click at [272, 380] on div "Update" at bounding box center [229, 370] width 152 height 26
click at [275, 374] on span "Update" at bounding box center [228, 369] width 128 height 12
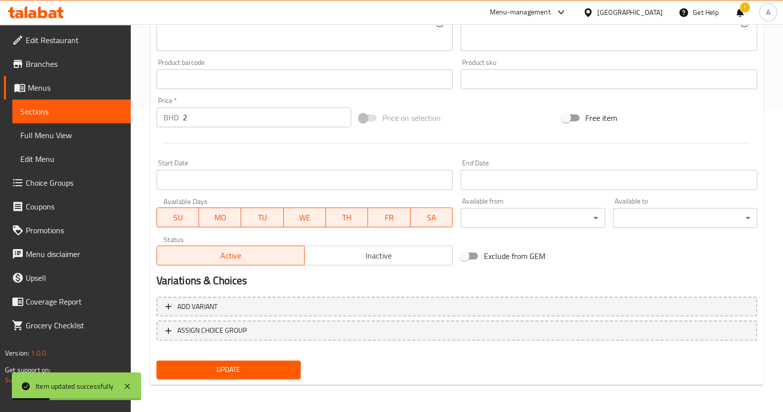
click at [88, 107] on span "Sections" at bounding box center [71, 111] width 103 height 12
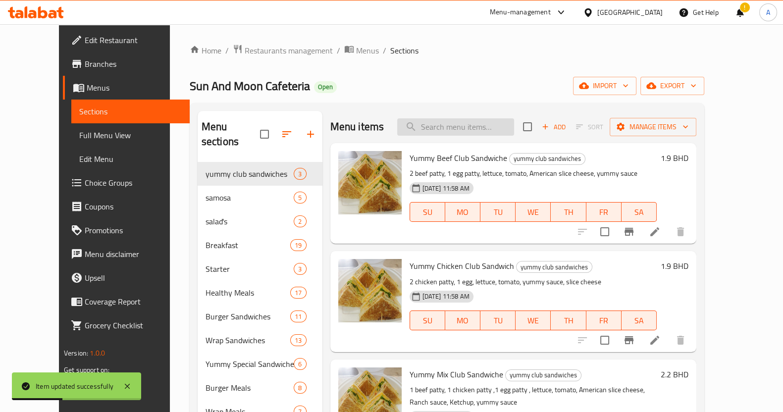
click at [459, 130] on input "search" at bounding box center [455, 126] width 117 height 17
paste input "Yummy mushroom burger"
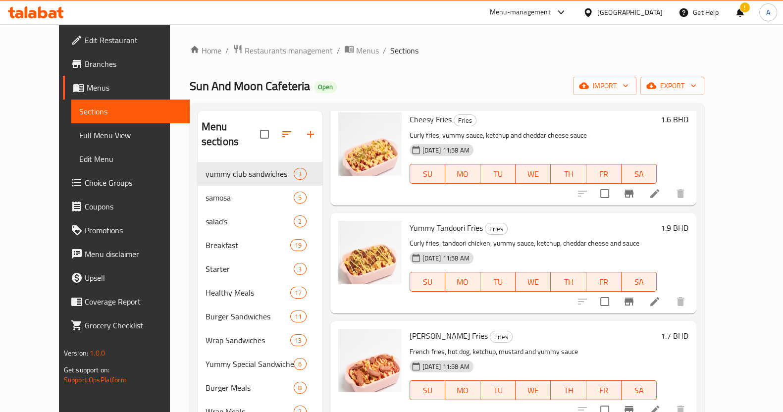
scroll to position [171, 0]
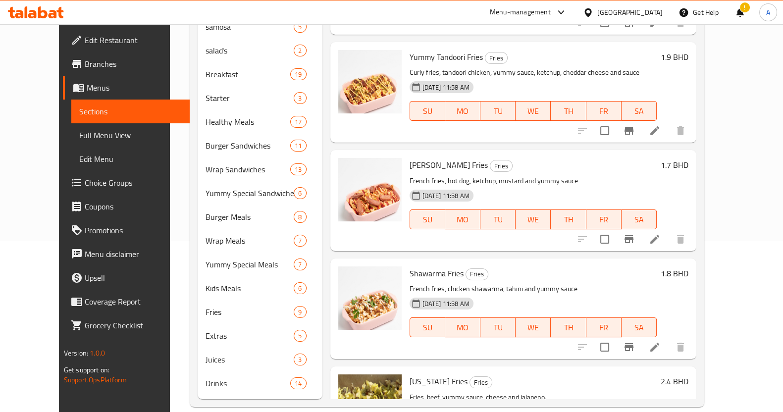
drag, startPoint x: 305, startPoint y: 21, endPoint x: 341, endPoint y: 60, distance: 53.6
click at [305, 18] on div "Menu-management Bahrain Get Help ! A" at bounding box center [391, 12] width 783 height 24
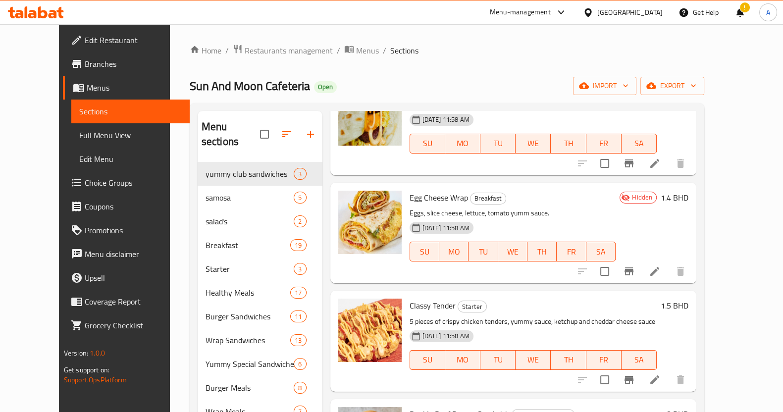
scroll to position [0, 0]
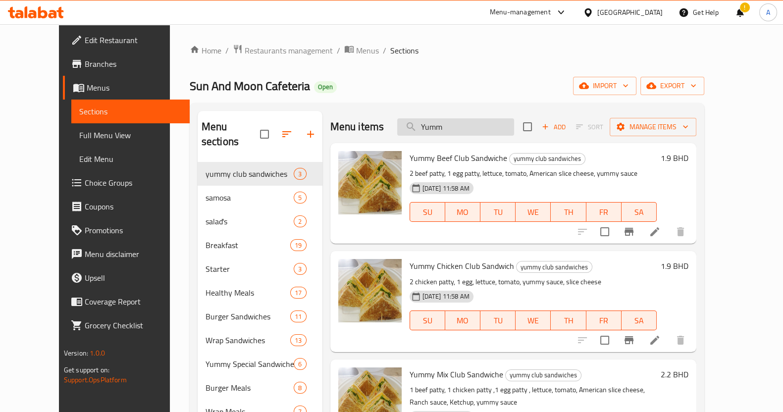
click at [498, 133] on input "Yumm" at bounding box center [455, 126] width 117 height 17
click at [497, 133] on input "Yumm" at bounding box center [455, 126] width 117 height 17
paste input "y smokey burger"
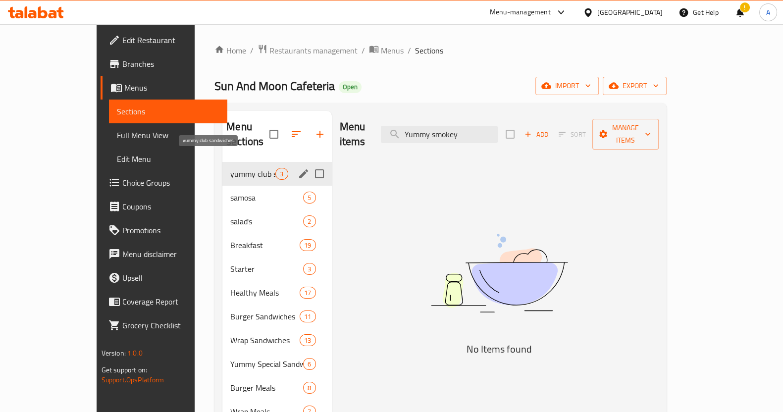
type input "Yummy smokey"
click at [230, 168] on span "yummy club sandwiches" at bounding box center [252, 174] width 45 height 12
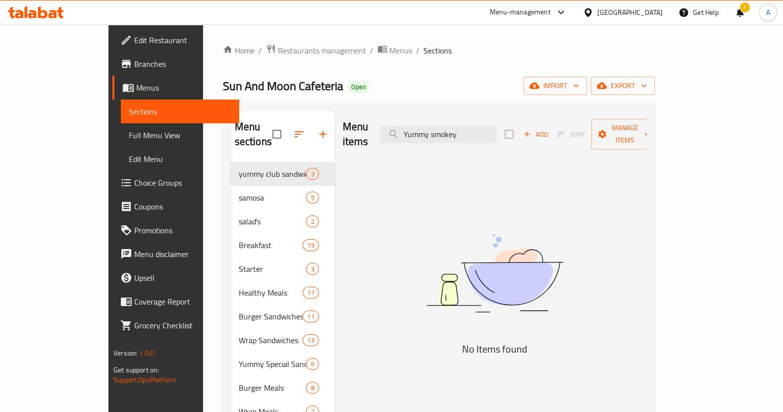
drag, startPoint x: 508, startPoint y: 126, endPoint x: 339, endPoint y: 124, distance: 168.9
click at [343, 124] on div "Menu items Yummy smokey Add Sort Manage items" at bounding box center [495, 134] width 304 height 47
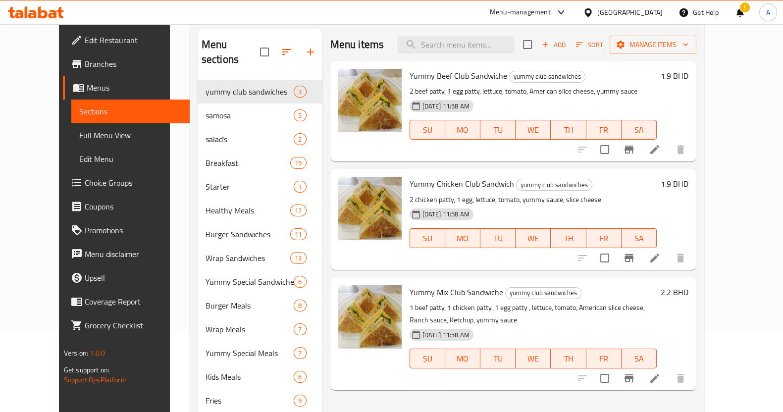
scroll to position [123, 0]
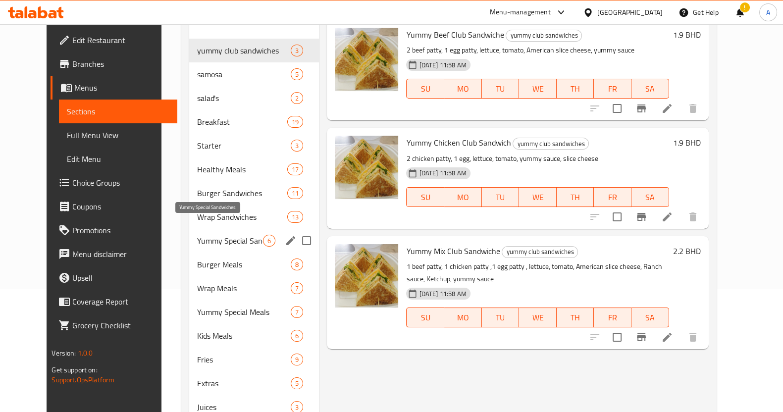
click at [197, 235] on span "Yummy Special Sandwiches" at bounding box center [230, 241] width 66 height 12
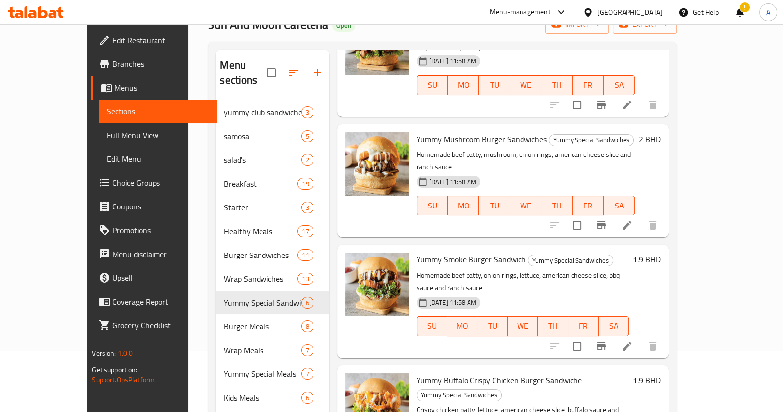
scroll to position [229, 0]
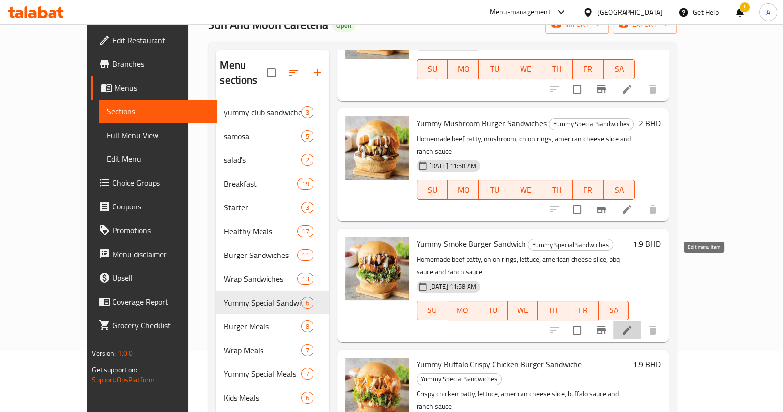
click at [631, 326] on icon at bounding box center [626, 330] width 9 height 9
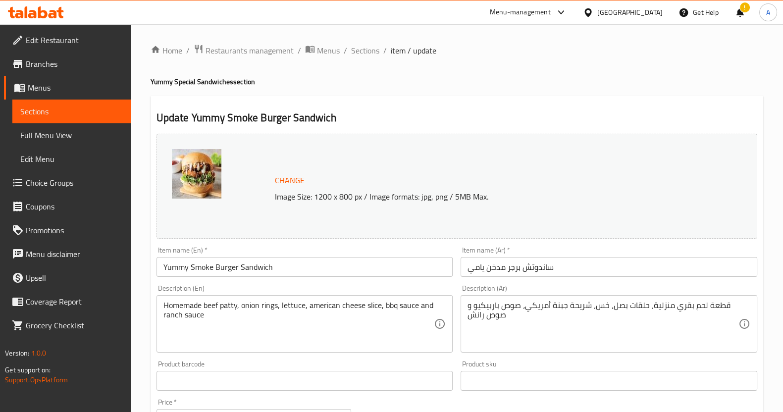
scroll to position [186, 0]
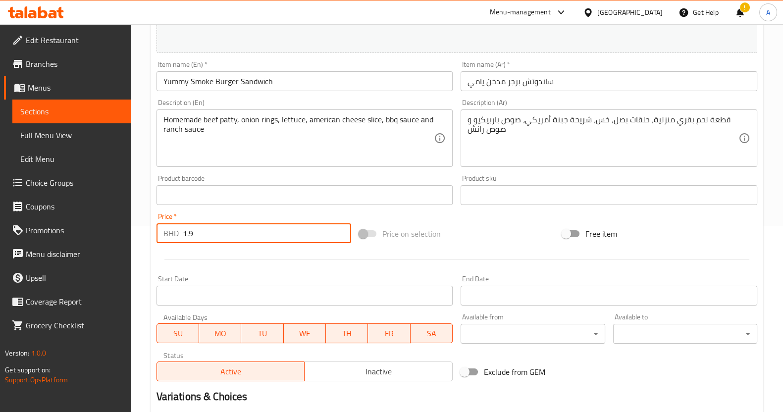
drag, startPoint x: 227, startPoint y: 238, endPoint x: 82, endPoint y: 234, distance: 144.6
click at [82, 235] on div "Edit Restaurant Branches Menus Sections Full Menu View Edit Menu Choice Groups …" at bounding box center [391, 184] width 783 height 690
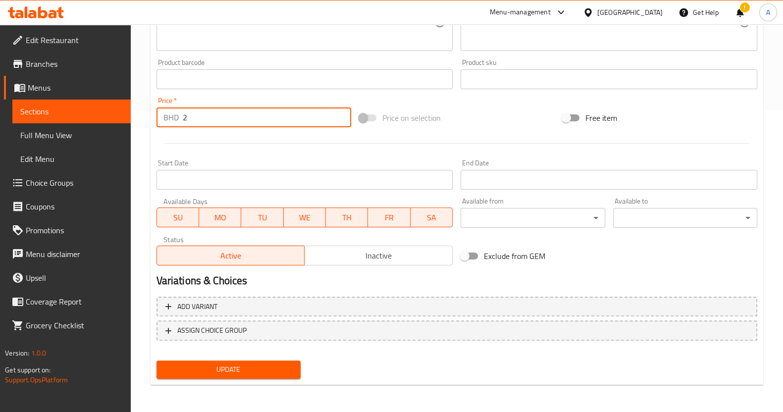
type input "2"
drag, startPoint x: 232, startPoint y: 367, endPoint x: 225, endPoint y: 366, distance: 7.0
click at [231, 367] on span "Update" at bounding box center [228, 369] width 128 height 12
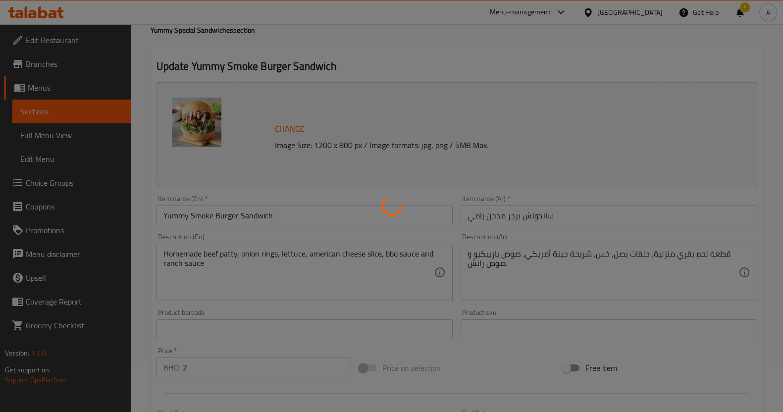
scroll to position [0, 0]
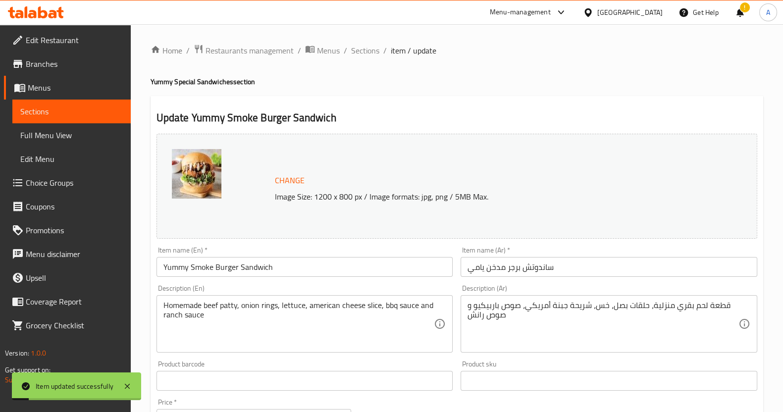
click at [106, 116] on span "Sections" at bounding box center [71, 111] width 103 height 12
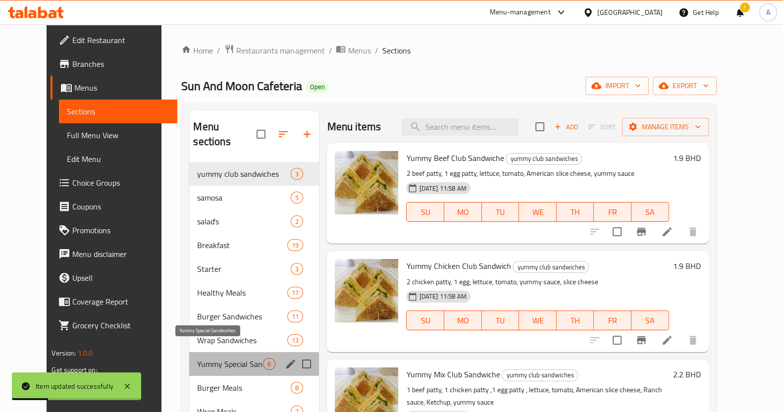
click at [223, 358] on span "Yummy Special Sandwiches" at bounding box center [230, 364] width 66 height 12
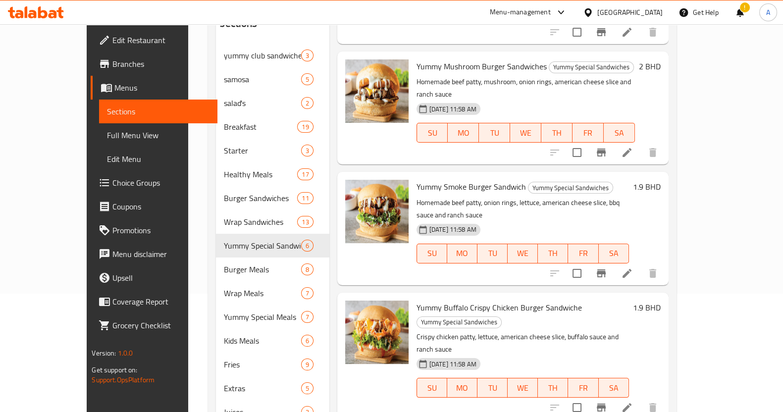
scroll to position [171, 0]
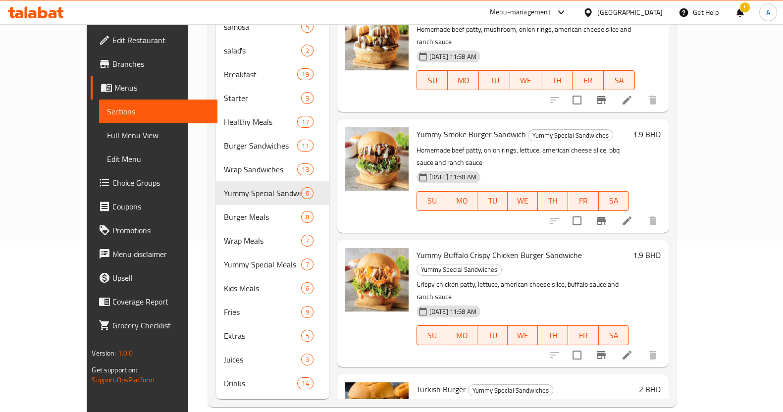
click at [188, 209] on div "Home / Restaurants management / Menus / Sections Sun And Moon Cafeteria Open im…" at bounding box center [442, 139] width 508 height 573
click at [633, 349] on icon at bounding box center [627, 355] width 12 height 12
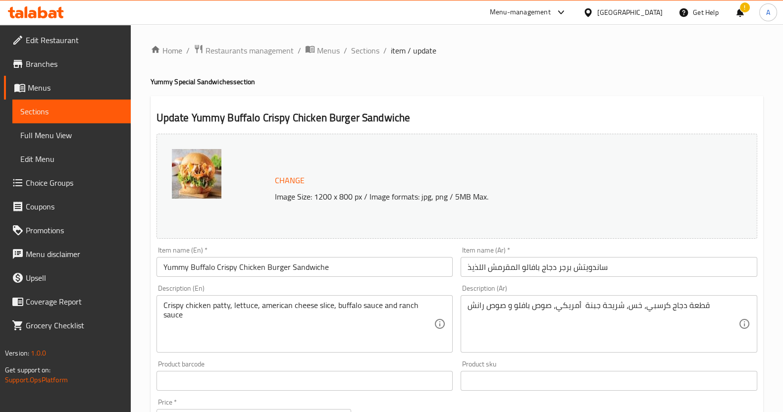
click at [289, 356] on div "Description (En) Crispy chicken patty, lettuce, american cheese slice, buffalo …" at bounding box center [305, 319] width 305 height 76
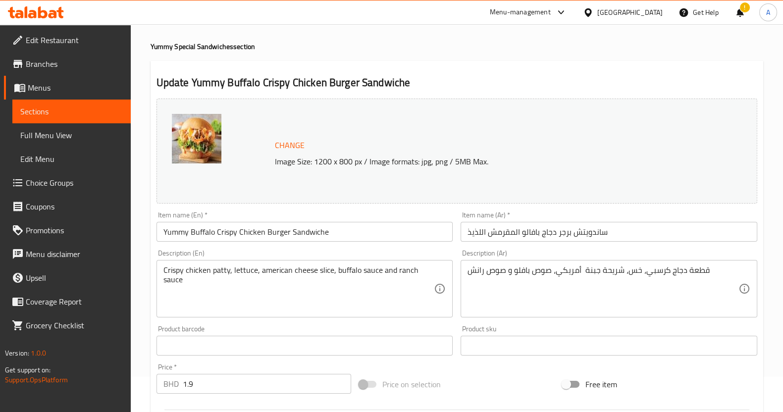
scroll to position [123, 0]
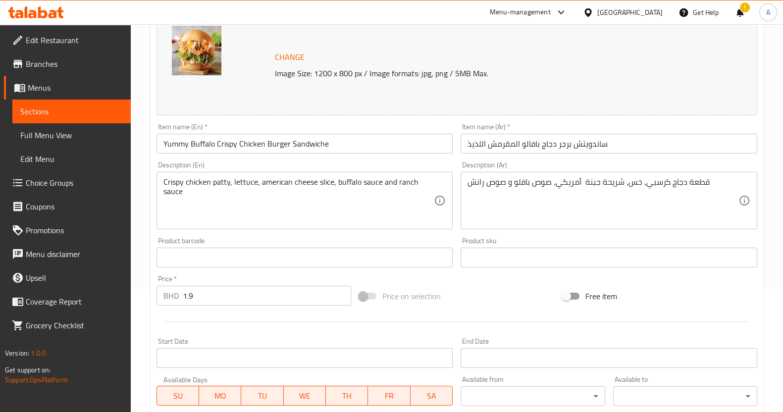
drag, startPoint x: 119, startPoint y: 302, endPoint x: 75, endPoint y: 302, distance: 44.1
click at [83, 302] on div "Edit Restaurant Branches Menus Sections Full Menu View Edit Menu Choice Groups …" at bounding box center [391, 246] width 783 height 690
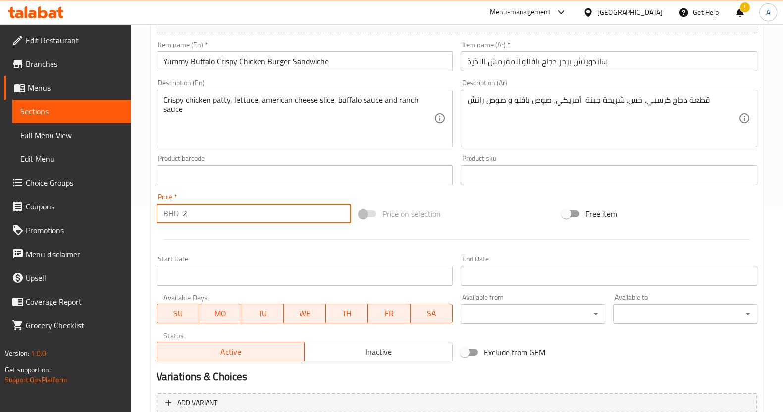
scroll to position [302, 0]
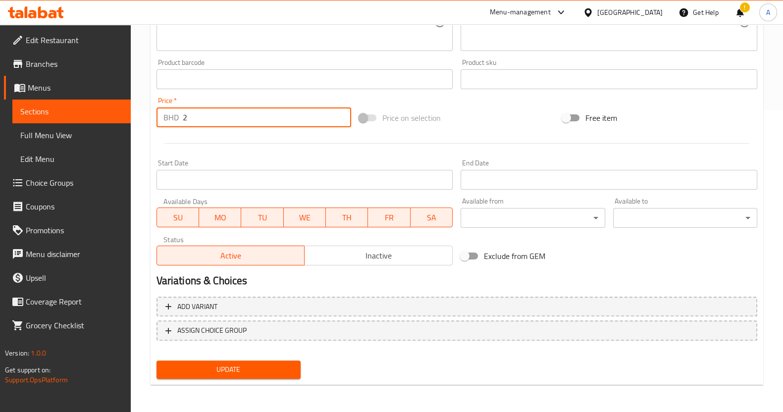
type input "2"
click at [240, 370] on span "Update" at bounding box center [228, 369] width 128 height 12
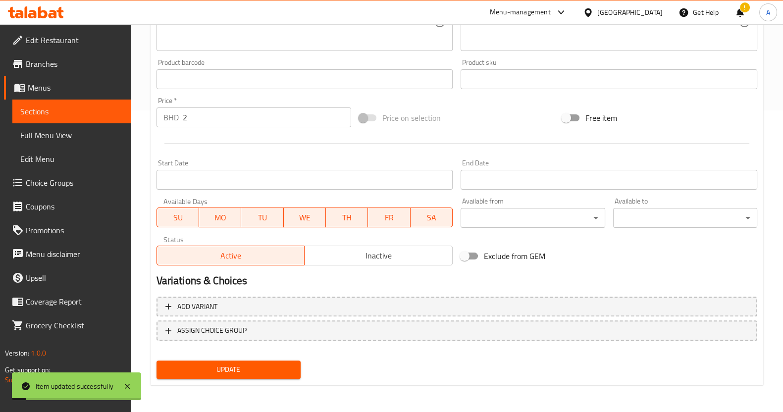
click at [101, 110] on span "Sections" at bounding box center [71, 111] width 103 height 12
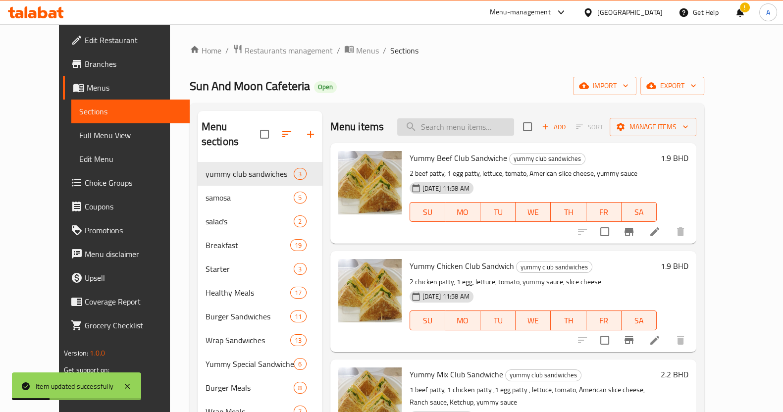
click at [466, 128] on input "search" at bounding box center [455, 126] width 117 height 17
paste input "Yummy buffalo crispy chicken burger"
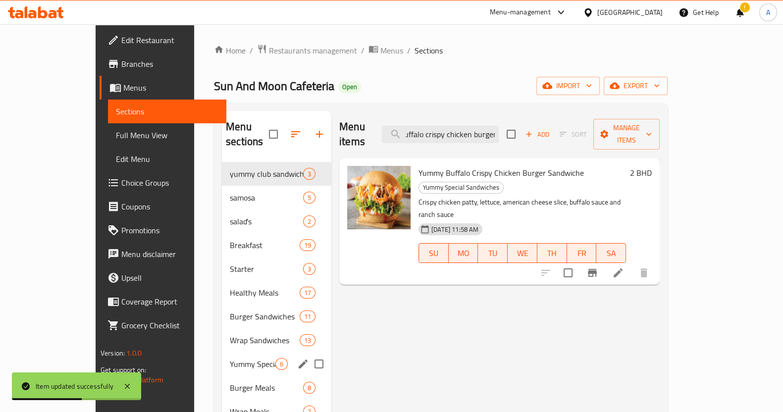
type input "Yummy buffalo crispy chicken burger"
click at [230, 358] on span "Yummy Special Sandwiches" at bounding box center [253, 364] width 46 height 12
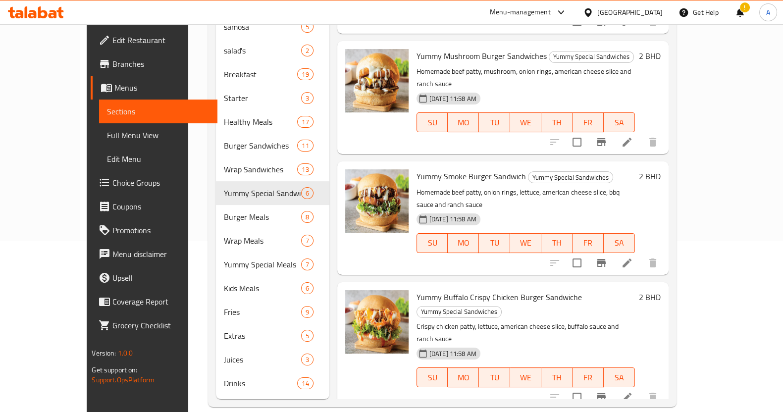
scroll to position [167, 0]
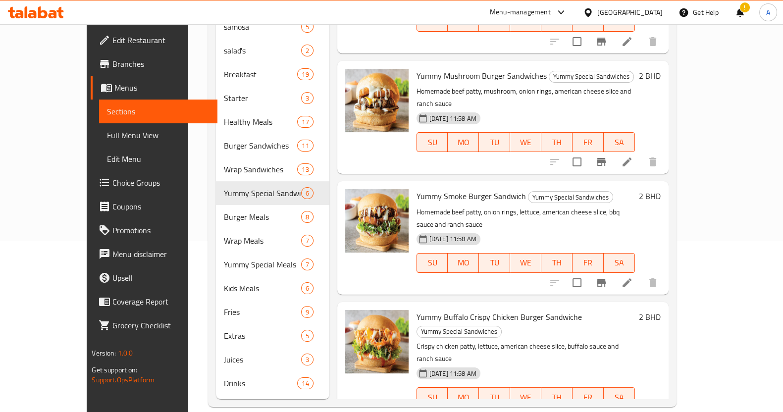
click at [188, 254] on div "Home / Restaurants management / Menus / Sections Sun And Moon Cafeteria Open im…" at bounding box center [442, 139] width 508 height 573
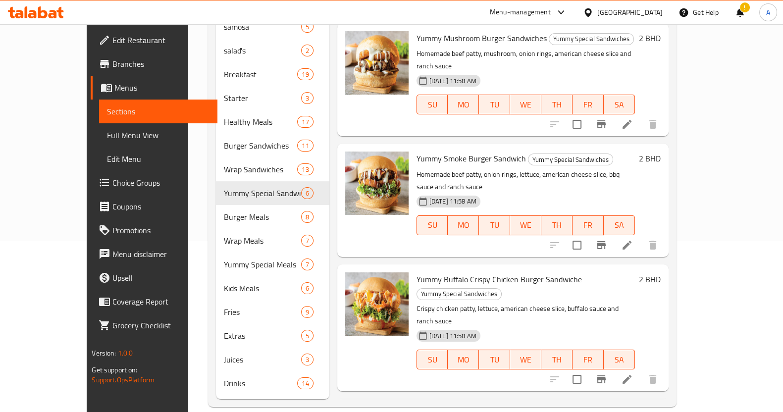
scroll to position [229, 0]
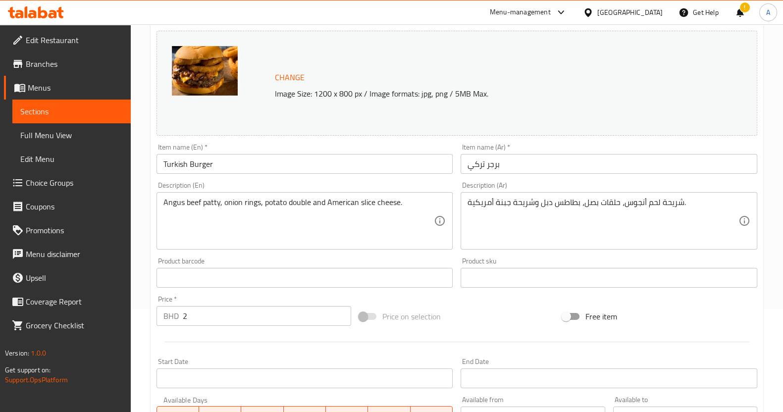
scroll to position [186, 0]
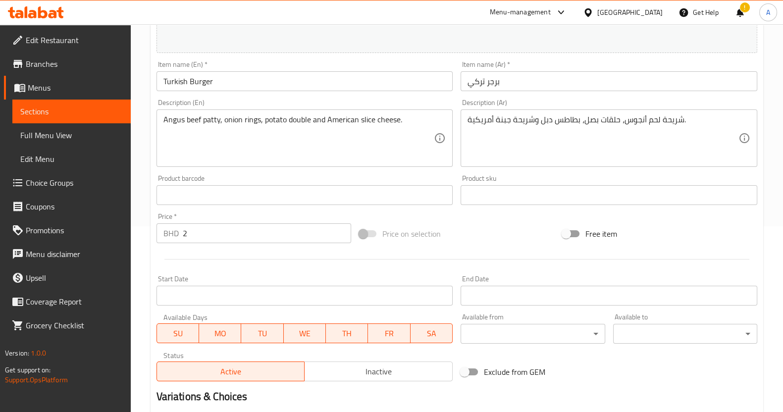
click at [206, 228] on input "2" at bounding box center [267, 233] width 169 height 20
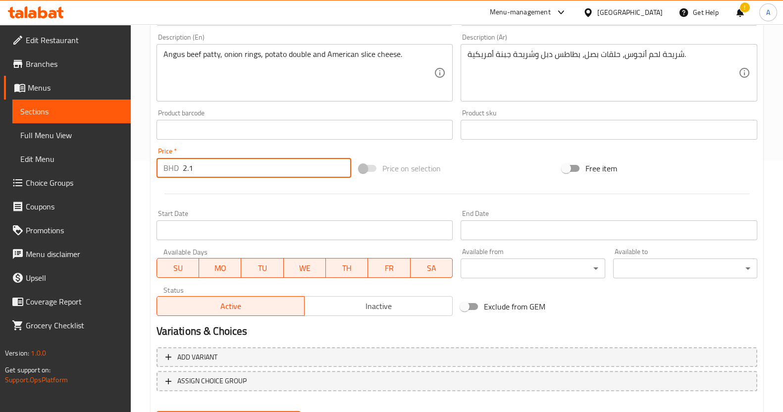
scroll to position [302, 0]
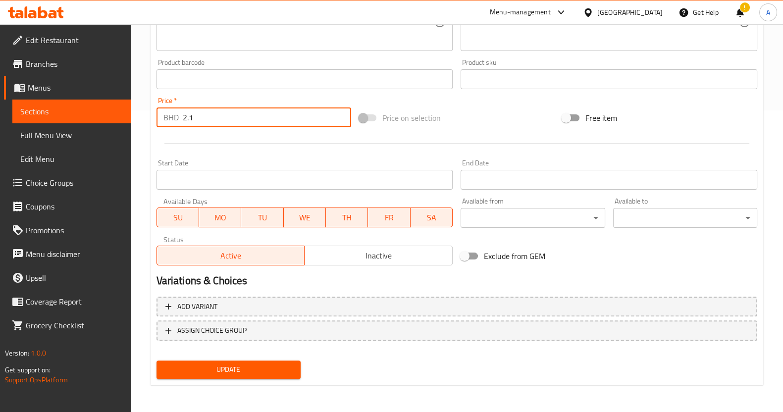
type input "2.1"
click at [213, 367] on span "Update" at bounding box center [228, 369] width 128 height 12
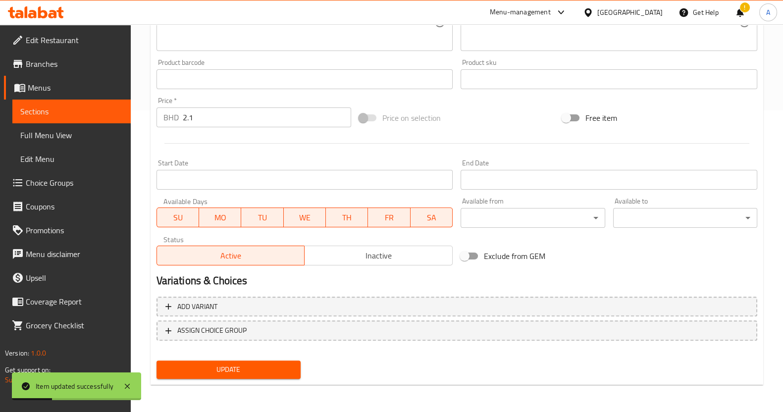
drag, startPoint x: 50, startPoint y: 113, endPoint x: 68, endPoint y: 127, distance: 23.1
click at [50, 113] on span "Sections" at bounding box center [71, 111] width 103 height 12
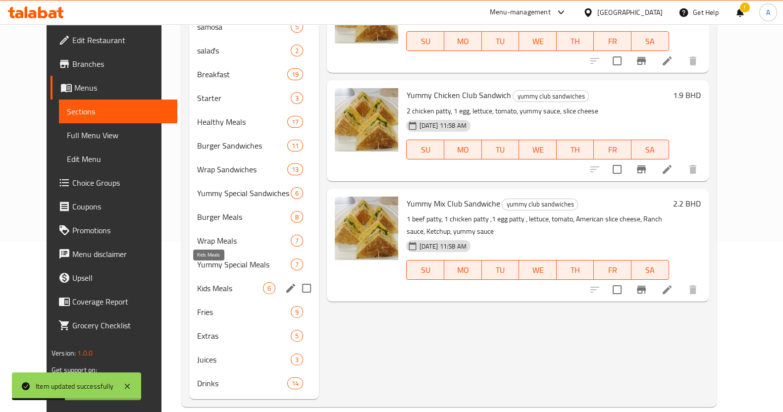
click at [220, 282] on span "Kids Meals" at bounding box center [230, 288] width 66 height 12
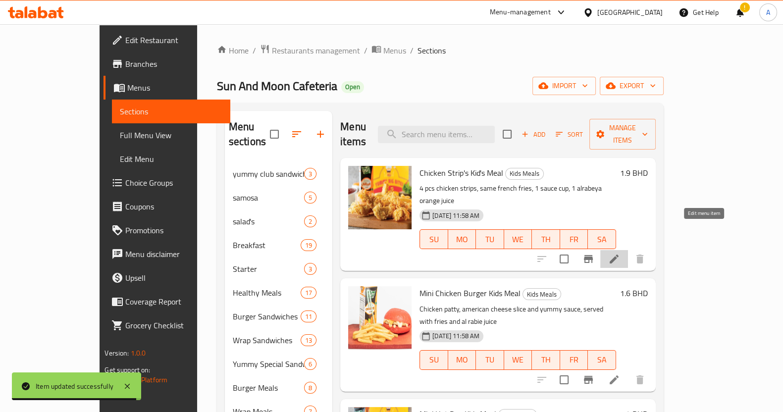
click at [620, 253] on icon at bounding box center [614, 259] width 12 height 12
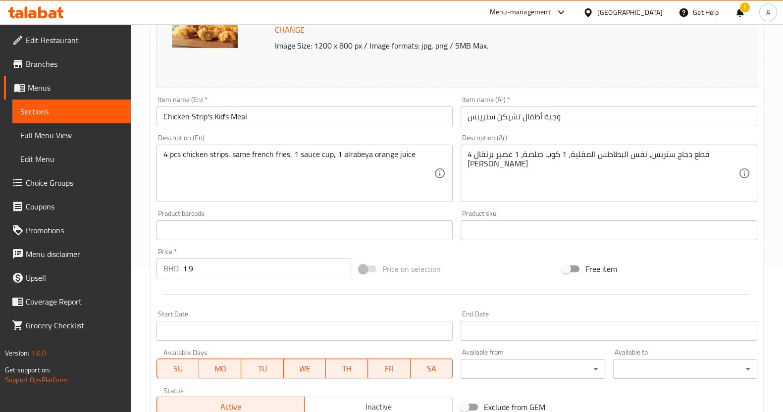
scroll to position [295, 0]
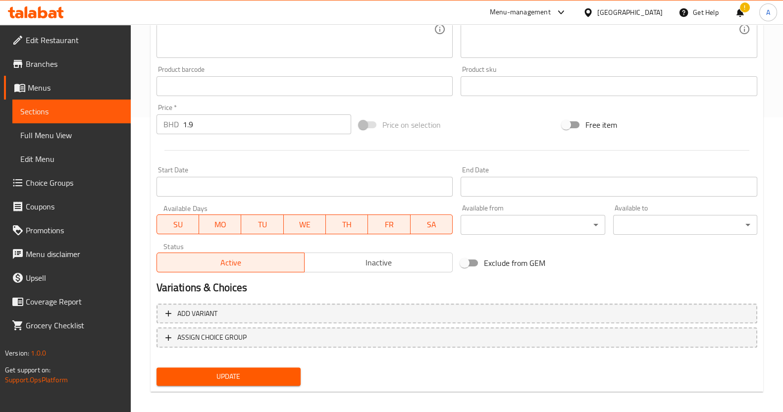
click at [45, 114] on span "Sections" at bounding box center [71, 111] width 103 height 12
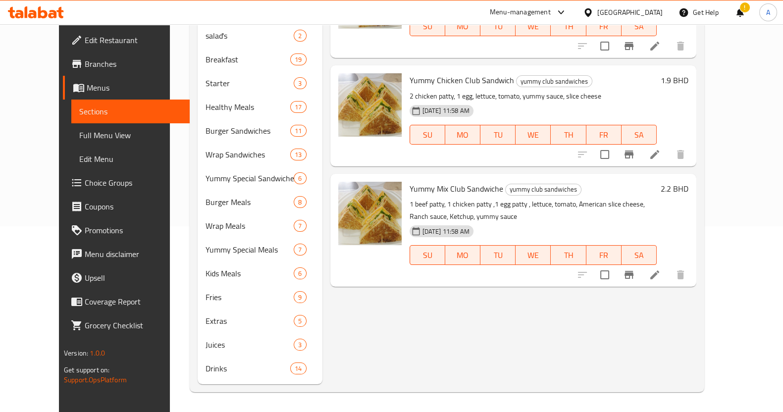
scroll to position [171, 0]
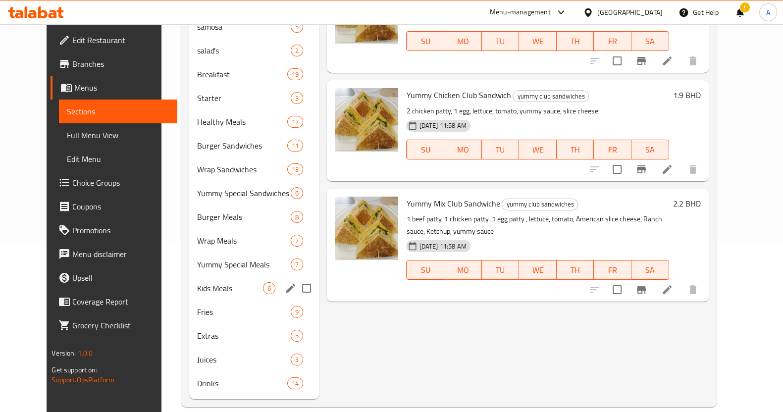
click at [198, 276] on div "Kids Meals 6" at bounding box center [254, 288] width 130 height 24
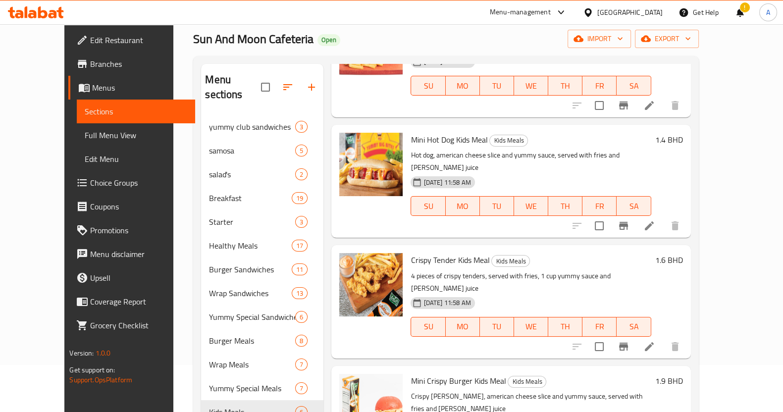
scroll to position [229, 0]
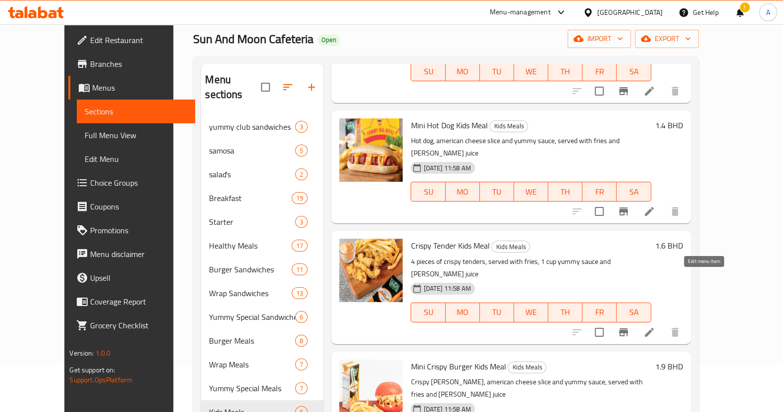
click at [654, 328] on icon at bounding box center [649, 332] width 9 height 9
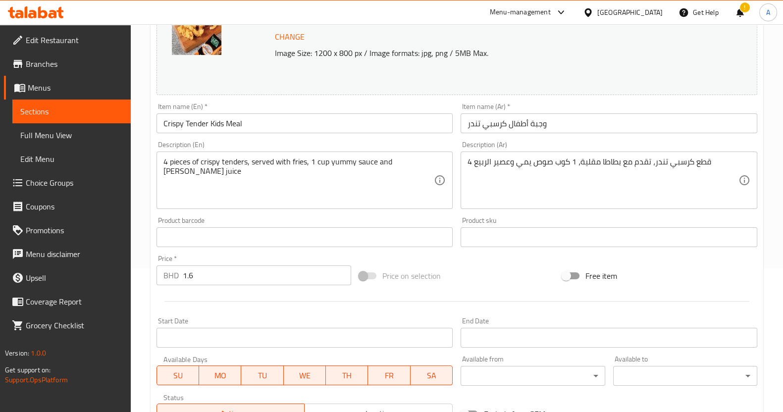
scroll to position [302, 0]
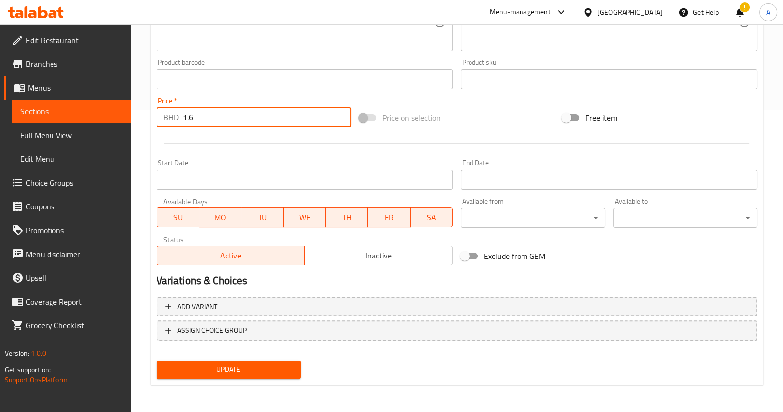
drag, startPoint x: 209, startPoint y: 112, endPoint x: 74, endPoint y: 114, distance: 135.2
click at [74, 114] on div "Edit Restaurant Branches Menus Sections Full Menu View Edit Menu Choice Groups …" at bounding box center [391, 68] width 783 height 690
type input "2"
type input ".1"
type input "2.1"
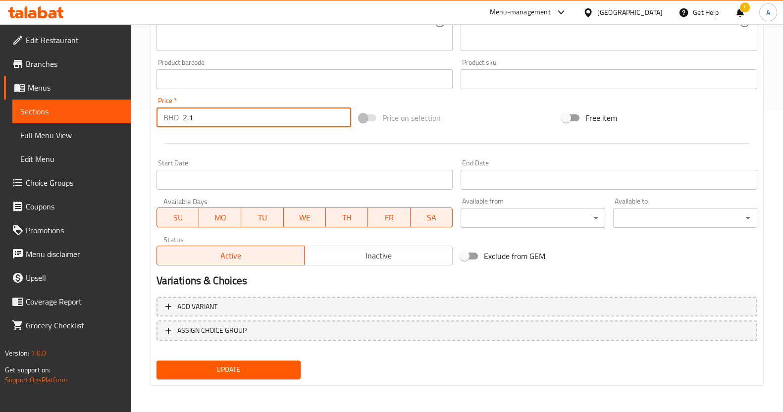
click at [240, 365] on span "Update" at bounding box center [228, 369] width 128 height 12
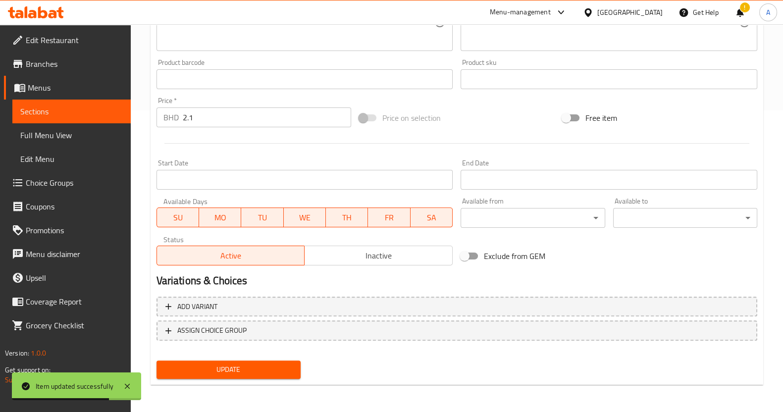
drag, startPoint x: 89, startPoint y: 110, endPoint x: 145, endPoint y: 112, distance: 56.0
click at [89, 110] on span "Sections" at bounding box center [71, 111] width 103 height 12
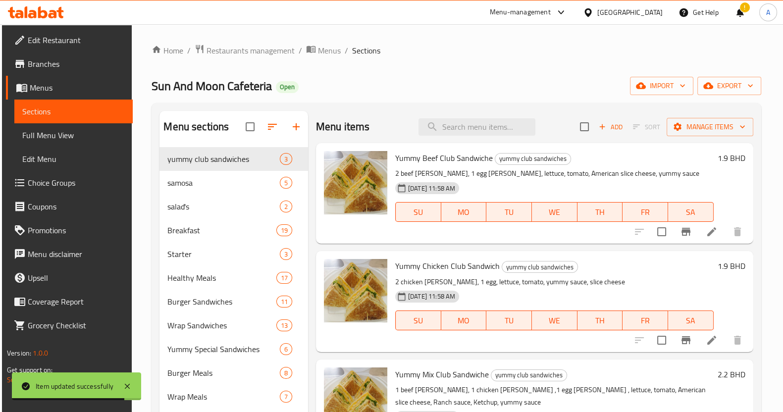
drag, startPoint x: 487, startPoint y: 146, endPoint x: 487, endPoint y: 137, distance: 8.9
click at [486, 145] on div "Yummy Beef Club Sandwiche yummy club sandwiches 2 beef [PERSON_NAME], 1 egg [PE…" at bounding box center [534, 193] width 437 height 101
click at [488, 129] on input "search" at bounding box center [476, 126] width 117 height 17
paste input "Mini Crispy burger kid's meal"
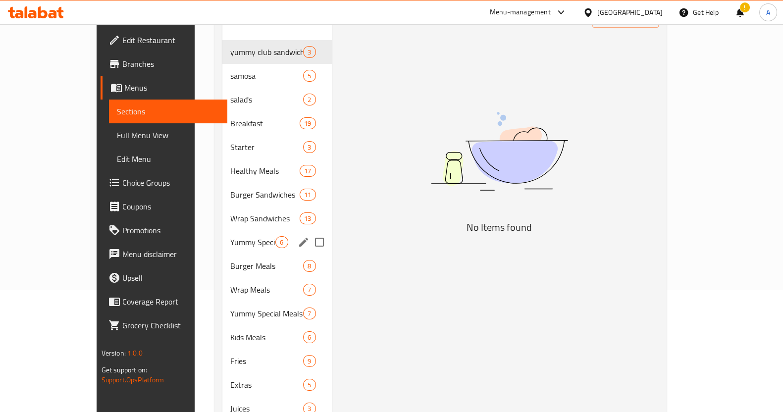
scroll to position [171, 0]
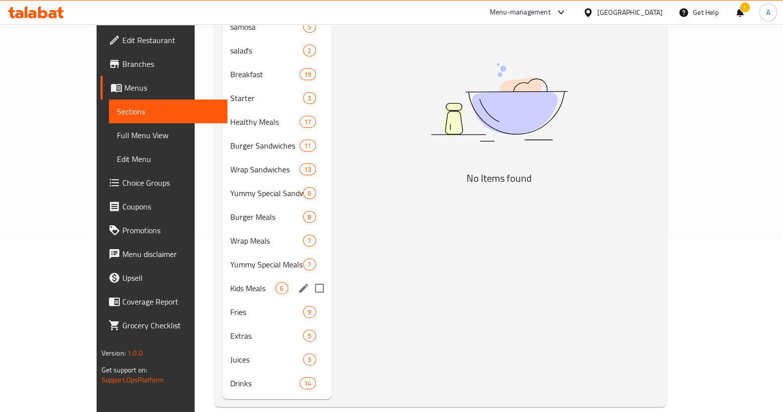
type input "Mini Crispy burger kid's meal"
click at [222, 276] on div "Kids Meals 6" at bounding box center [276, 288] width 109 height 24
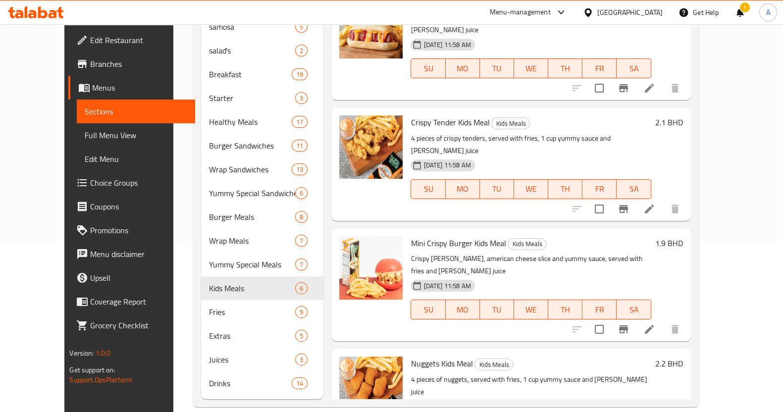
scroll to position [229, 0]
click at [655, 323] on icon at bounding box center [649, 329] width 12 height 12
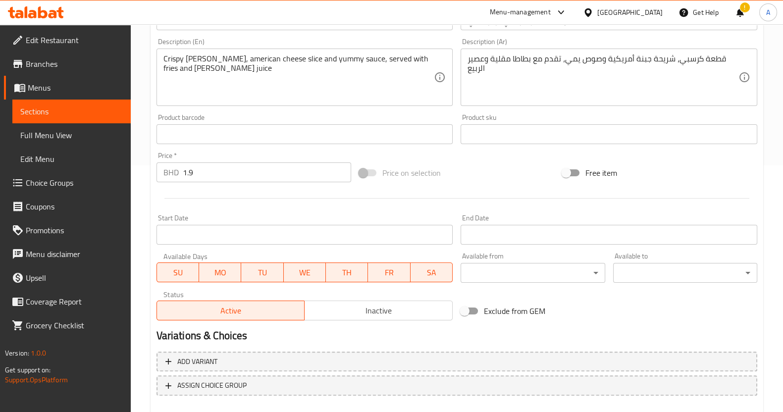
scroll to position [247, 0]
drag, startPoint x: 30, startPoint y: 105, endPoint x: 55, endPoint y: 126, distance: 33.0
click at [30, 105] on span "Sections" at bounding box center [71, 111] width 103 height 12
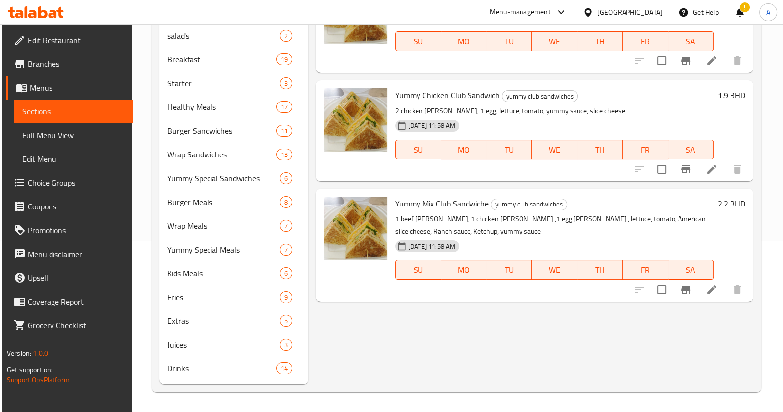
scroll to position [171, 0]
click at [278, 391] on div "Menu sections yummy club sandwiches 3 samosa 5 salad's 2 Breakfast 19 Starter 3…" at bounding box center [456, 162] width 609 height 460
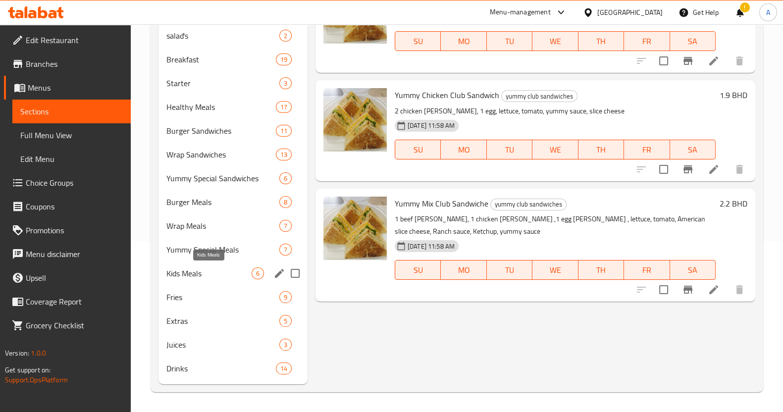
click at [191, 267] on span "Kids Meals" at bounding box center [208, 273] width 85 height 12
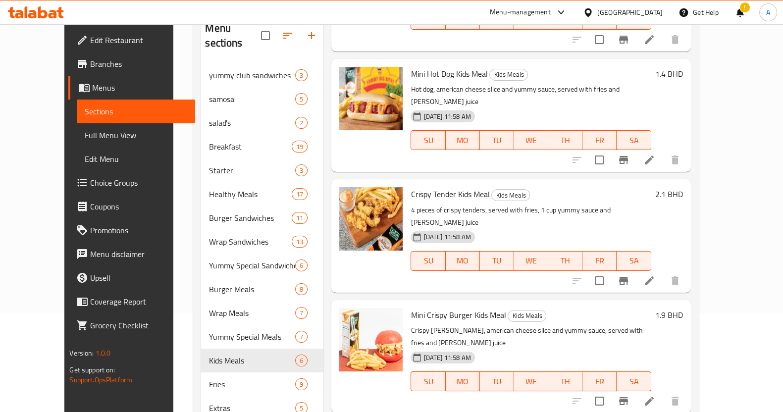
scroll to position [171, 0]
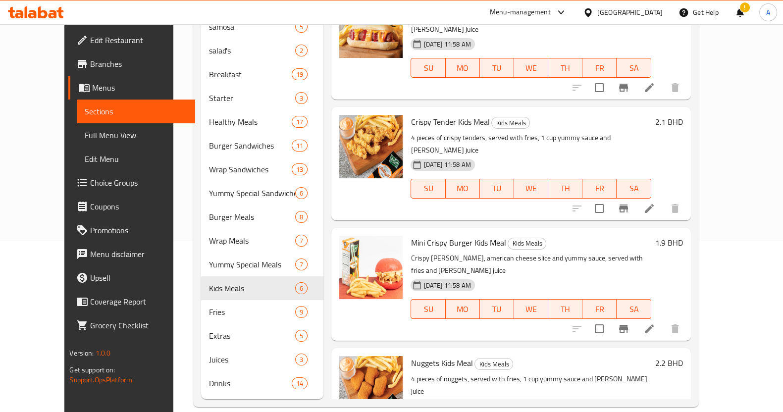
click at [300, 395] on div "Home / Restaurants management / Menus / Sections Sun And Moon Cafeteria Open im…" at bounding box center [445, 139] width 545 height 573
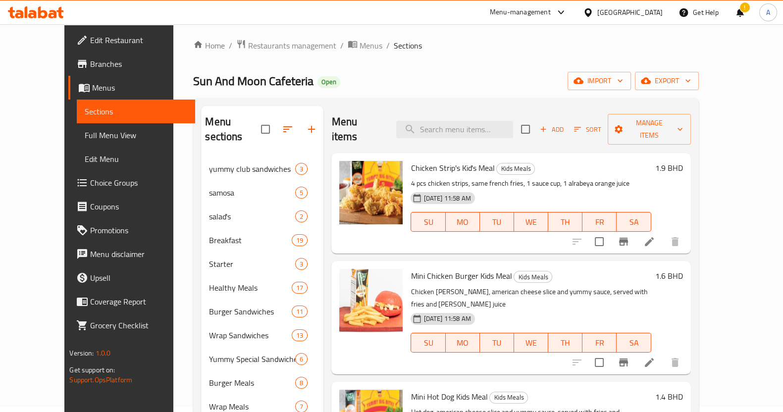
scroll to position [0, 0]
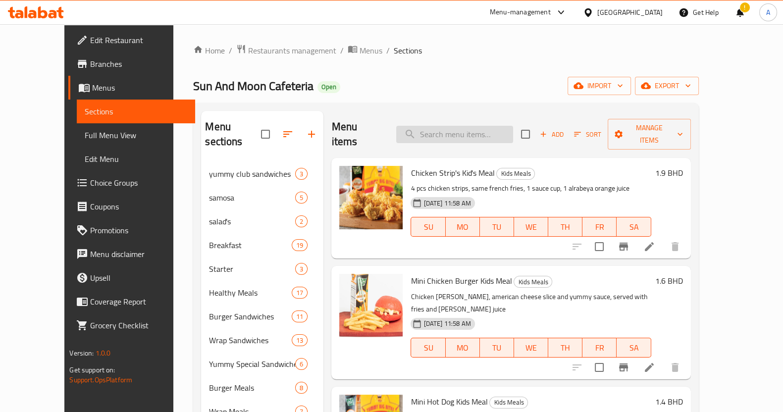
click at [493, 129] on input "search" at bounding box center [454, 134] width 117 height 17
paste input "Mini Crispy burger kid's meal"
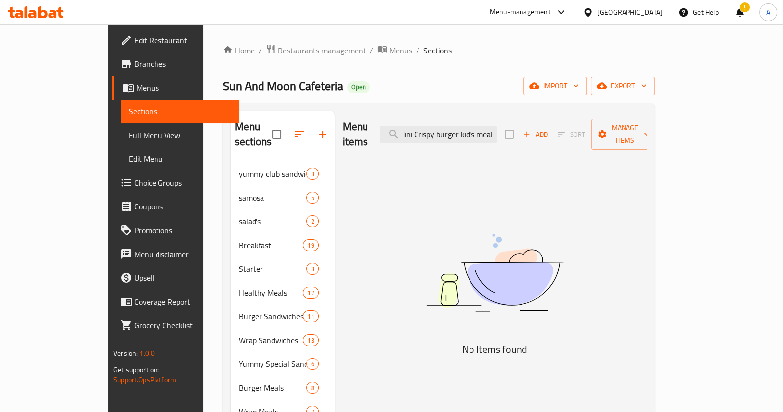
type input "Mini Crispy burger kid's meal"
drag, startPoint x: 313, startPoint y: 254, endPoint x: 319, endPoint y: 219, distance: 35.3
click at [335, 254] on div "Menu items Mini Crispy burger kid's meal Add Sort Manage items No Items found" at bounding box center [491, 340] width 312 height 459
click at [472, 126] on input "Mini Crispy burger kid's meal" at bounding box center [438, 134] width 117 height 17
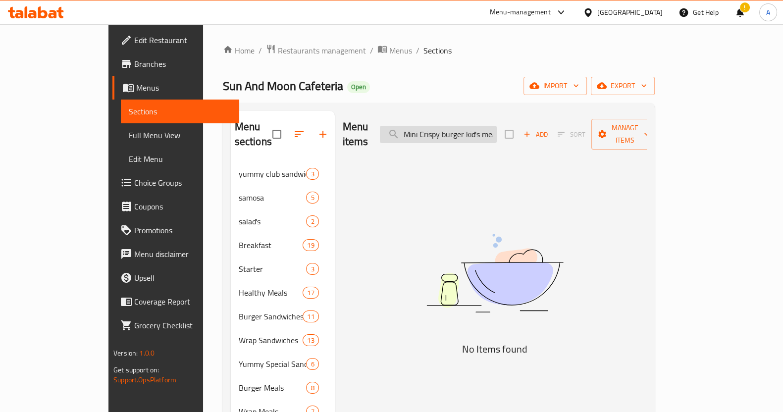
click at [472, 126] on input "Mini Crispy burger kid's meal" at bounding box center [438, 134] width 117 height 17
paste input "Mini chicken burger kid's meal"
type input "Mini chicken burger kid"
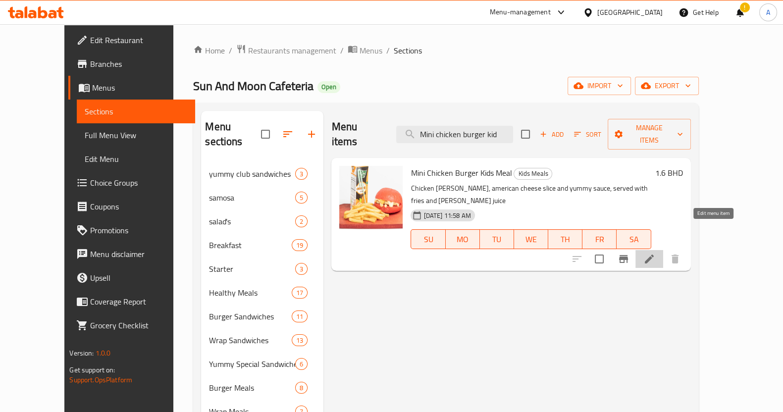
click at [655, 253] on icon at bounding box center [649, 259] width 12 height 12
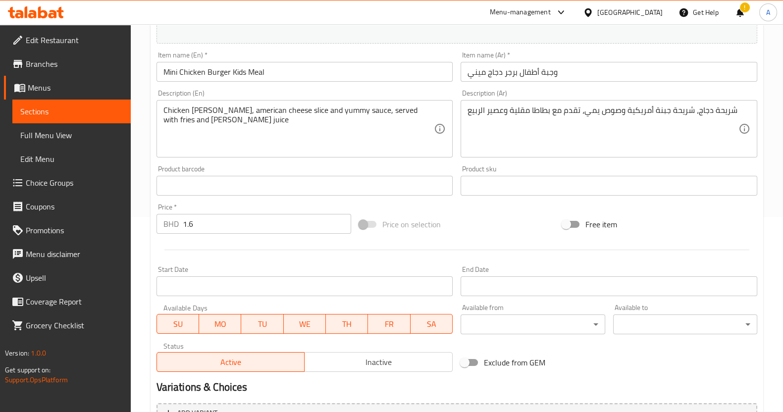
scroll to position [302, 0]
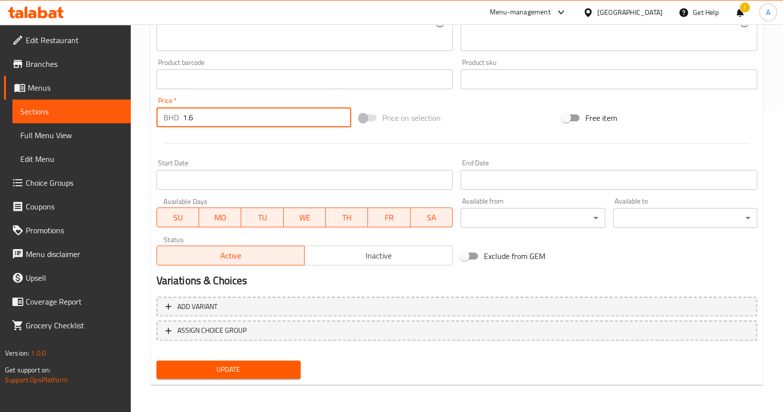
click at [216, 111] on input "1.6" at bounding box center [267, 117] width 169 height 20
type input "1.8"
click at [176, 374] on span "Update" at bounding box center [228, 369] width 128 height 12
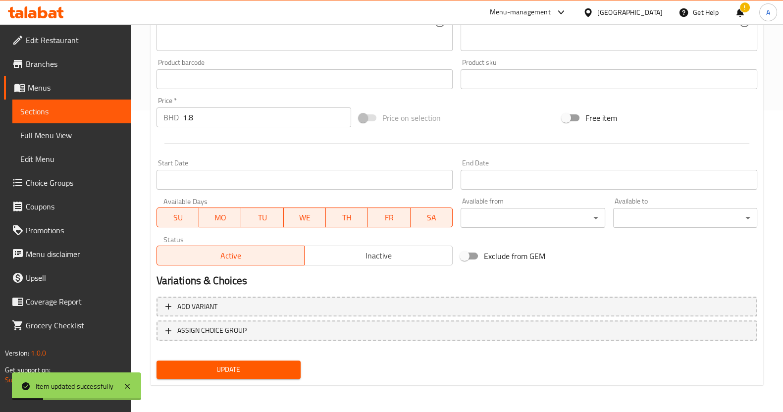
click at [82, 99] on link "Menus" at bounding box center [67, 88] width 127 height 24
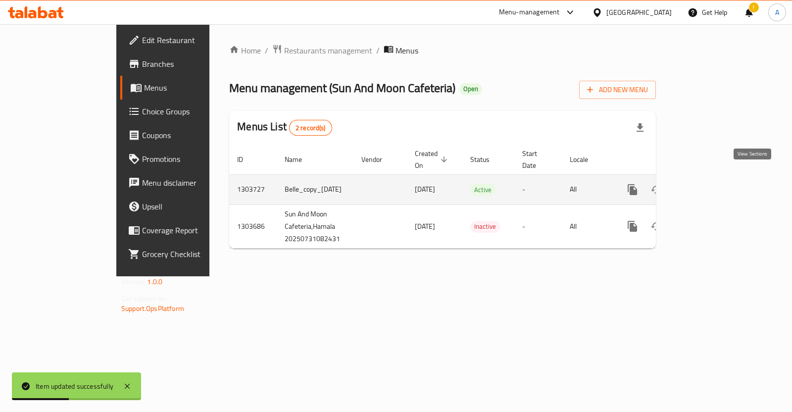
click at [709, 185] on icon "enhanced table" at bounding box center [704, 189] width 9 height 9
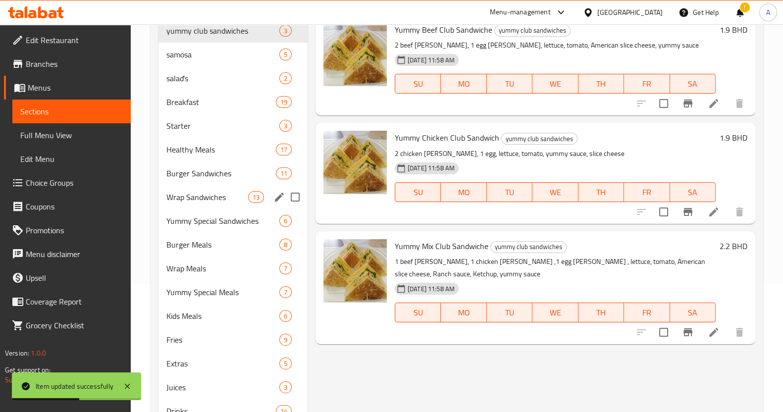
scroll to position [171, 0]
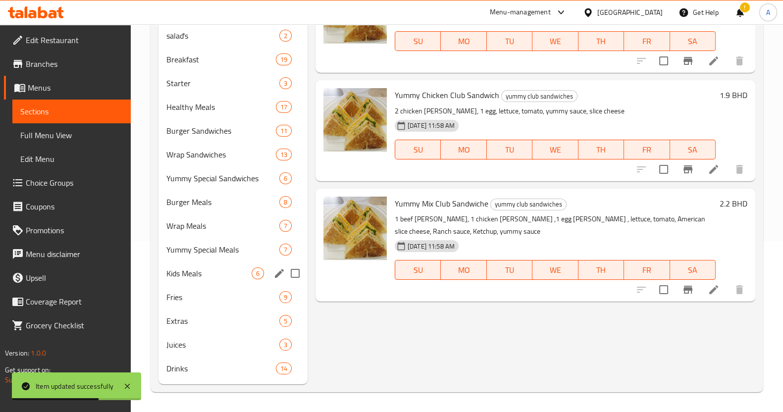
click at [210, 273] on span "Kids Meals" at bounding box center [208, 273] width 85 height 12
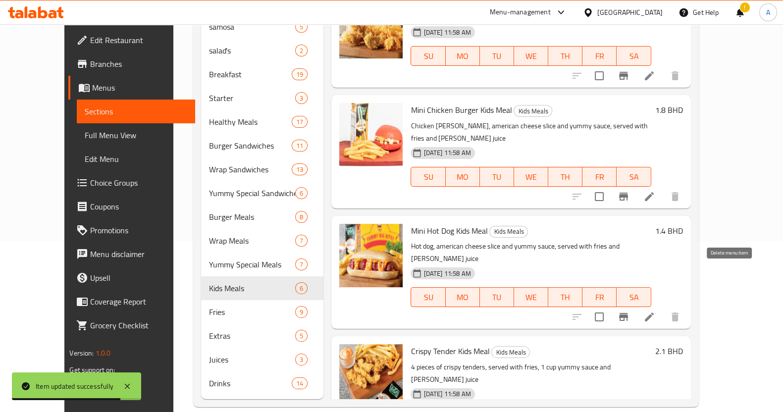
click at [663, 308] on li at bounding box center [649, 317] width 28 height 18
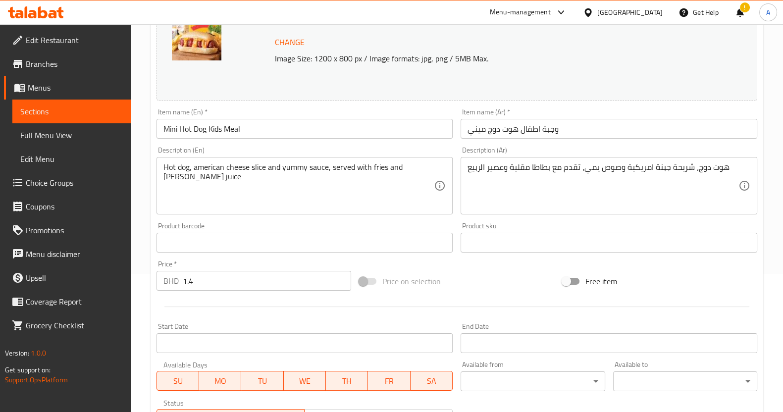
scroll to position [247, 0]
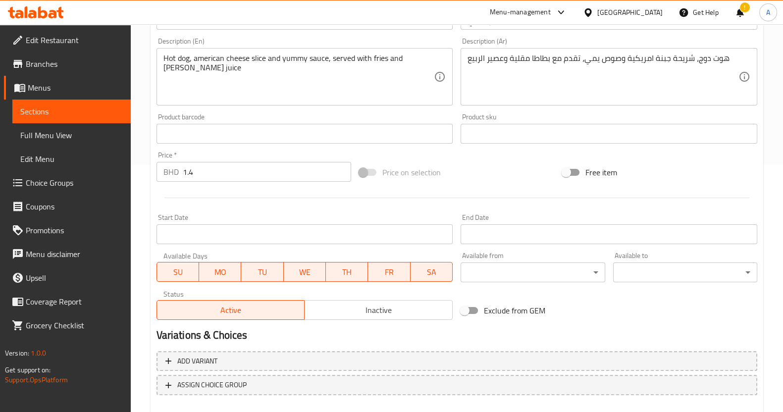
click at [209, 160] on div "Price   * BHD 1.4 Price *" at bounding box center [253, 167] width 195 height 30
click at [210, 175] on input "1.4" at bounding box center [267, 172] width 169 height 20
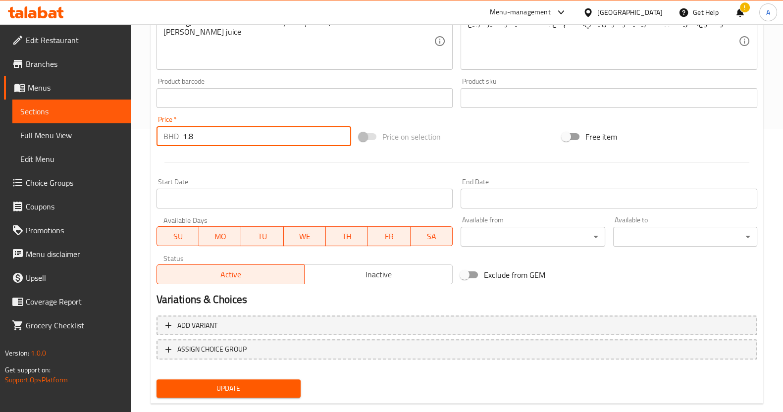
scroll to position [302, 0]
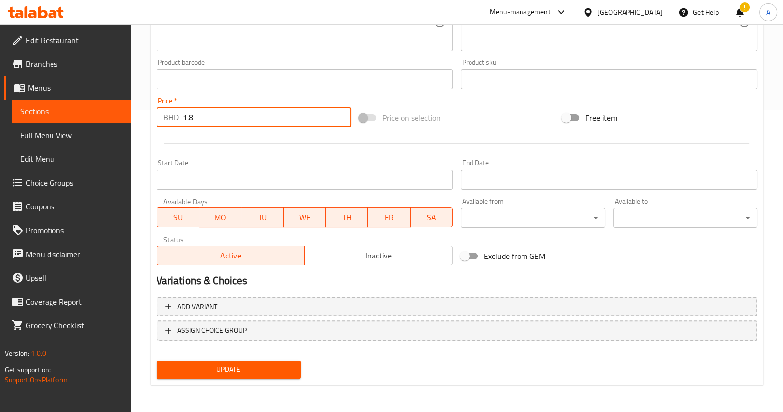
type input "1.8"
click at [243, 353] on div "Add variant ASSIGN CHOICE GROUP" at bounding box center [457, 325] width 609 height 64
click at [245, 365] on span "Update" at bounding box center [228, 369] width 128 height 12
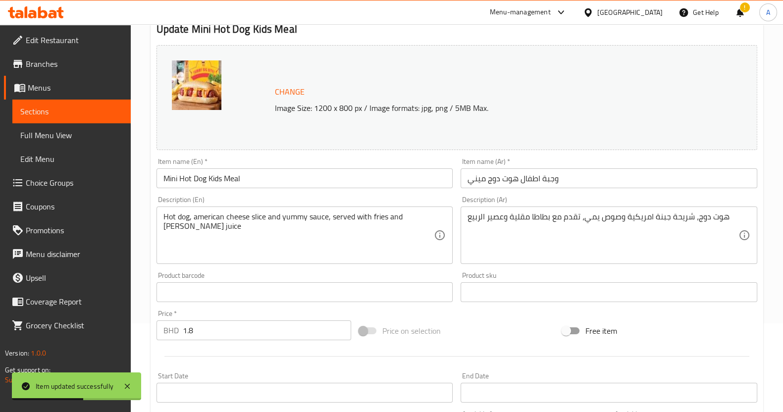
scroll to position [0, 0]
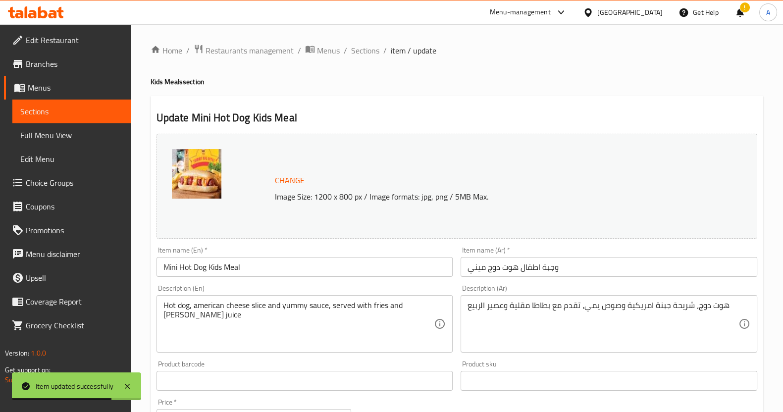
click at [53, 115] on span "Sections" at bounding box center [71, 111] width 103 height 12
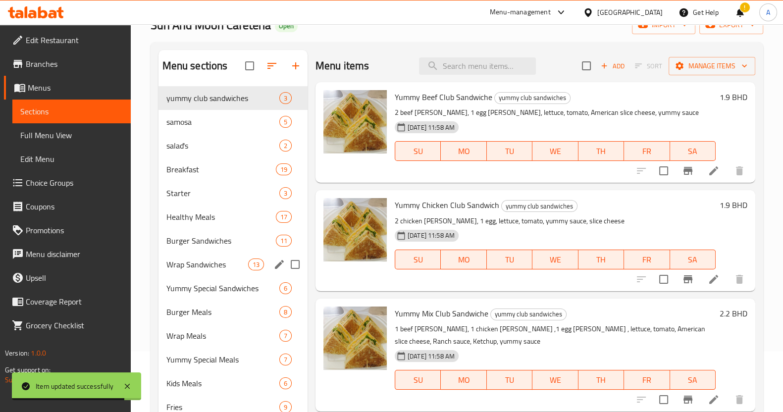
scroll to position [171, 0]
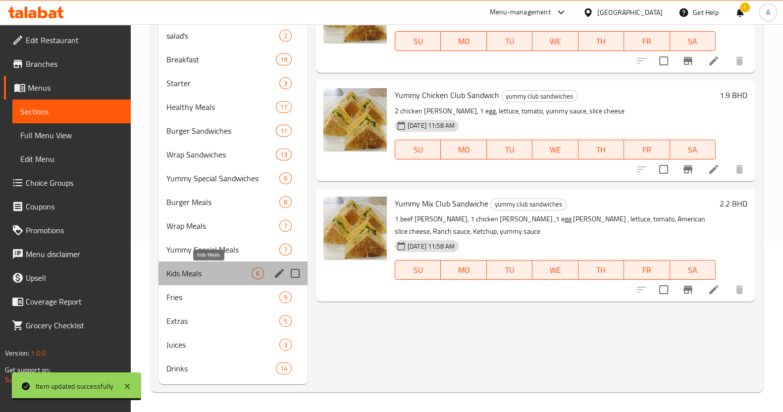
click at [204, 273] on span "Kids Meals" at bounding box center [208, 273] width 85 height 12
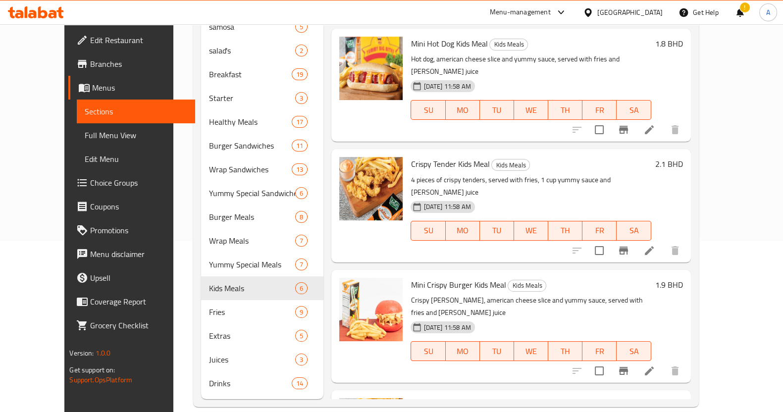
scroll to position [229, 0]
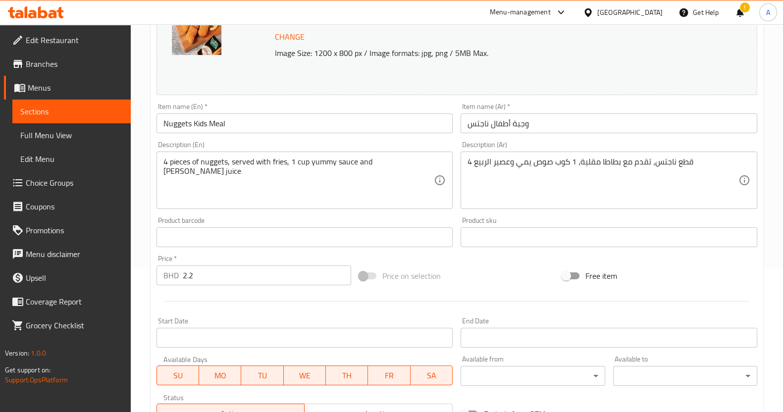
scroll to position [247, 0]
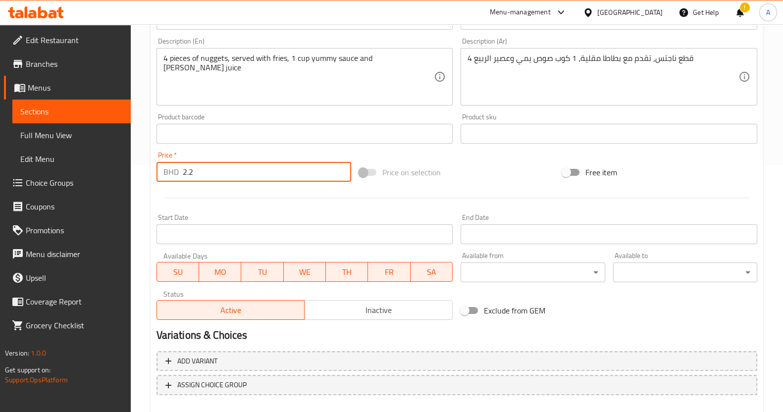
drag, startPoint x: 242, startPoint y: 179, endPoint x: 11, endPoint y: 170, distance: 231.4
click at [11, 170] on div "Edit Restaurant Branches Menus Sections Full Menu View Edit Menu Choice Groups …" at bounding box center [391, 122] width 783 height 690
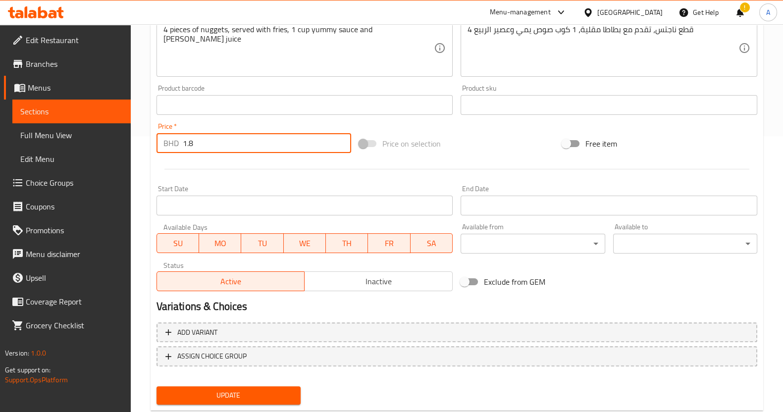
scroll to position [302, 0]
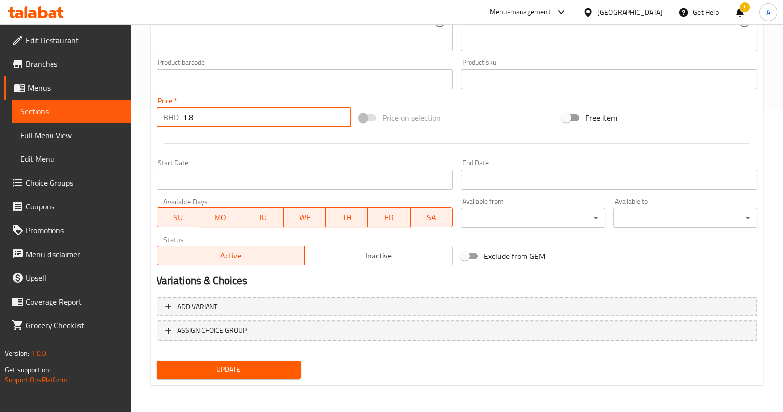
type input "1.8"
click at [235, 374] on span "Update" at bounding box center [228, 369] width 128 height 12
click at [145, 202] on div "Home / Restaurants management / Menus / Sections / item / update Kids Meals sec…" at bounding box center [457, 68] width 652 height 690
click at [85, 109] on span "Sections" at bounding box center [71, 111] width 103 height 12
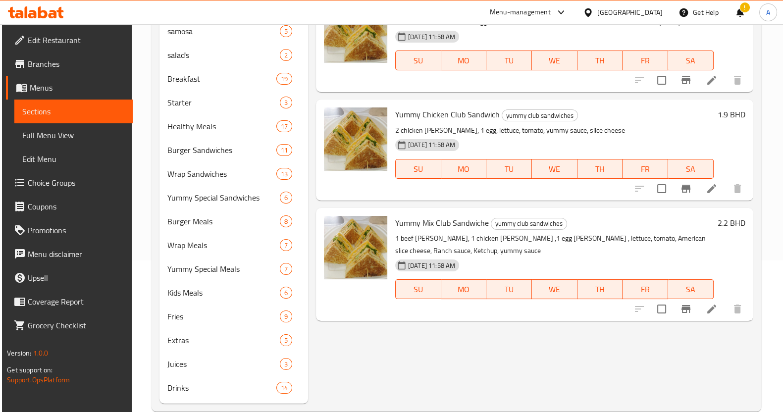
scroll to position [171, 0]
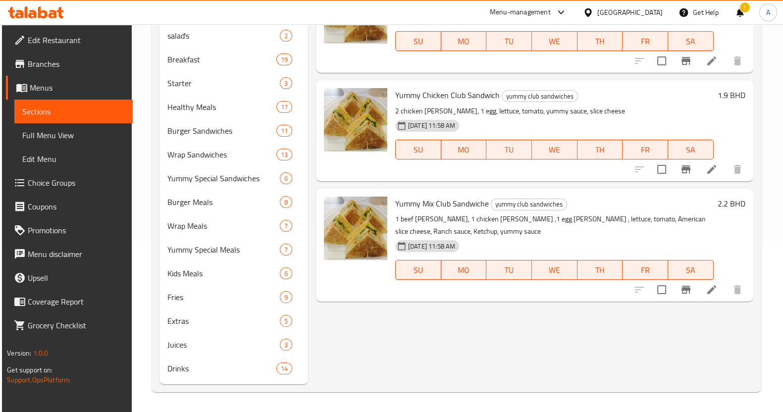
click at [139, 229] on div "Home / Restaurants management / Menus / Sections Sun And Moon Cafeteria Open im…" at bounding box center [456, 132] width 649 height 559
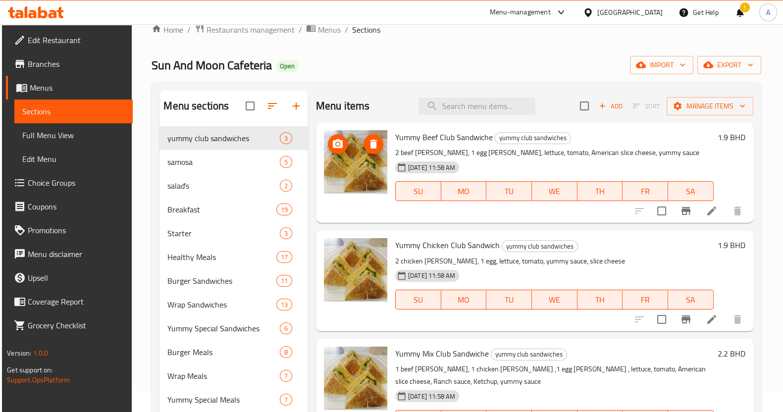
scroll to position [0, 0]
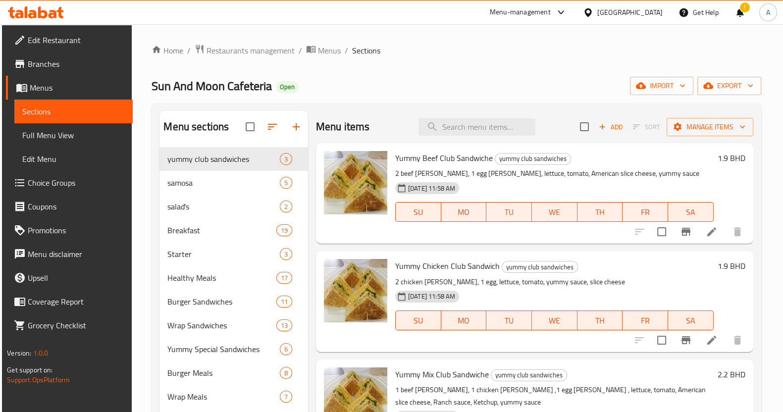
click at [575, 18] on div "Menu-management" at bounding box center [528, 12] width 93 height 24
click at [551, 13] on div "Menu-management" at bounding box center [520, 12] width 61 height 12
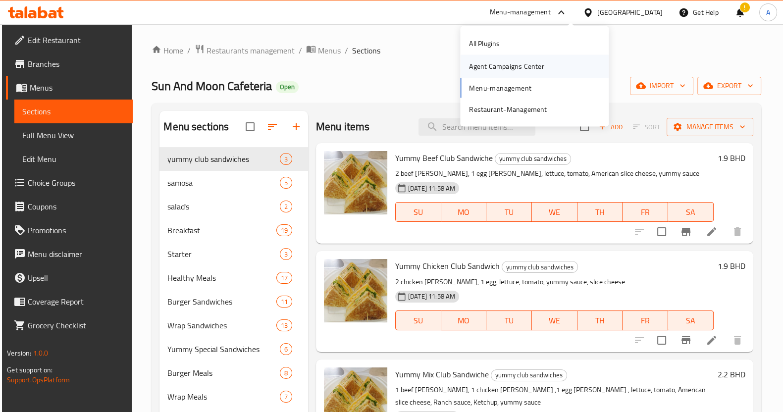
click at [551, 73] on div "Agent Campaigns Center" at bounding box center [534, 66] width 149 height 23
